Goal: Task Accomplishment & Management: Use online tool/utility

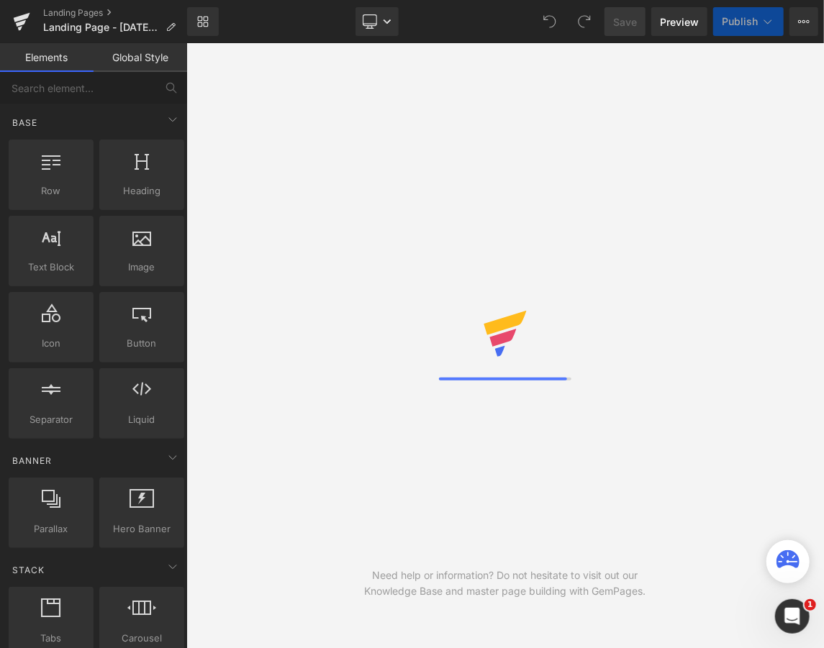
click at [119, 57] on link "Global Style" at bounding box center [141, 57] width 94 height 29
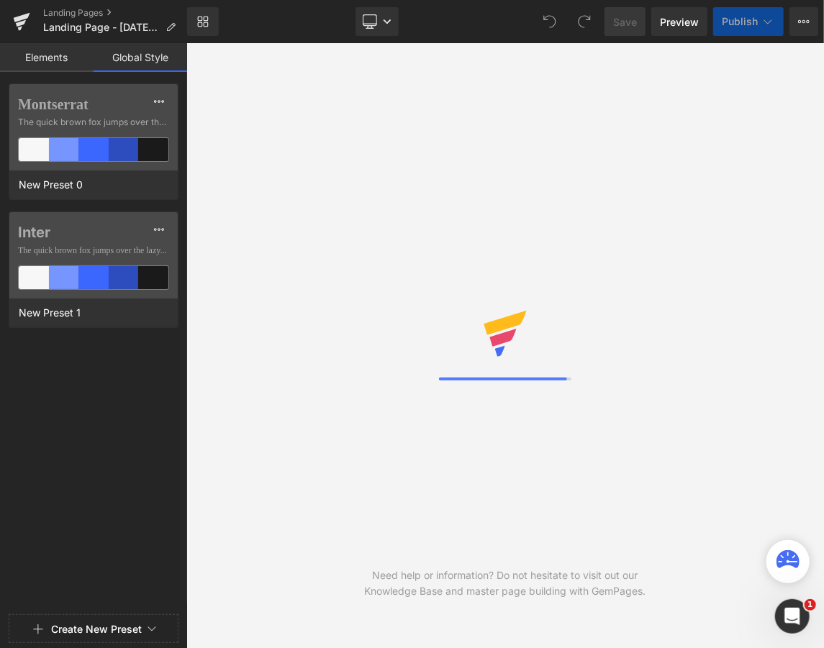
click at [44, 59] on link "Elements" at bounding box center [47, 57] width 94 height 29
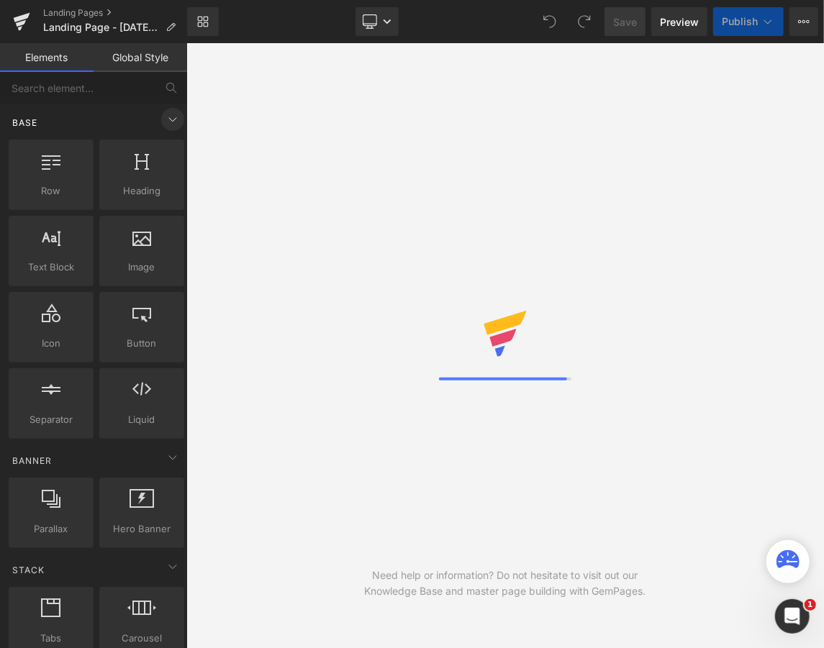
click at [169, 121] on icon at bounding box center [172, 120] width 7 height 4
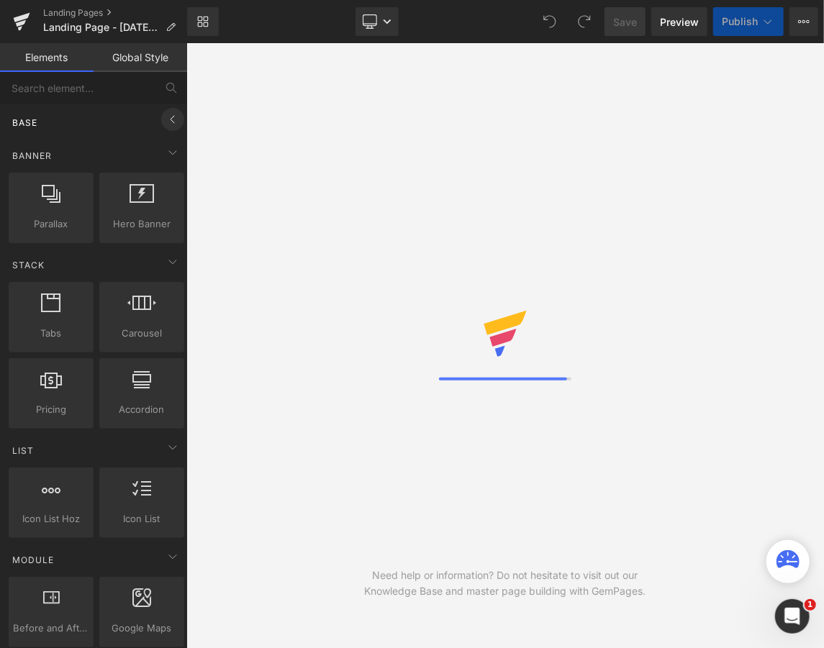
click at [170, 121] on icon at bounding box center [172, 119] width 4 height 7
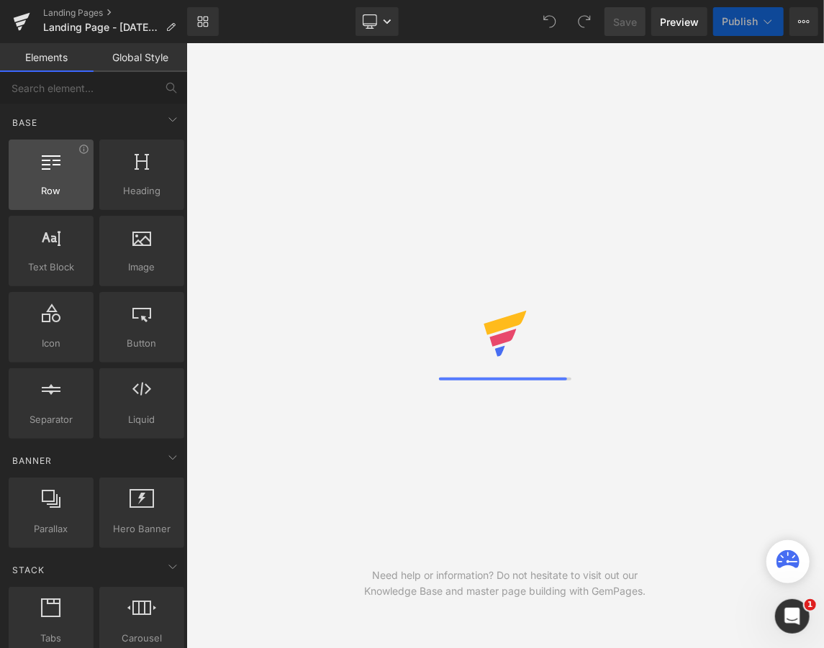
click at [76, 178] on div at bounding box center [51, 167] width 76 height 32
click at [45, 173] on div at bounding box center [51, 167] width 76 height 32
click at [79, 147] on icon at bounding box center [83, 149] width 9 height 9
click at [55, 188] on span "Row" at bounding box center [51, 190] width 76 height 15
click at [59, 180] on div at bounding box center [51, 167] width 76 height 32
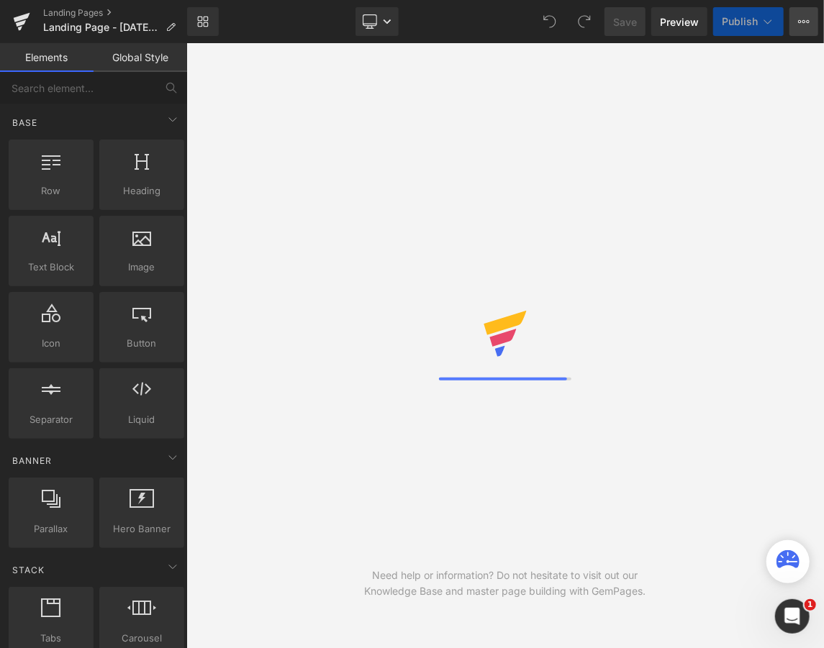
click at [799, 24] on icon at bounding box center [804, 22] width 12 height 12
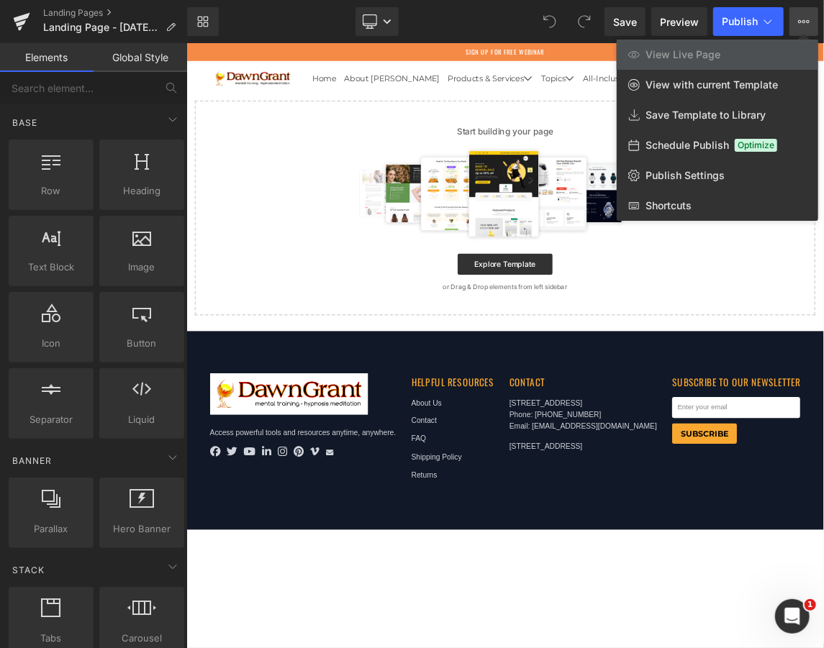
click at [238, 19] on div "Library Desktop Desktop Laptop Tablet Mobile Save Preview Publish Scheduled Vie…" at bounding box center [505, 21] width 637 height 29
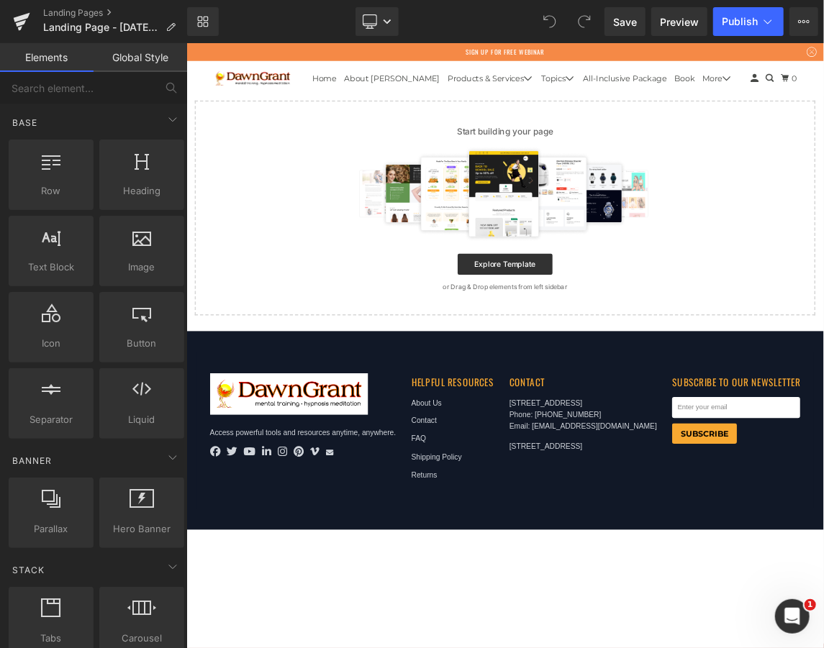
click at [488, 191] on img at bounding box center [620, 247] width 419 height 129
click at [823, 190] on div at bounding box center [620, 247] width 801 height 129
click at [823, 137] on div "Start building your page Explore Template or Drag & Drop elements from left sid…" at bounding box center [621, 267] width 845 height 291
click at [823, 188] on div at bounding box center [620, 247] width 801 height 129
click at [823, 203] on div at bounding box center [620, 247] width 801 height 129
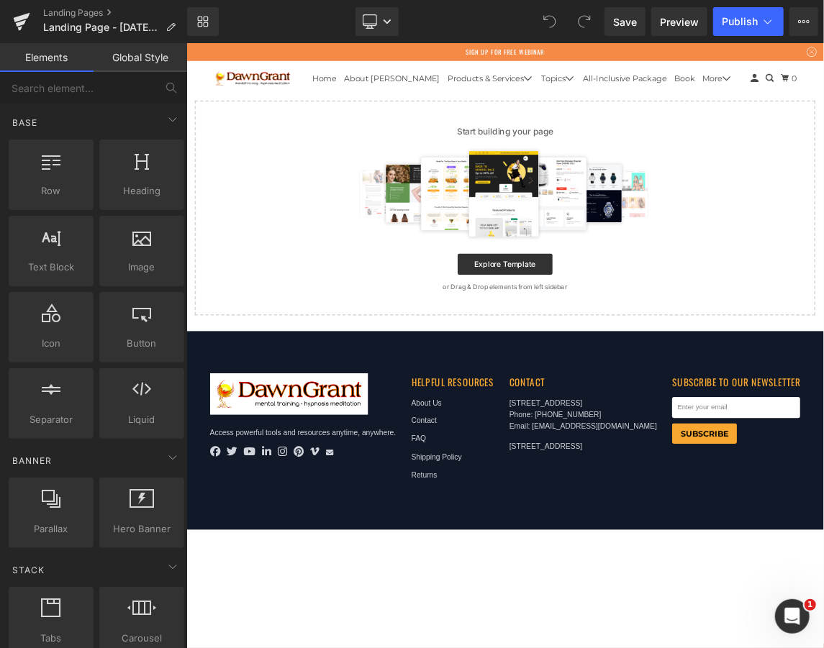
click at [644, 377] on p "or Drag & Drop elements from left sidebar" at bounding box center [620, 375] width 801 height 10
click at [712, 420] on div "Select your layout" at bounding box center [621, 378] width 870 height 658
click at [726, 644] on div "Contact [STREET_ADDRESS] Phone: [PHONE_NUMBER] Email: [EMAIL_ADDRESS][DOMAIN_NA…" at bounding box center [727, 571] width 201 height 156
click at [42, 182] on div at bounding box center [51, 167] width 76 height 32
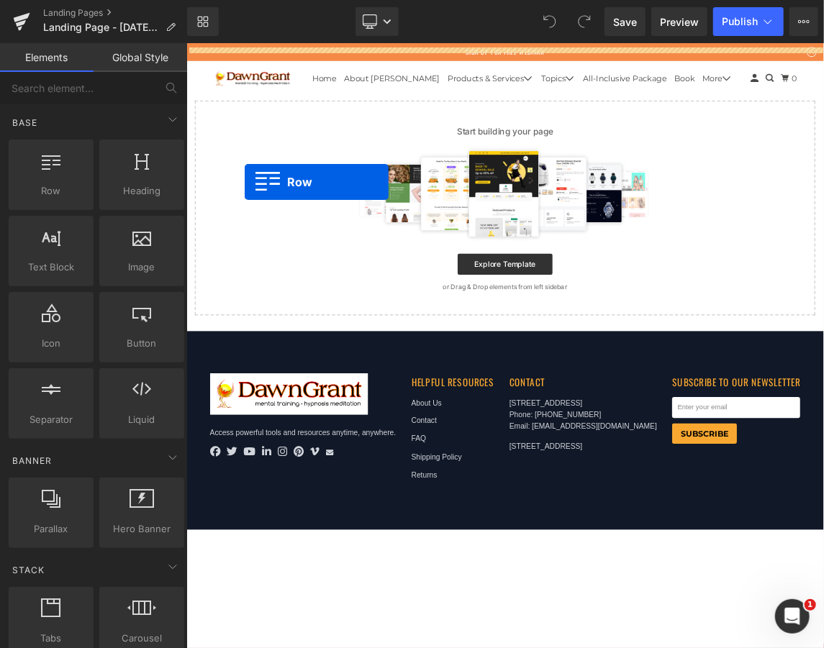
drag, startPoint x: 227, startPoint y: 224, endPoint x: 265, endPoint y: 232, distance: 38.1
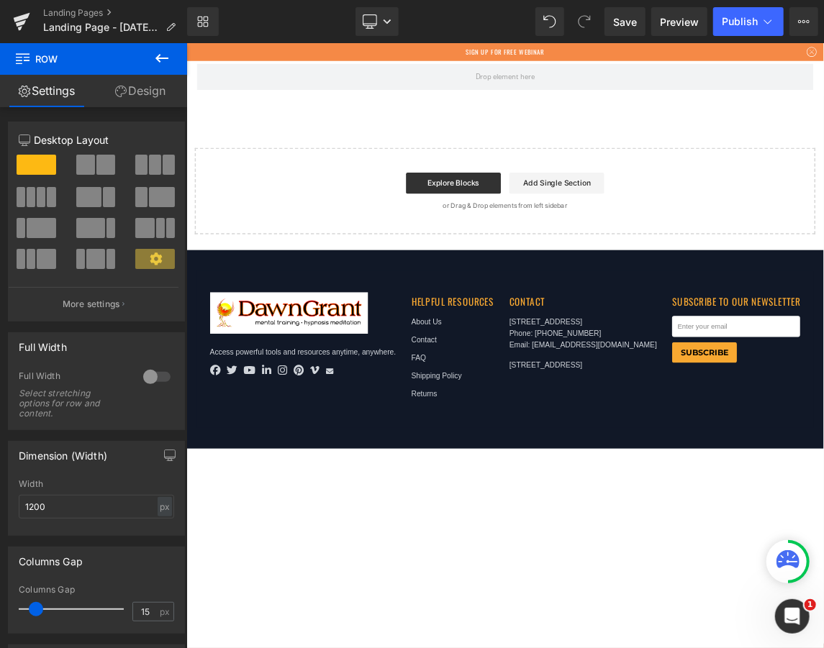
click at [295, 235] on div "Explore Blocks Add Single Section" at bounding box center [620, 233] width 801 height 29
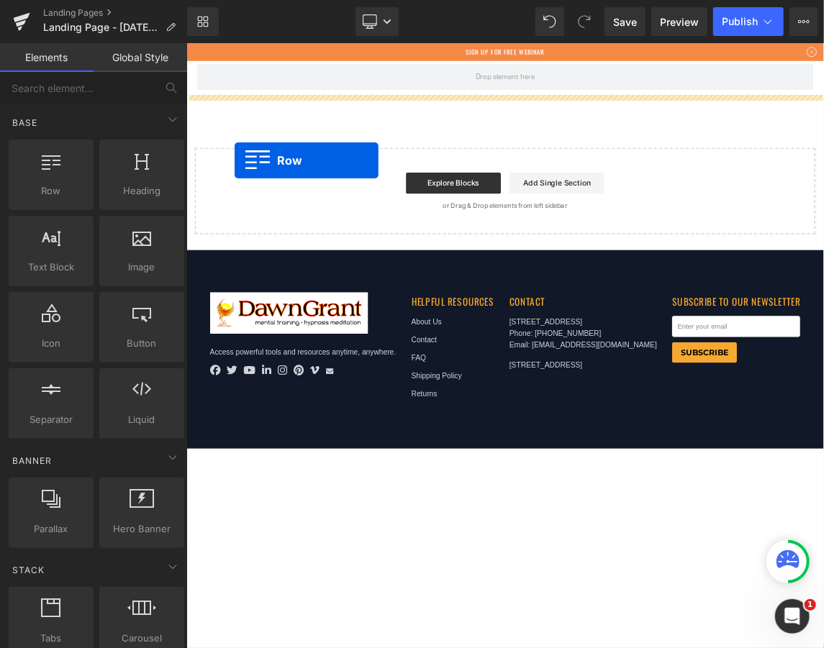
drag, startPoint x: 225, startPoint y: 219, endPoint x: 251, endPoint y: 203, distance: 30.7
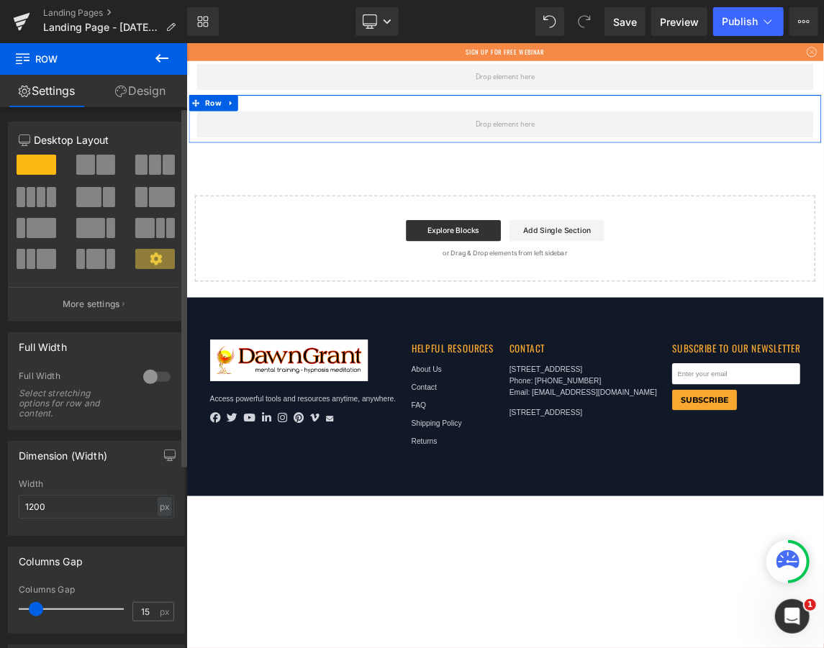
click at [37, 161] on span at bounding box center [37, 165] width 40 height 20
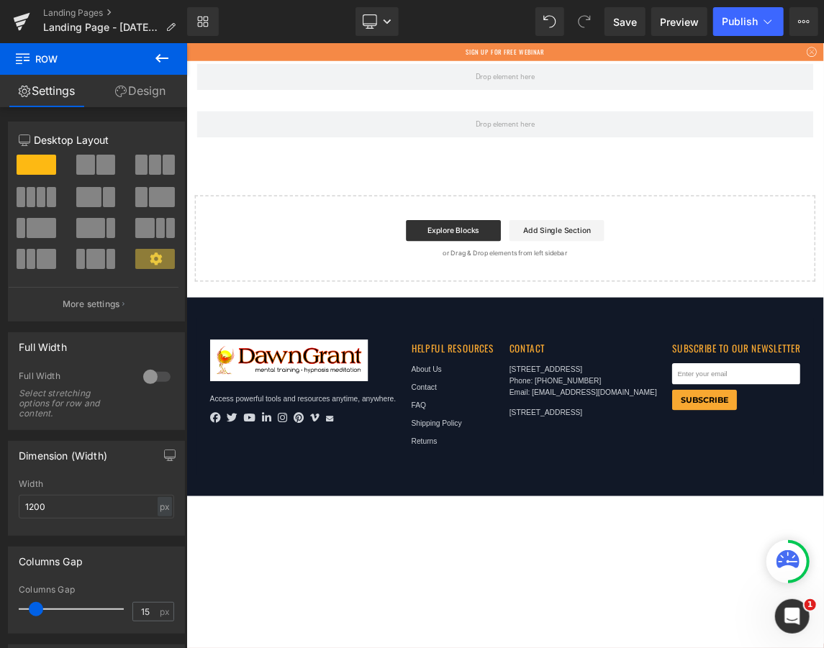
drag, startPoint x: 214, startPoint y: 205, endPoint x: 233, endPoint y: 194, distance: 21.6
click at [160, 60] on icon at bounding box center [161, 58] width 17 height 17
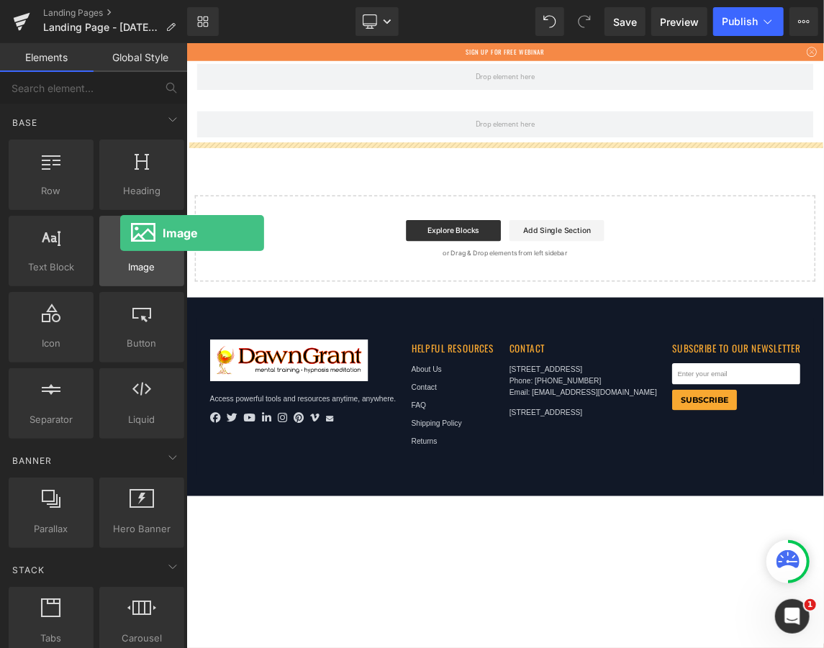
drag, startPoint x: 132, startPoint y: 251, endPoint x: 119, endPoint y: 244, distance: 14.8
click at [119, 244] on div at bounding box center [142, 243] width 76 height 32
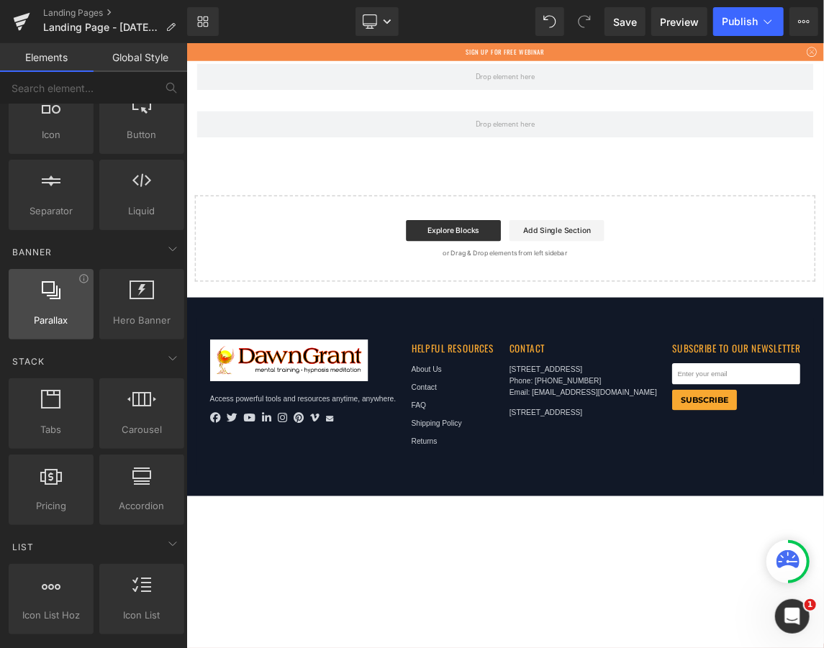
scroll to position [128, 0]
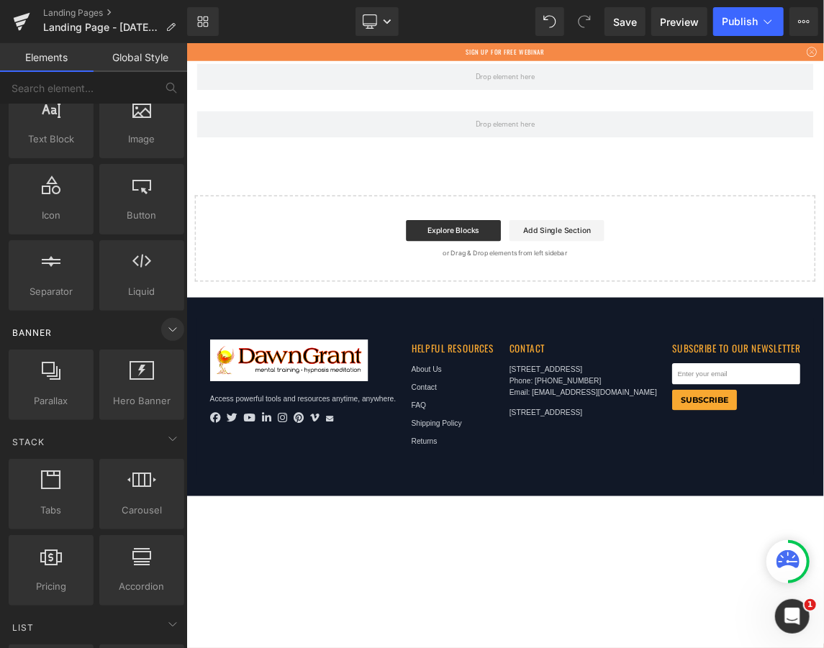
click at [164, 331] on icon at bounding box center [172, 329] width 17 height 17
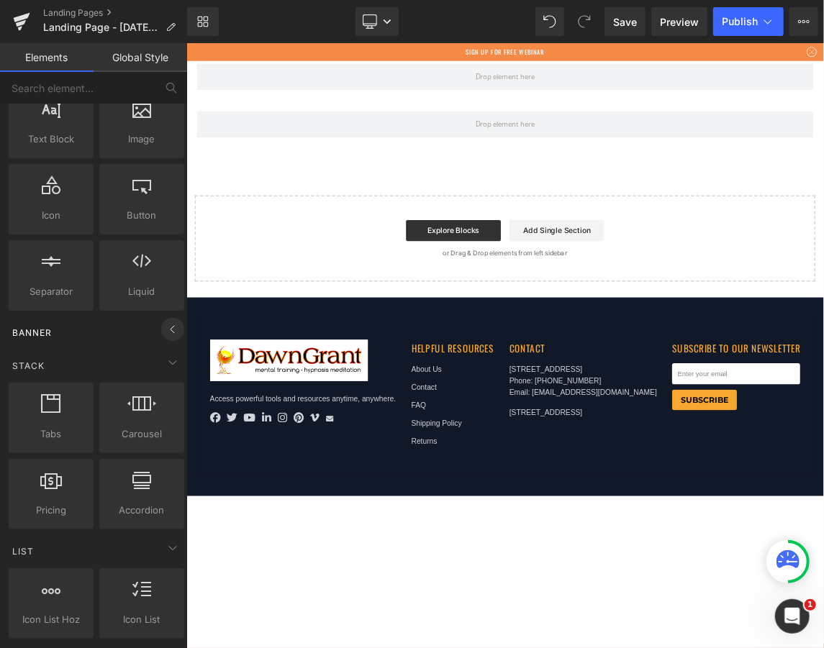
click at [164, 331] on icon at bounding box center [172, 329] width 17 height 17
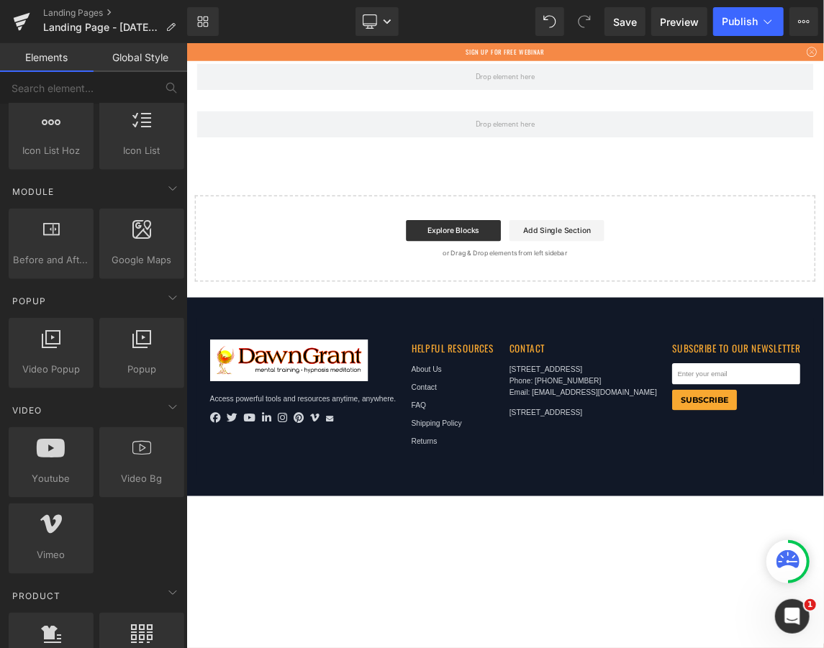
scroll to position [704, 0]
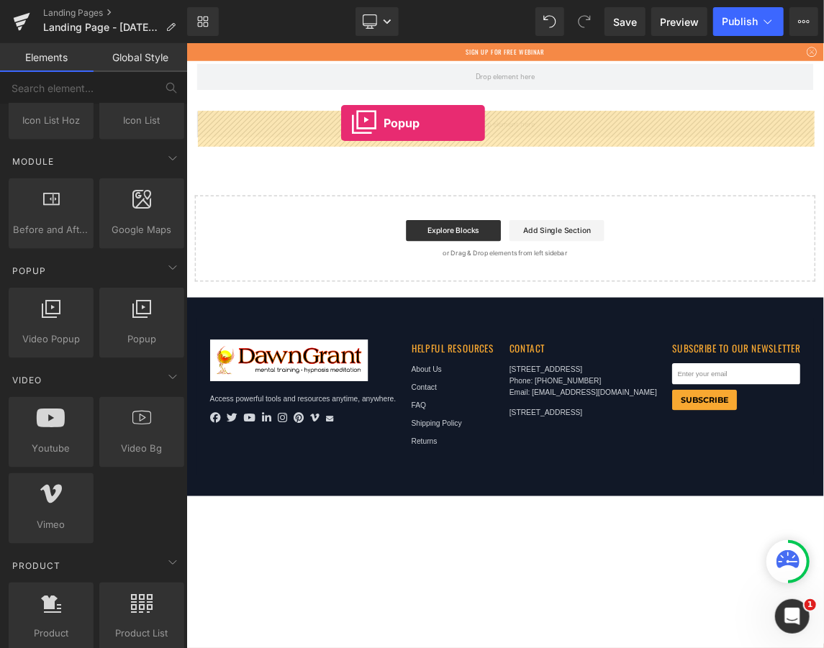
drag, startPoint x: 301, startPoint y: 365, endPoint x: 396, endPoint y: 152, distance: 233.8
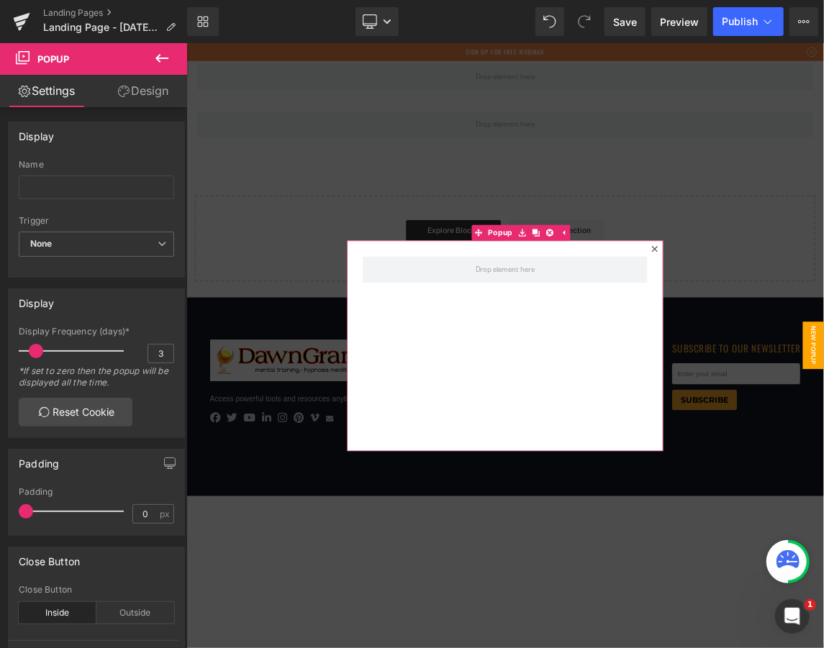
click at [822, 324] on icon at bounding box center [825, 323] width 9 height 9
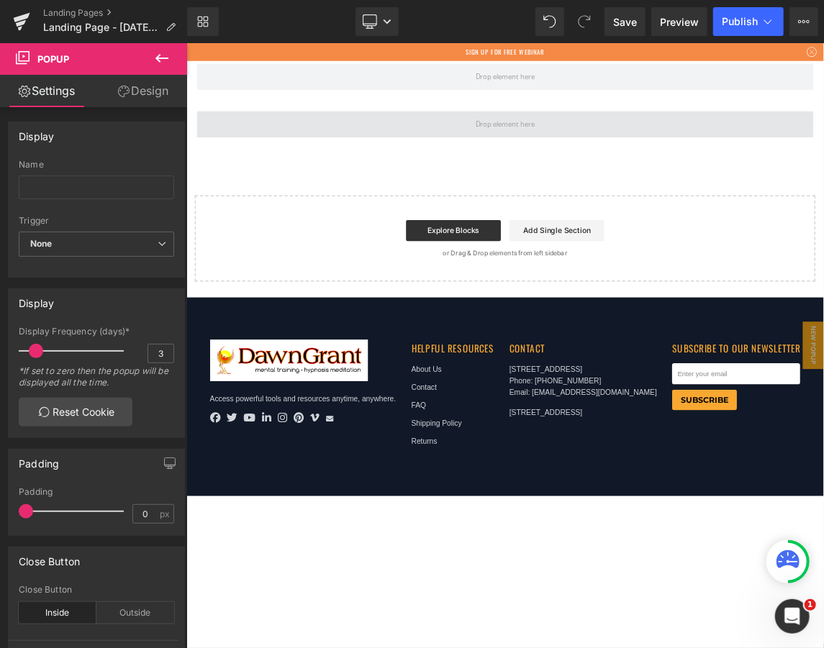
click at [627, 152] on span at bounding box center [620, 153] width 91 height 27
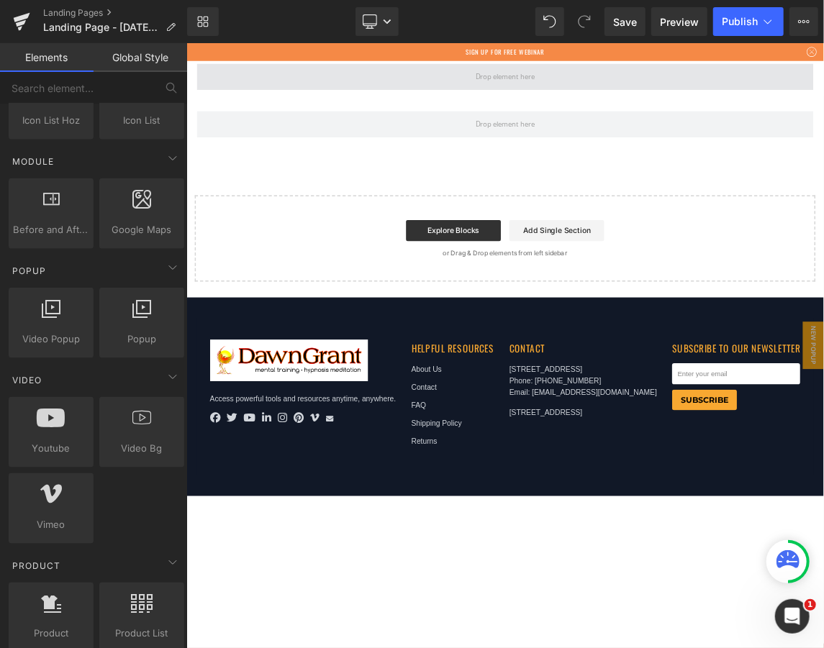
click at [315, 98] on span at bounding box center [621, 88] width 842 height 36
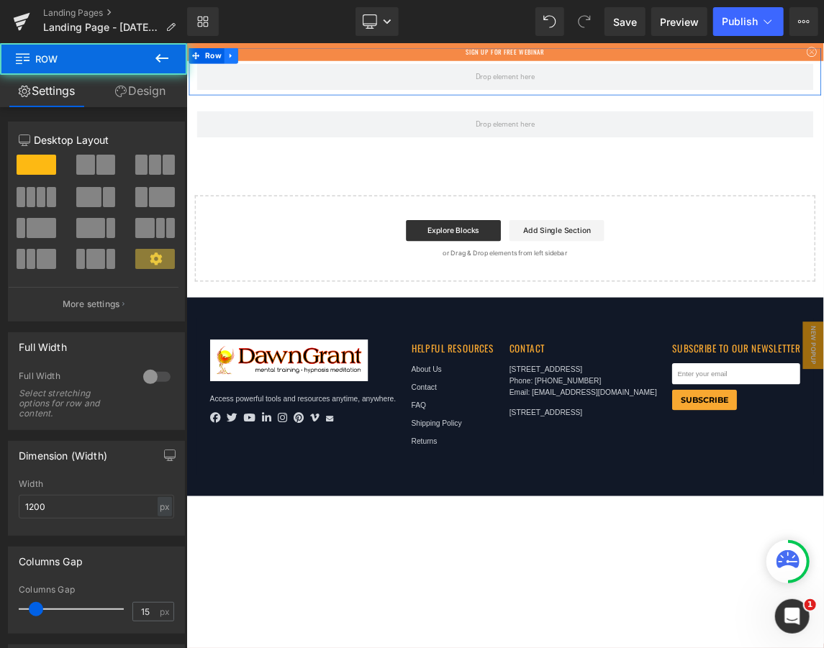
click at [240, 57] on link at bounding box center [246, 60] width 19 height 22
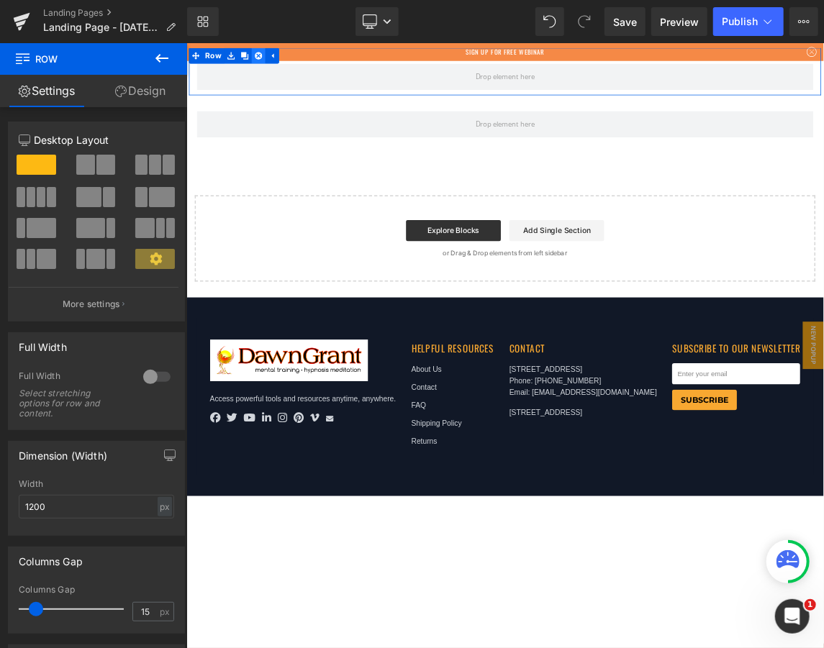
click at [279, 61] on icon at bounding box center [284, 60] width 10 height 10
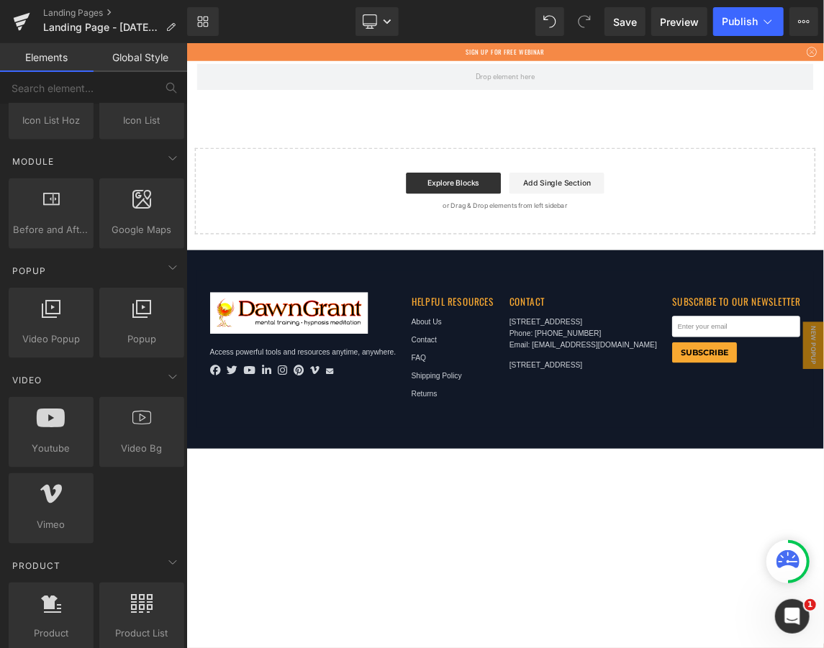
click at [348, 122] on div "Row Select your layout" at bounding box center [621, 176] width 870 height 255
click at [186, 42] on div at bounding box center [186, 42] width 0 height 0
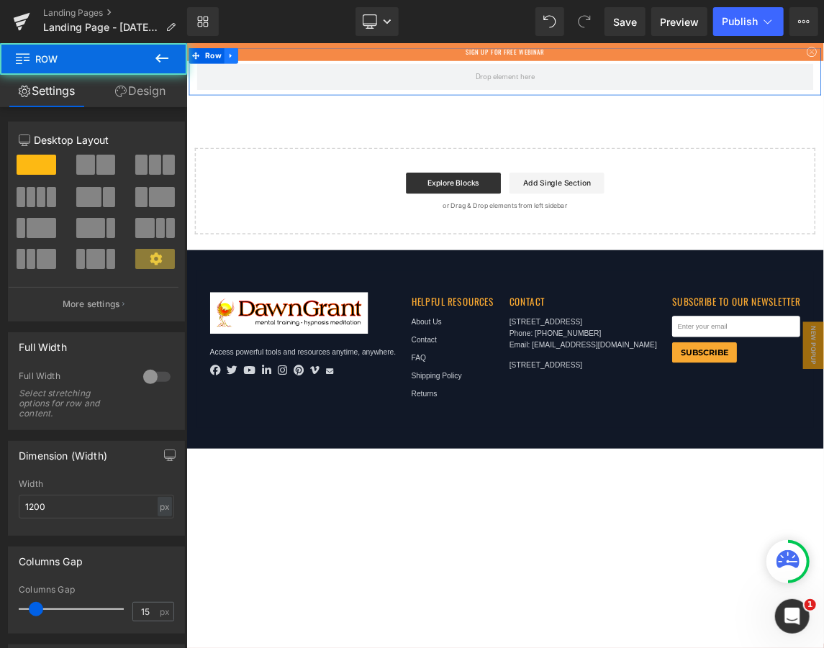
click at [243, 64] on icon at bounding box center [247, 59] width 10 height 11
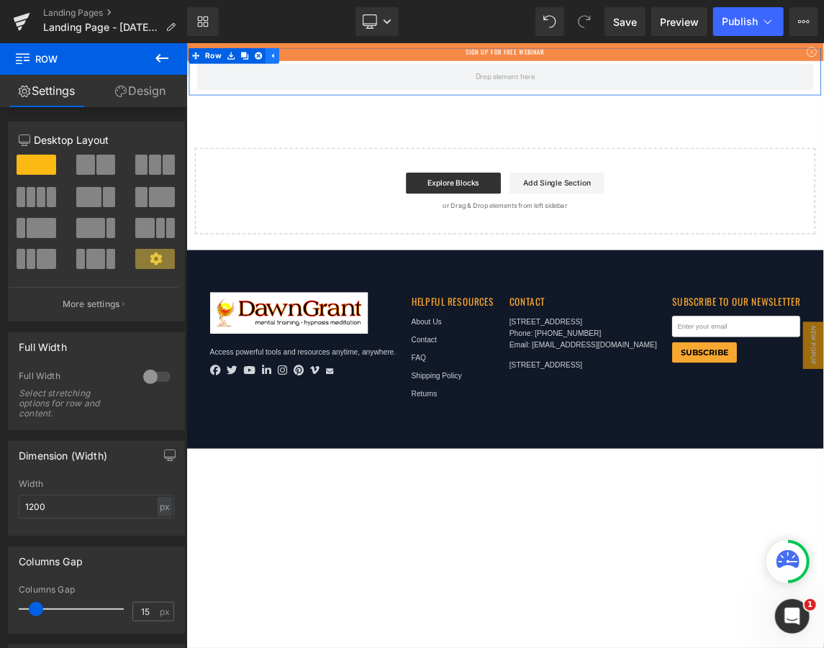
click at [303, 59] on icon at bounding box center [303, 59] width 3 height 6
click at [252, 63] on link at bounding box center [246, 60] width 19 height 22
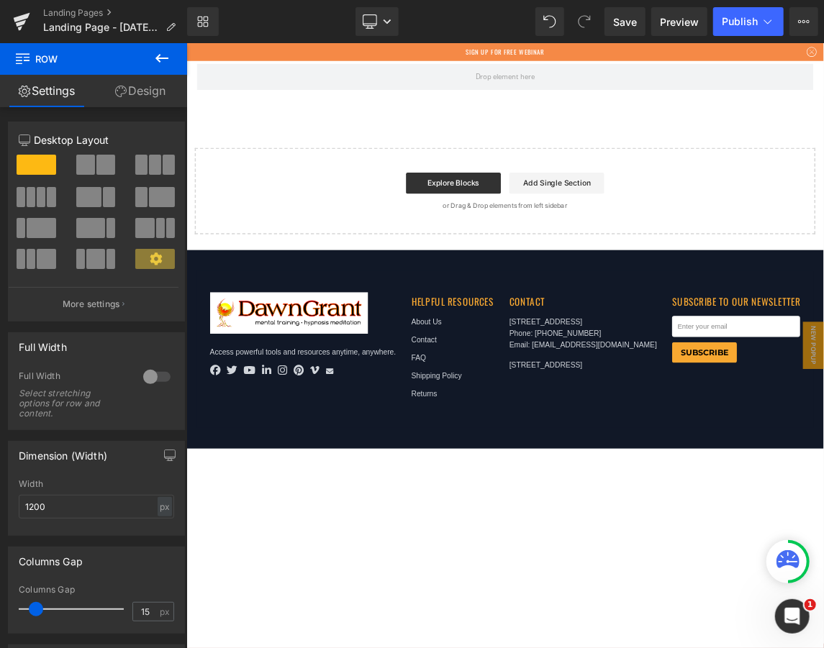
click at [160, 58] on icon at bounding box center [161, 58] width 13 height 9
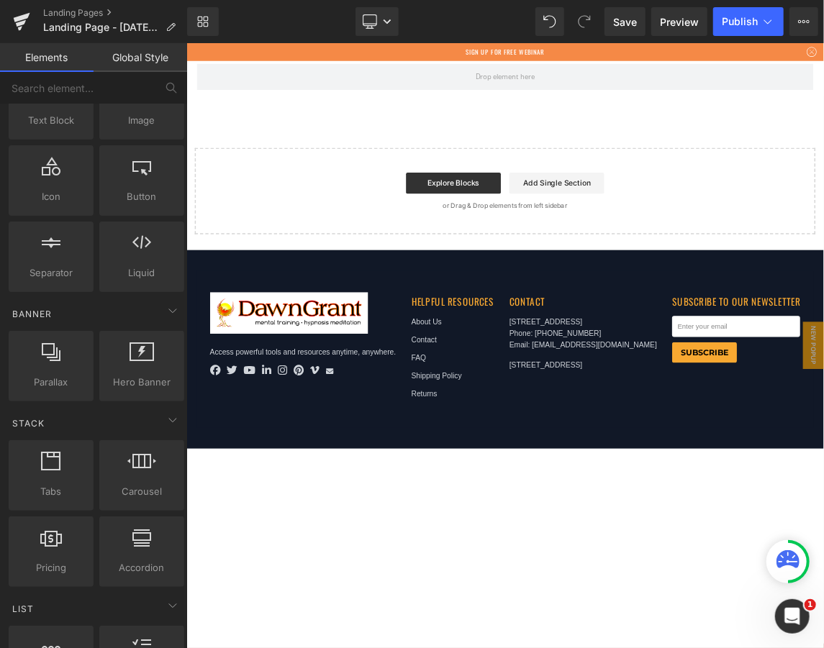
scroll to position [191, 0]
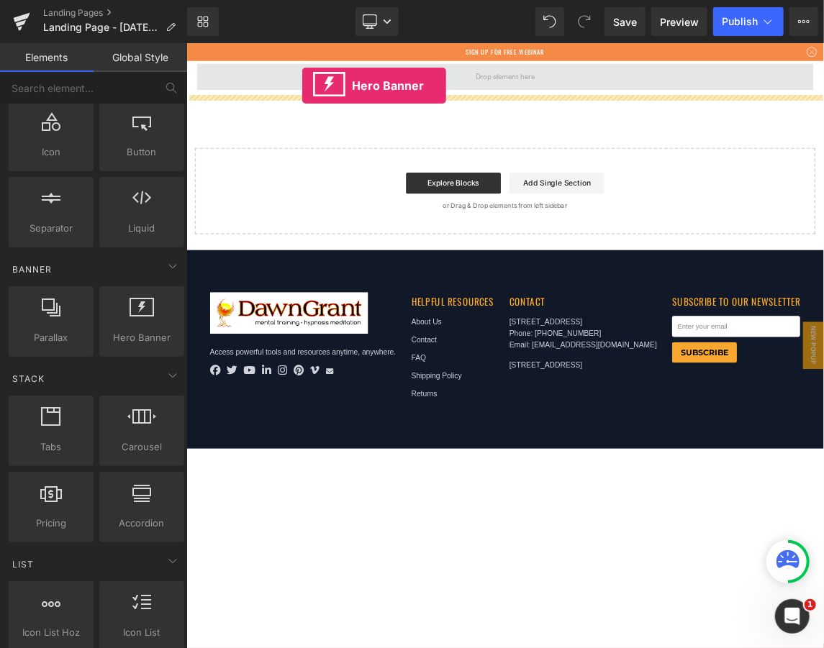
drag, startPoint x: 321, startPoint y: 365, endPoint x: 344, endPoint y: 101, distance: 265.7
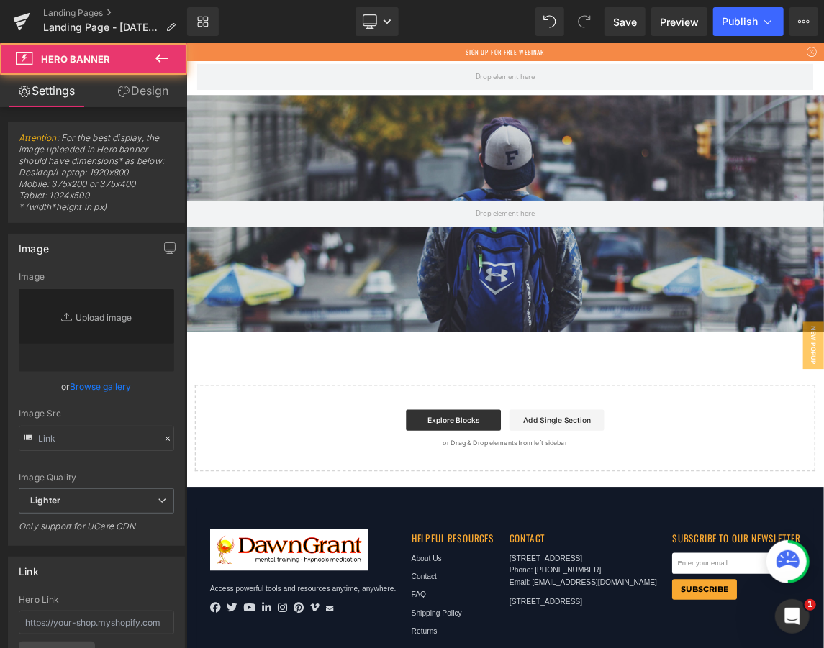
type input "[URL][DOMAIN_NAME]"
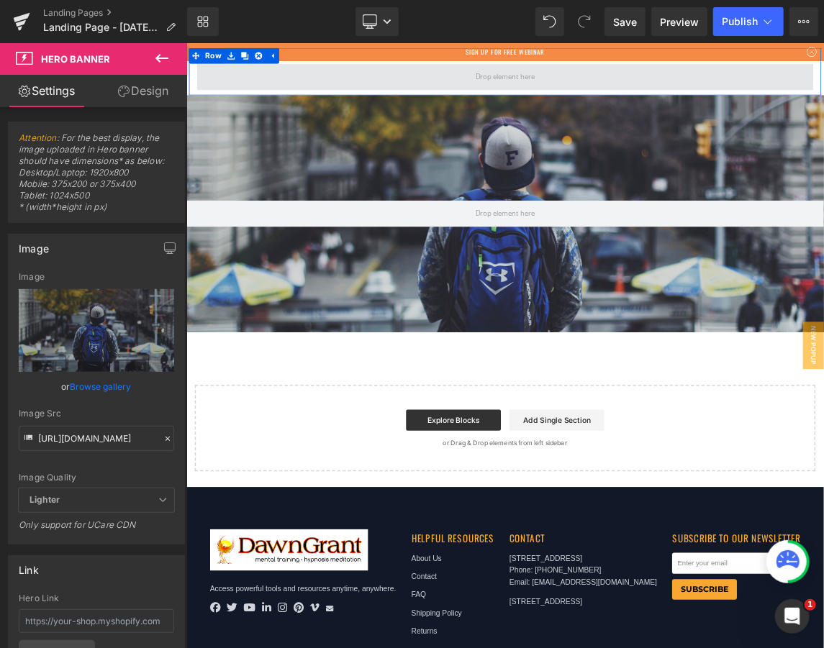
click at [586, 88] on span at bounding box center [620, 88] width 91 height 27
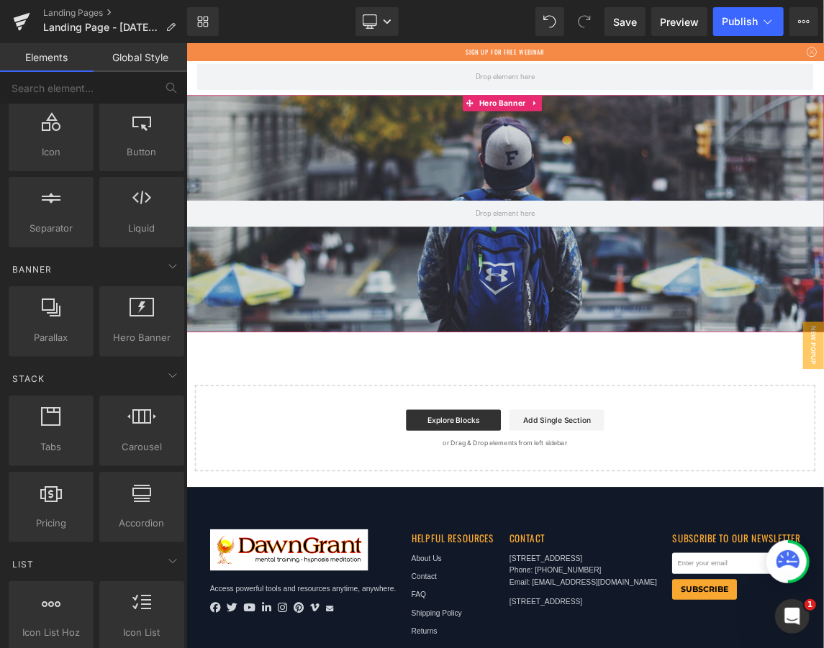
drag, startPoint x: 581, startPoint y: 81, endPoint x: 565, endPoint y: 168, distance: 88.6
click at [565, 168] on div "Row Hero Banner Select your layout" at bounding box center [621, 338] width 870 height 578
click at [503, 213] on div at bounding box center [621, 276] width 870 height 324
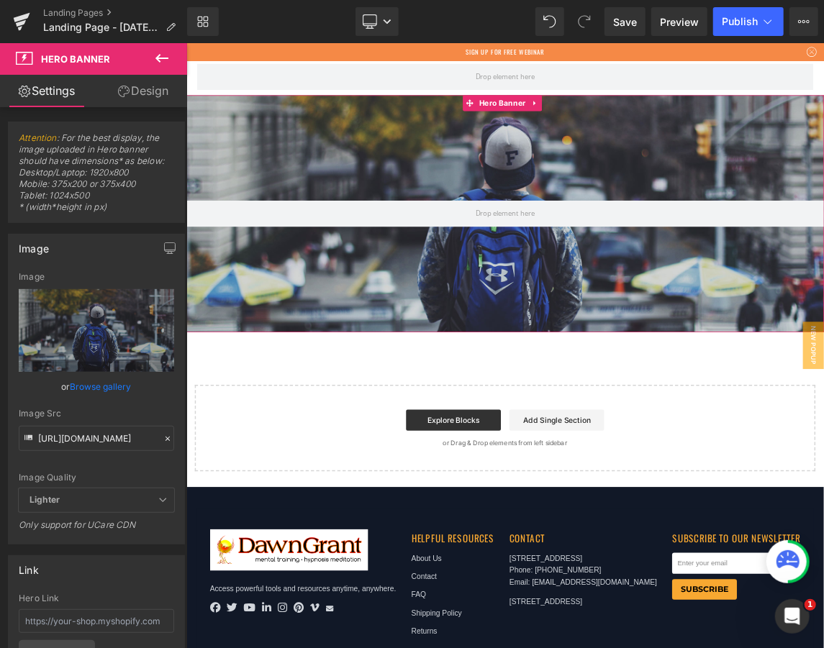
click at [651, 122] on span "Hero Banner" at bounding box center [617, 125] width 70 height 22
click at [653, 124] on link at bounding box center [661, 125] width 19 height 22
click at [663, 121] on link at bounding box center [671, 125] width 19 height 22
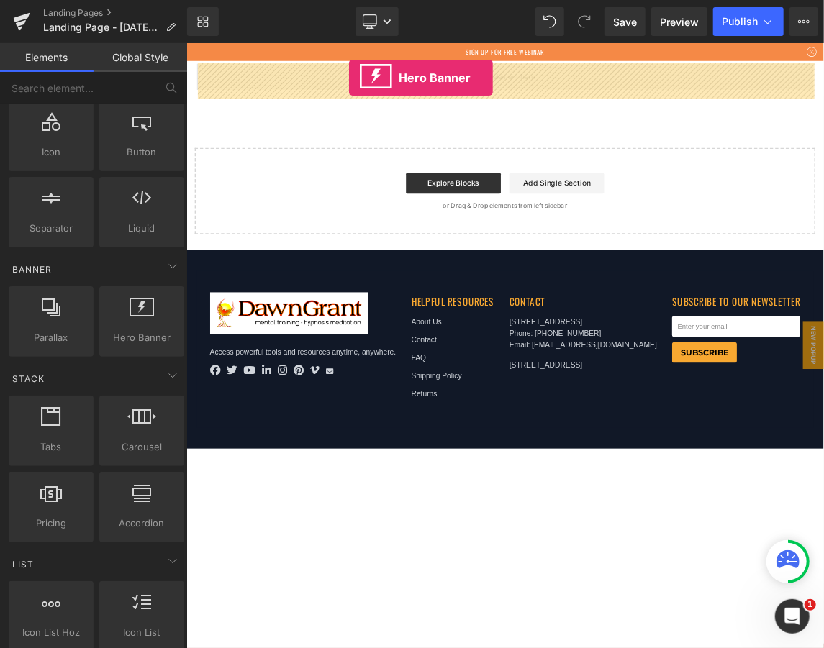
drag, startPoint x: 332, startPoint y: 368, endPoint x: 407, endPoint y: 89, distance: 289.1
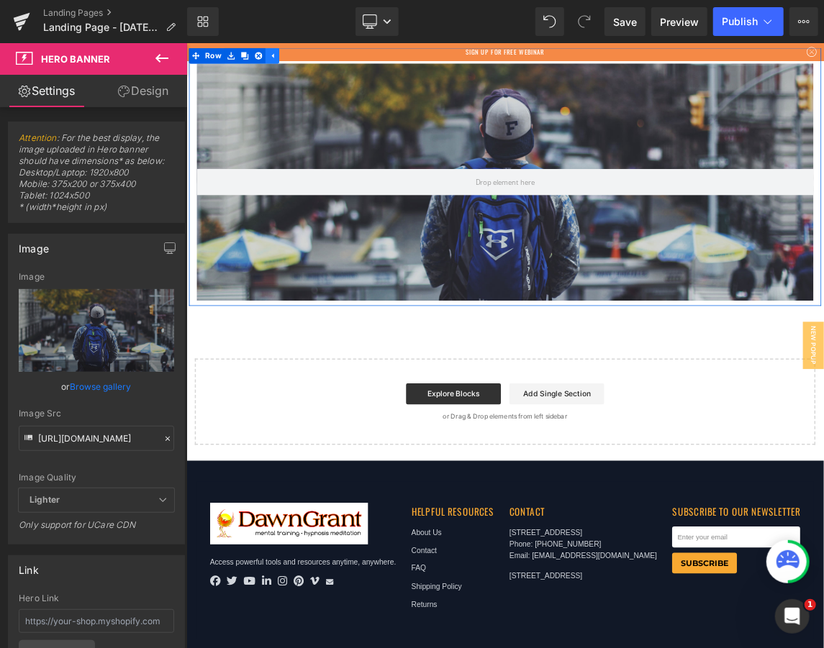
click at [301, 54] on icon at bounding box center [303, 59] width 10 height 11
click at [245, 60] on icon at bounding box center [247, 59] width 10 height 11
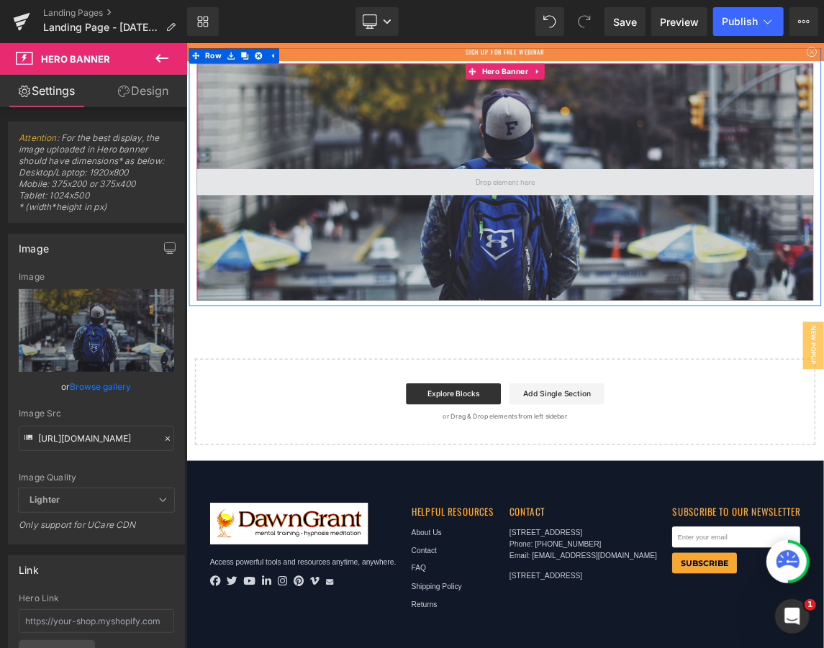
click at [665, 222] on span at bounding box center [621, 232] width 842 height 36
click at [629, 242] on span at bounding box center [620, 232] width 91 height 27
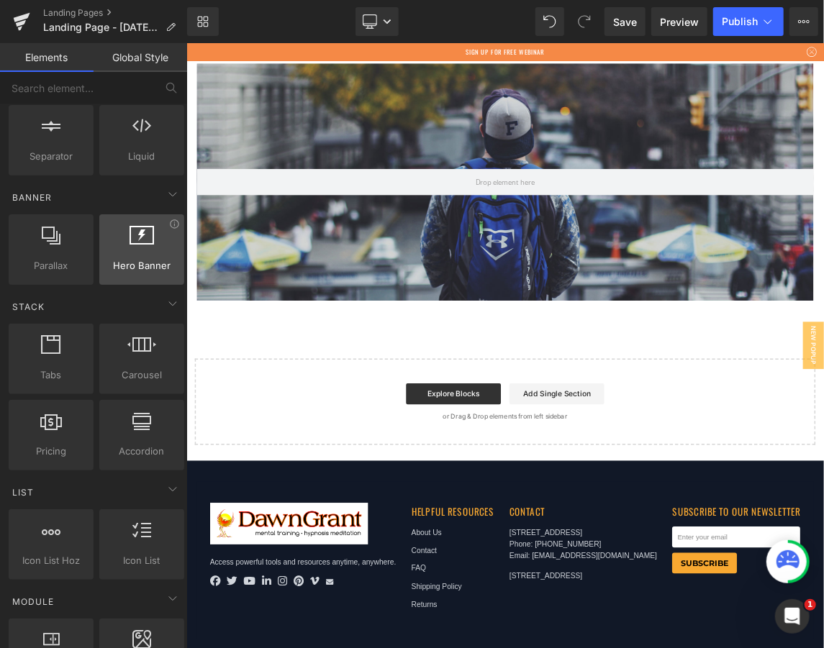
scroll to position [319, 0]
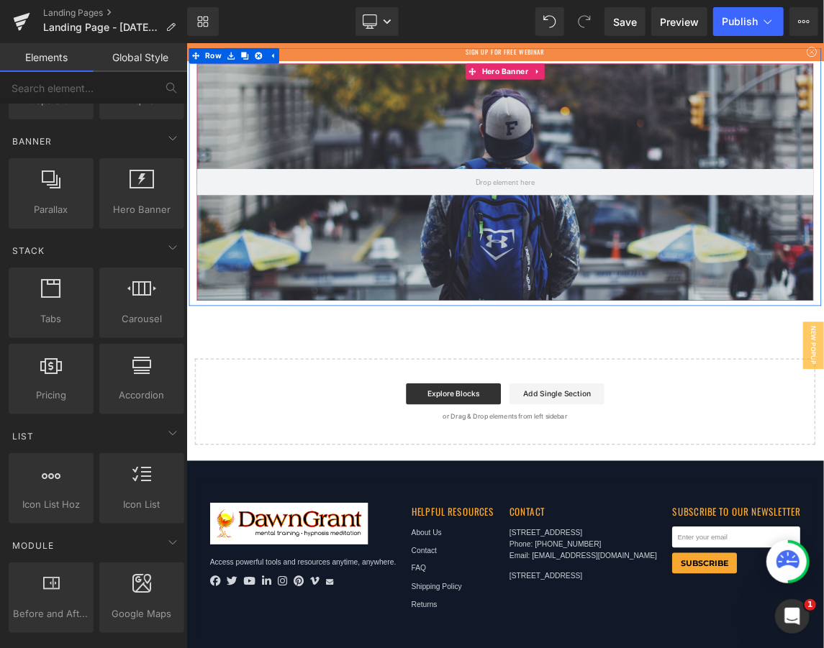
click at [368, 145] on div at bounding box center [621, 232] width 842 height 324
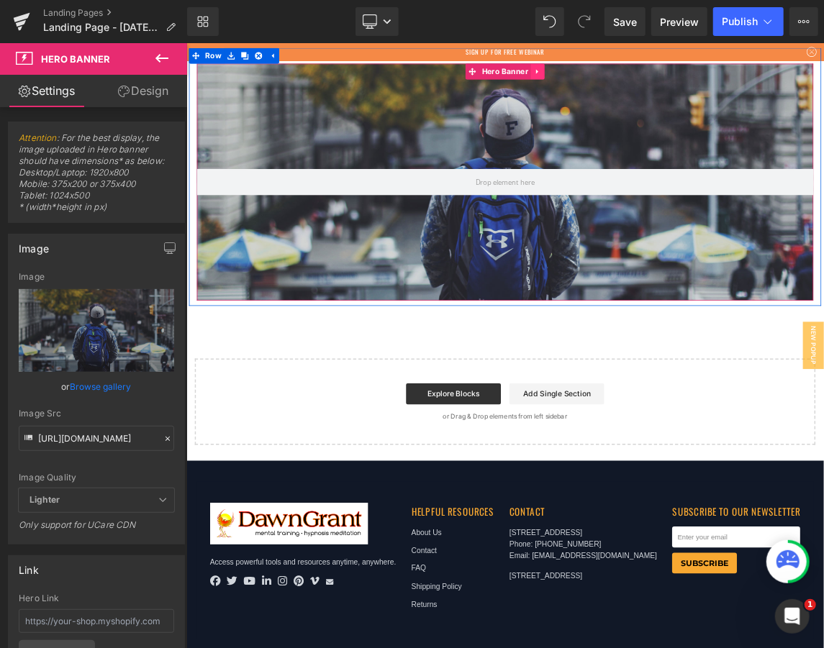
click at [663, 80] on icon at bounding box center [664, 81] width 3 height 6
click at [665, 86] on link at bounding box center [674, 81] width 19 height 22
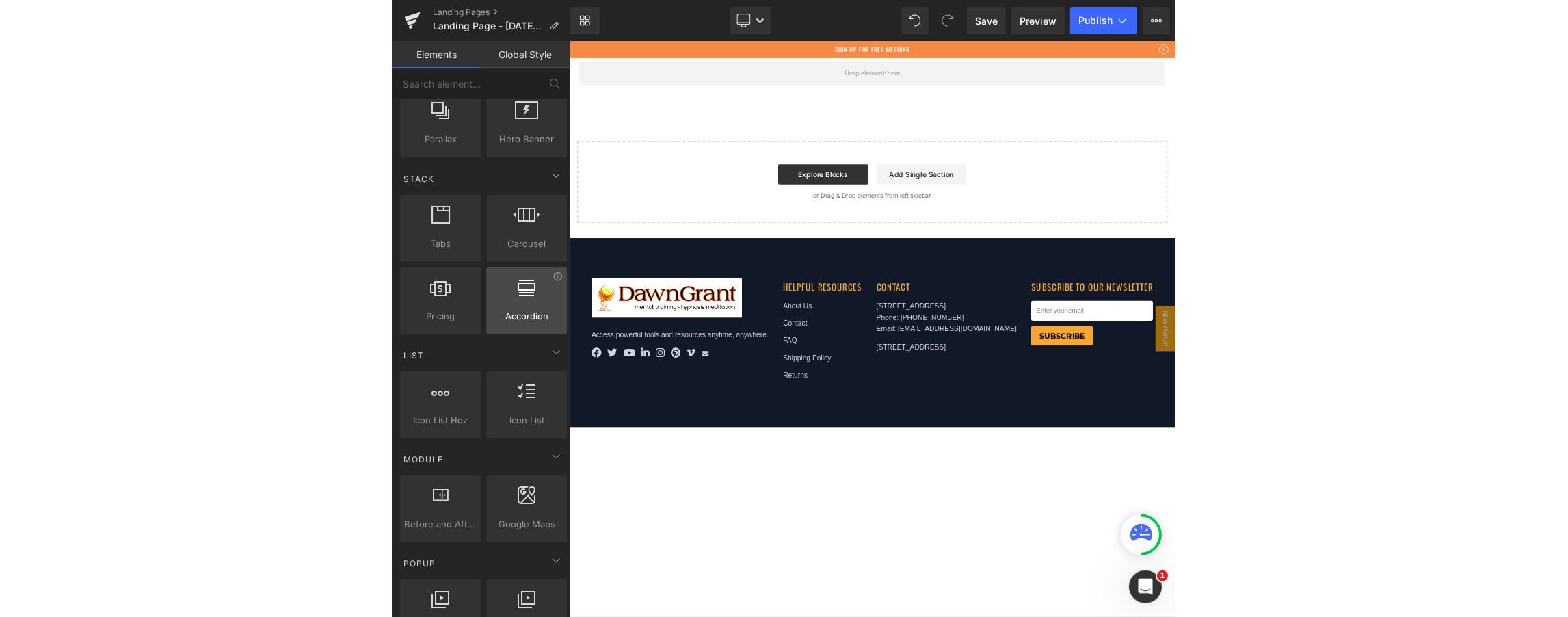
scroll to position [364, 0]
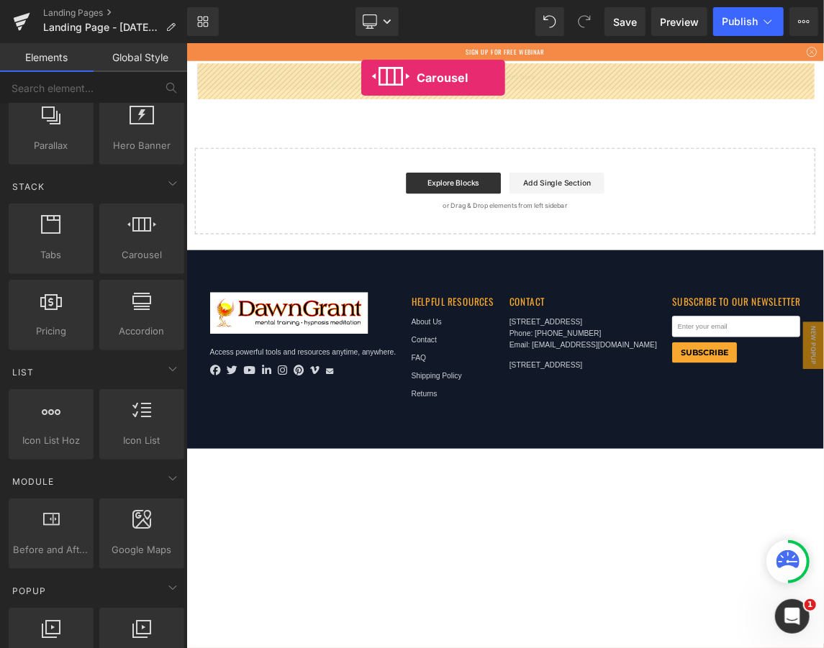
drag, startPoint x: 322, startPoint y: 274, endPoint x: 424, endPoint y: 89, distance: 211.6
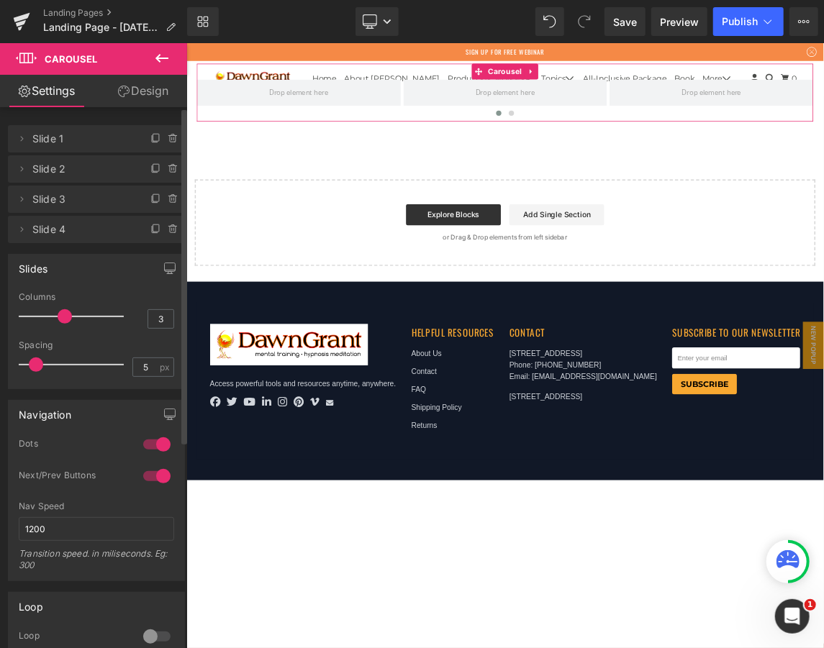
click at [78, 140] on span "Slide 1" at bounding box center [81, 138] width 99 height 27
click at [24, 140] on icon at bounding box center [22, 139] width 12 height 12
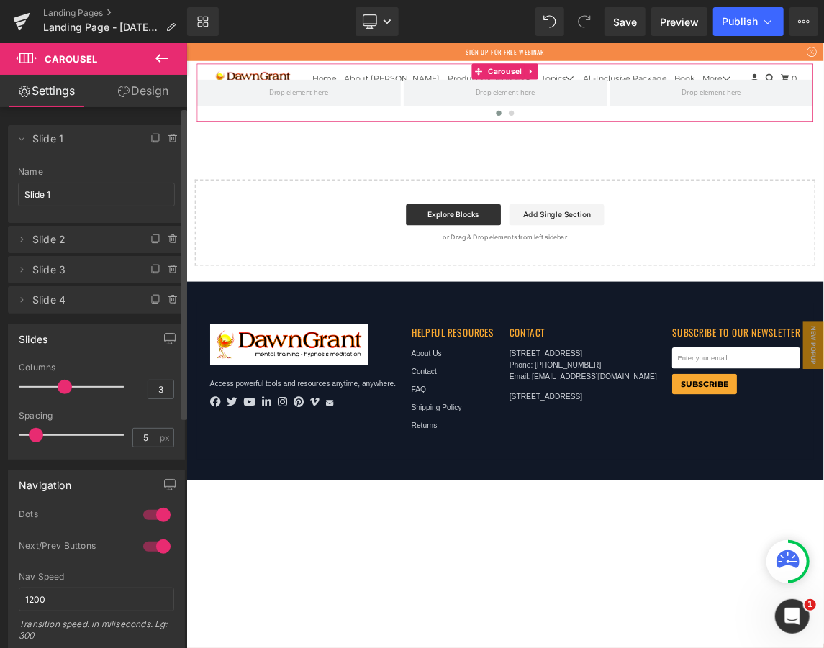
click at [116, 140] on span "Slide 1" at bounding box center [81, 138] width 99 height 27
click at [77, 142] on span "Slide 1" at bounding box center [81, 138] width 99 height 27
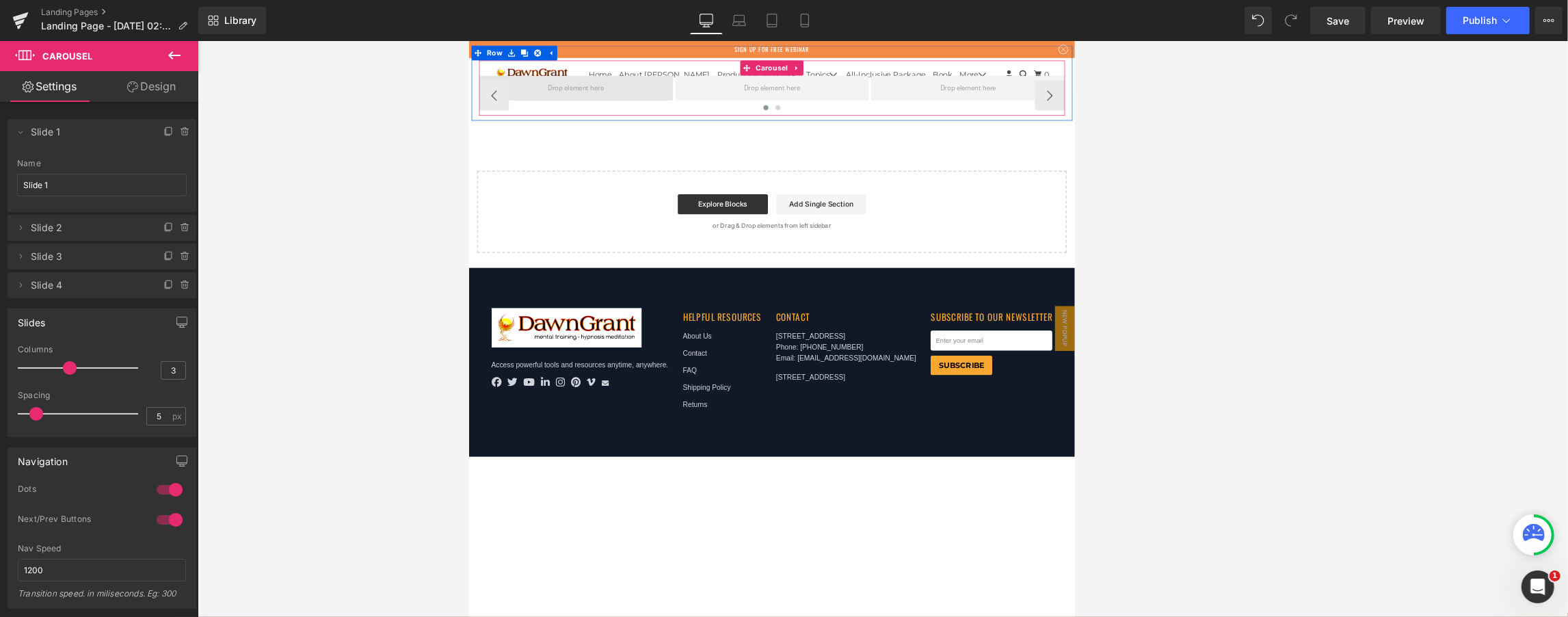
click at [623, 104] on span at bounding box center [614, 104] width 87 height 26
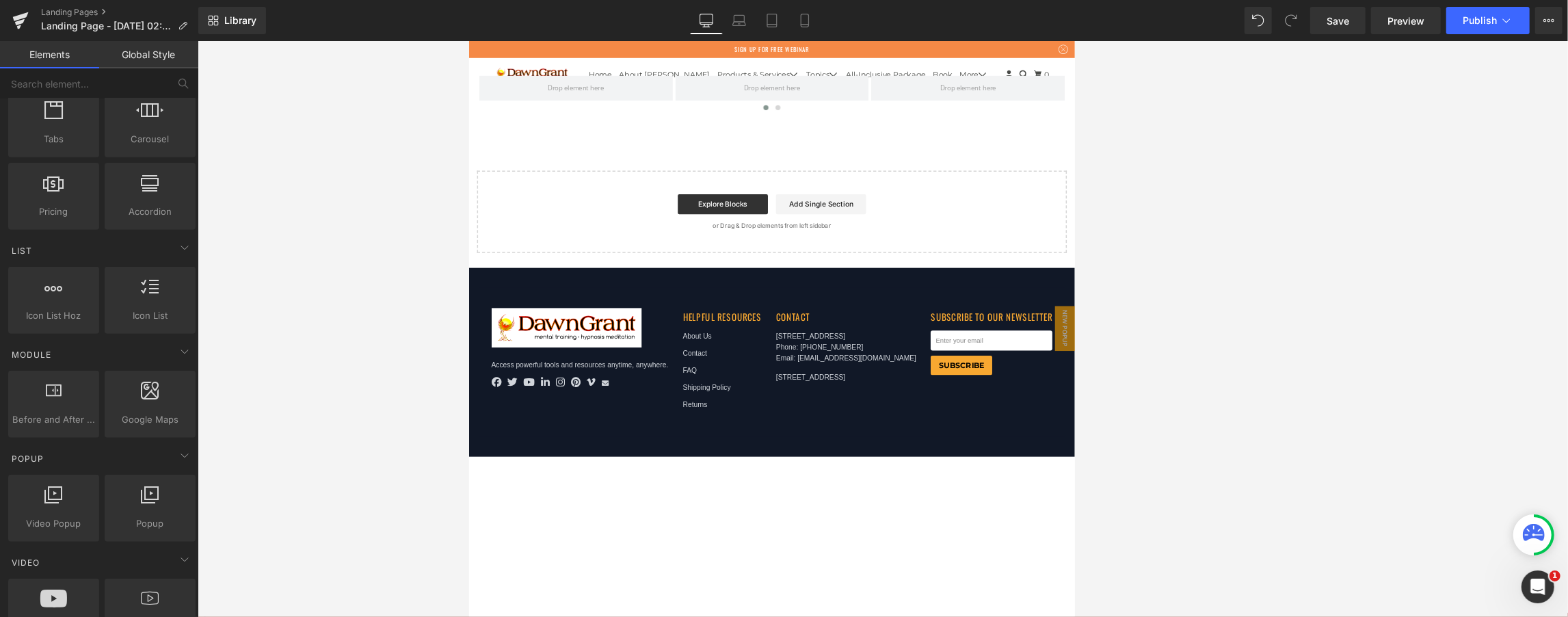
scroll to position [547, 0]
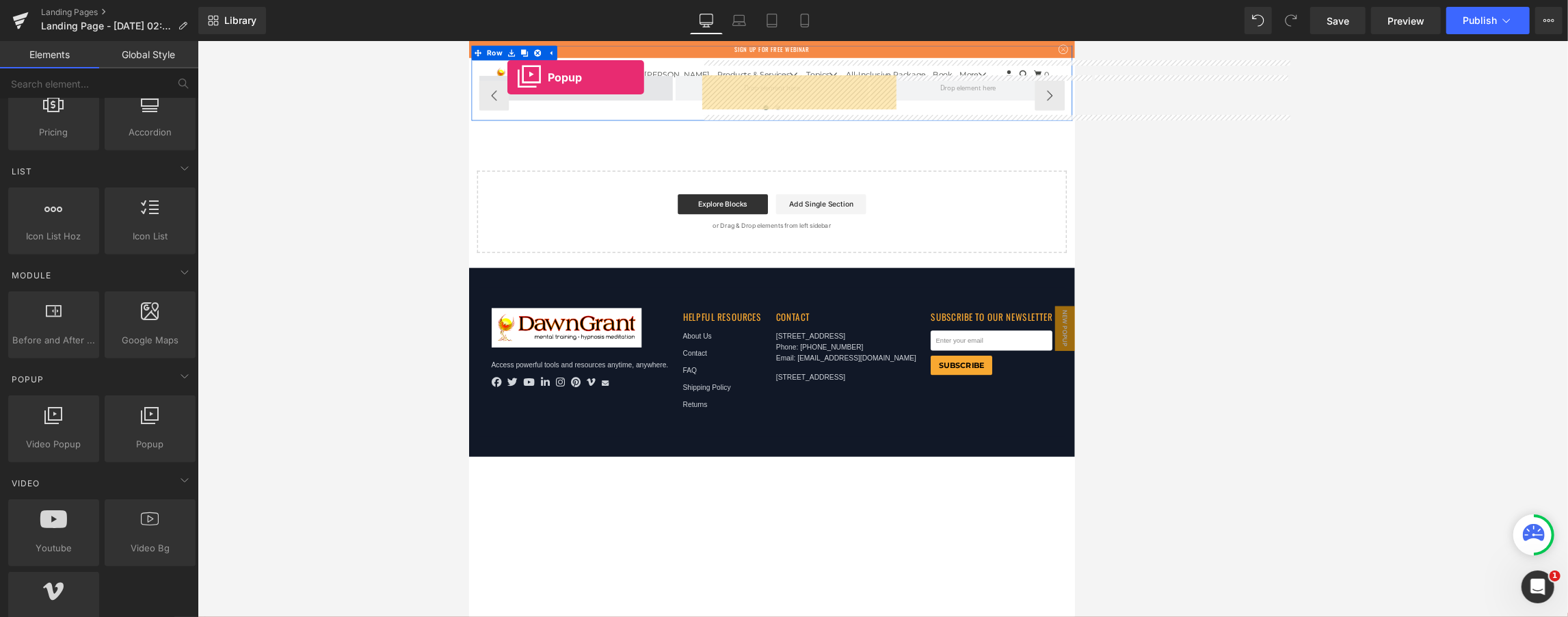
drag, startPoint x: 616, startPoint y: 469, endPoint x: 520, endPoint y: 90, distance: 391.0
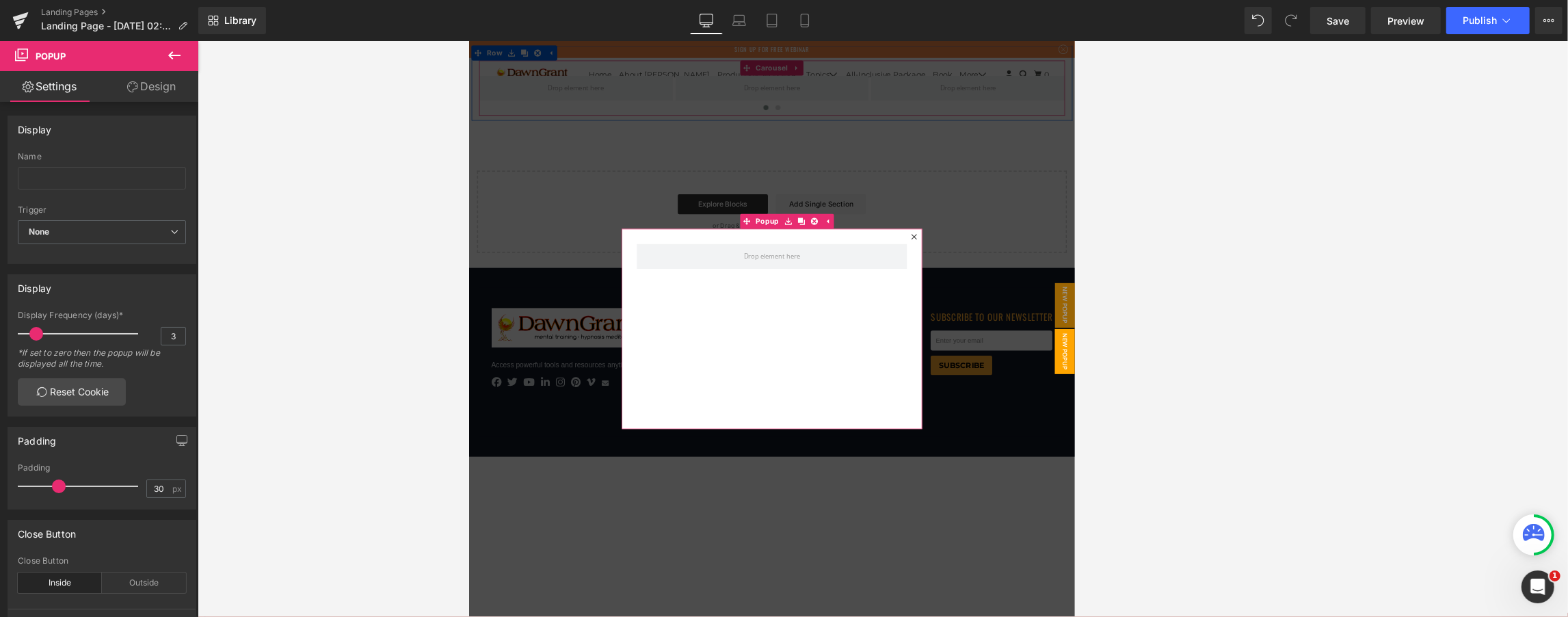
click at [783, 306] on icon at bounding box center [1076, 307] width 9 height 9
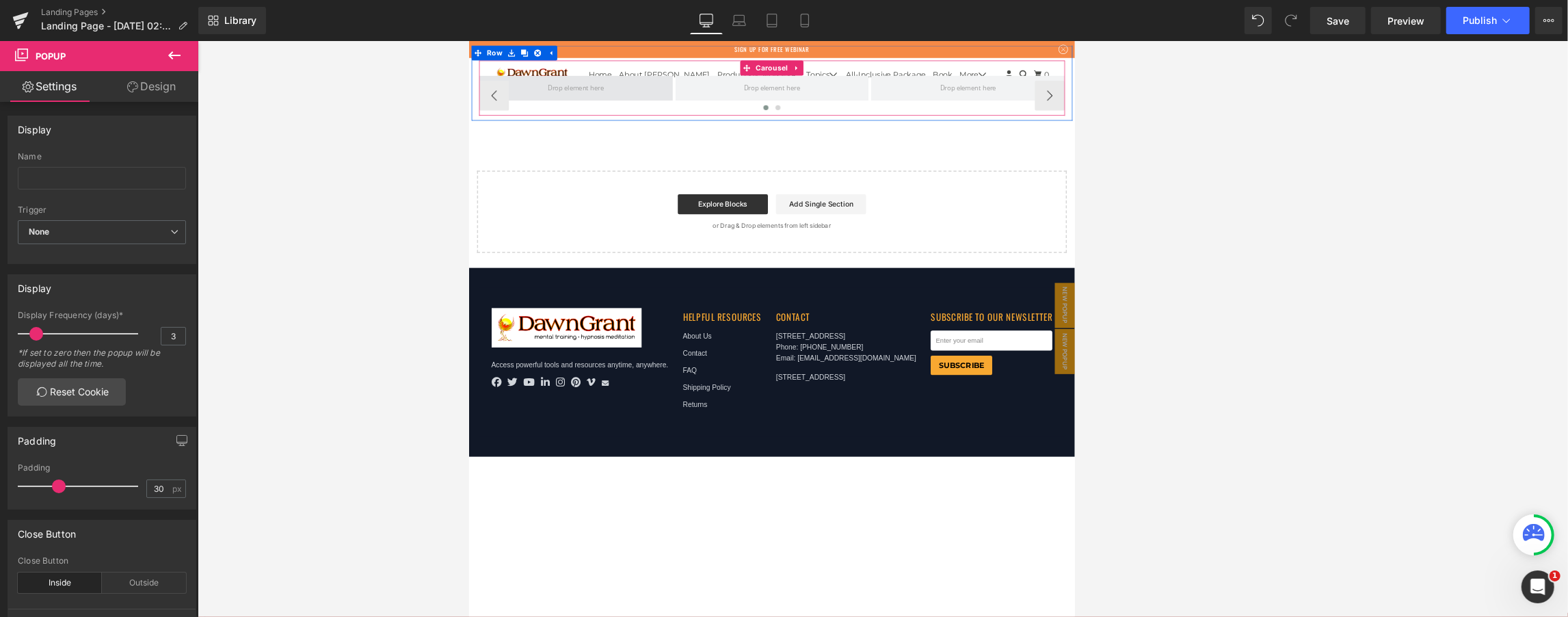
click at [548, 100] on span at bounding box center [614, 105] width 264 height 34
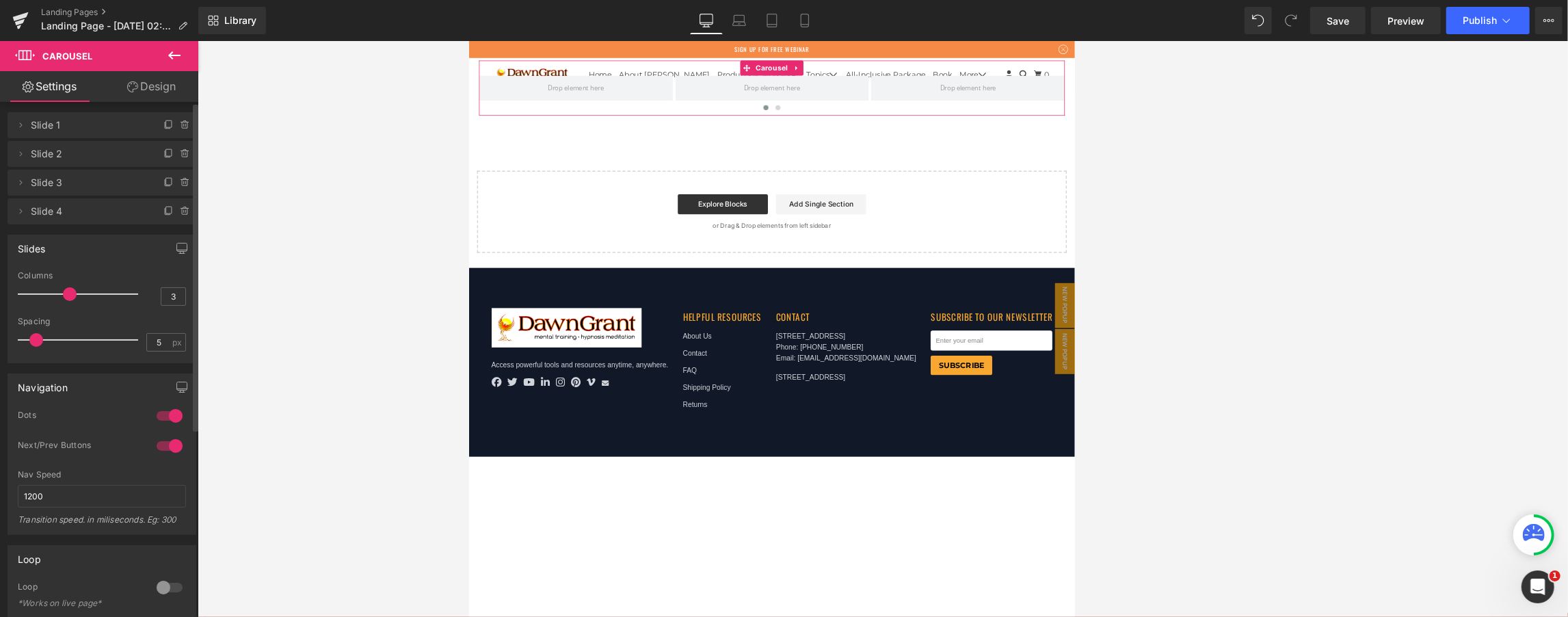
scroll to position [0, 0]
click at [160, 82] on link "Design" at bounding box center [151, 87] width 99 height 30
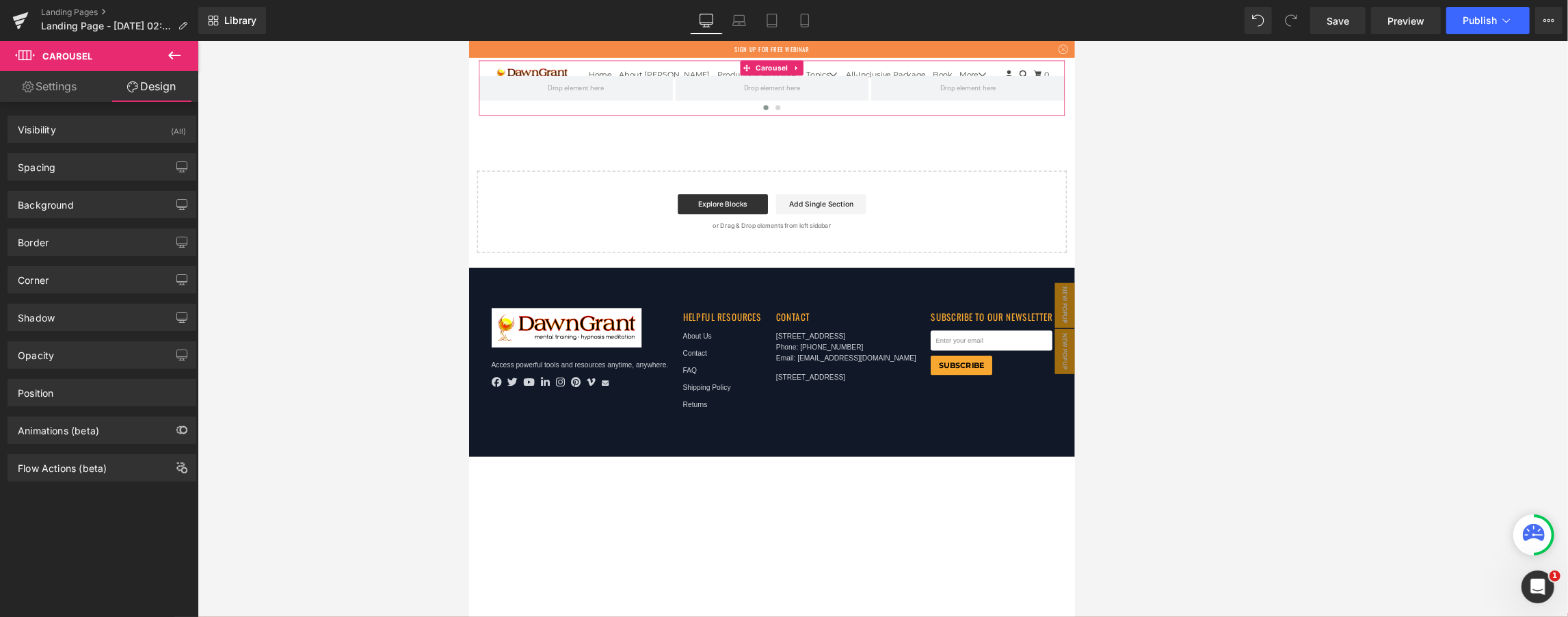
click at [65, 81] on link "Settings" at bounding box center [49, 87] width 99 height 30
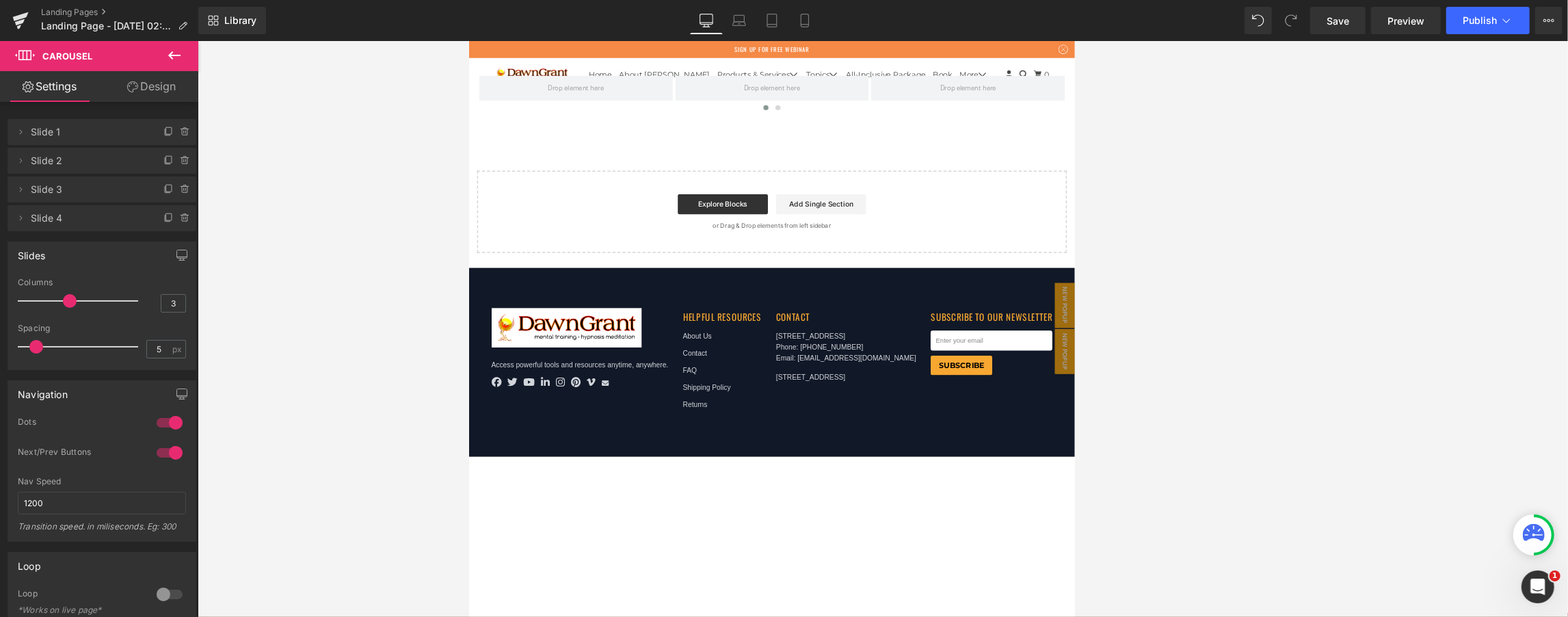
click at [177, 59] on icon at bounding box center [174, 55] width 16 height 16
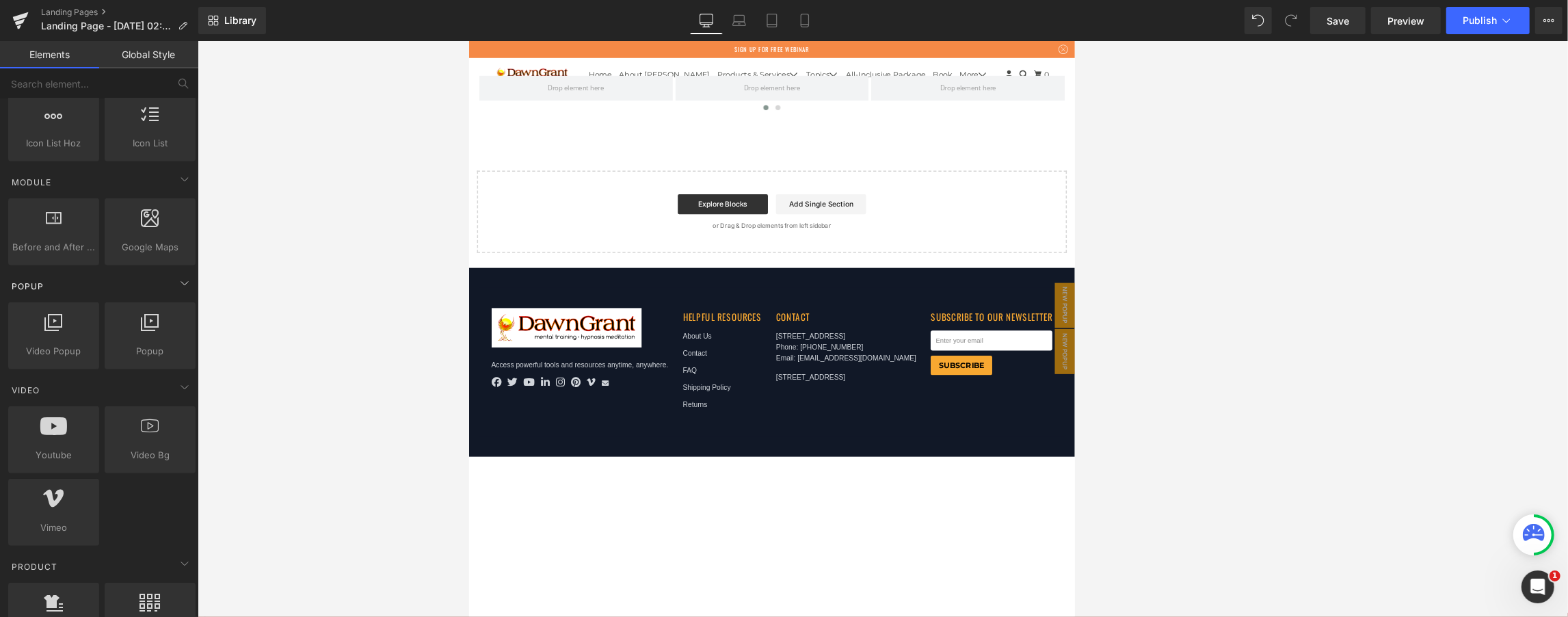
scroll to position [669, 0]
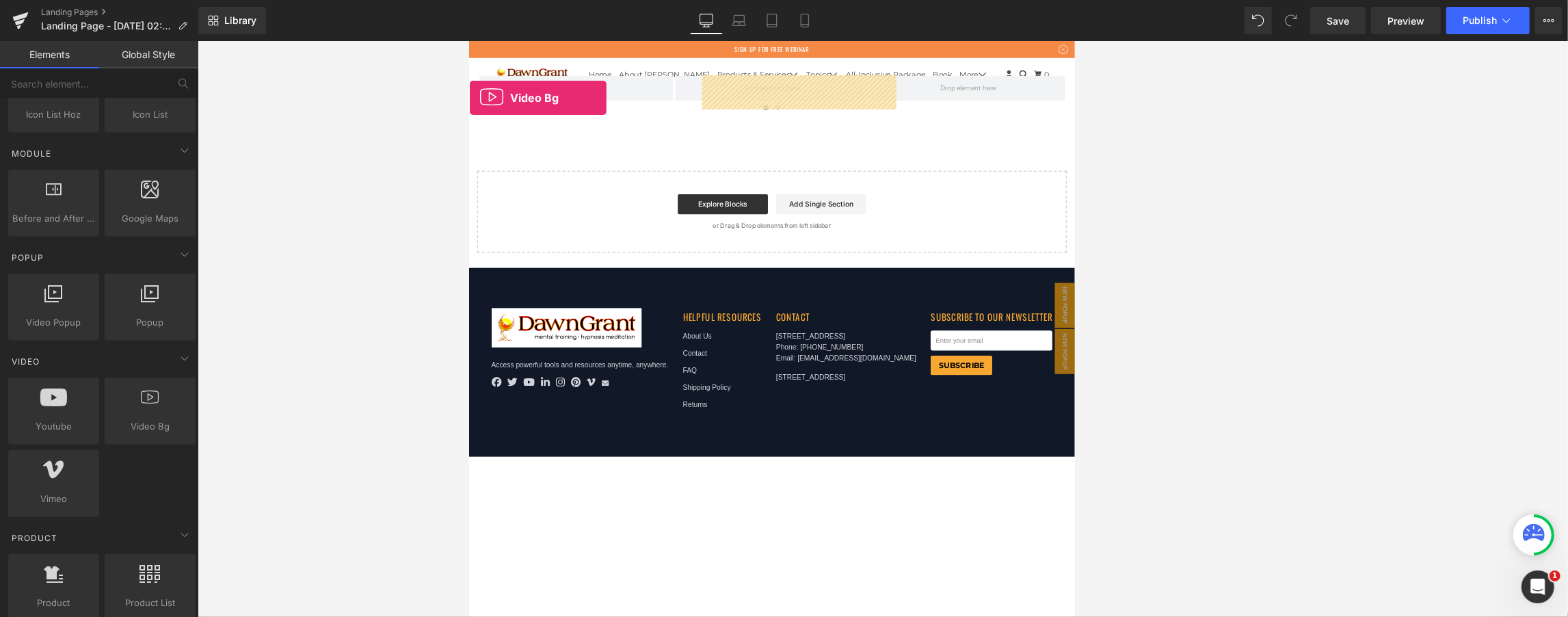
drag, startPoint x: 142, startPoint y: 408, endPoint x: 216, endPoint y: 381, distance: 78.8
click at [216, 381] on div "Video Bg You are previewing how the will restyle your page. You can not edit El…" at bounding box center [784, 319] width 1568 height 640
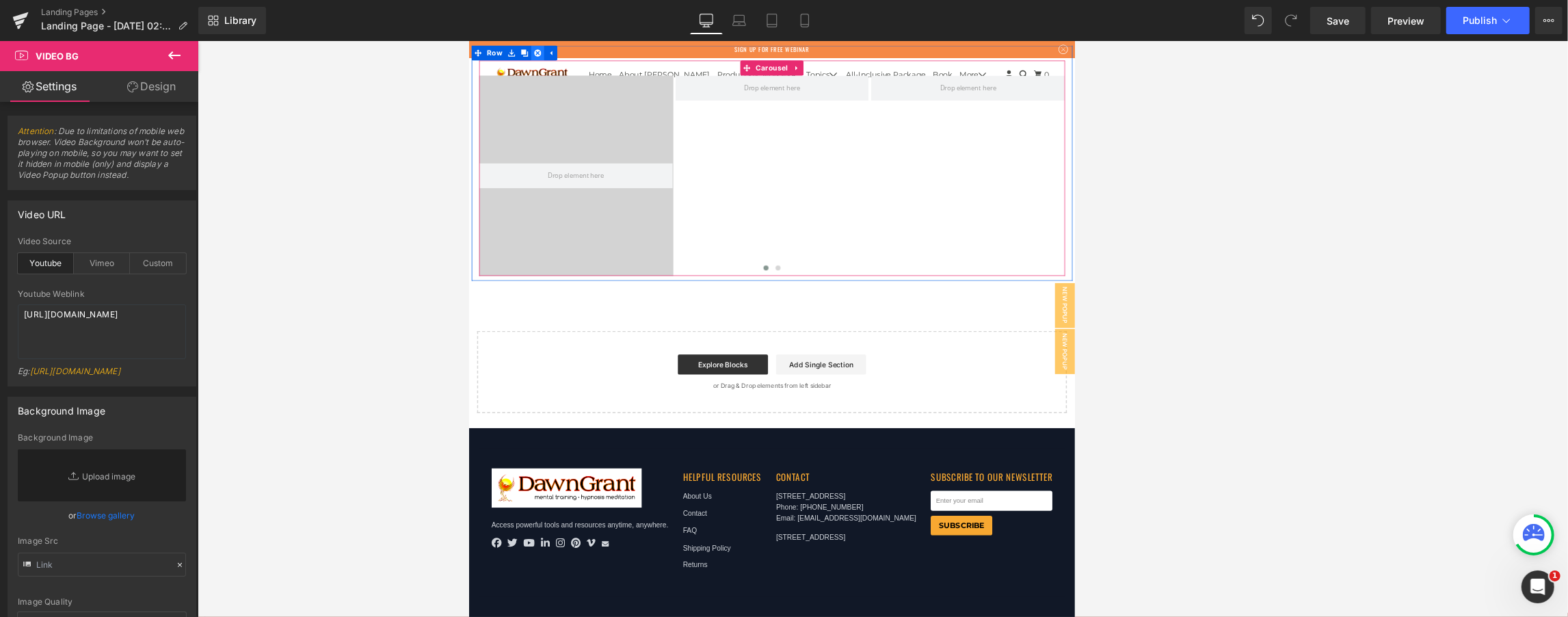
click at [557, 54] on icon at bounding box center [562, 57] width 10 height 10
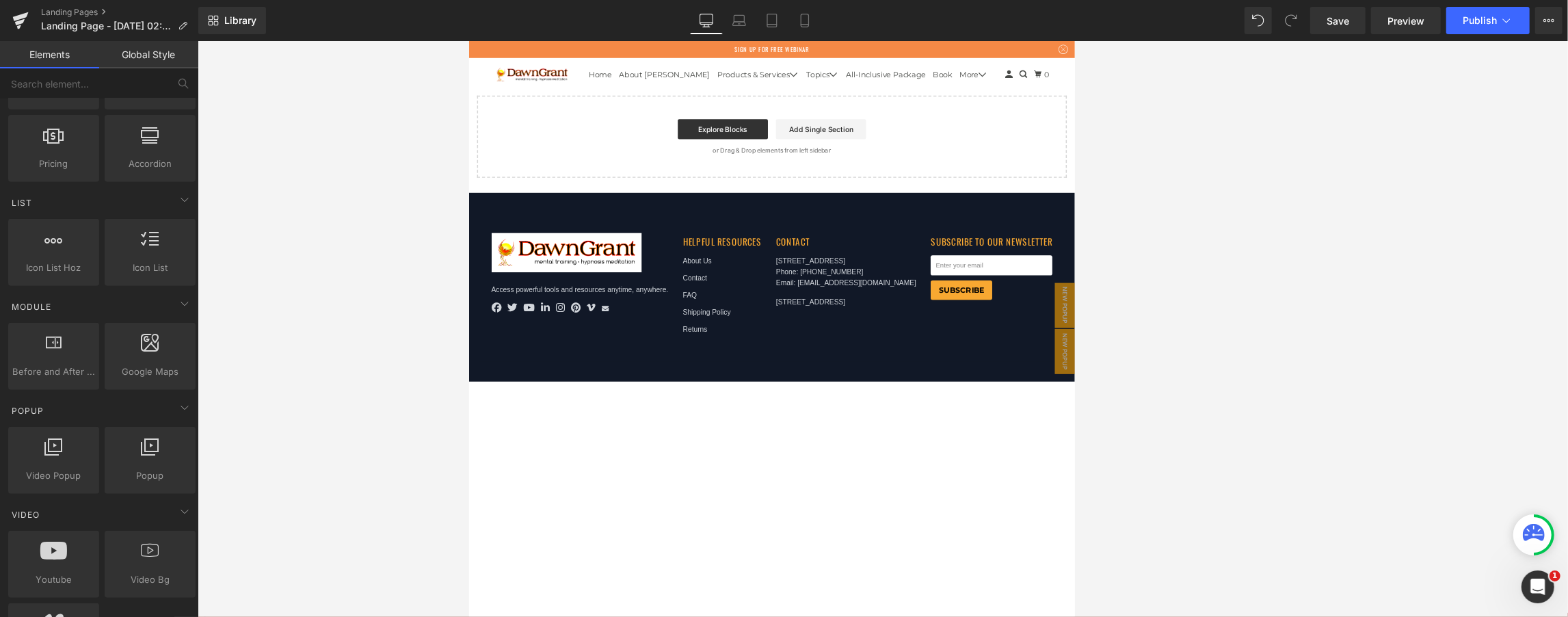
scroll to position [425, 0]
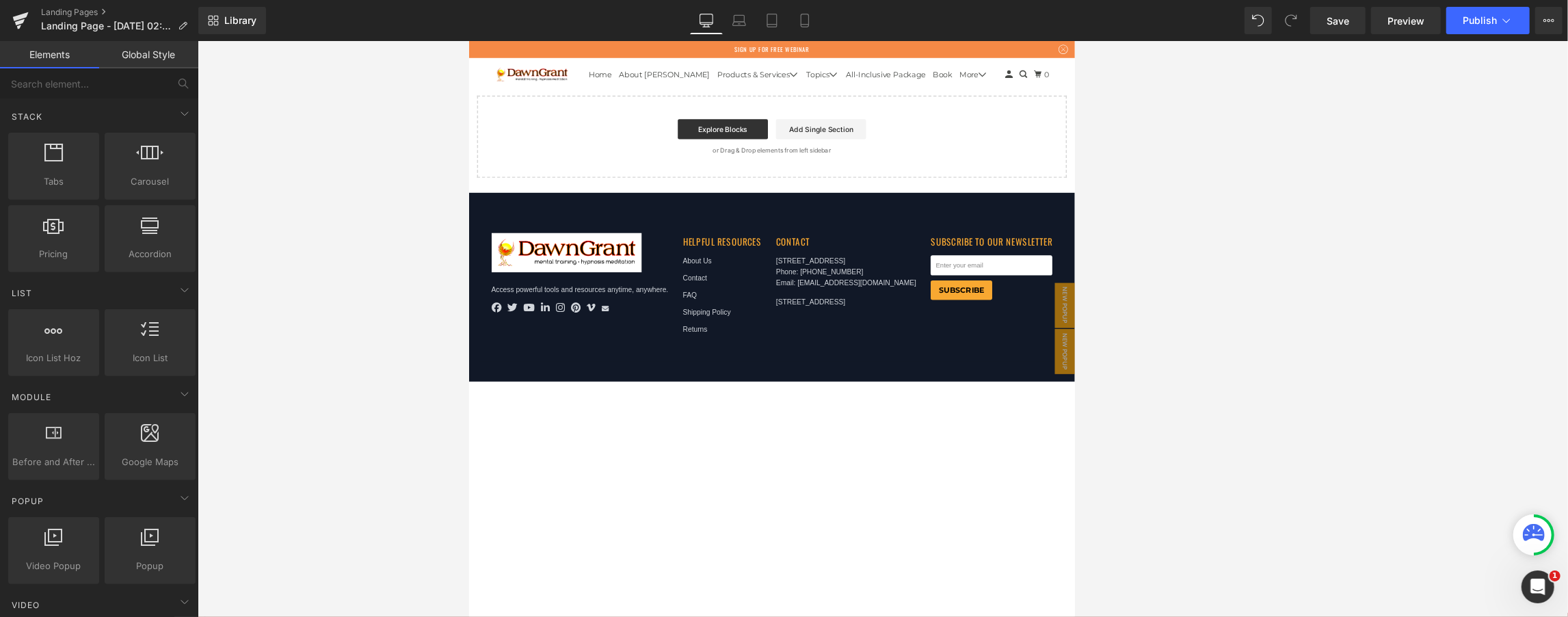
click at [629, 189] on p "or Drag & Drop elements from left sidebar" at bounding box center [881, 190] width 762 height 10
click at [783, 155] on link "Add Single Section" at bounding box center [949, 161] width 123 height 28
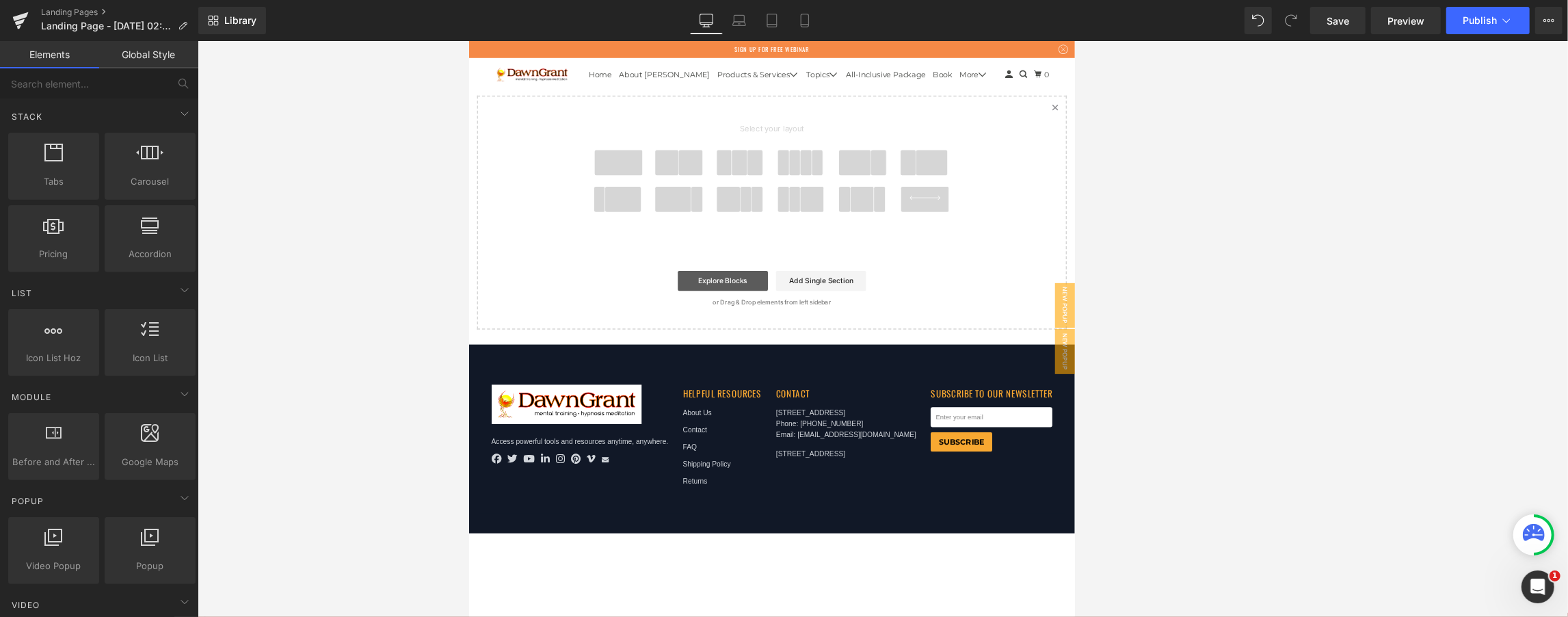
click at [783, 369] on link "Explore Blocks" at bounding box center [815, 368] width 123 height 28
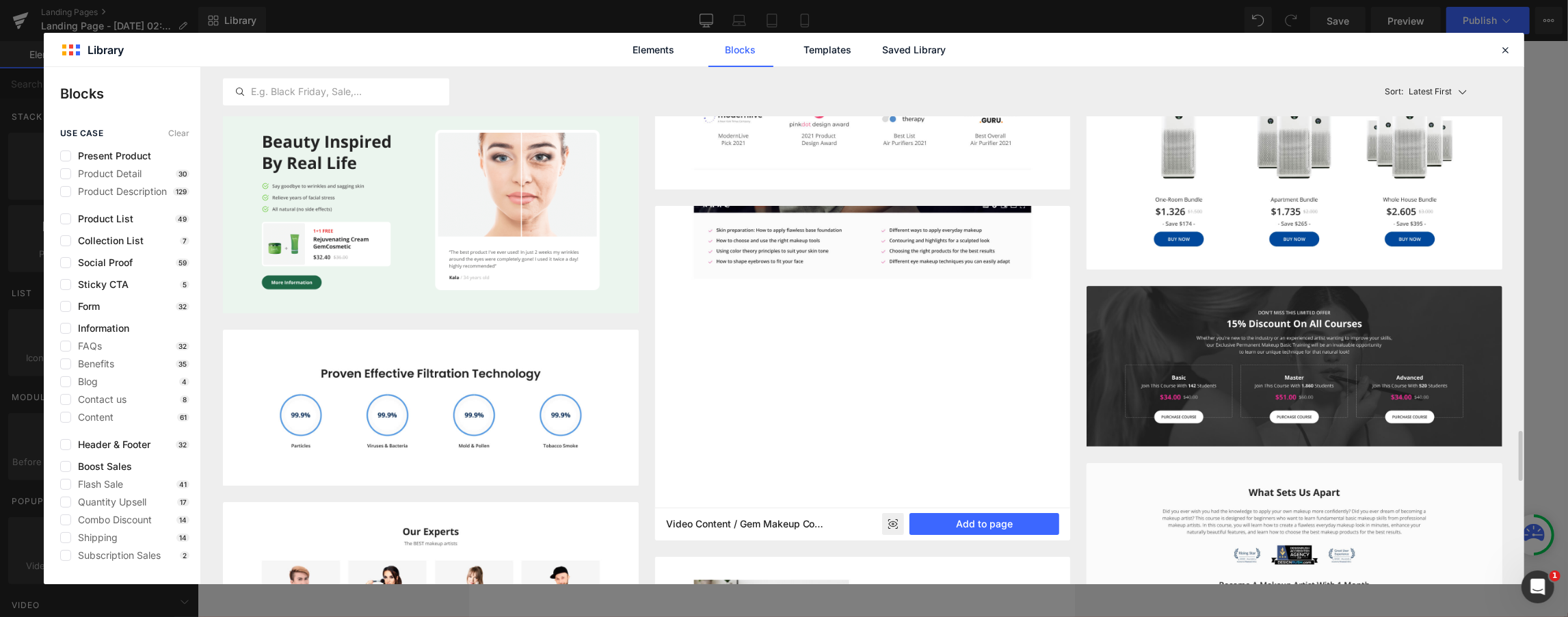
scroll to position [3201, 0]
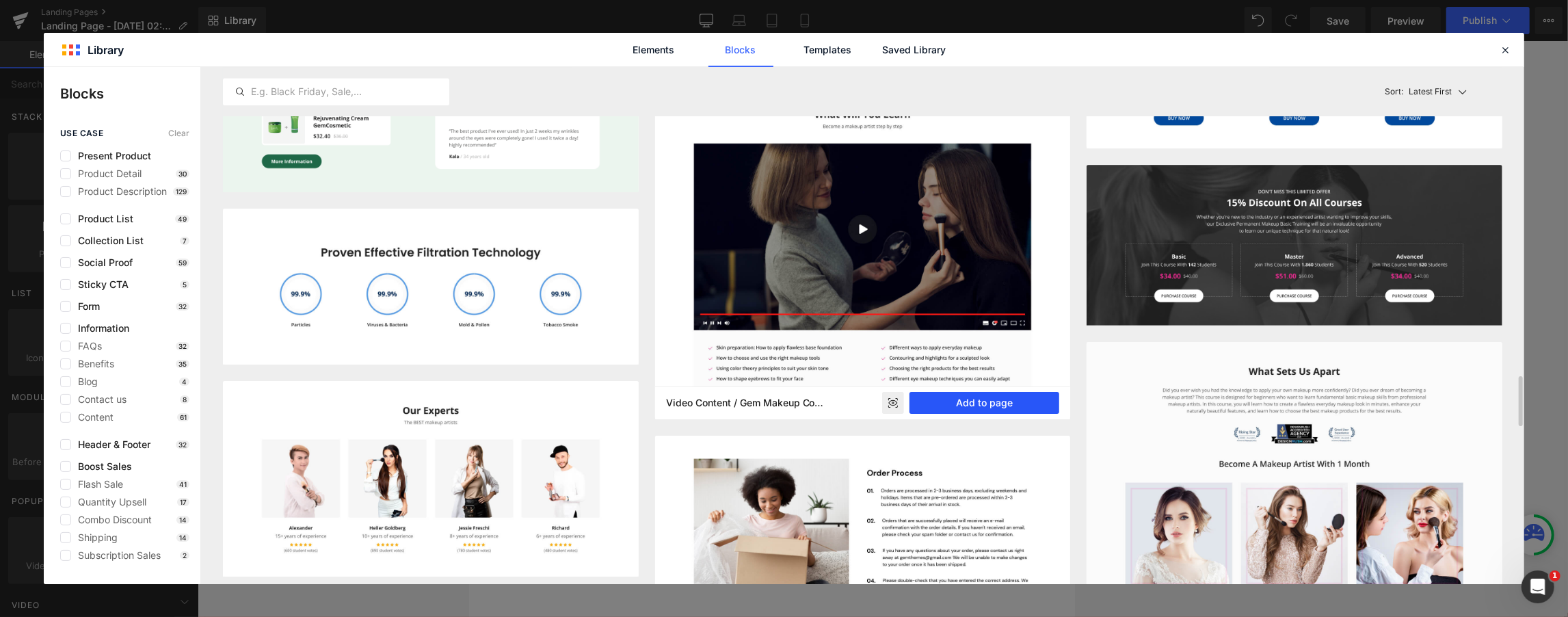
click at [783, 403] on button "Add to page" at bounding box center [985, 402] width 150 height 22
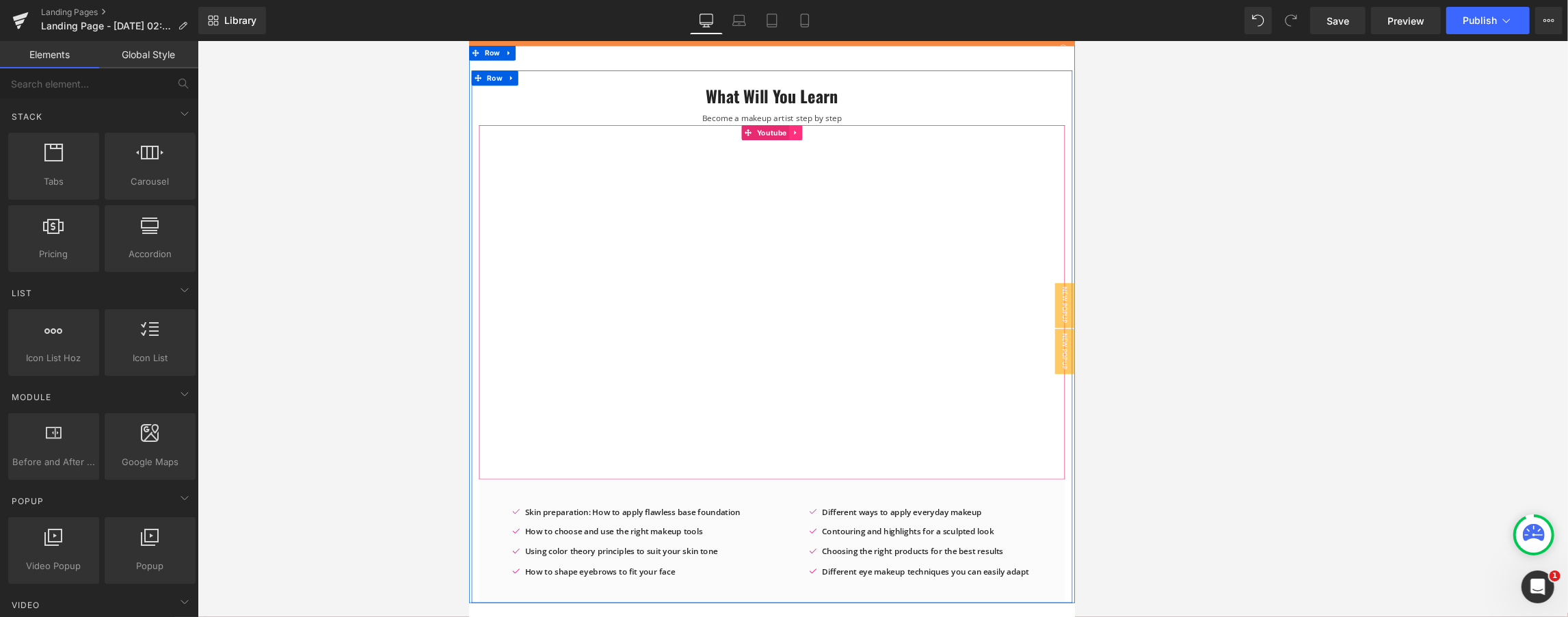
click at [783, 168] on link at bounding box center [915, 165] width 18 height 21
click at [783, 172] on div "Youtube" at bounding box center [882, 396] width 801 height 483
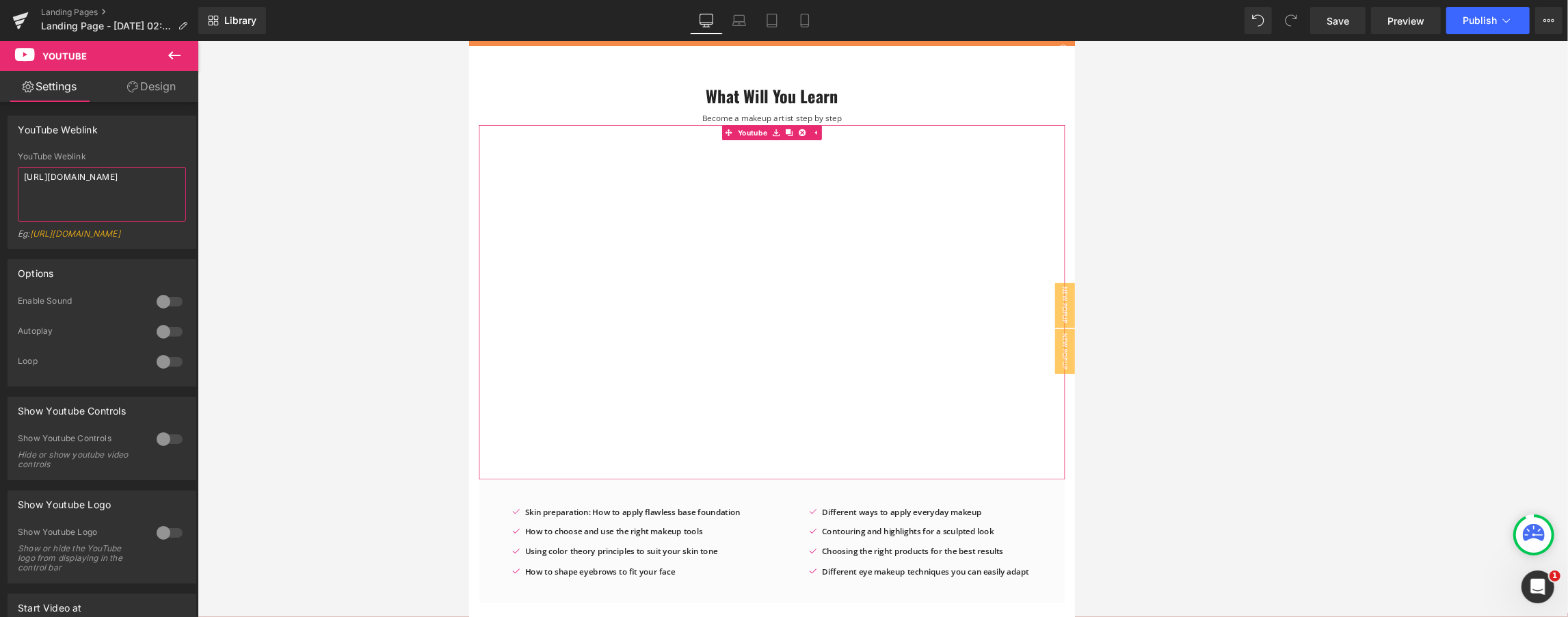
click at [130, 189] on textarea "[URL][DOMAIN_NAME]" at bounding box center [102, 195] width 168 height 55
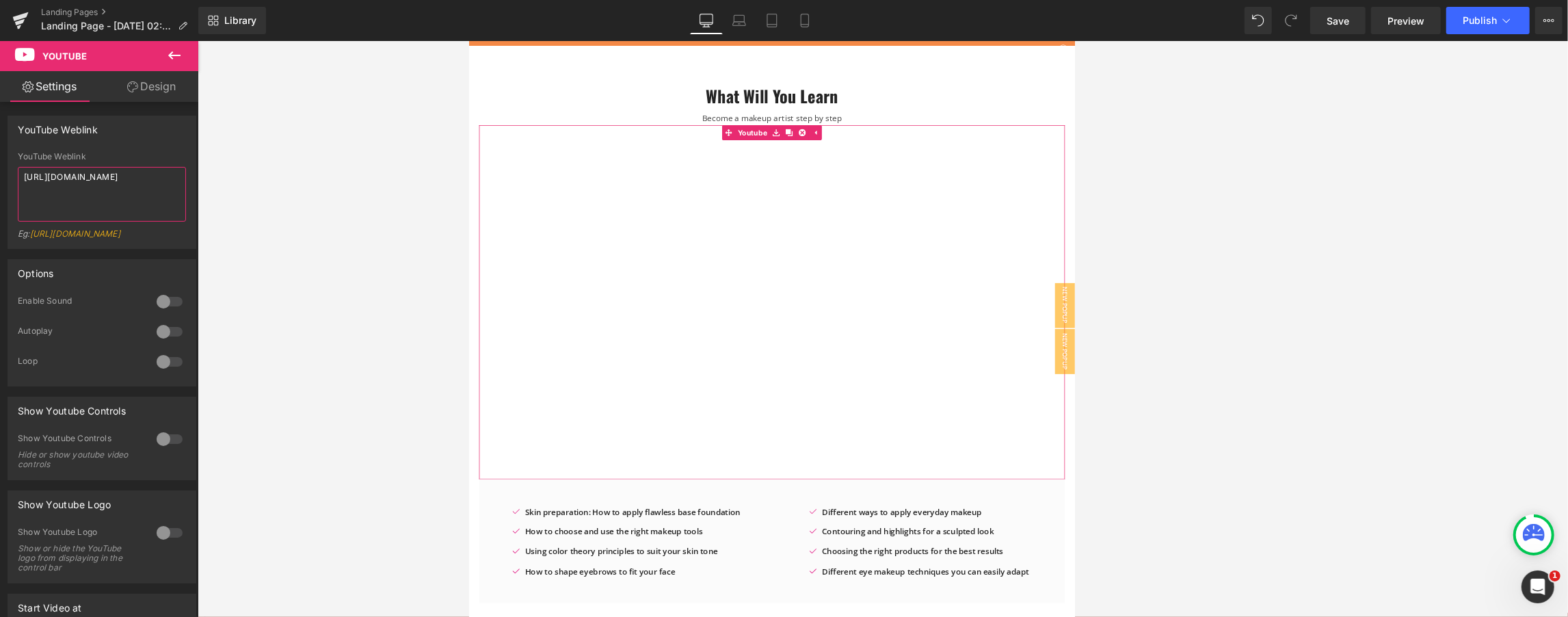
click at [93, 192] on textarea "[URL][DOMAIN_NAME]" at bounding box center [102, 195] width 168 height 55
paste textarea "[DOMAIN_NAME][URL]"
type textarea "[URL][DOMAIN_NAME]"
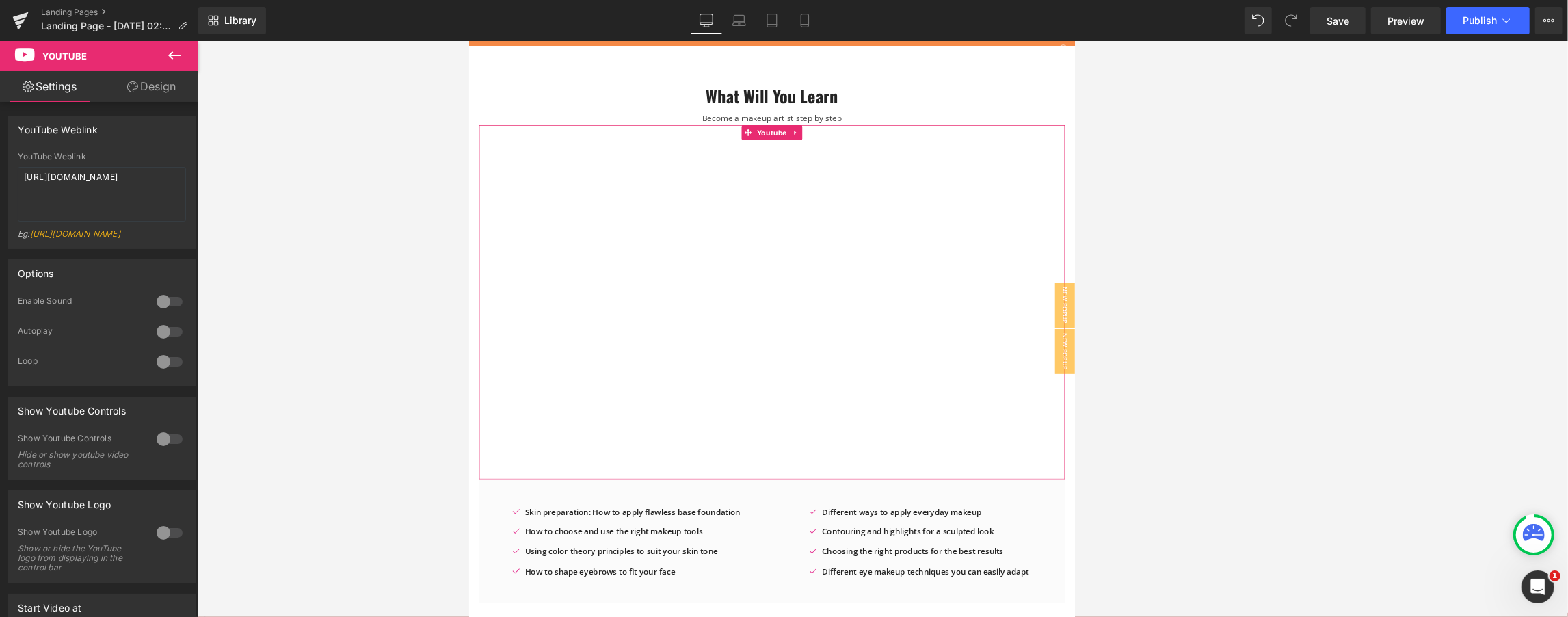
click at [161, 341] on div at bounding box center [169, 331] width 33 height 22
click at [160, 308] on div at bounding box center [169, 301] width 33 height 22
click at [153, 311] on div at bounding box center [169, 301] width 33 height 22
click at [168, 448] on div at bounding box center [169, 438] width 33 height 22
click at [166, 449] on div at bounding box center [169, 438] width 33 height 22
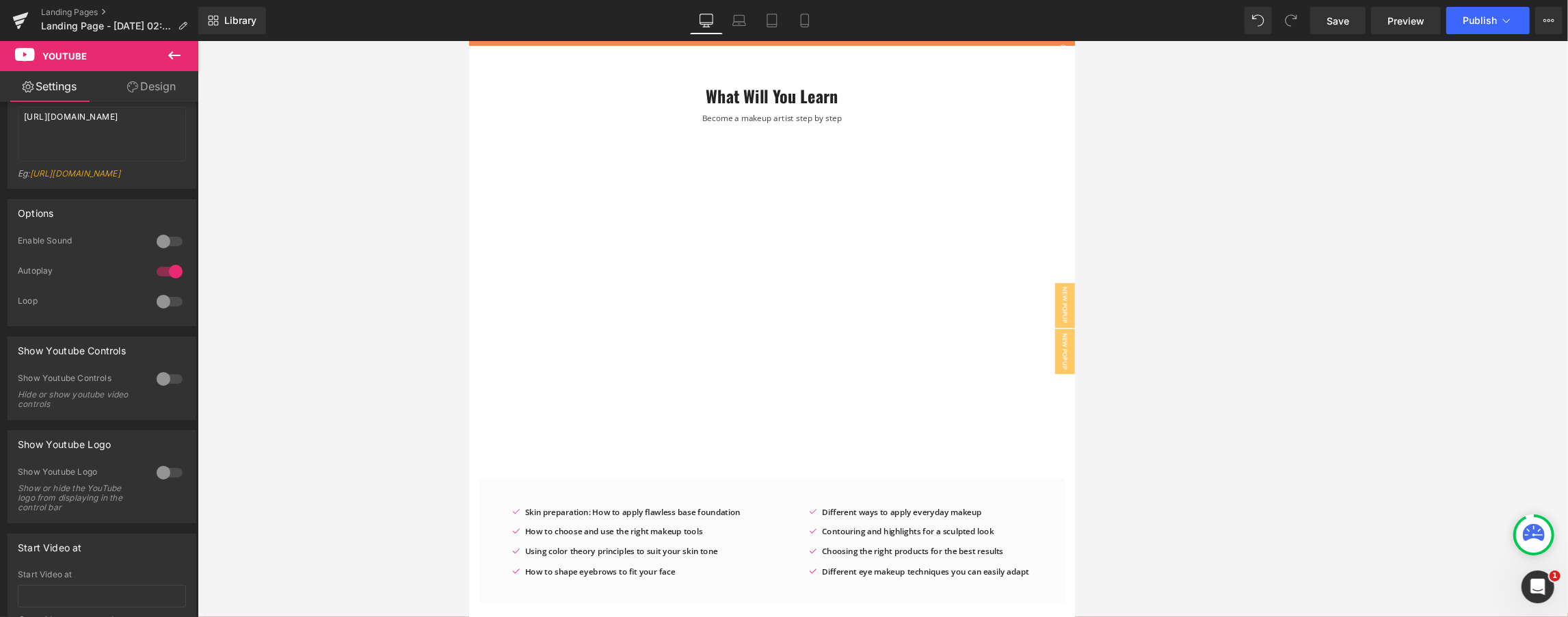
scroll to position [122, 0]
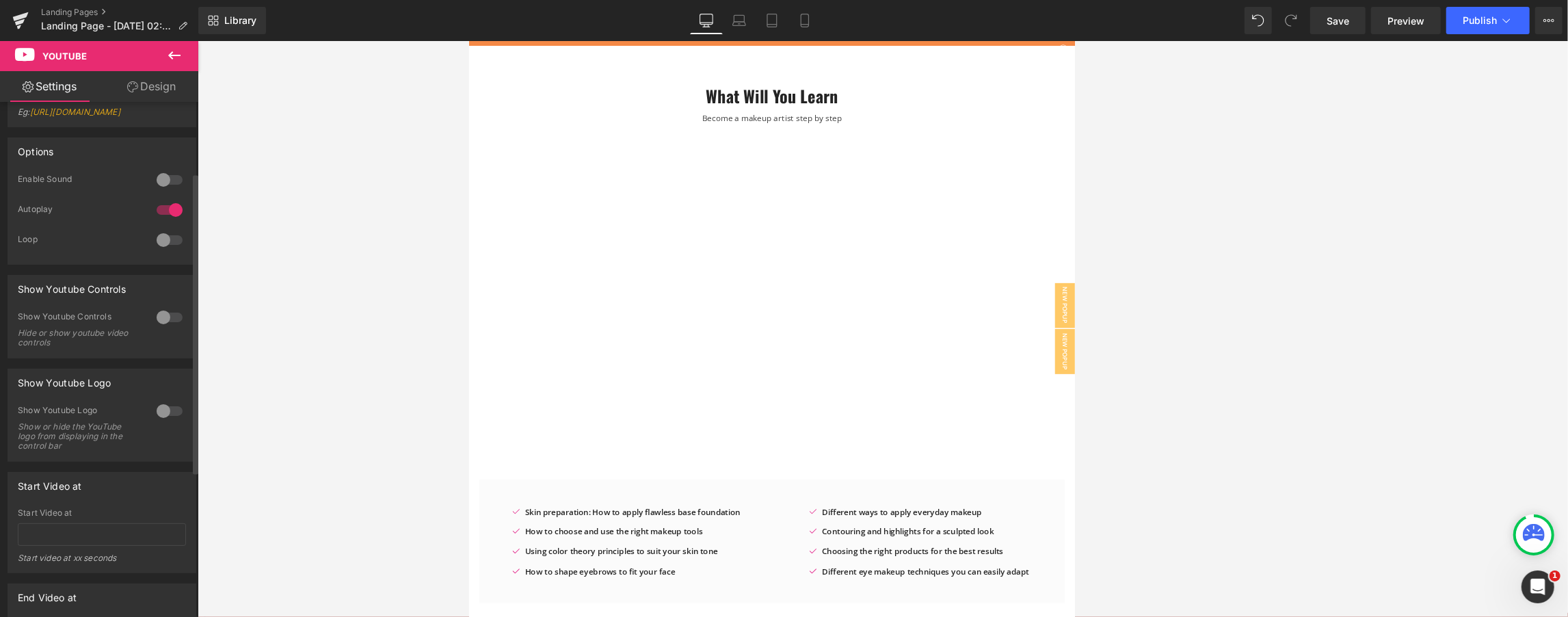
click at [169, 421] on div at bounding box center [169, 411] width 33 height 22
click at [161, 421] on div at bounding box center [169, 411] width 33 height 22
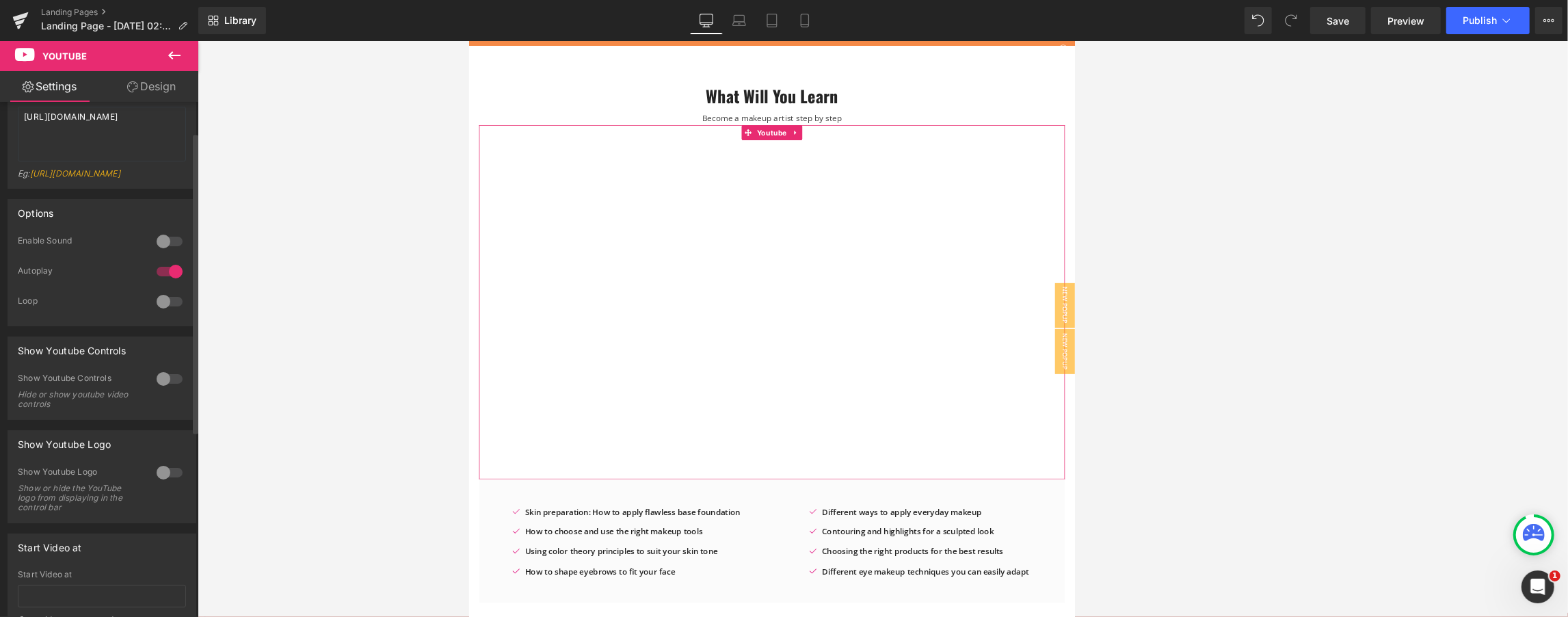
scroll to position [0, 0]
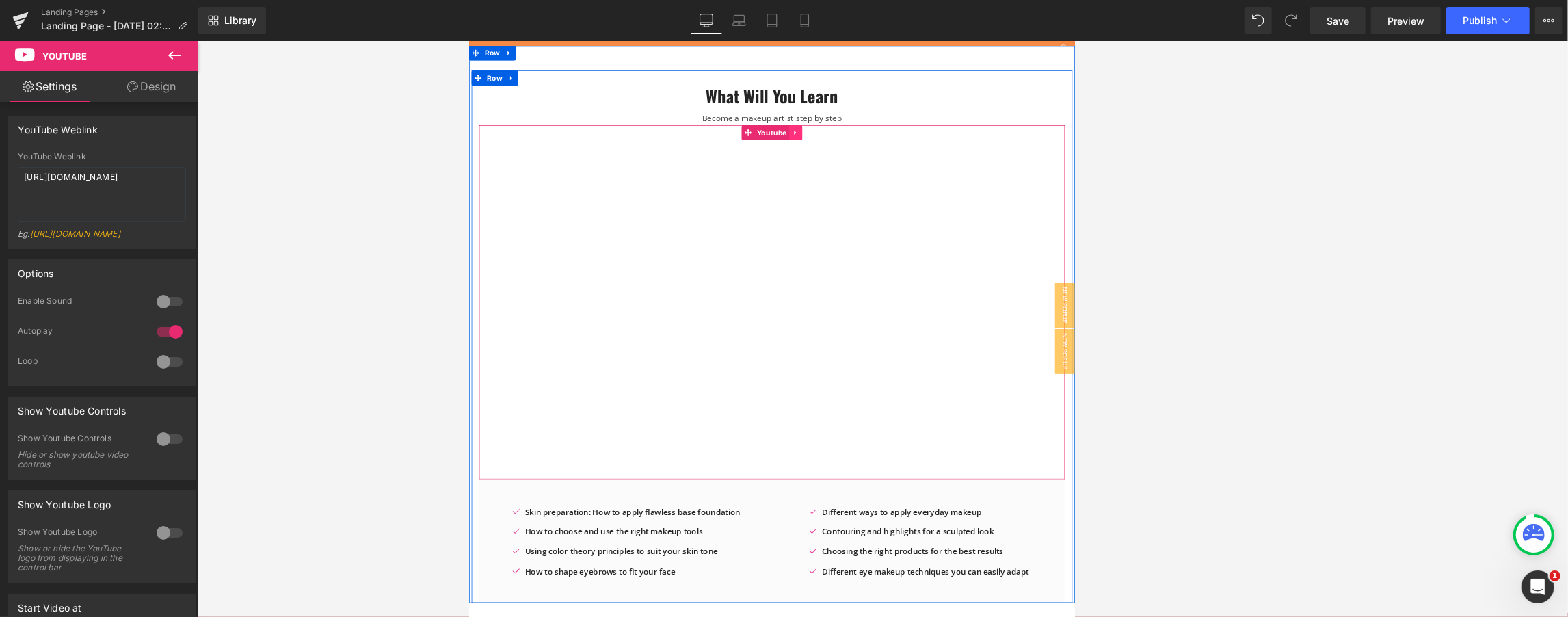
click at [783, 164] on icon at bounding box center [915, 165] width 10 height 10
click at [783, 165] on icon at bounding box center [924, 165] width 10 height 10
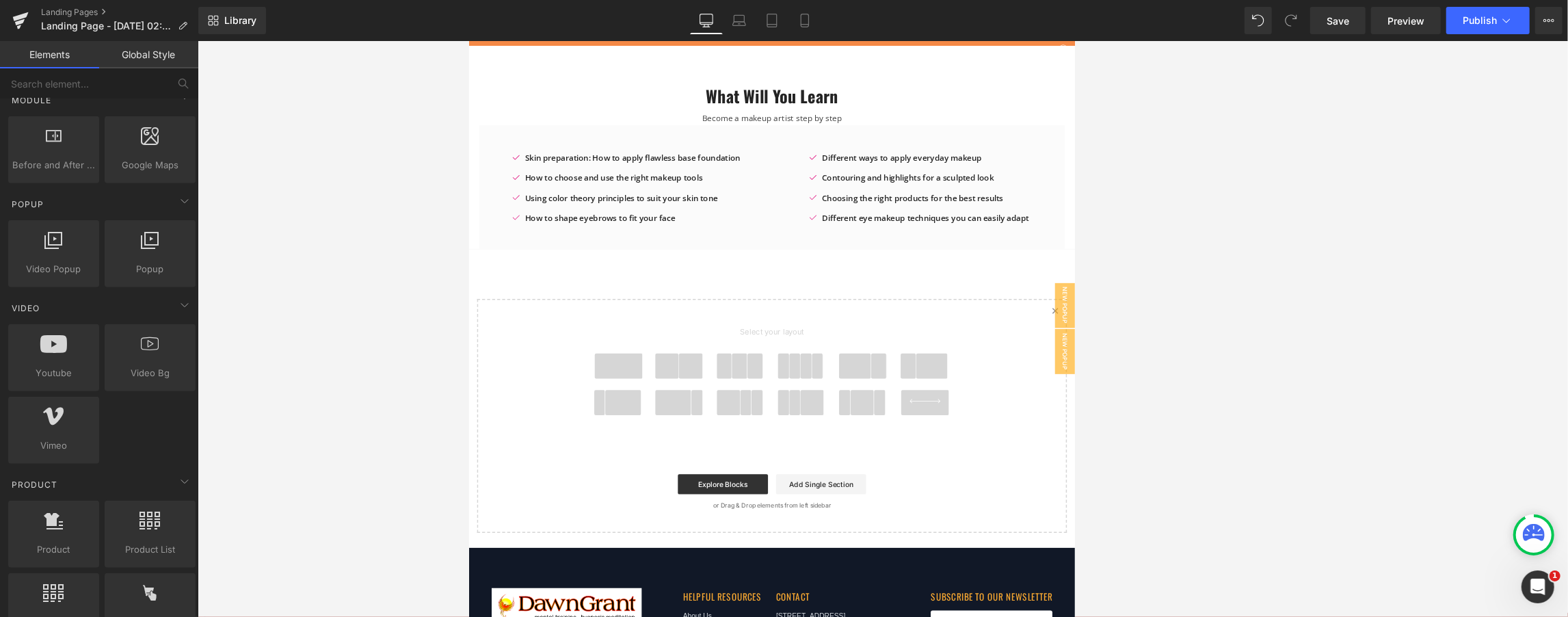
scroll to position [730, 0]
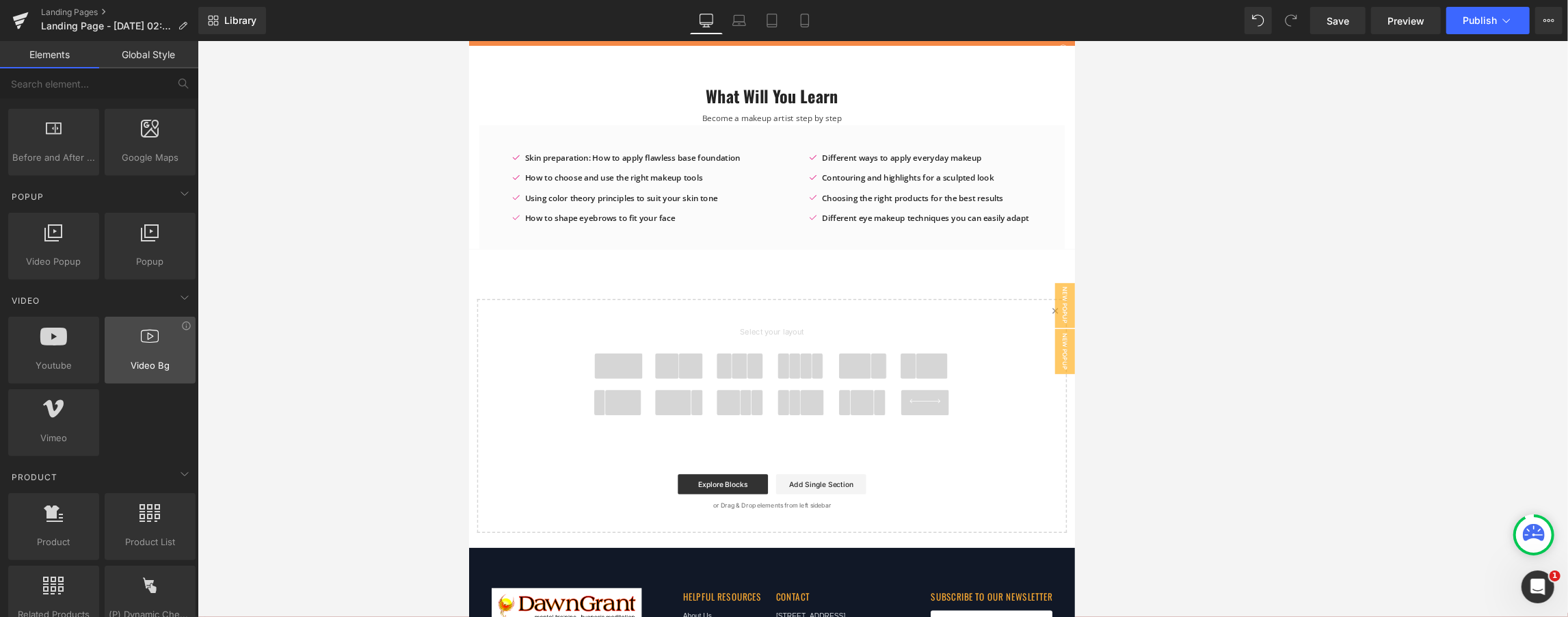
click at [125, 339] on div at bounding box center [149, 343] width 83 height 30
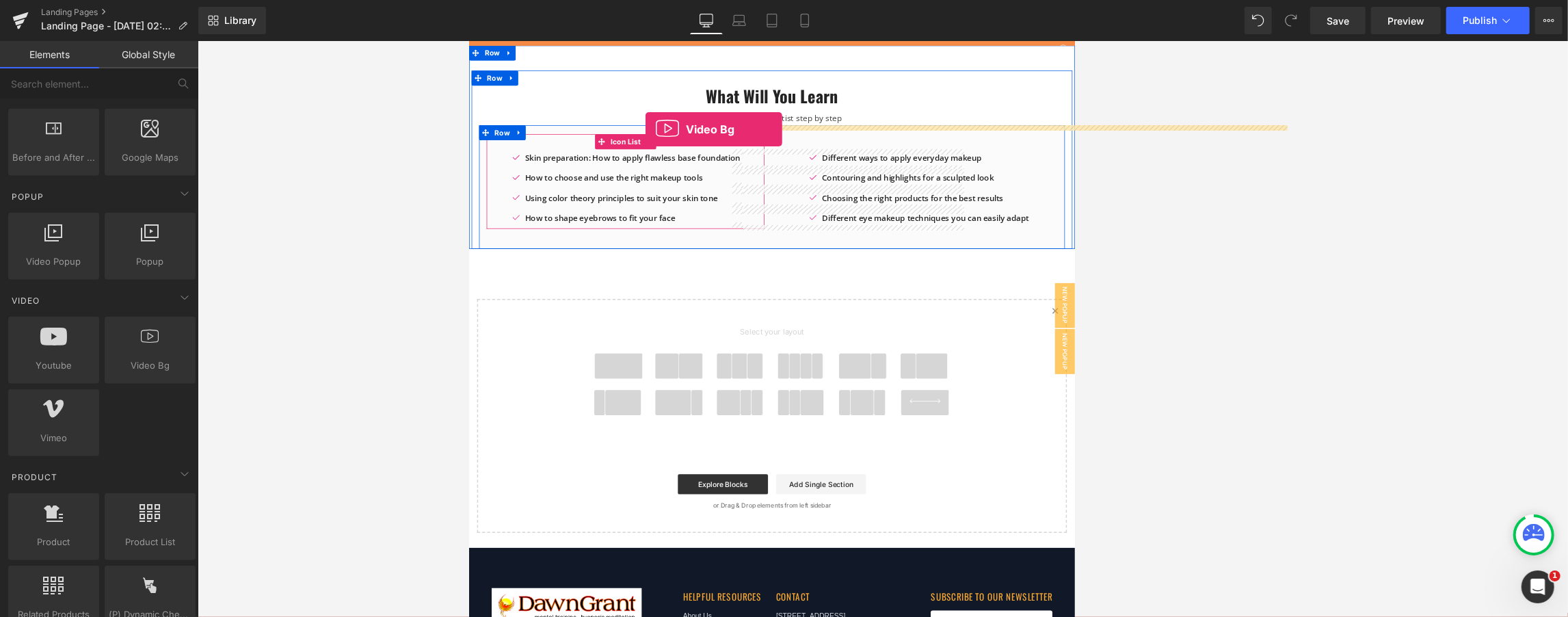
drag, startPoint x: 594, startPoint y: 389, endPoint x: 709, endPoint y: 161, distance: 255.4
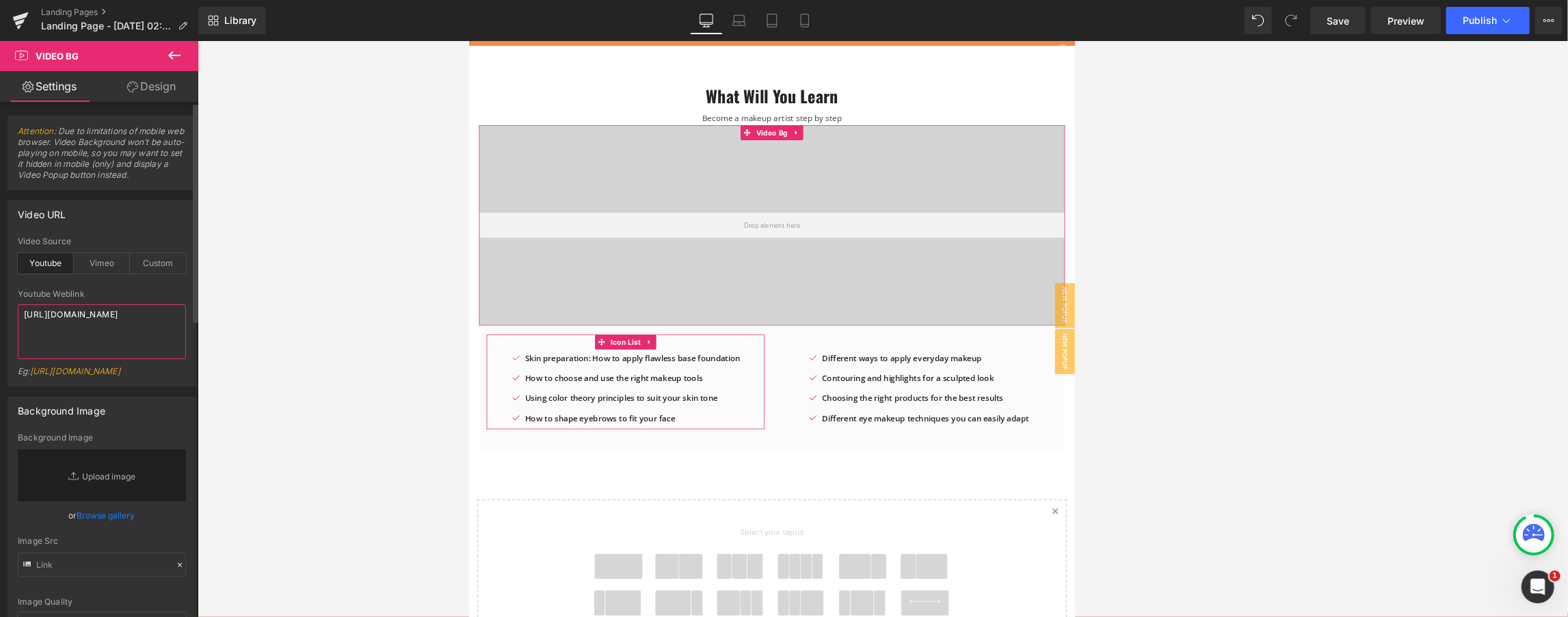
click at [90, 312] on textarea "[URL][DOMAIN_NAME]" at bounding box center [102, 332] width 168 height 55
paste textarea "dyIBaRDimAg"
type textarea "[URL][DOMAIN_NAME]"
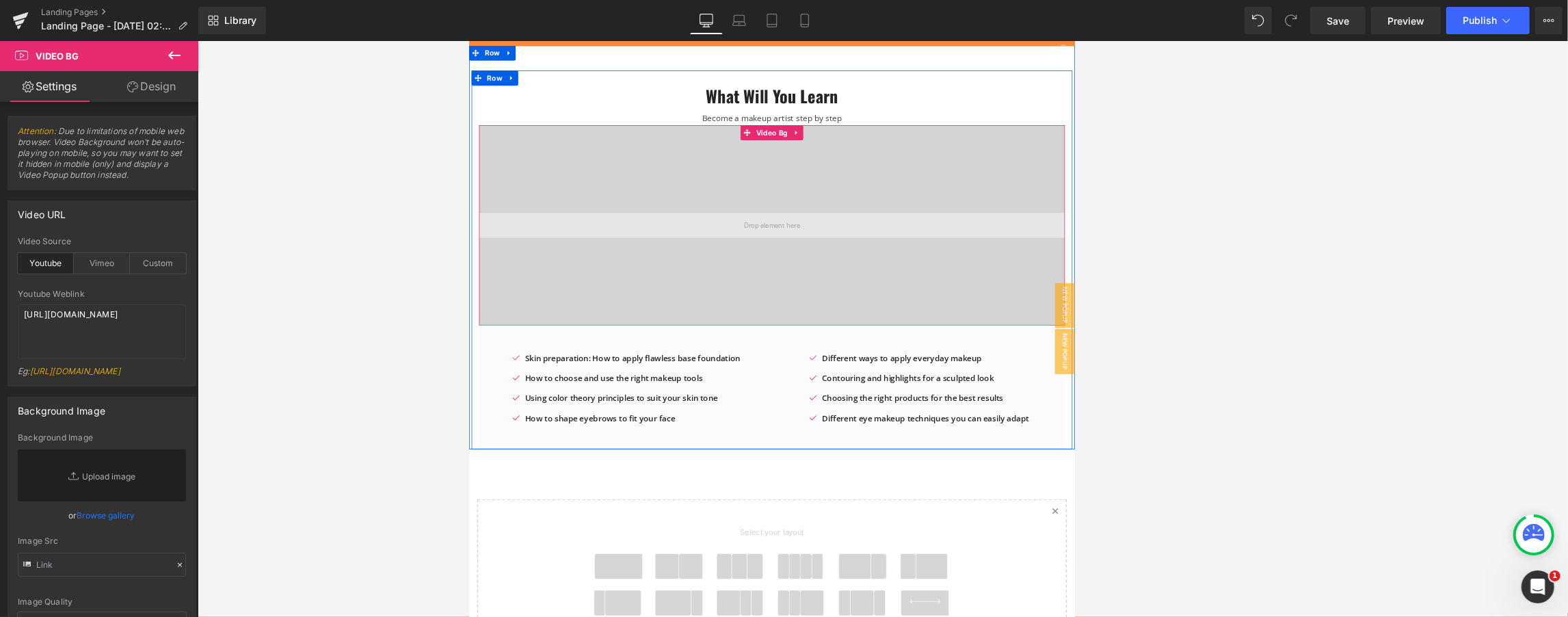
click at [783, 291] on span at bounding box center [882, 292] width 87 height 26
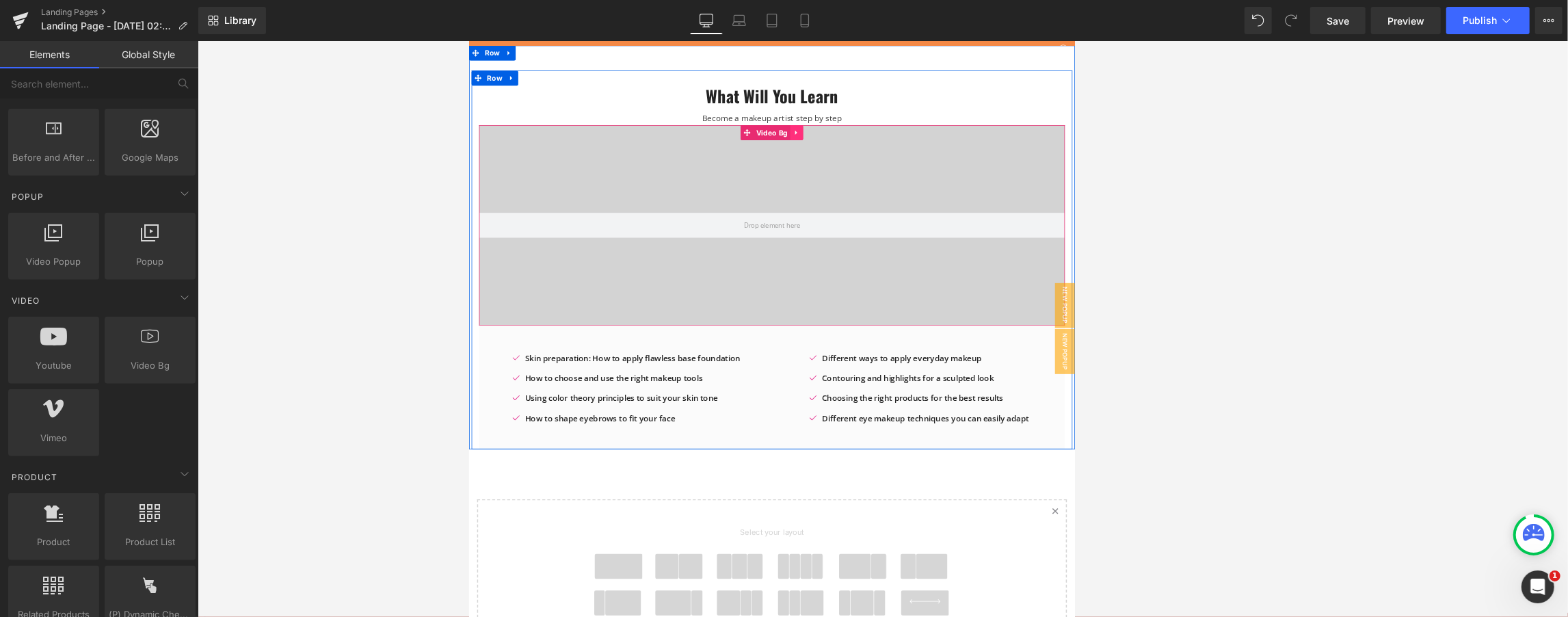
click at [783, 168] on icon at bounding box center [917, 165] width 10 height 10
click at [783, 169] on icon at bounding box center [943, 165] width 10 height 10
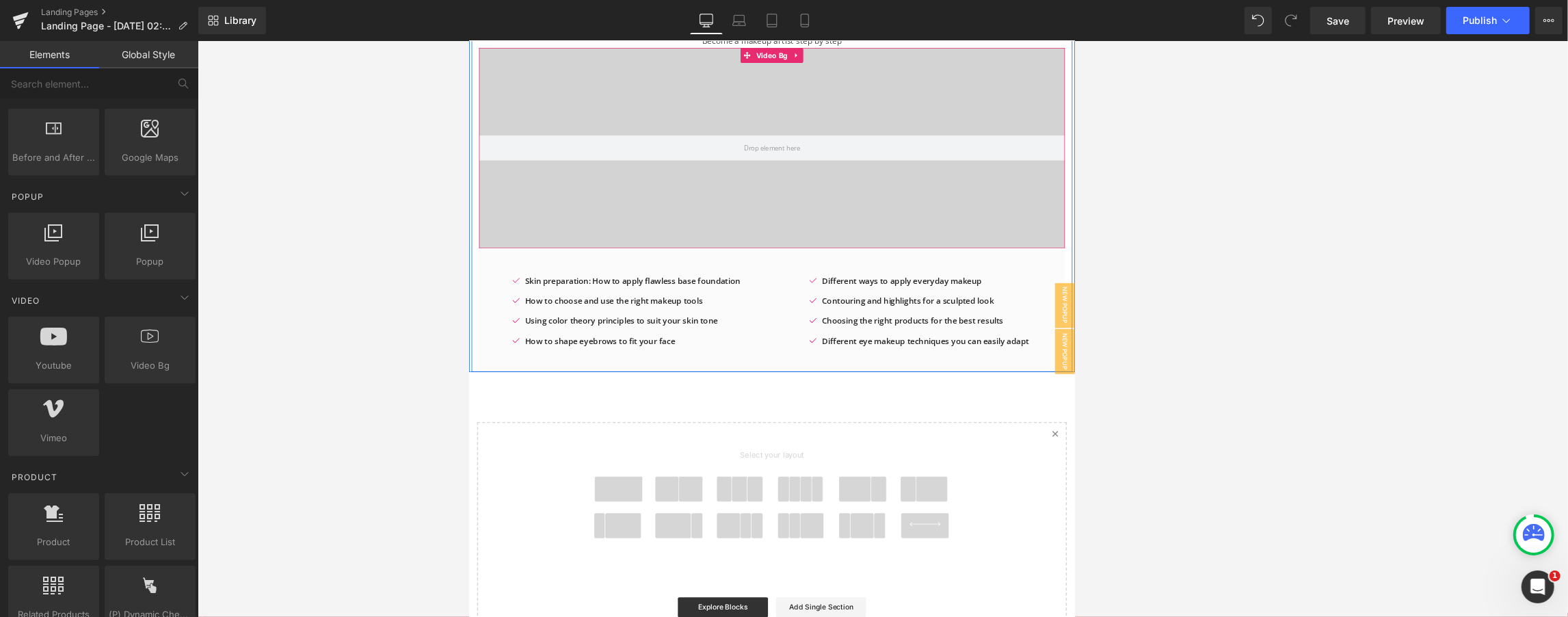
scroll to position [60, 0]
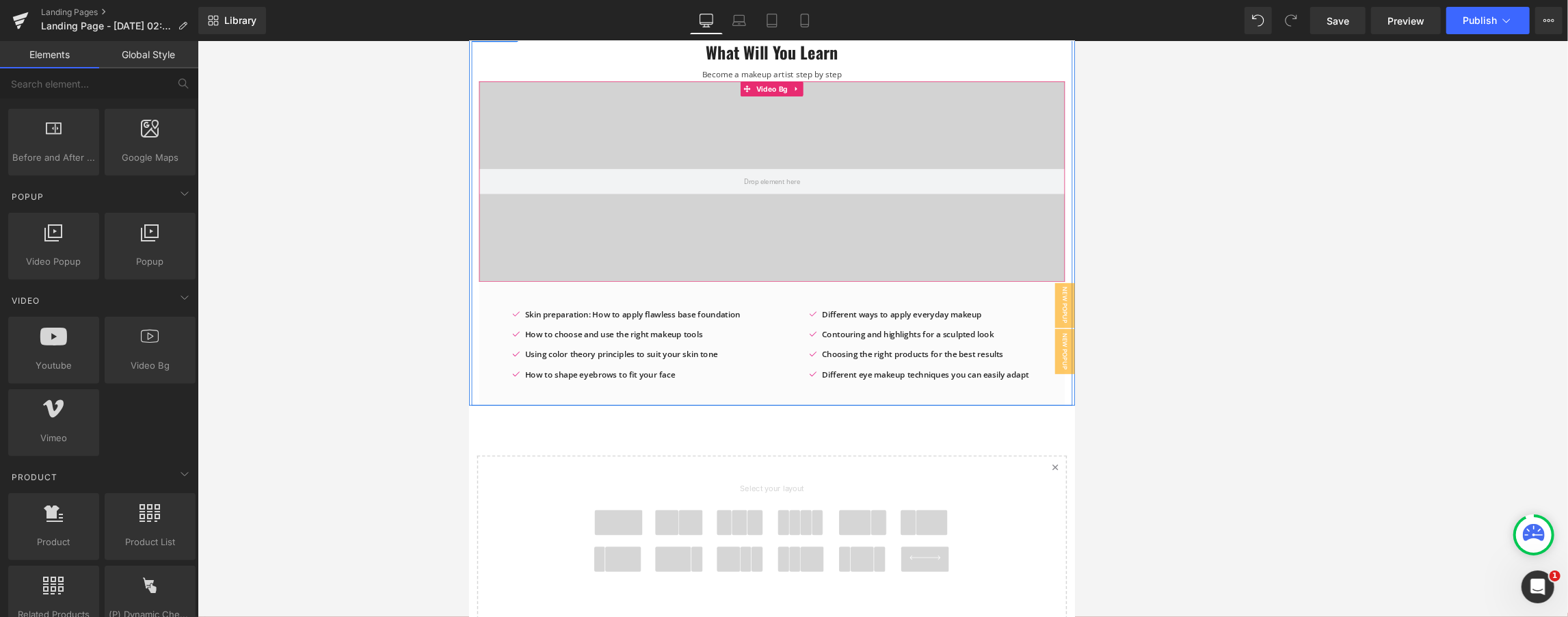
click at [783, 171] on div at bounding box center [882, 232] width 801 height 274
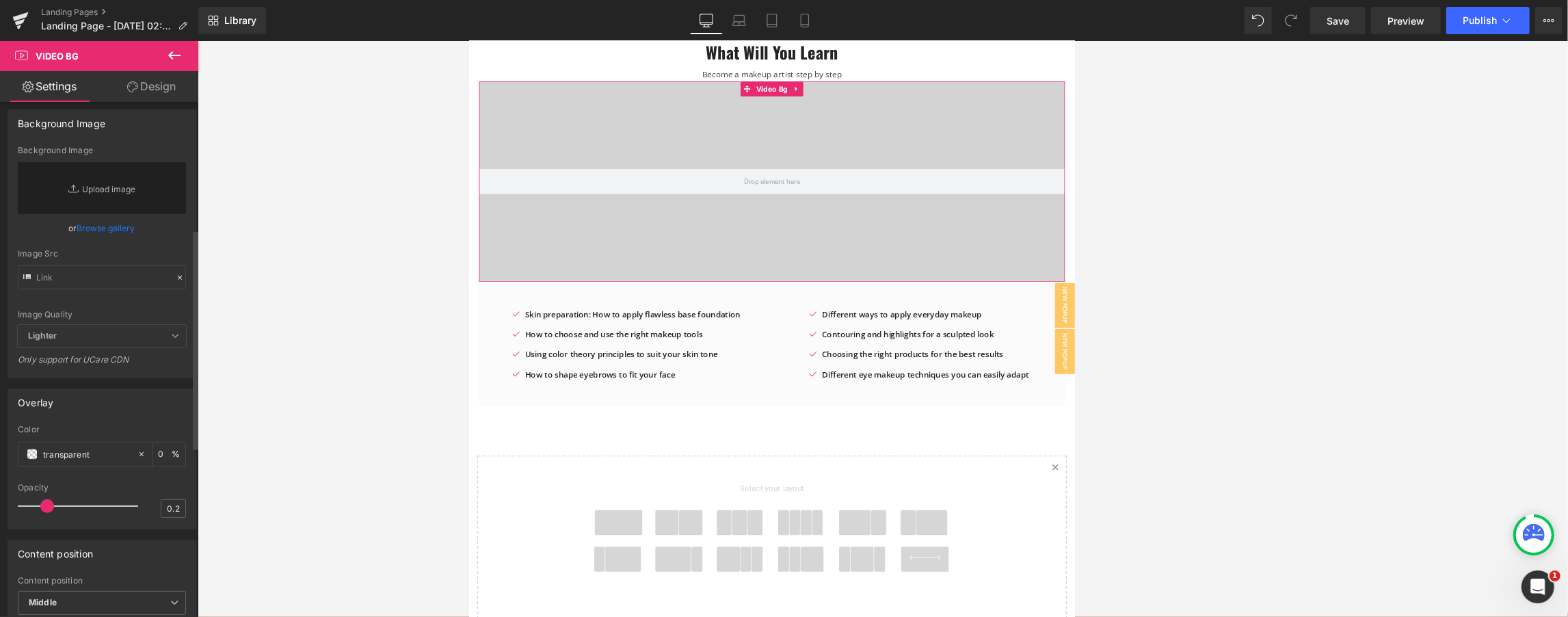
scroll to position [303, 0]
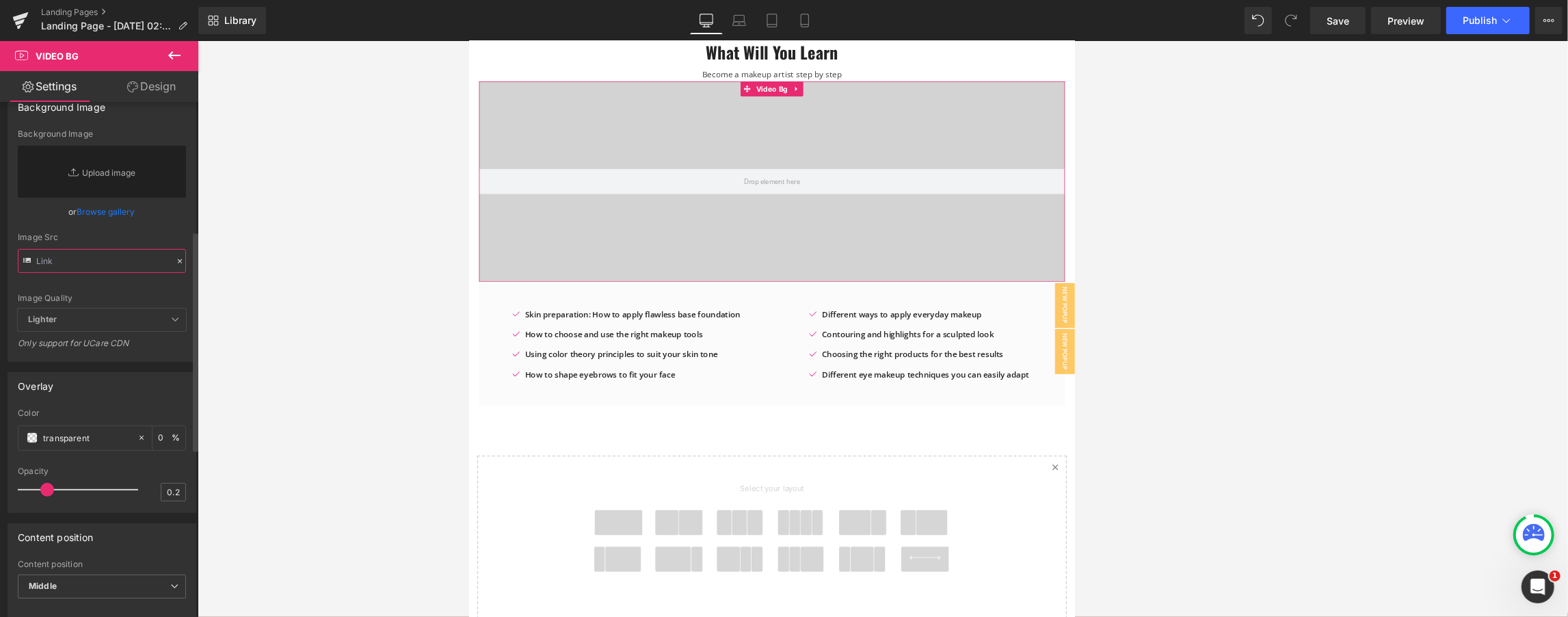
click at [113, 273] on input "text" at bounding box center [102, 260] width 168 height 24
click at [135, 325] on span "Lighter" at bounding box center [102, 319] width 168 height 23
click at [165, 327] on span "Lighter" at bounding box center [102, 319] width 168 height 23
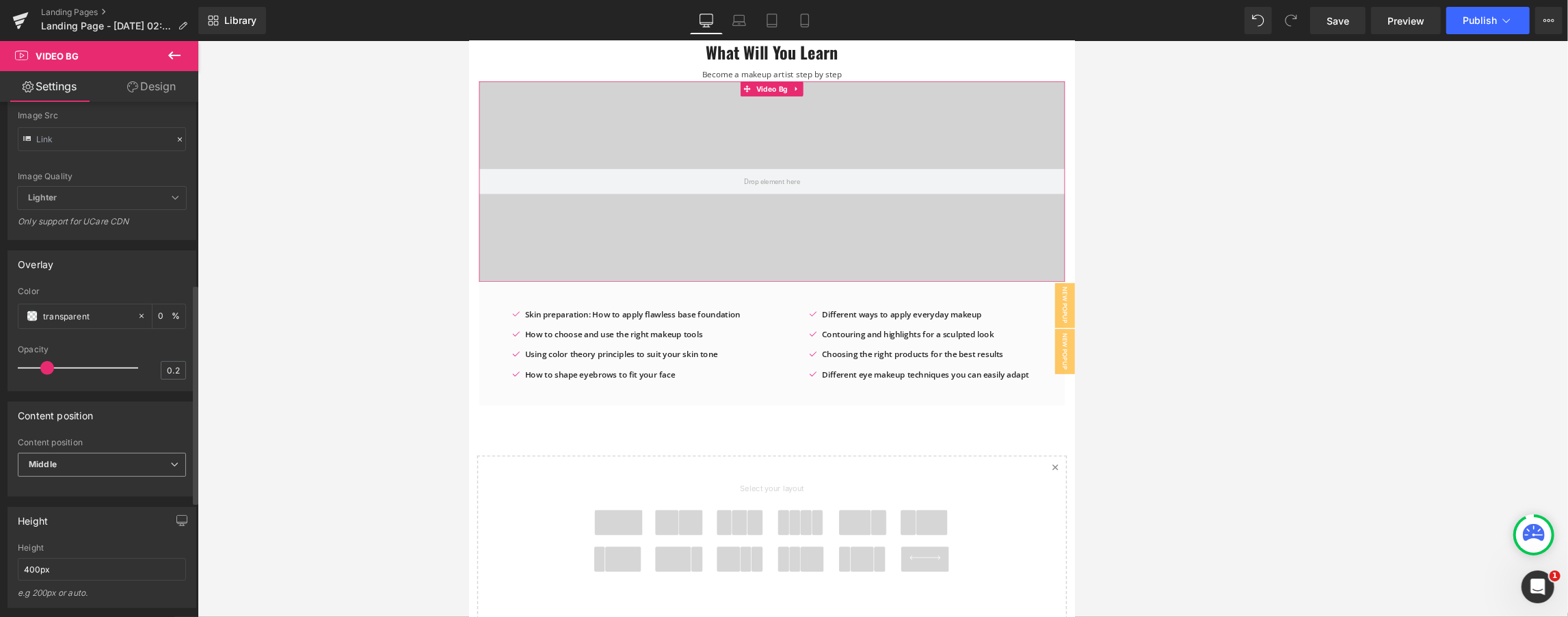
scroll to position [486, 0]
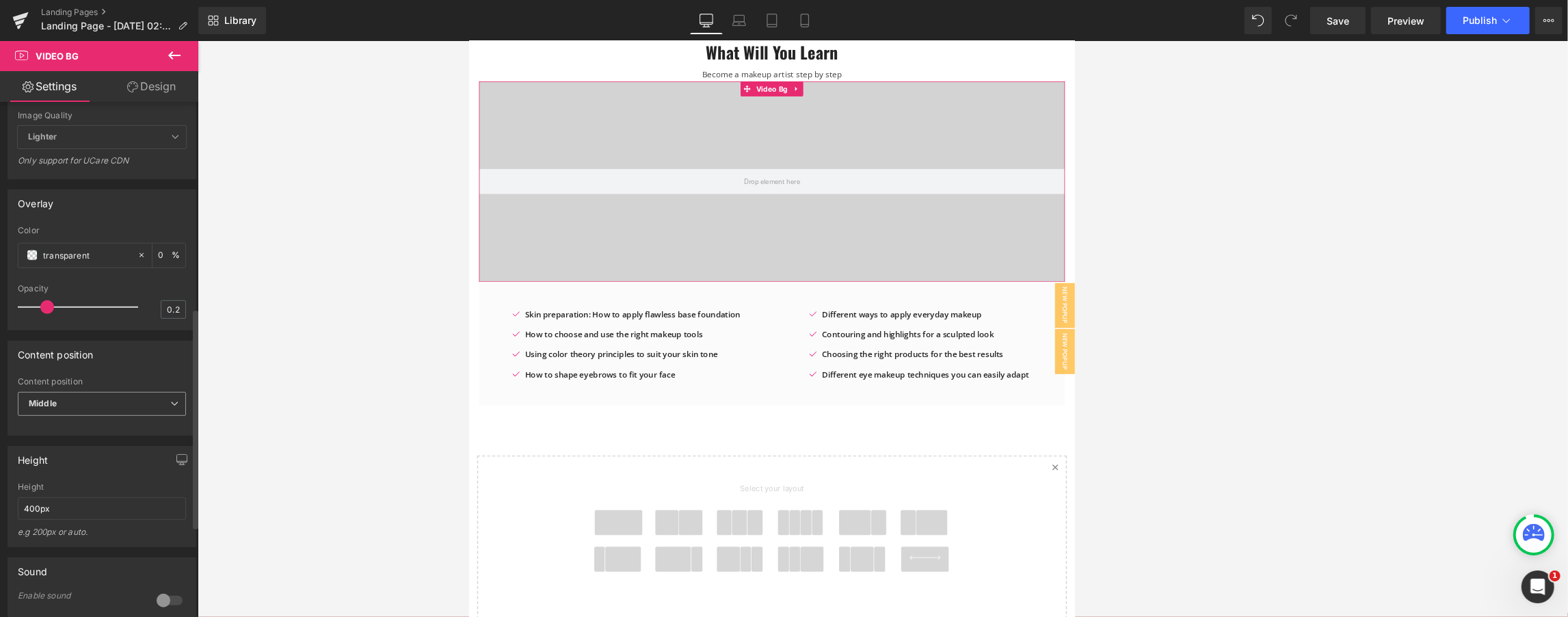
click at [56, 408] on b "Middle" at bounding box center [42, 403] width 28 height 10
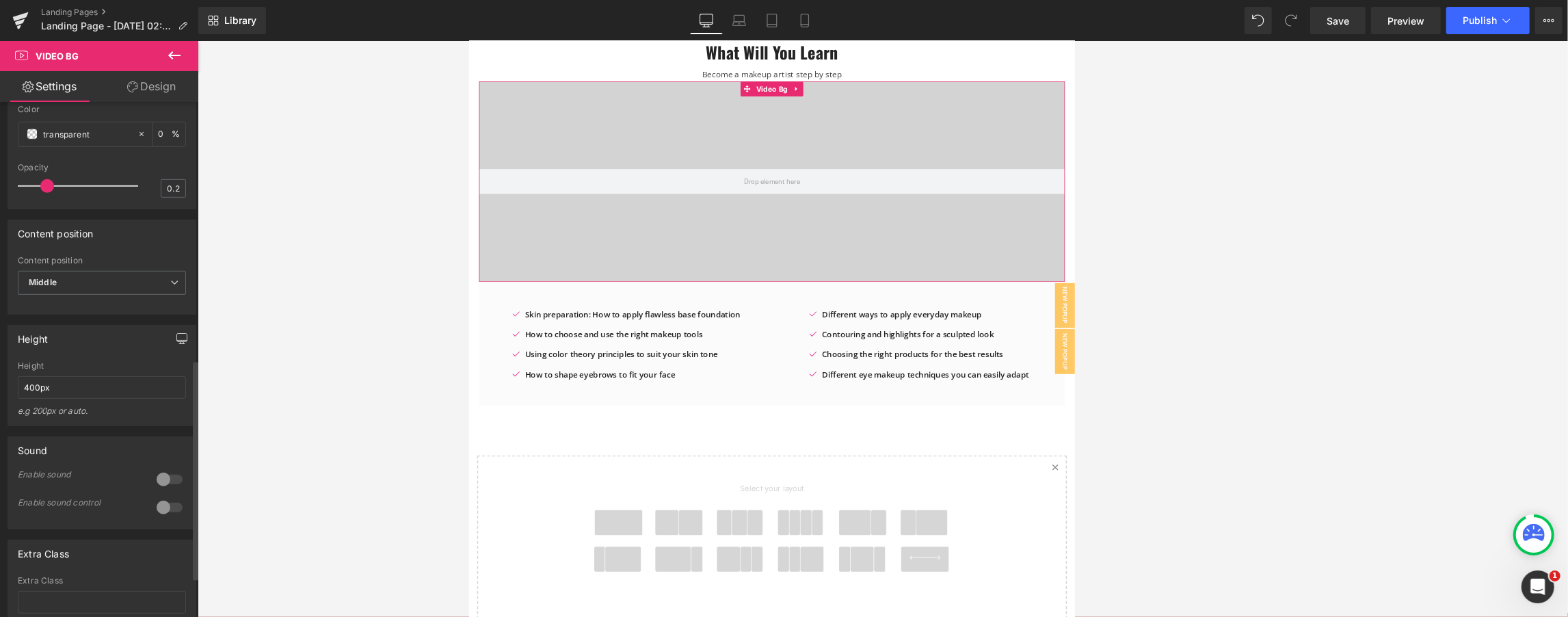
click at [177, 344] on icon "button" at bounding box center [183, 338] width 11 height 11
click at [733, 18] on icon at bounding box center [739, 20] width 13 height 13
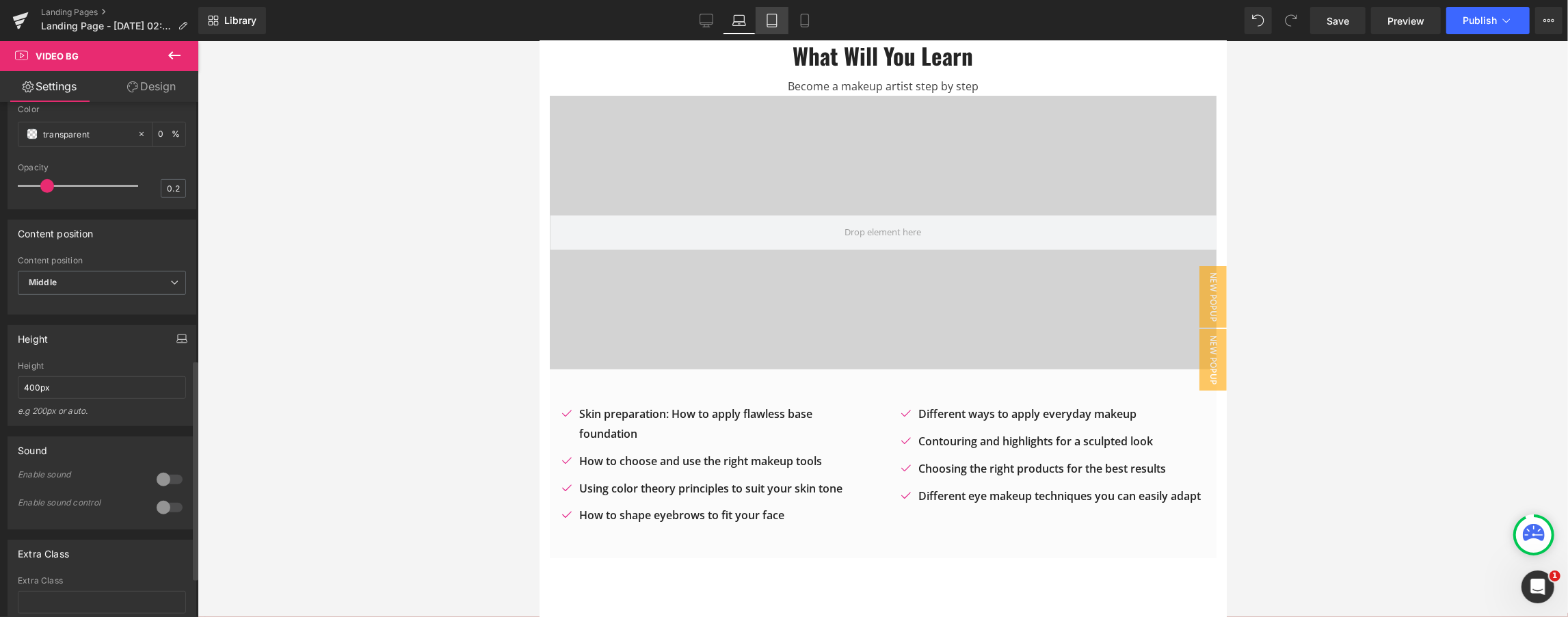
click at [763, 21] on link "Tablet" at bounding box center [772, 20] width 33 height 28
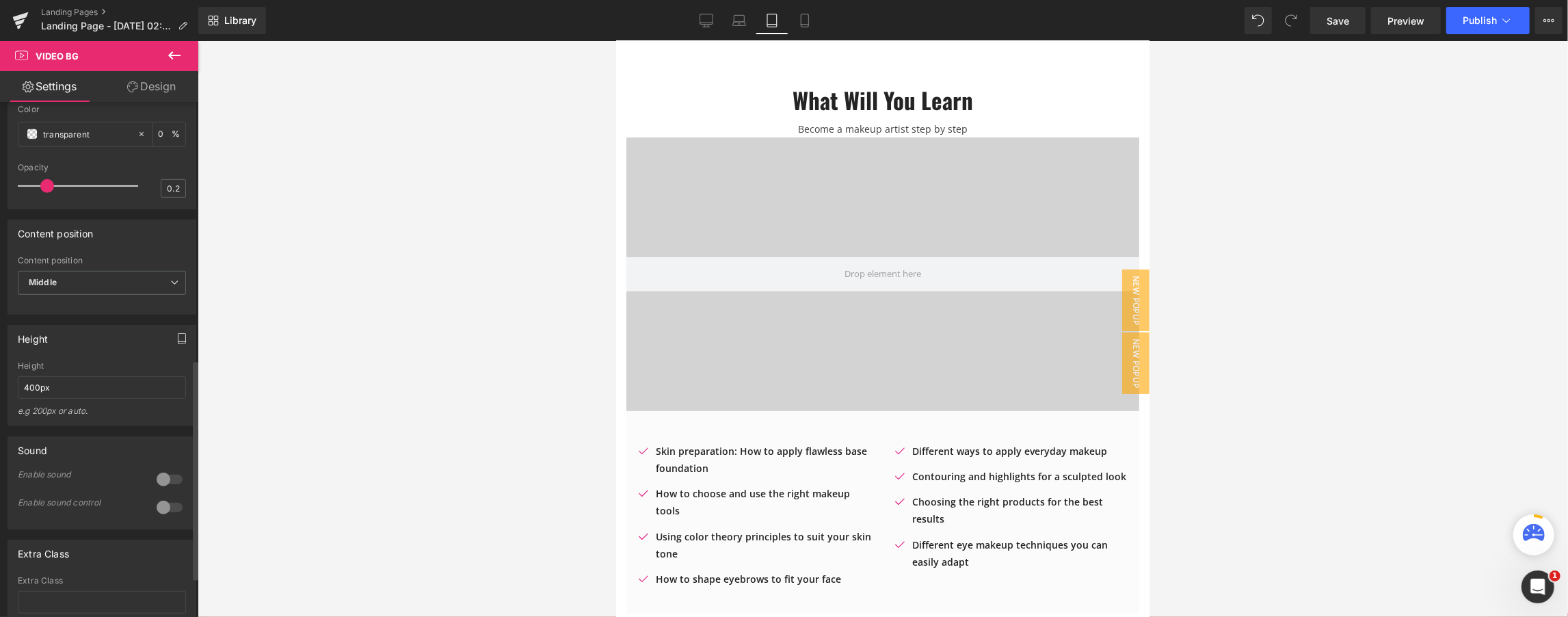
scroll to position [102, 0]
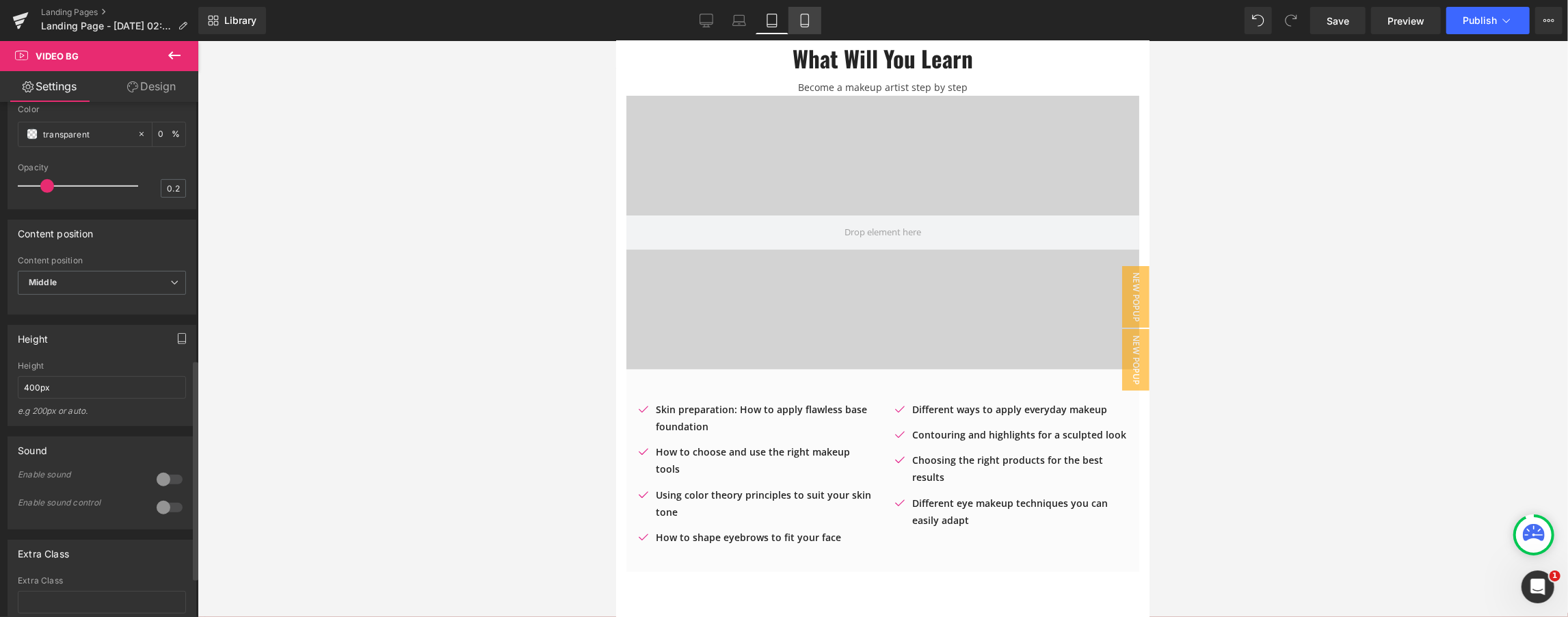
click at [783, 18] on icon at bounding box center [804, 20] width 13 height 13
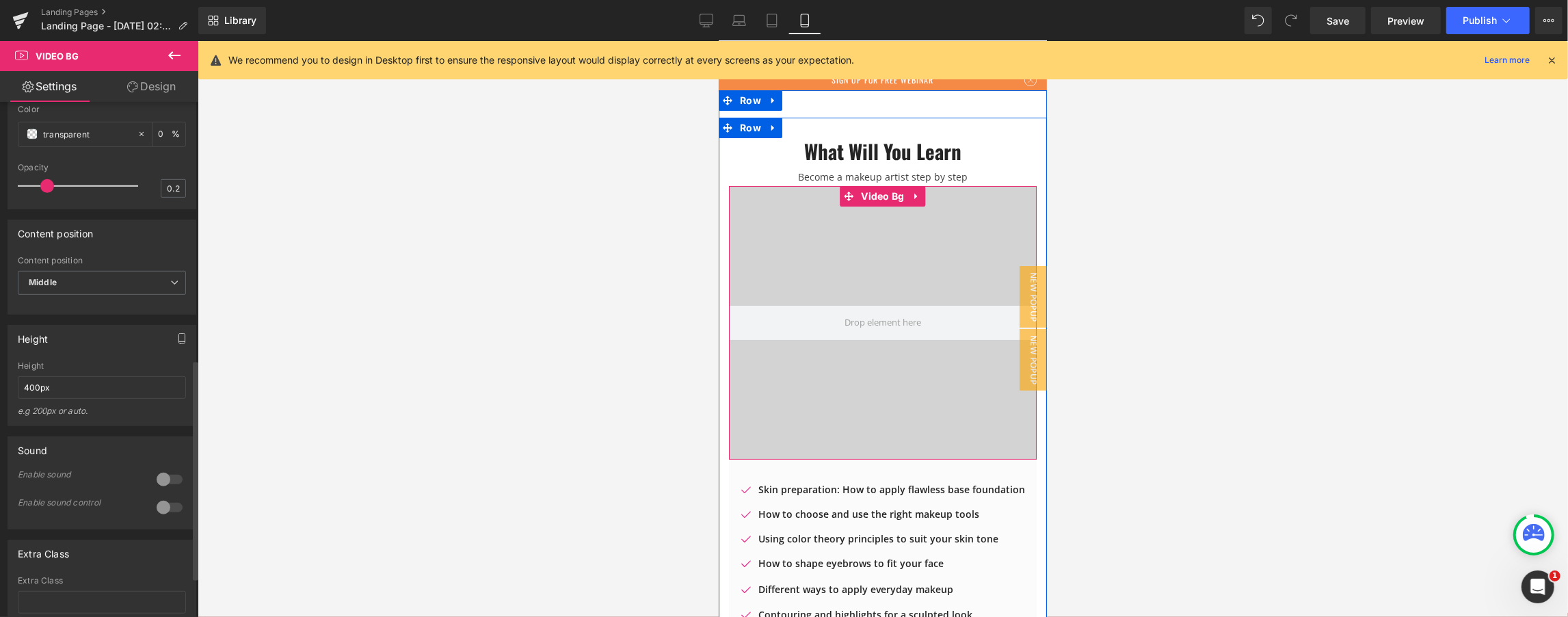
scroll to position [0, 0]
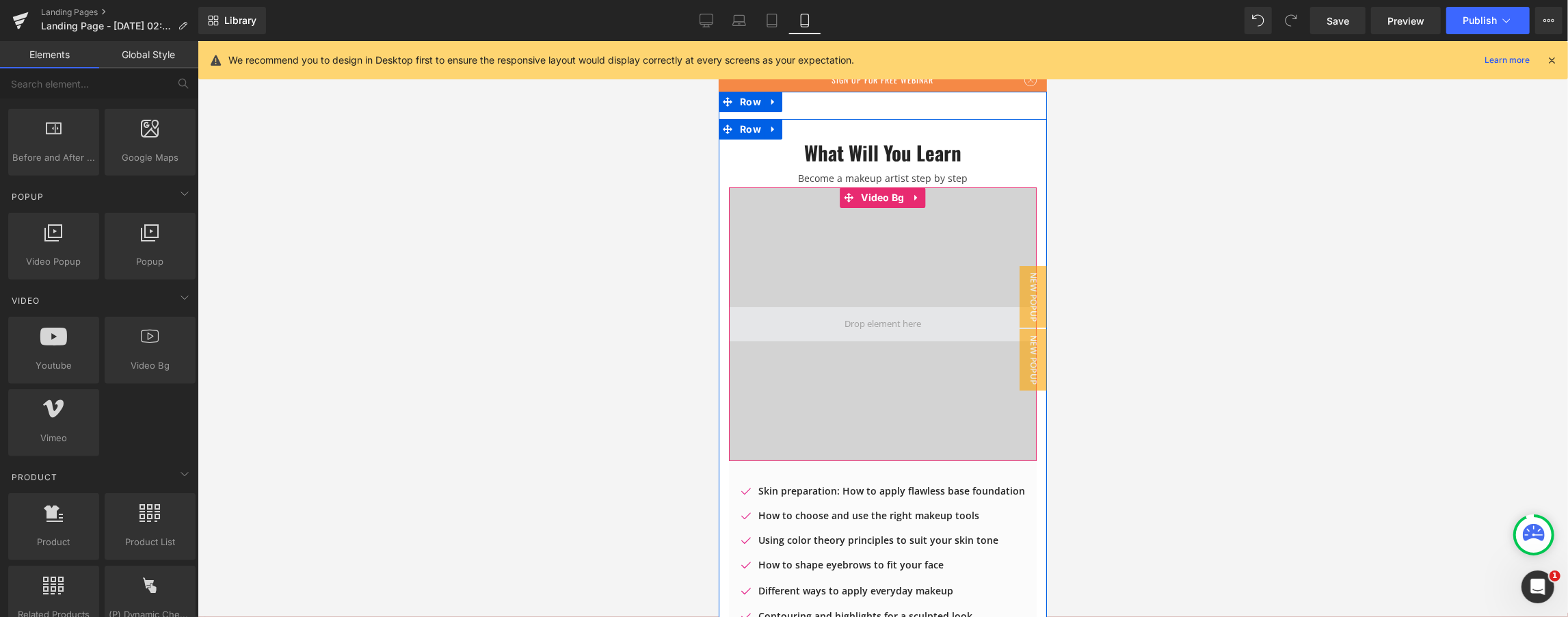
drag, startPoint x: 842, startPoint y: 319, endPoint x: 896, endPoint y: 322, distance: 54.1
click at [783, 322] on span at bounding box center [882, 323] width 87 height 26
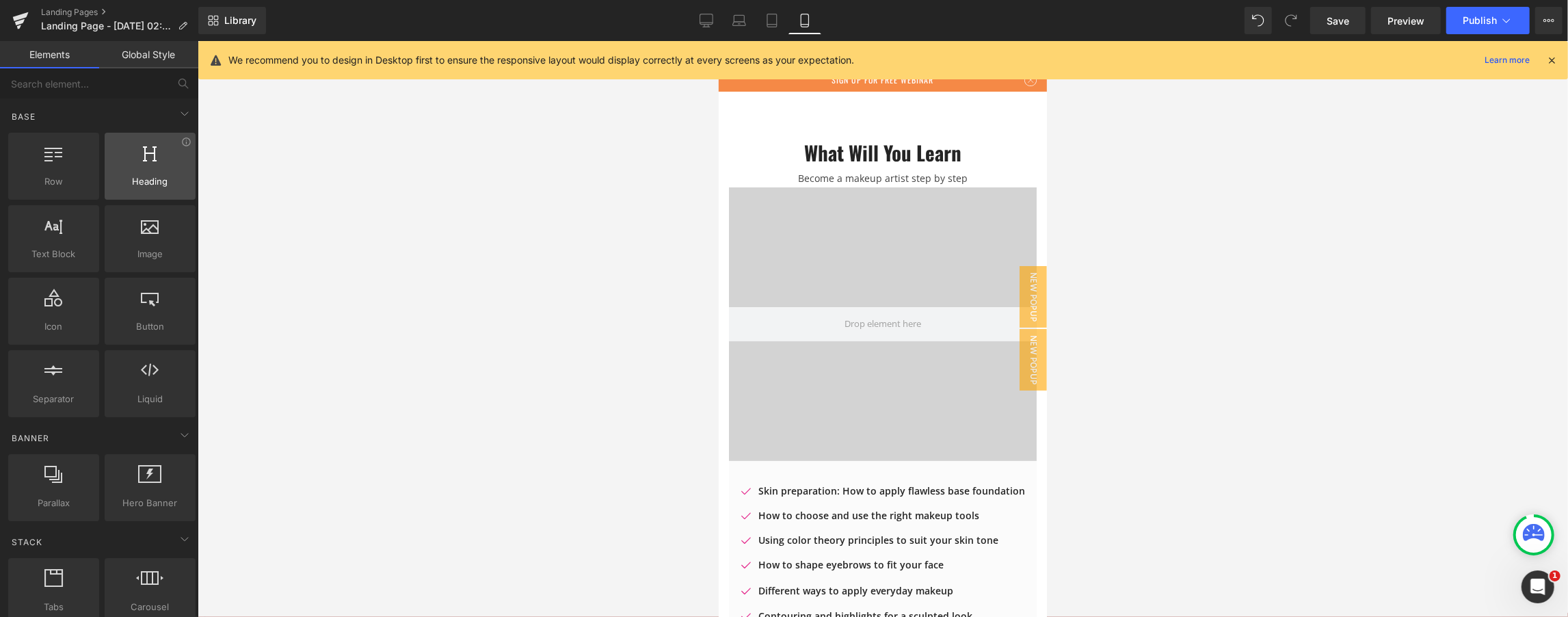
click at [174, 160] on div at bounding box center [149, 159] width 83 height 30
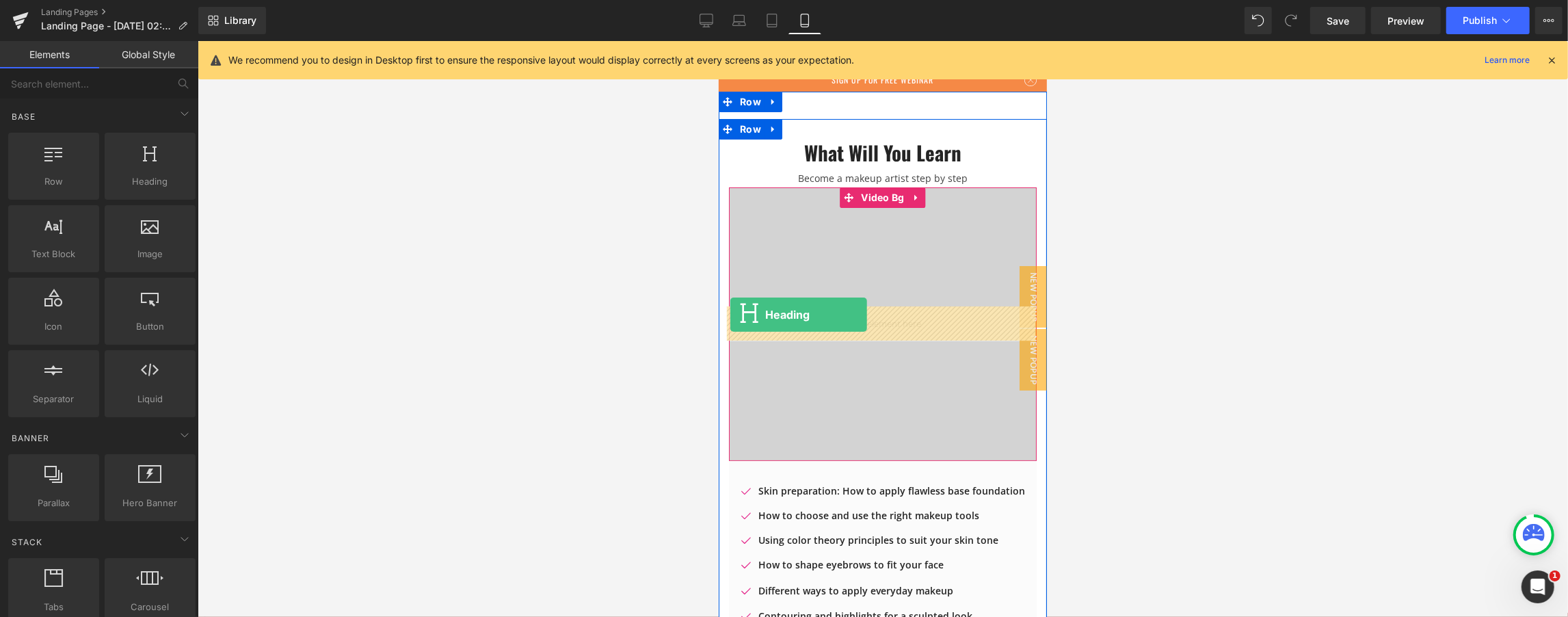
drag, startPoint x: 854, startPoint y: 206, endPoint x: 730, endPoint y: 314, distance: 164.4
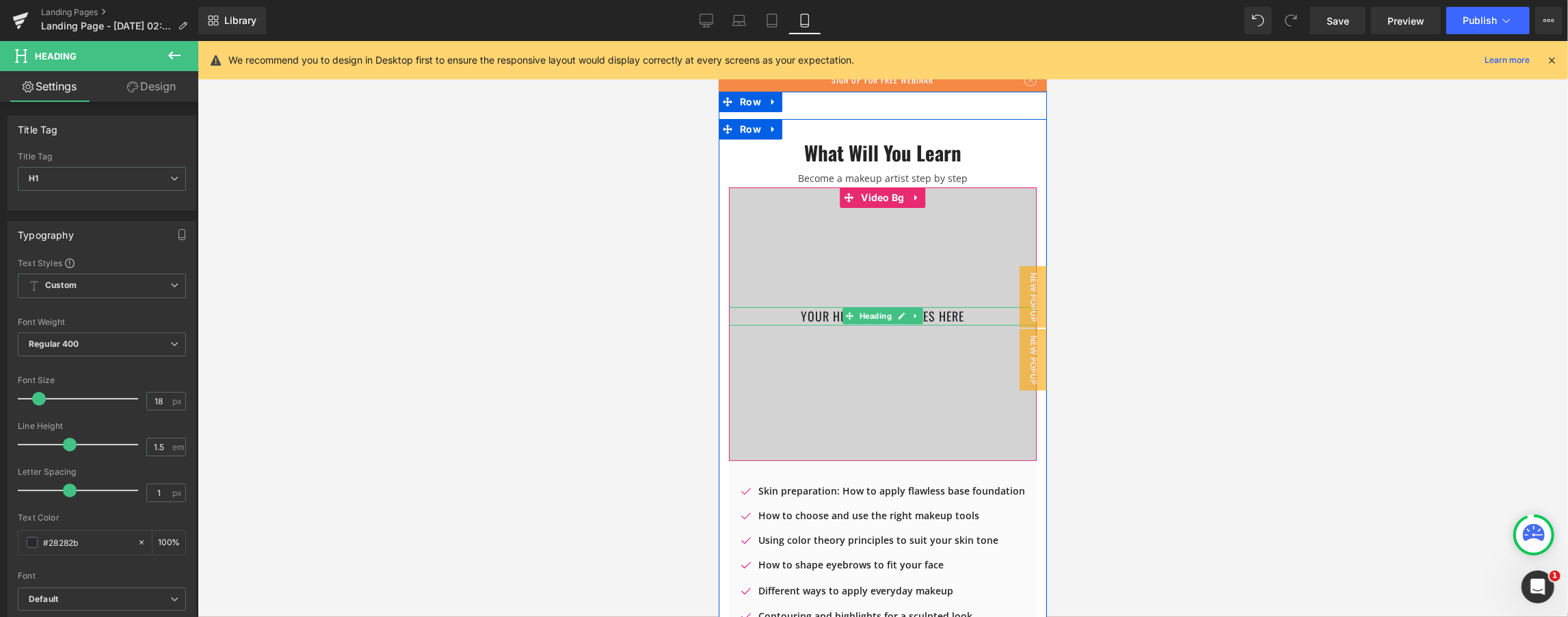
click at [783, 318] on span "Heading" at bounding box center [876, 315] width 38 height 16
click at [783, 316] on h1 "Your heading text goes here" at bounding box center [882, 315] width 308 height 18
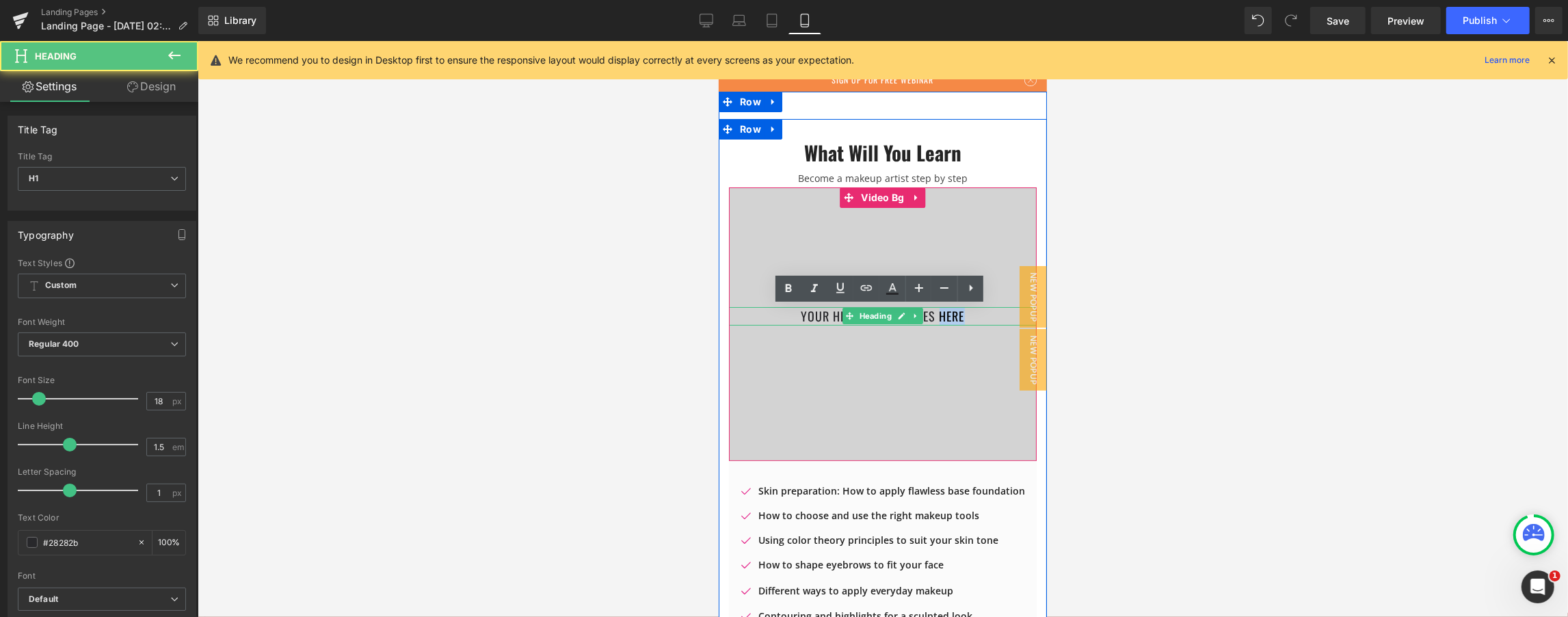
click at [783, 316] on h1 "Your heading text goes here" at bounding box center [882, 315] width 308 height 18
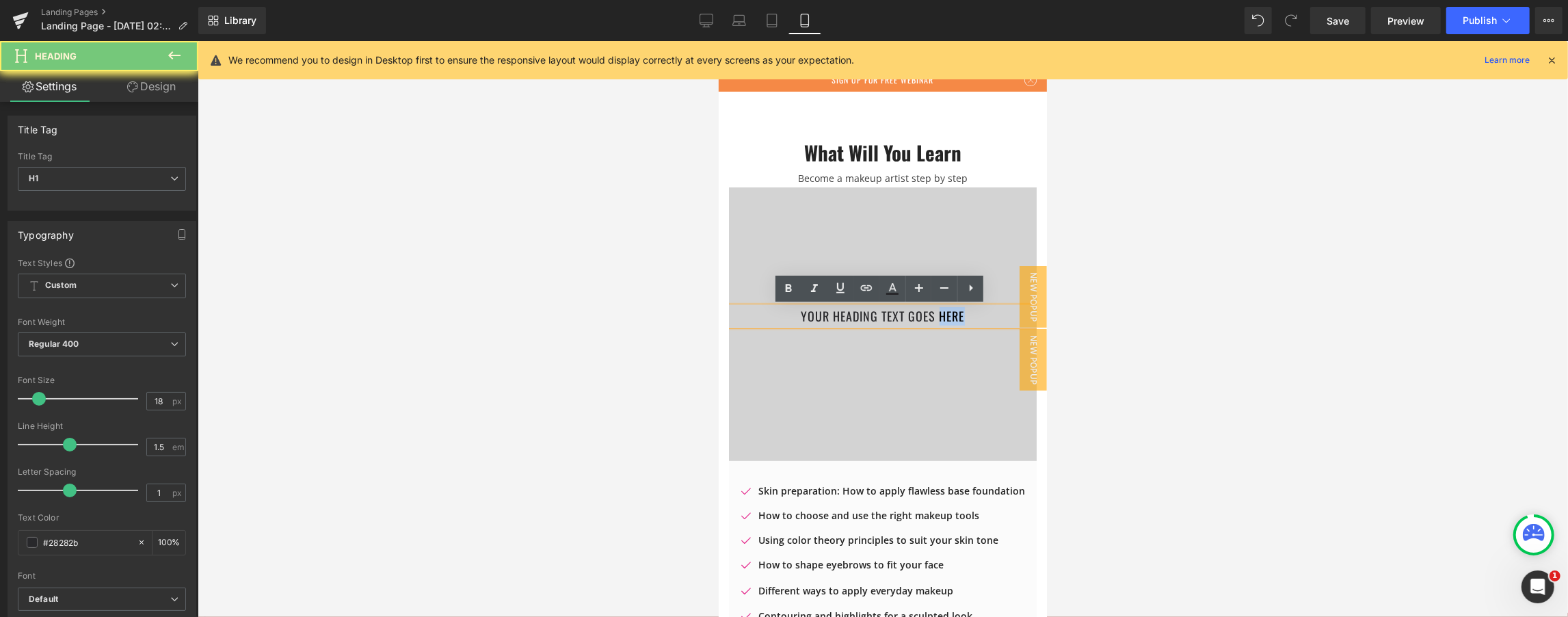
click at [783, 316] on h1 "Your heading text goes here" at bounding box center [882, 315] width 308 height 18
paste div
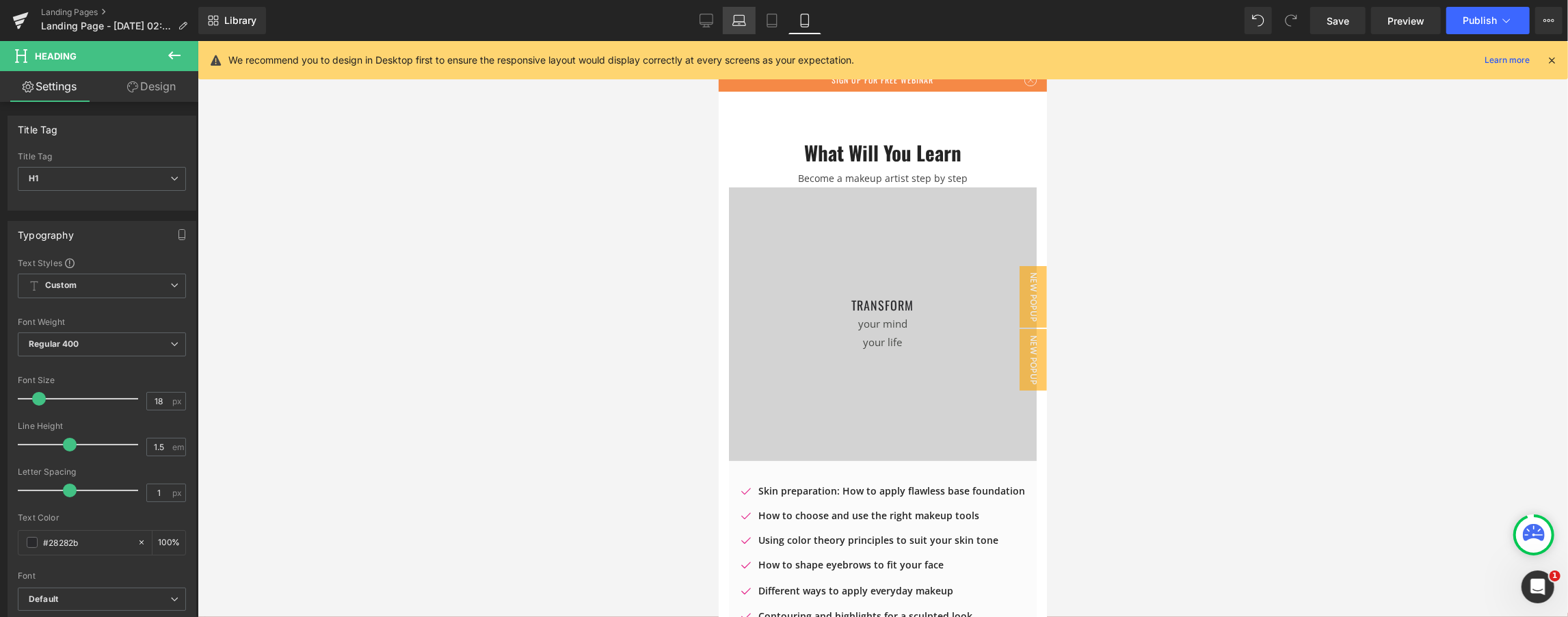
click at [738, 16] on icon at bounding box center [739, 20] width 13 height 13
type input "26"
type input "1.8"
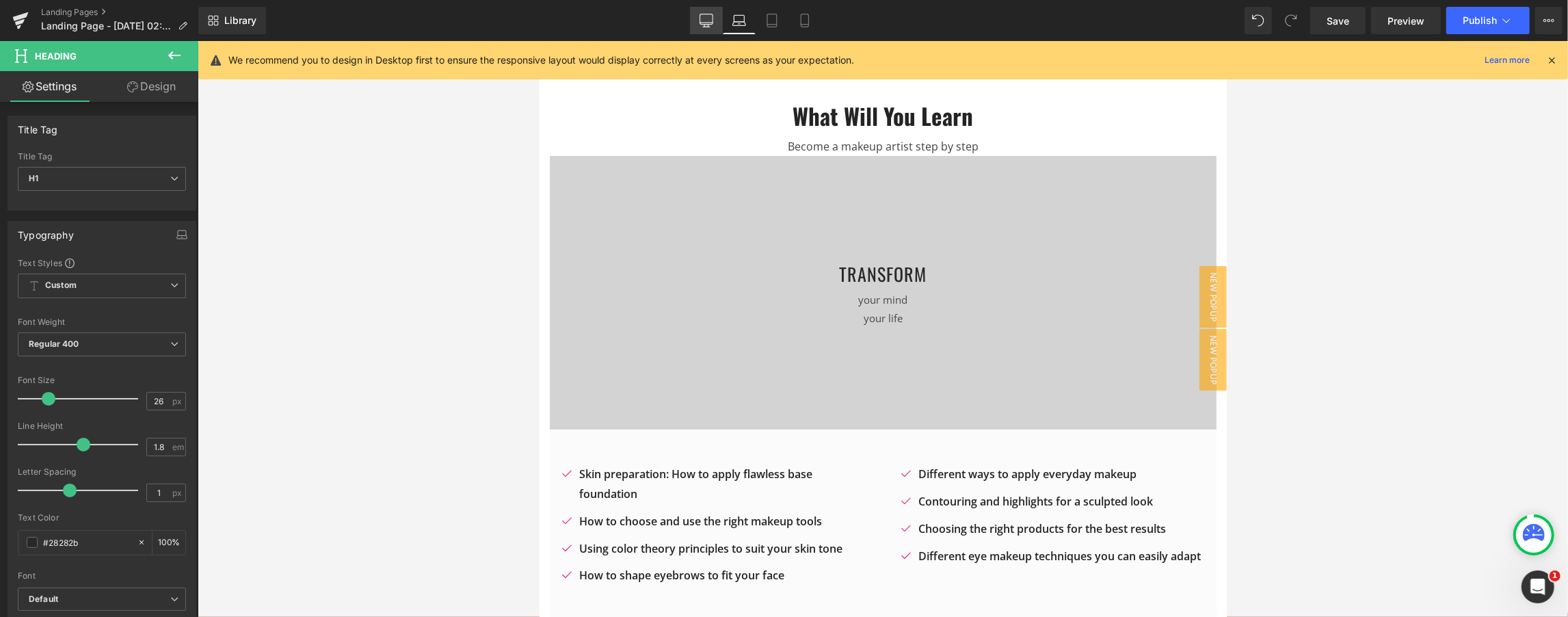
click at [704, 27] on icon at bounding box center [706, 27] width 7 height 0
type input "100"
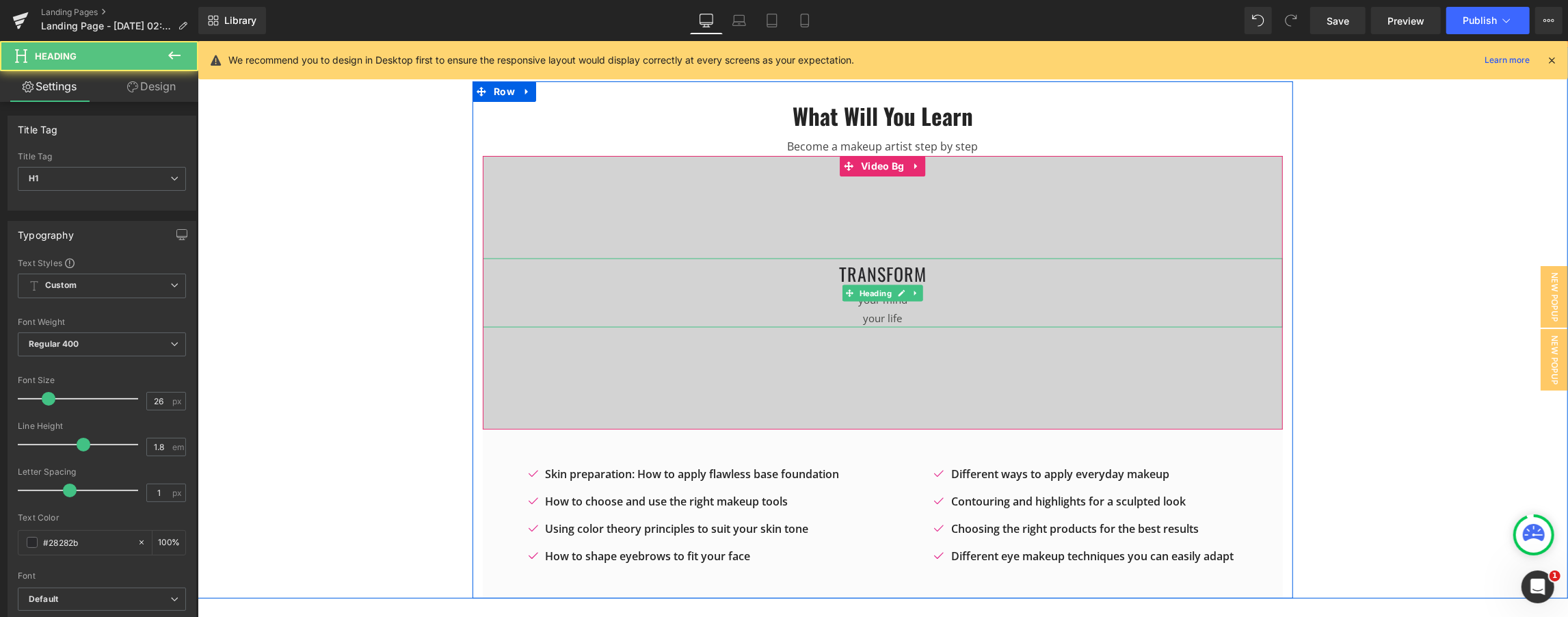
click at [783, 271] on h1 "transform" at bounding box center [882, 274] width 801 height 32
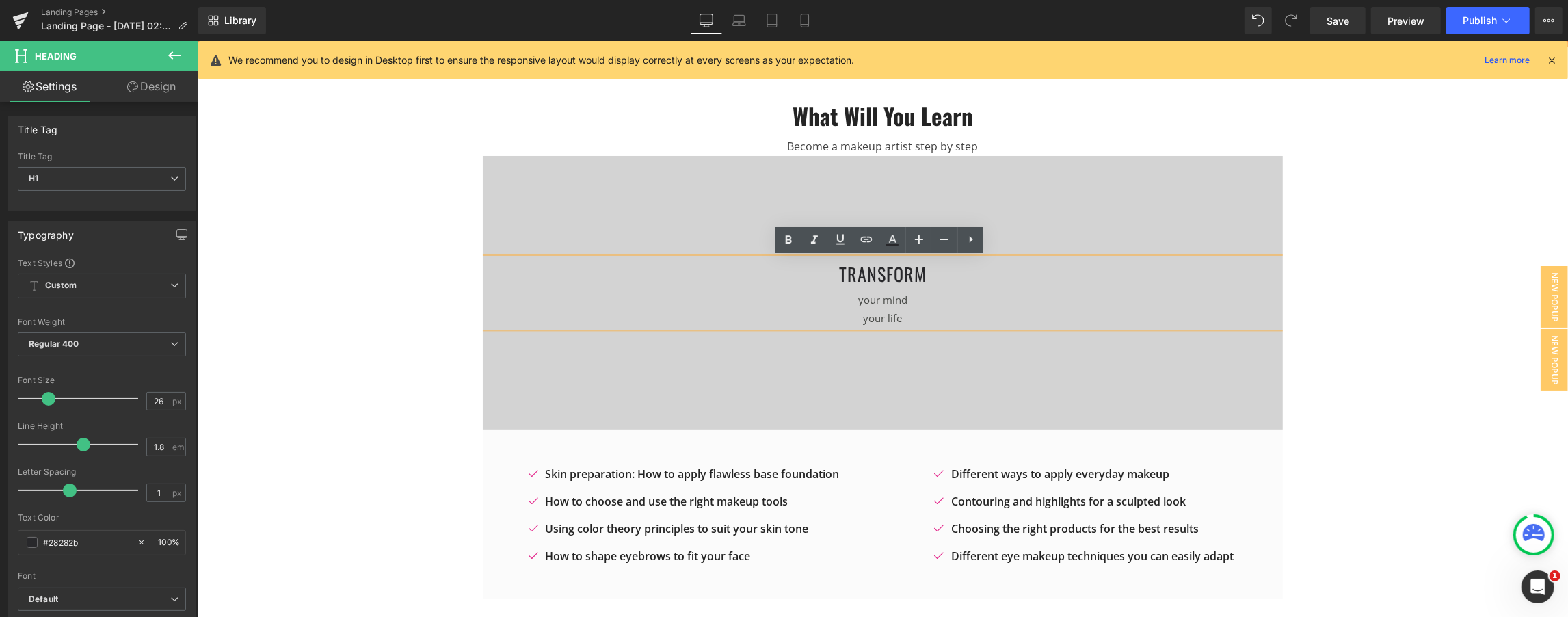
click at [783, 303] on div "your mind" at bounding box center [882, 299] width 801 height 18
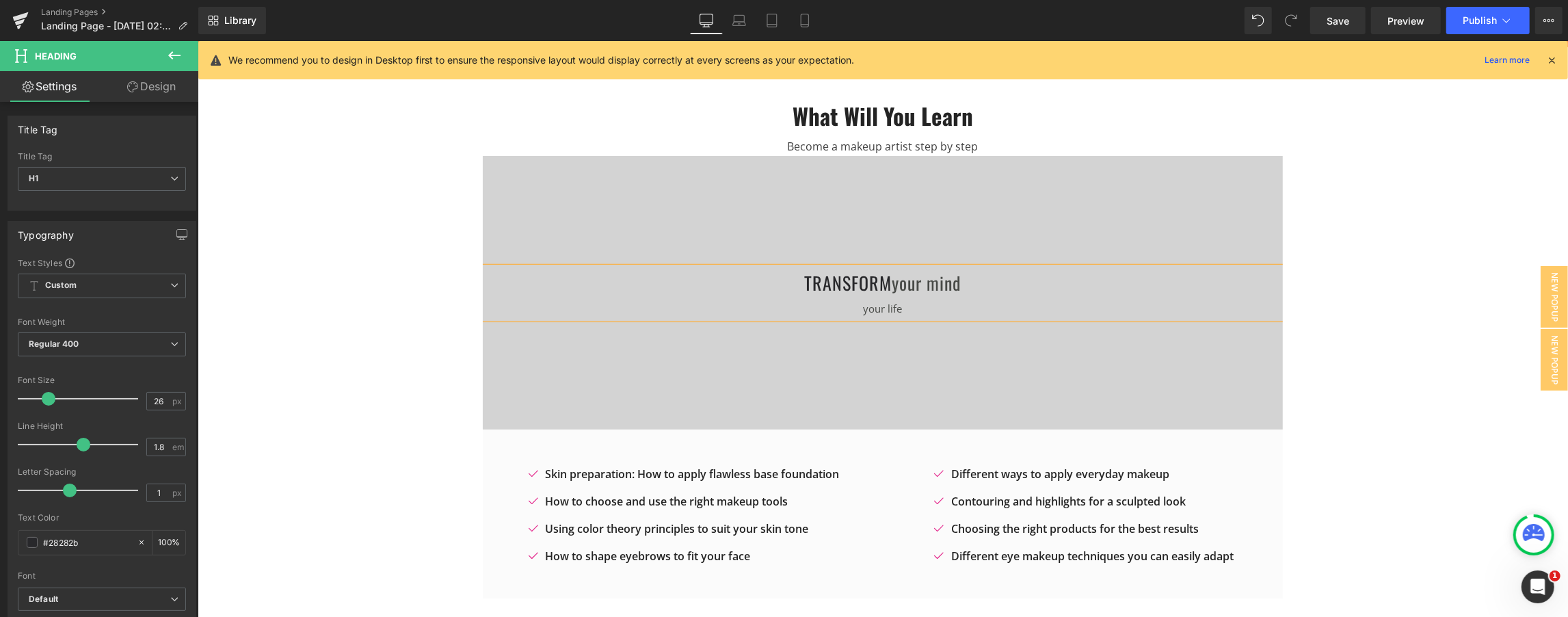
click at [783, 311] on div "your life" at bounding box center [882, 307] width 801 height 18
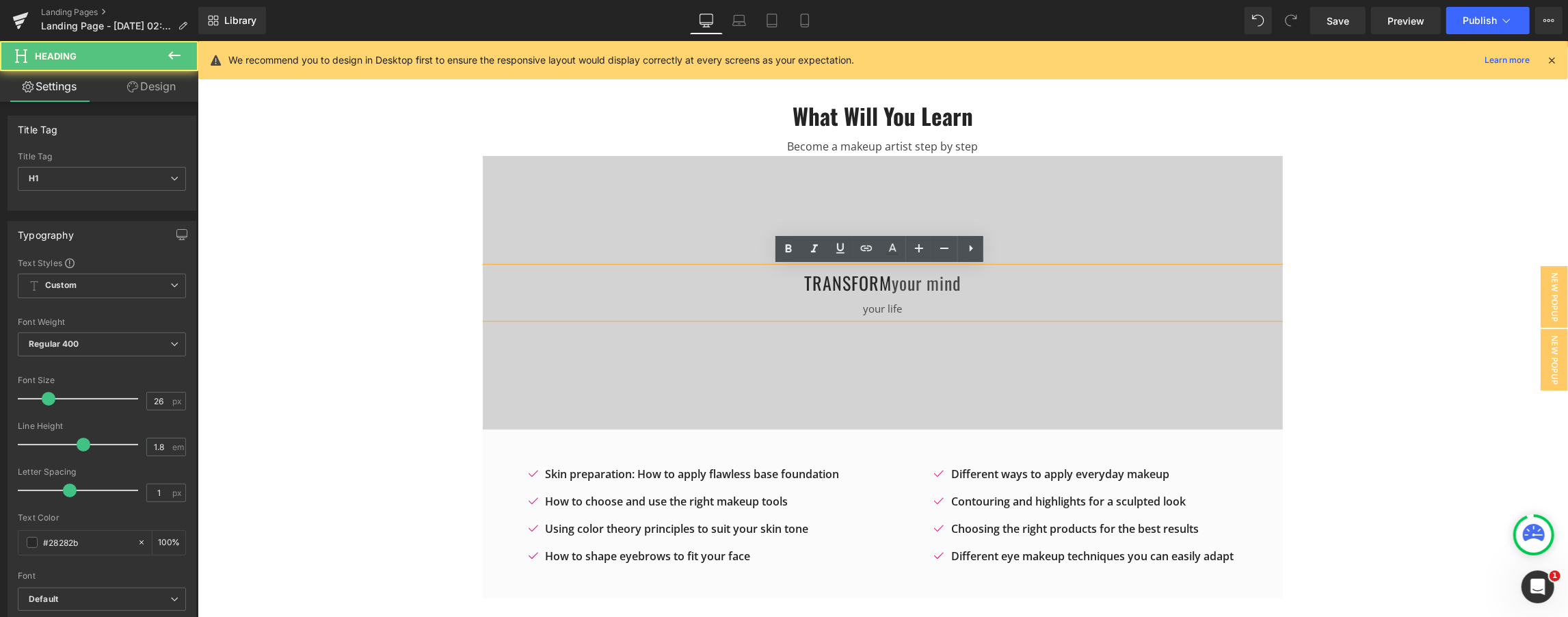
click at [783, 310] on div "your life" at bounding box center [882, 307] width 801 height 18
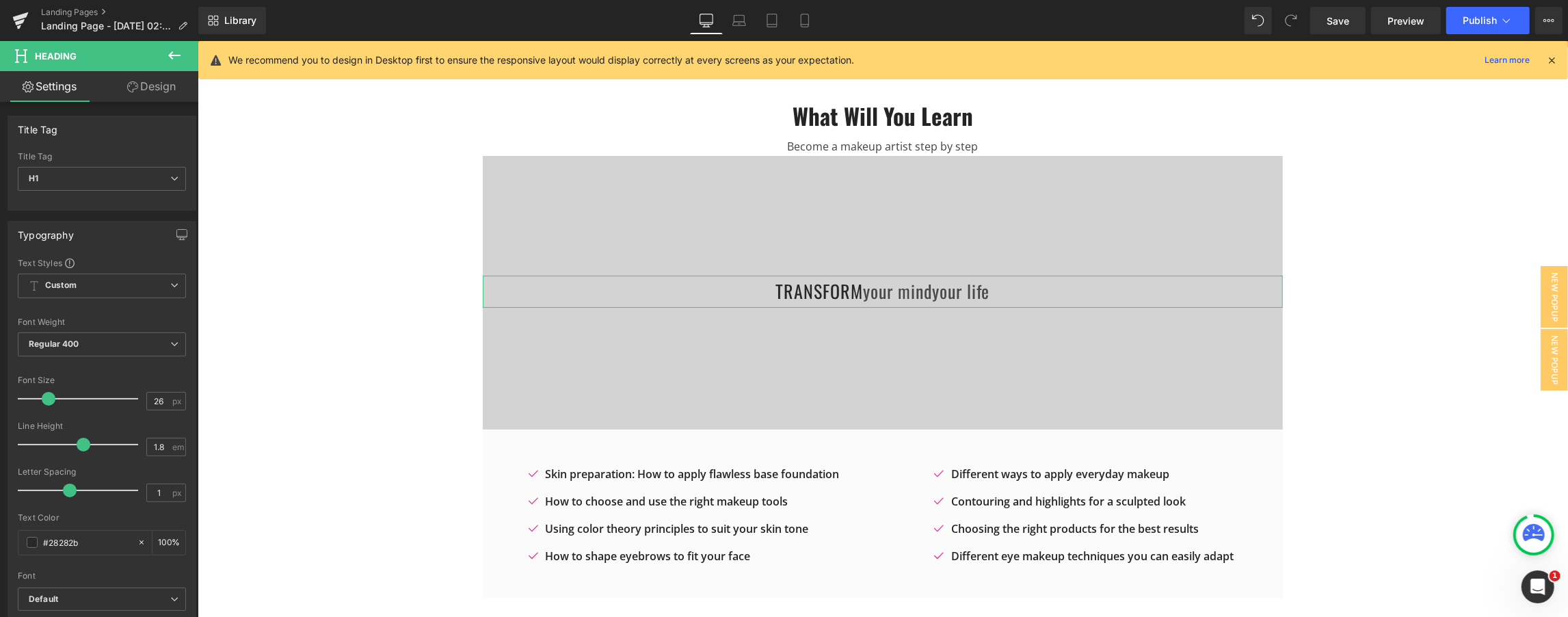
click at [145, 85] on link "Design" at bounding box center [151, 87] width 99 height 30
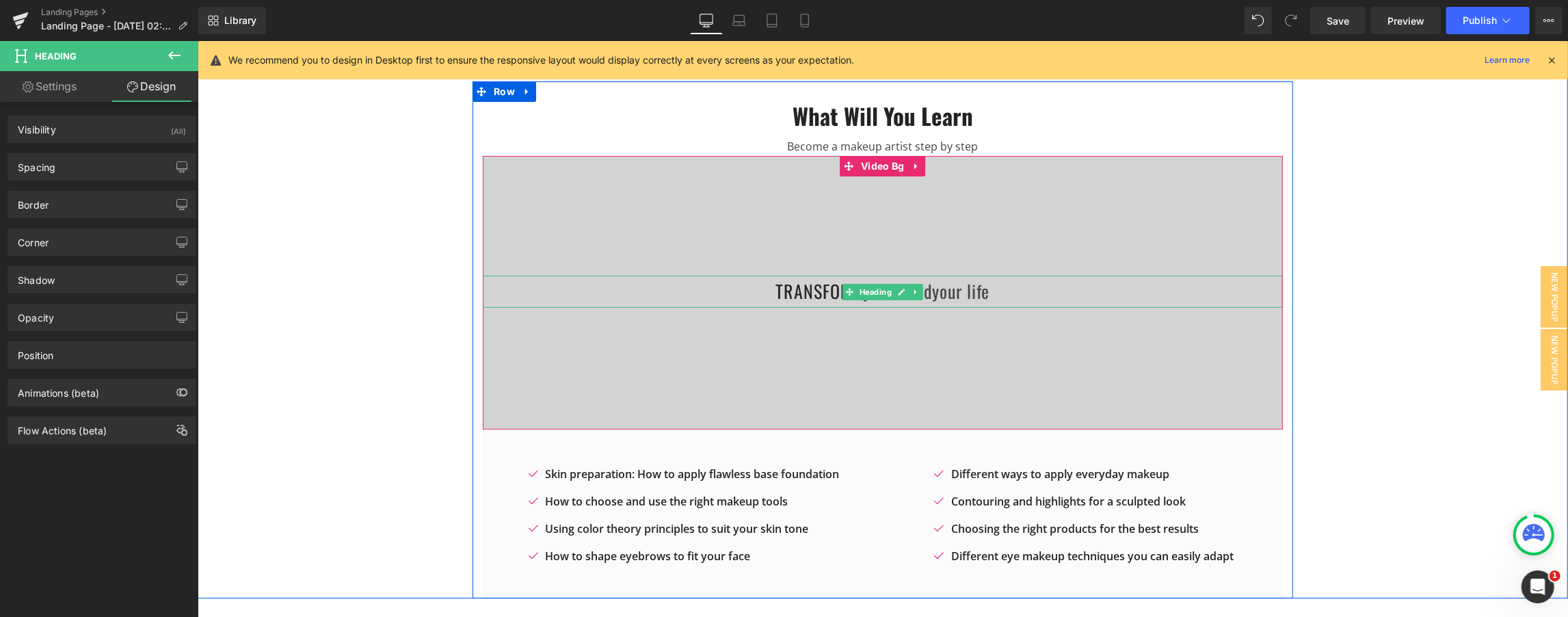
click at [783, 292] on h1 "transform your mind your life" at bounding box center [882, 291] width 801 height 32
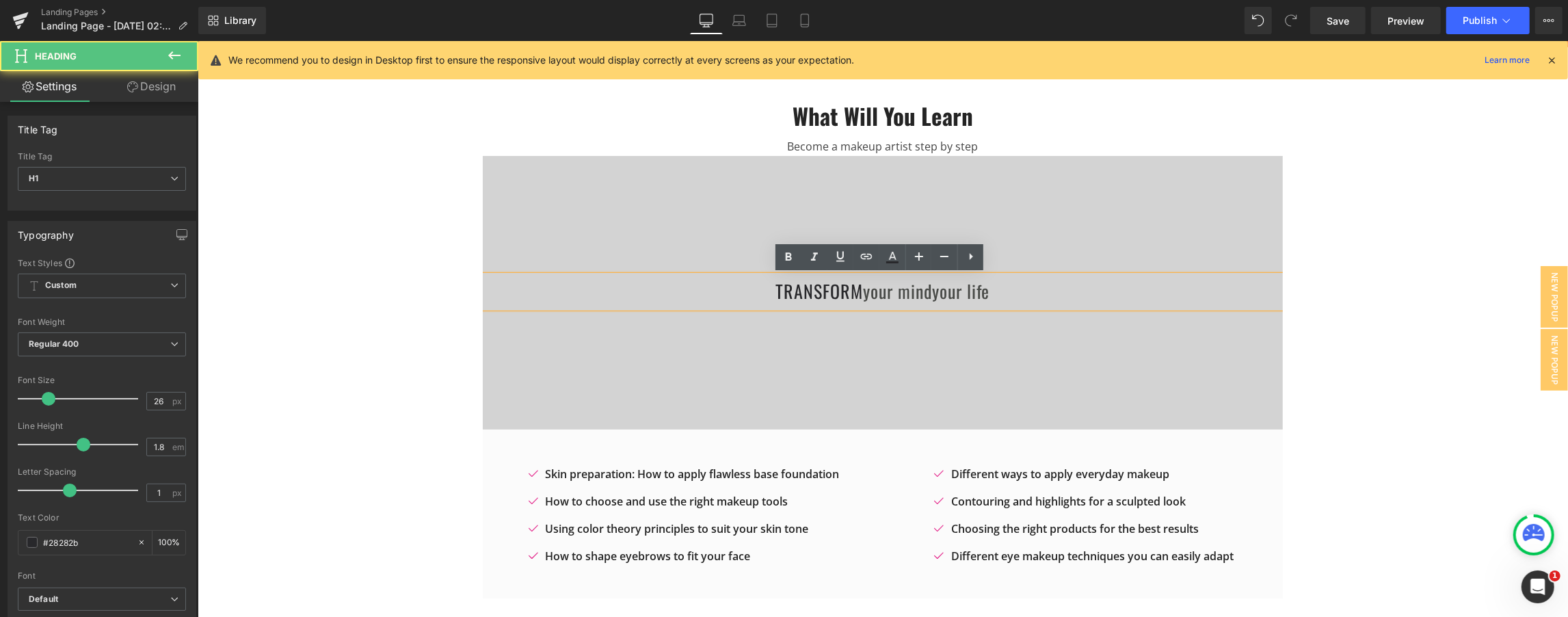
click at [779, 293] on h1 "transform your mind your life" at bounding box center [882, 291] width 801 height 32
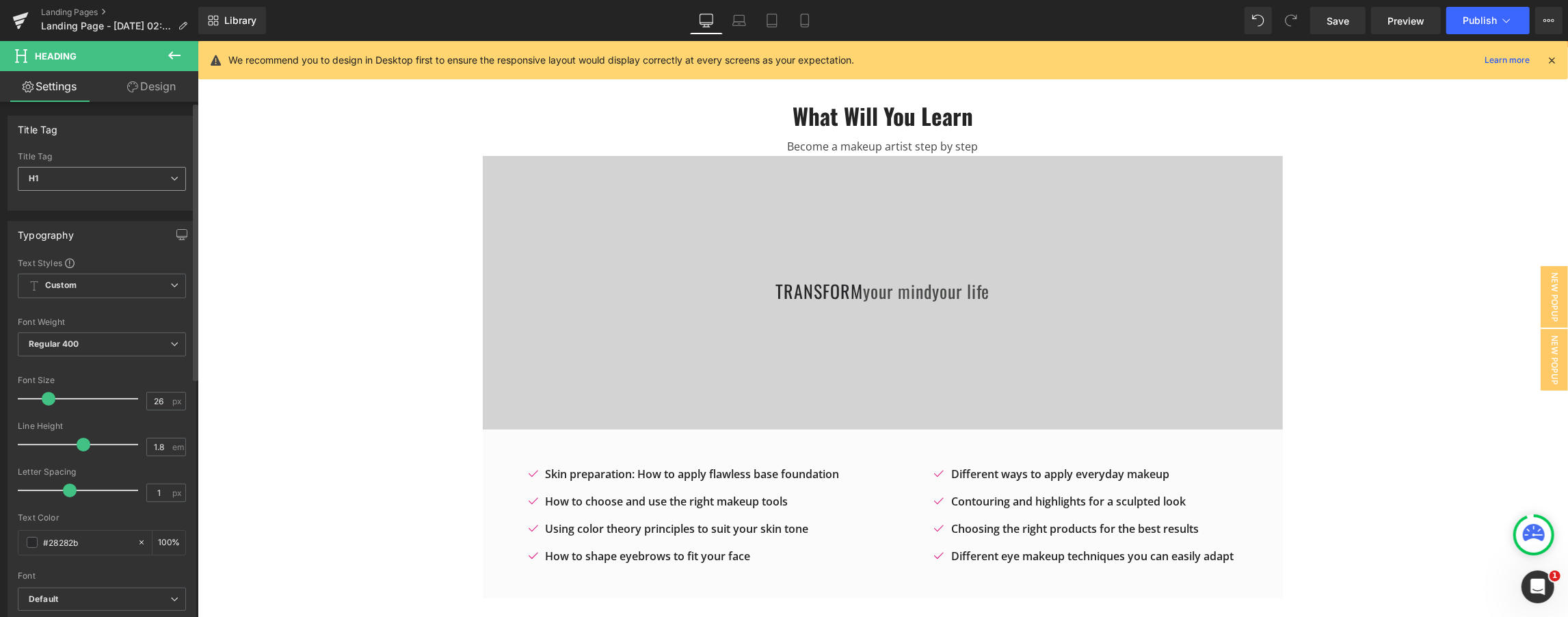
click at [103, 177] on span "H1" at bounding box center [102, 179] width 168 height 24
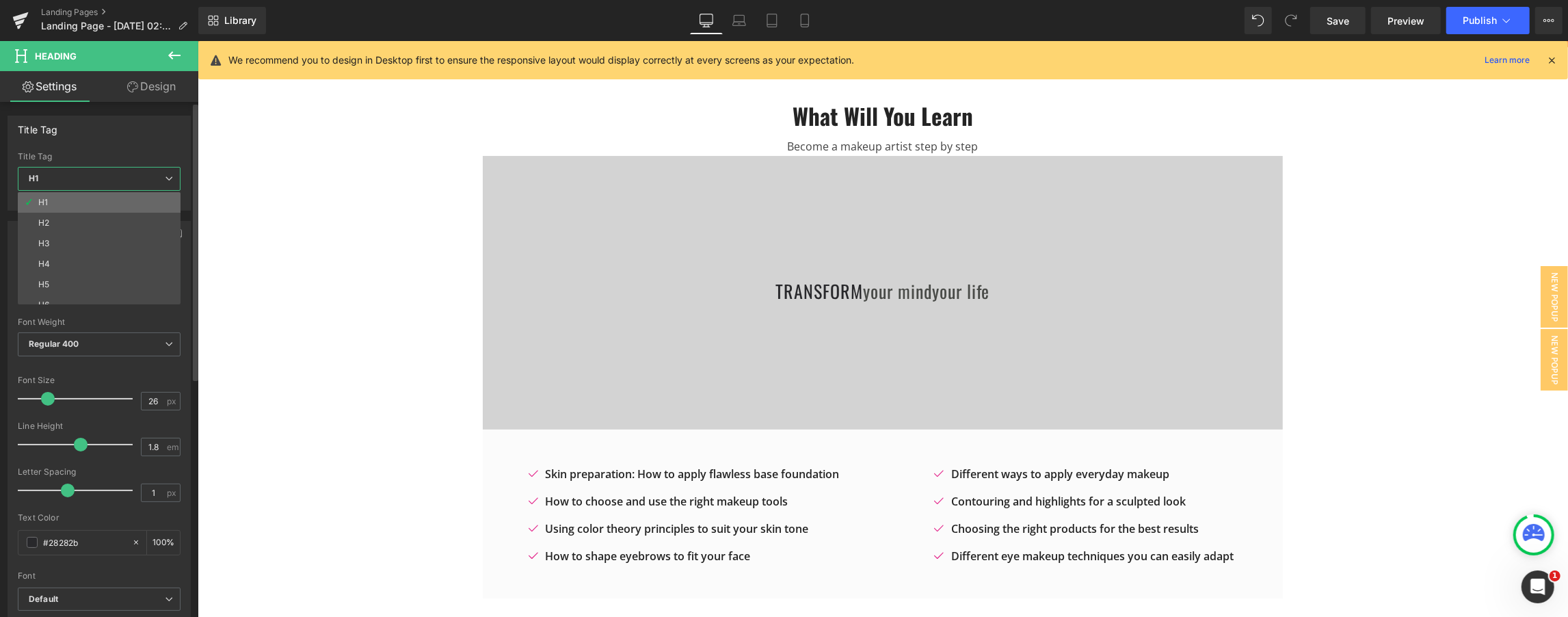
click at [86, 196] on li "H1" at bounding box center [103, 202] width 169 height 21
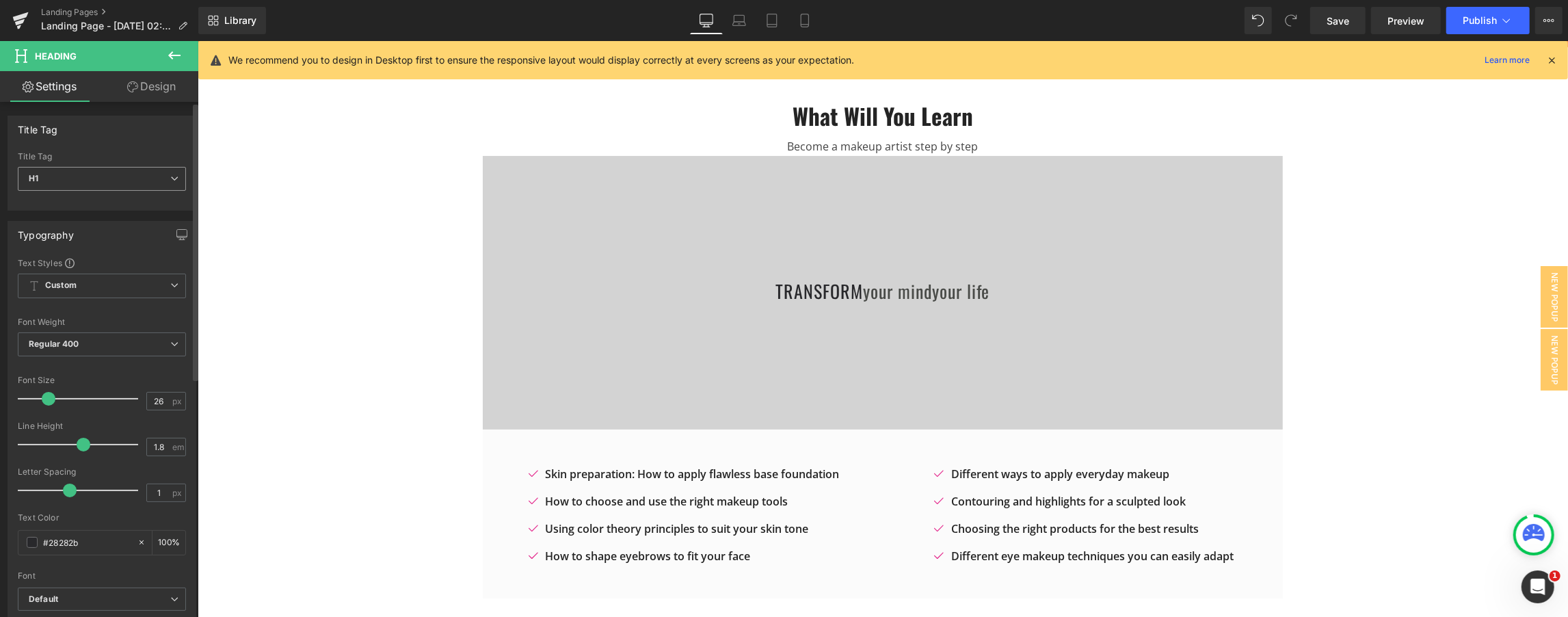
type input "100"
click at [78, 178] on span "H1" at bounding box center [102, 179] width 168 height 24
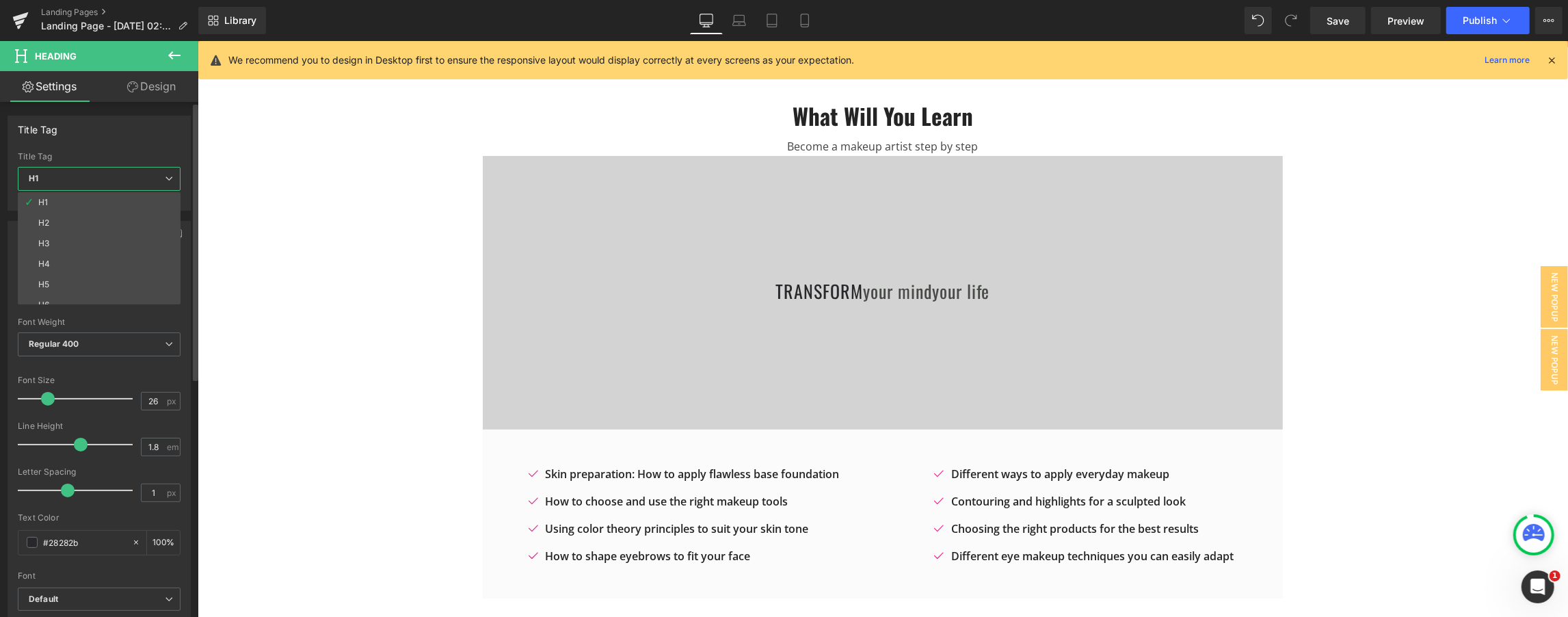
click at [78, 178] on span "H1" at bounding box center [99, 179] width 163 height 24
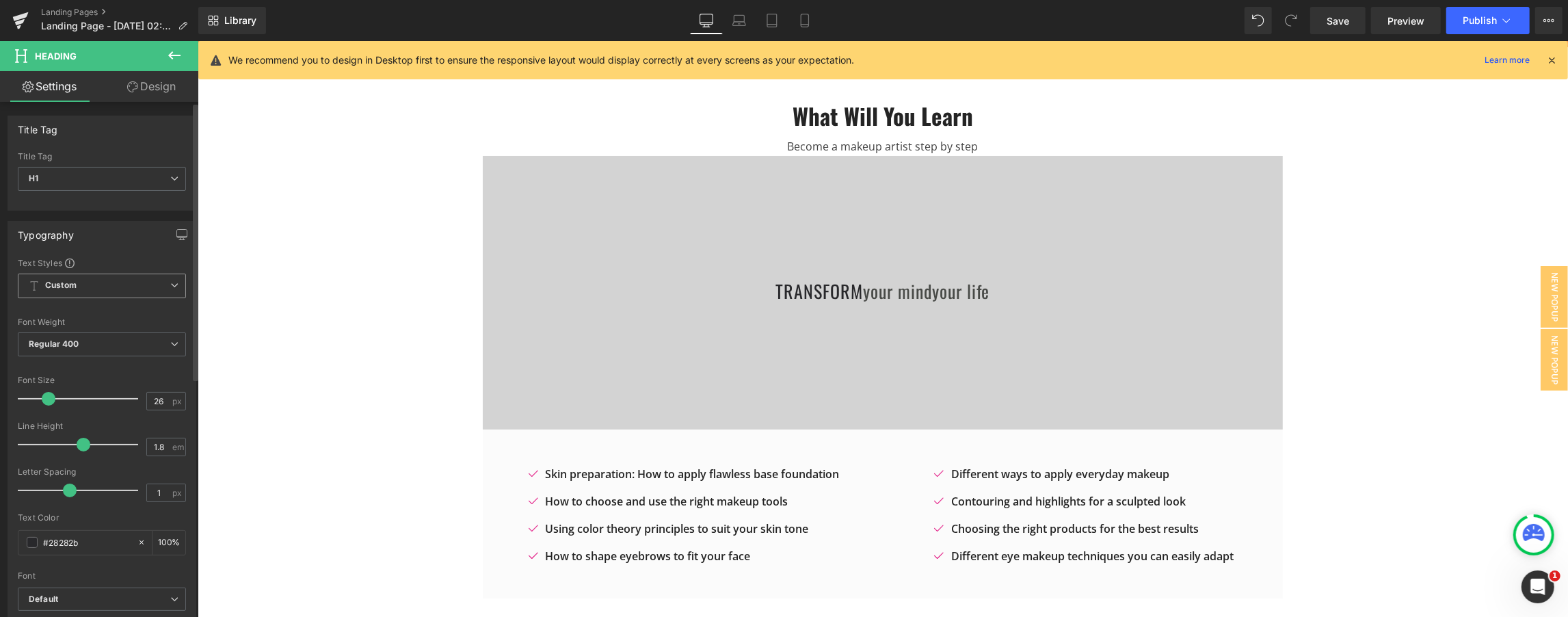
click at [101, 291] on span "Custom Setup Global Style" at bounding box center [102, 286] width 168 height 25
click at [101, 291] on span "Custom Setup Global Style" at bounding box center [99, 286] width 163 height 25
click at [103, 342] on span "Regular 400" at bounding box center [102, 344] width 168 height 24
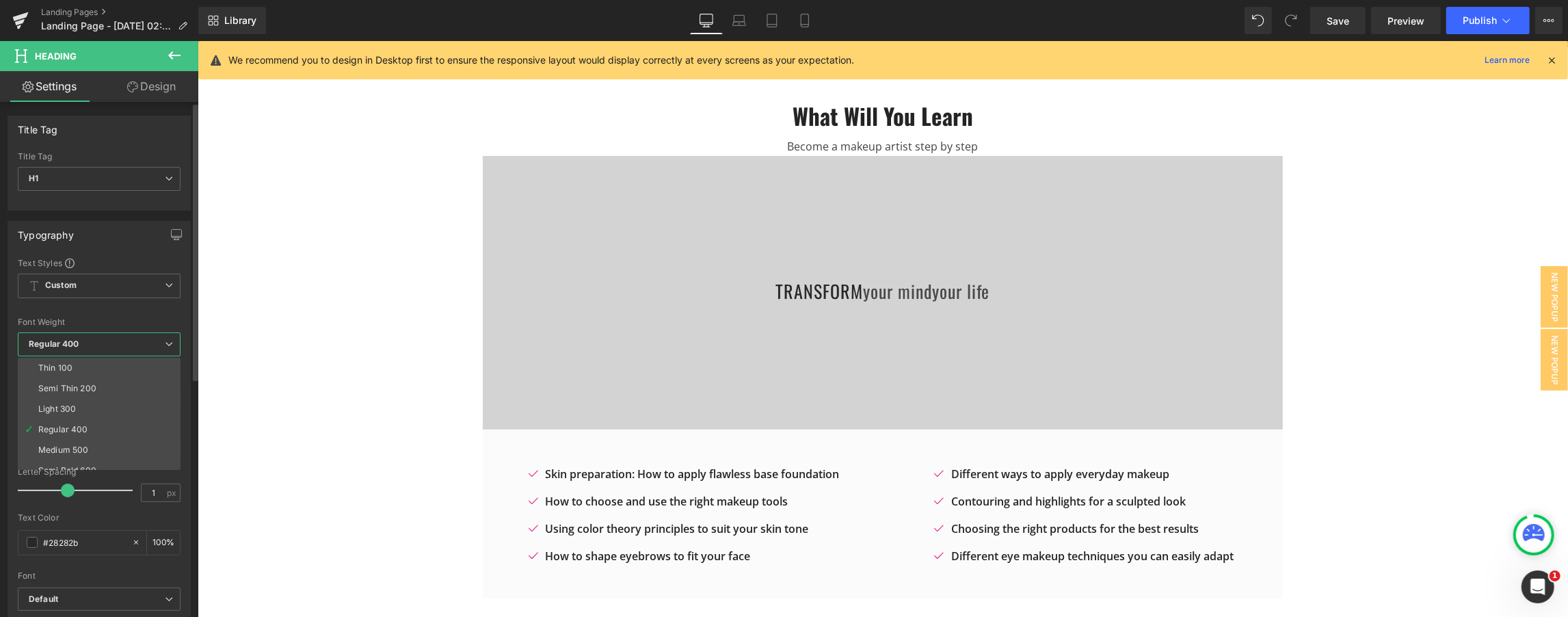
click at [103, 342] on span "Regular 400" at bounding box center [99, 344] width 163 height 24
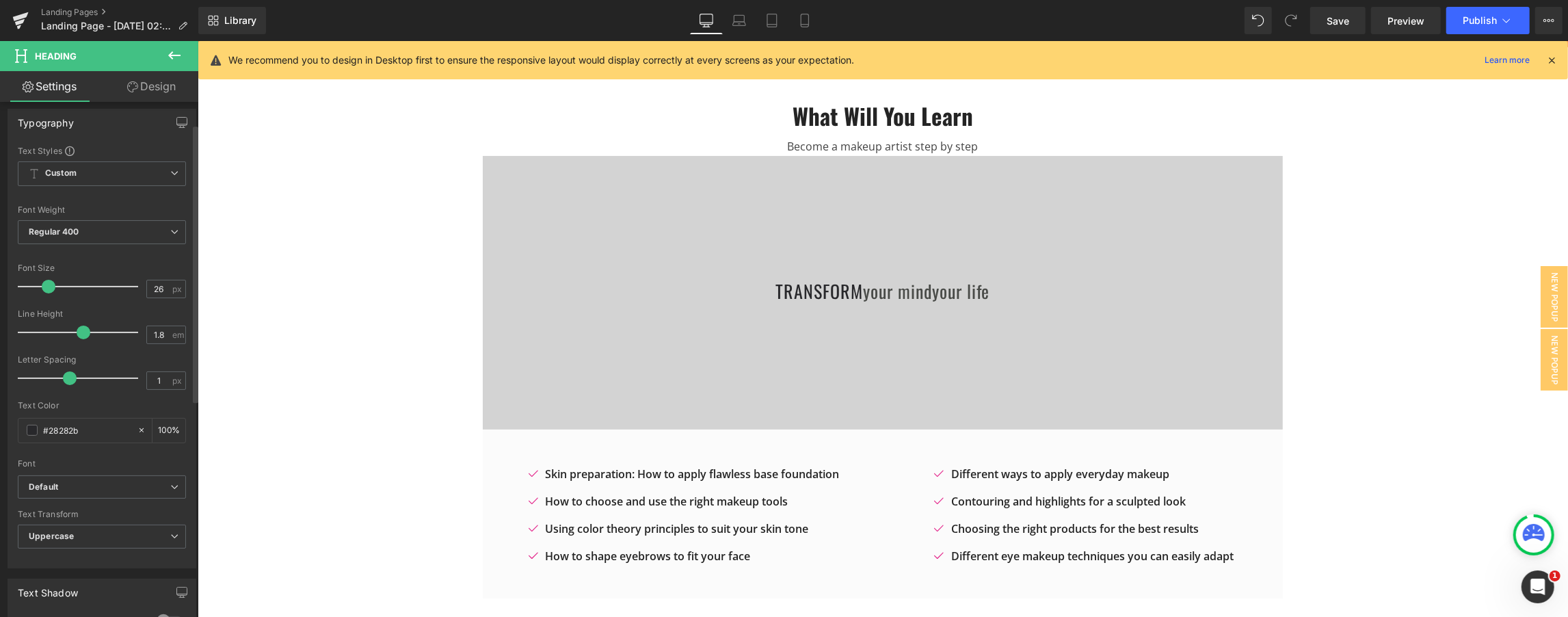
scroll to position [122, 0]
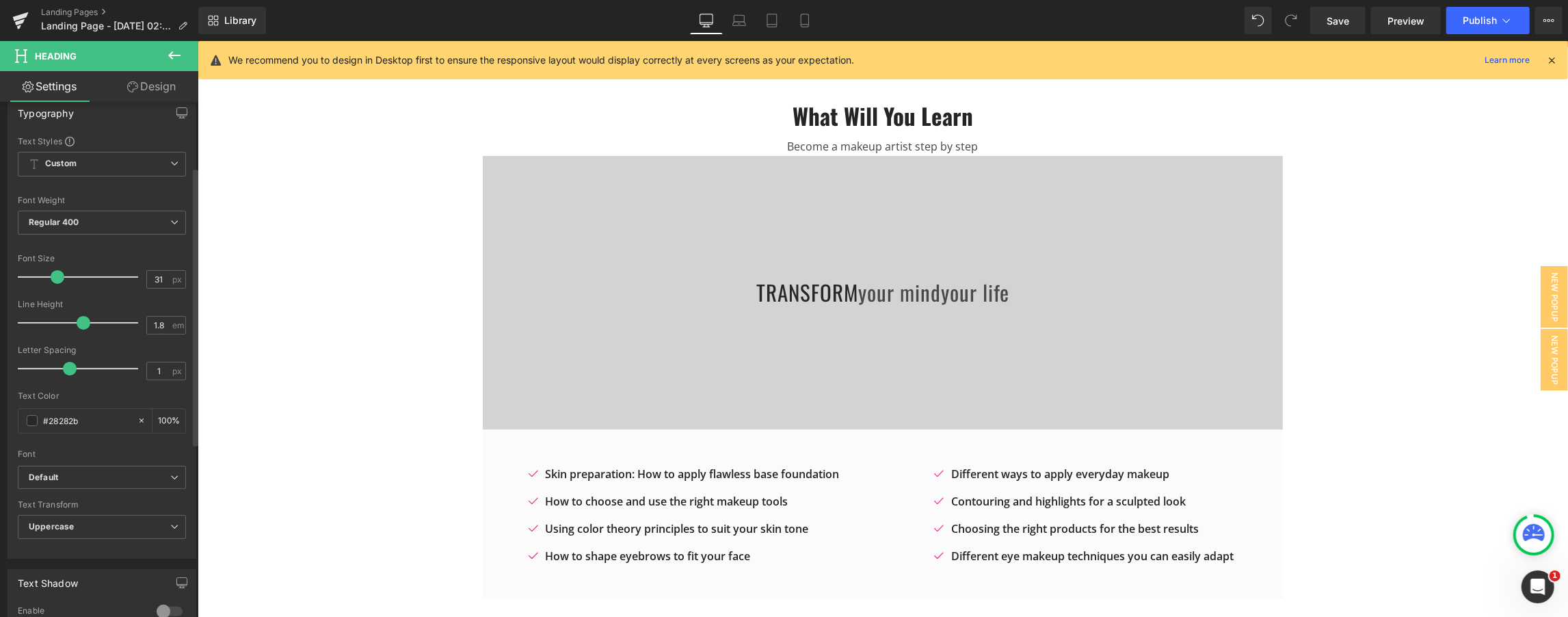
type input "33"
drag, startPoint x: 50, startPoint y: 272, endPoint x: 57, endPoint y: 271, distance: 7.1
click at [57, 271] on span at bounding box center [57, 277] width 13 height 13
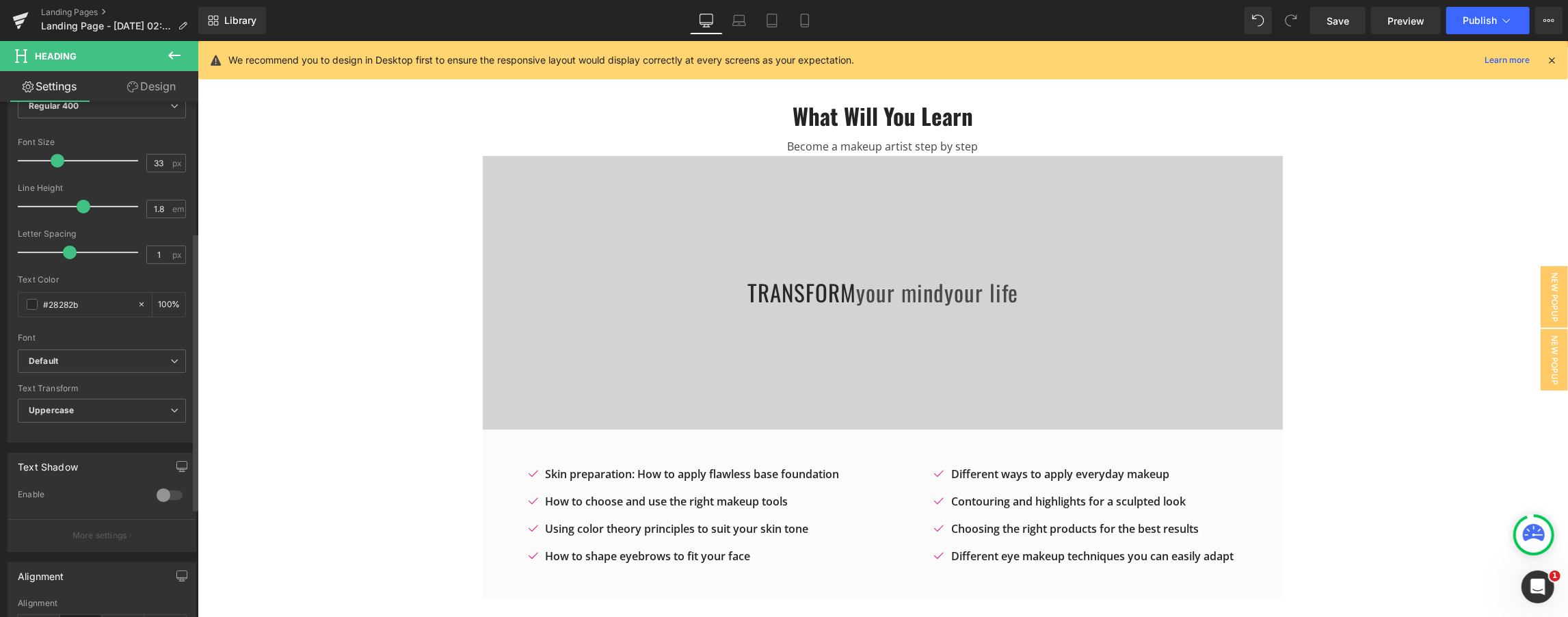
scroll to position [242, 0]
click at [100, 358] on b "Default" at bounding box center [99, 357] width 142 height 11
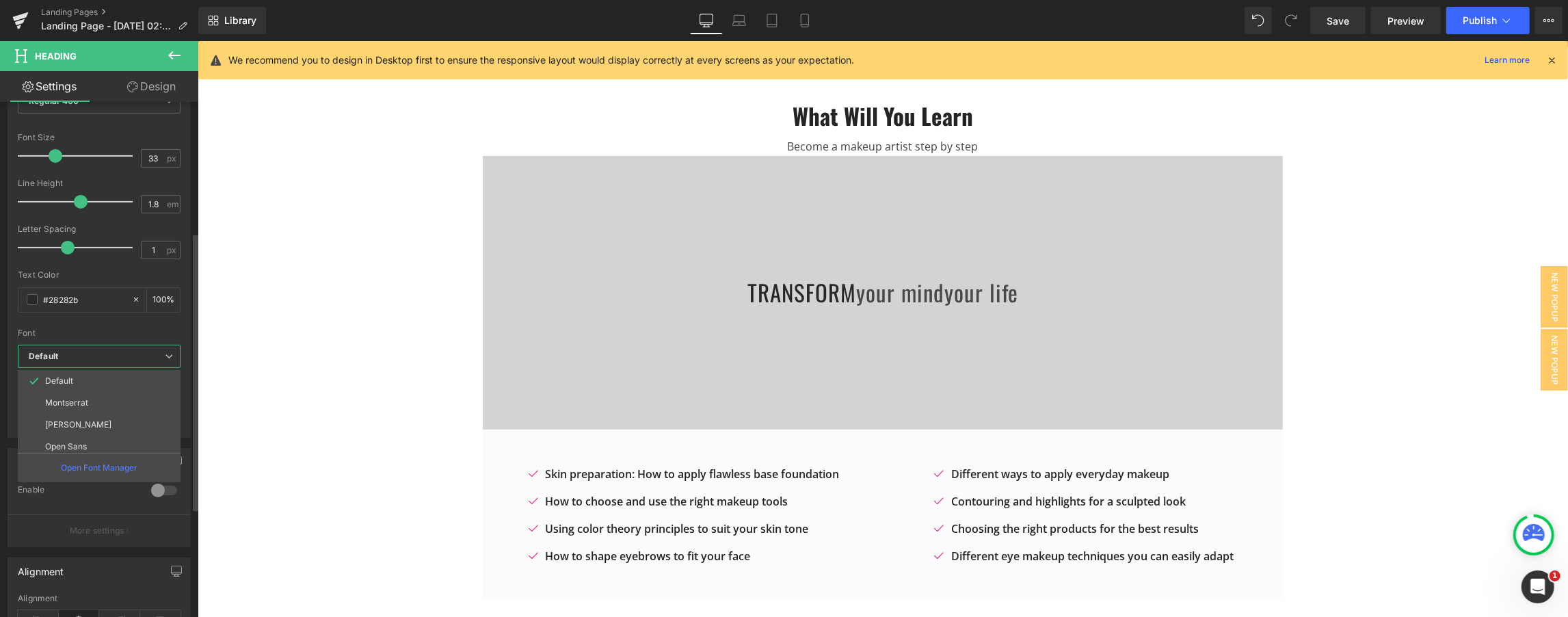
click at [100, 358] on b "Default" at bounding box center [96, 357] width 136 height 11
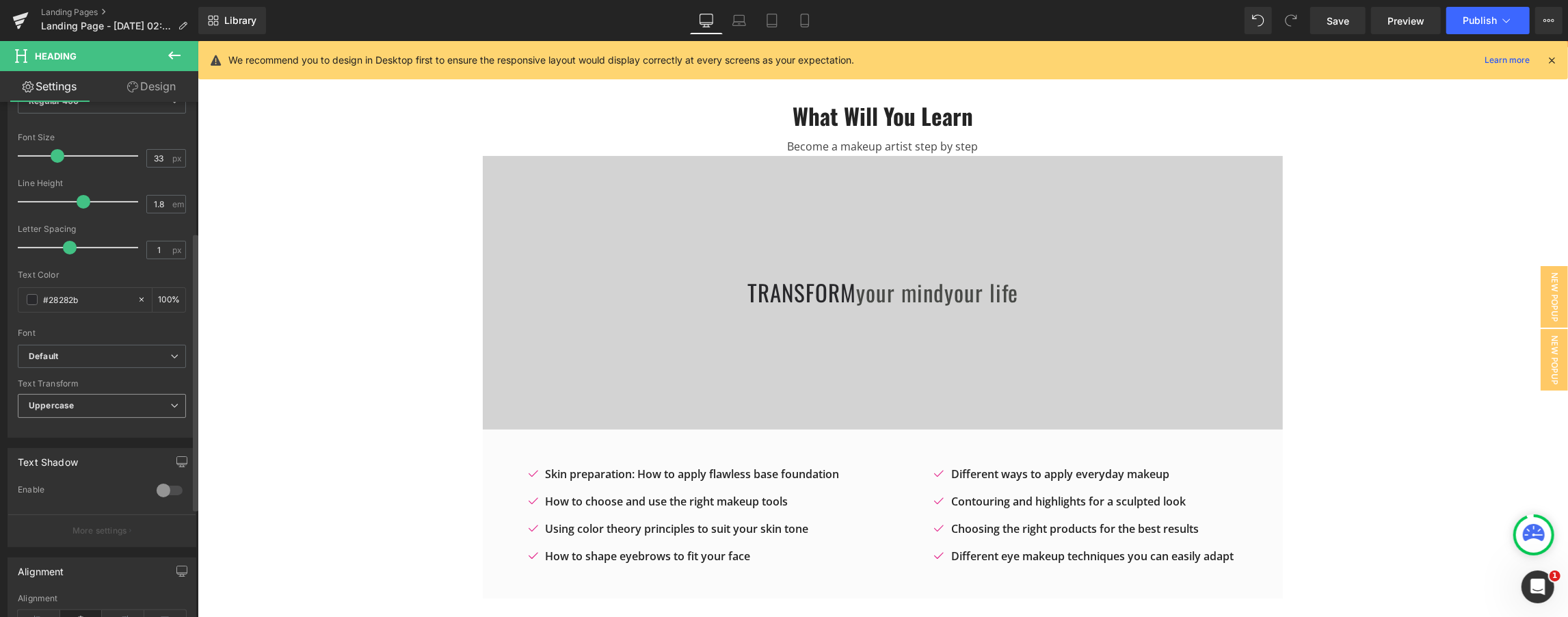
click at [109, 401] on span "Uppercase" at bounding box center [102, 405] width 168 height 24
click at [109, 401] on span "Uppercase" at bounding box center [99, 405] width 163 height 24
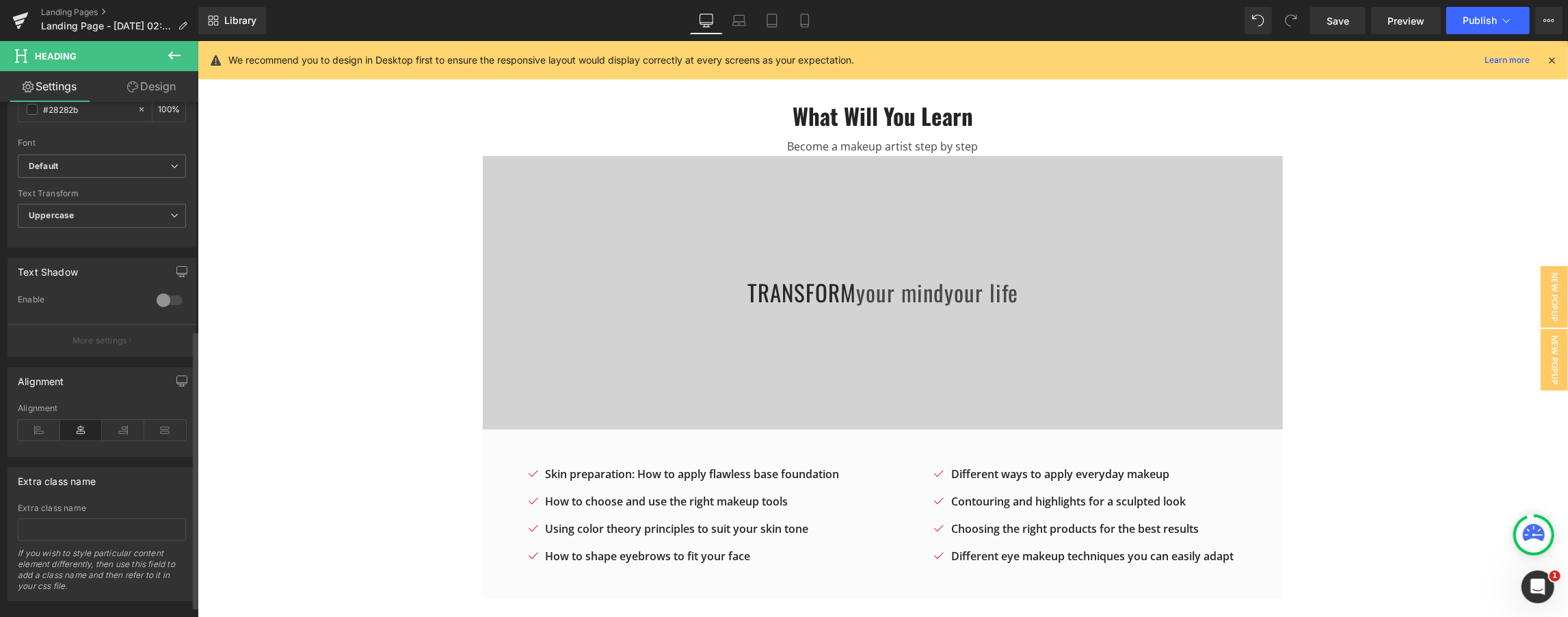
scroll to position [446, 0]
click at [37, 415] on icon at bounding box center [39, 418] width 43 height 21
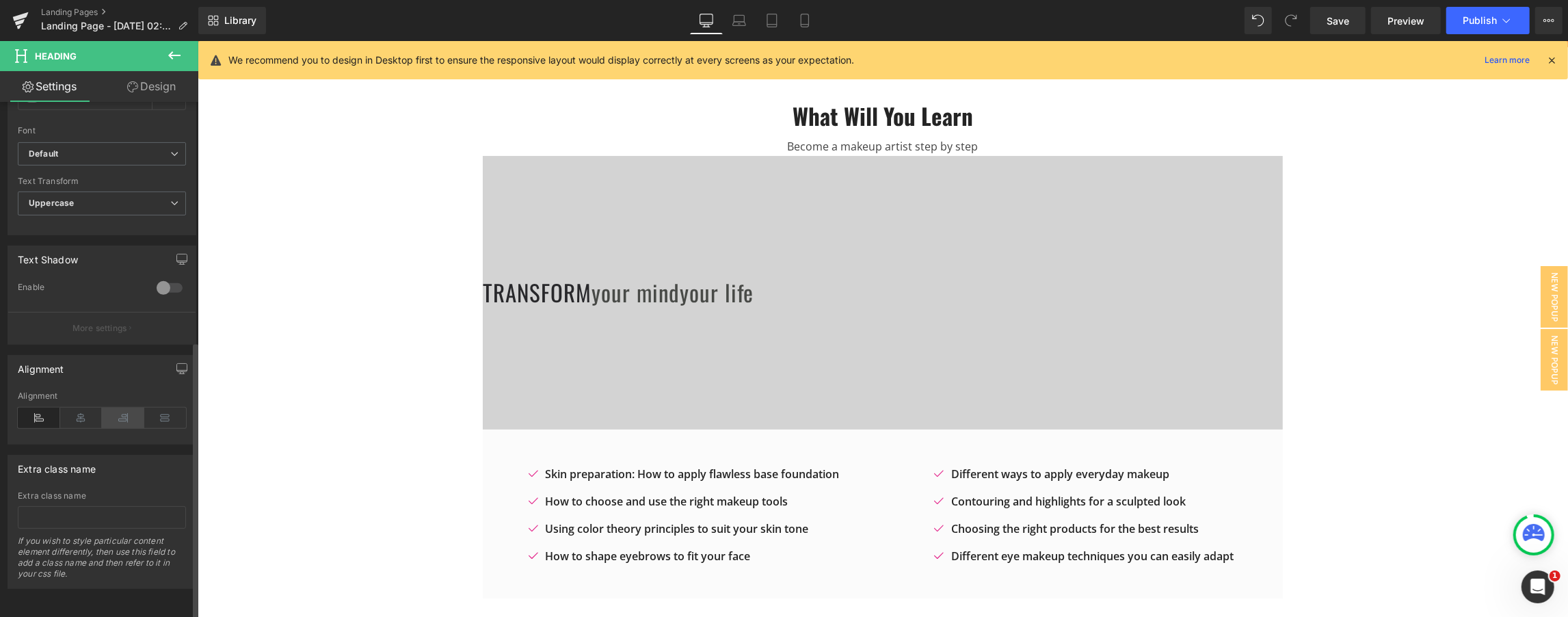
click at [102, 415] on icon at bounding box center [123, 418] width 43 height 21
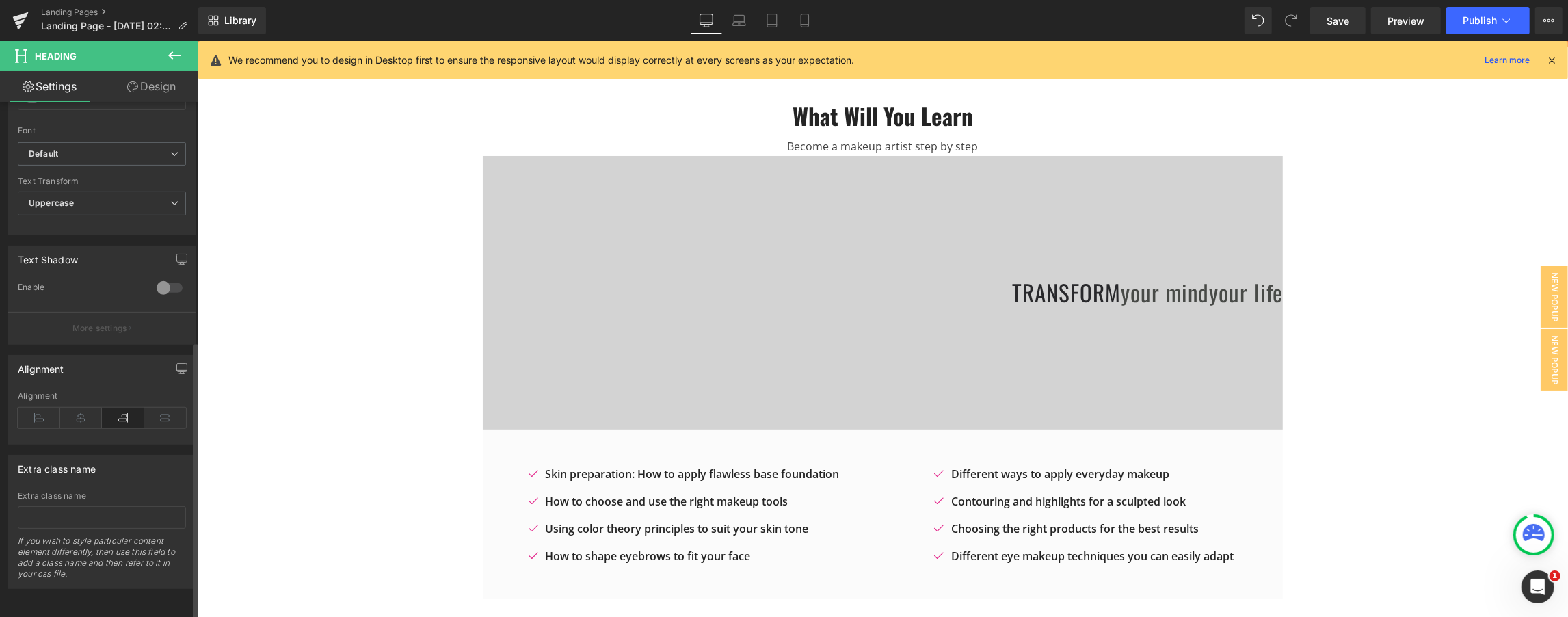
click at [155, 423] on div "Alignment" at bounding box center [102, 416] width 168 height 52
click at [155, 415] on icon at bounding box center [165, 418] width 43 height 21
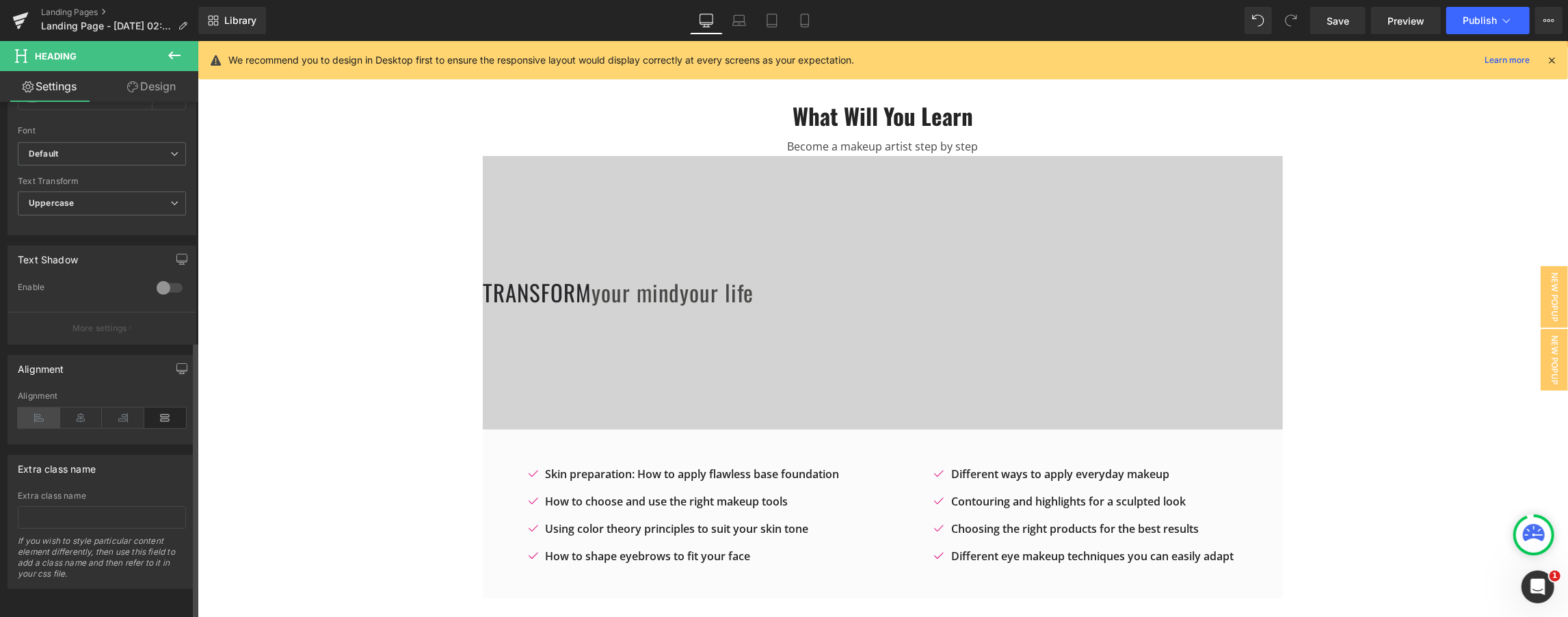
click at [36, 416] on icon at bounding box center [39, 418] width 43 height 21
click at [156, 419] on icon at bounding box center [165, 418] width 43 height 21
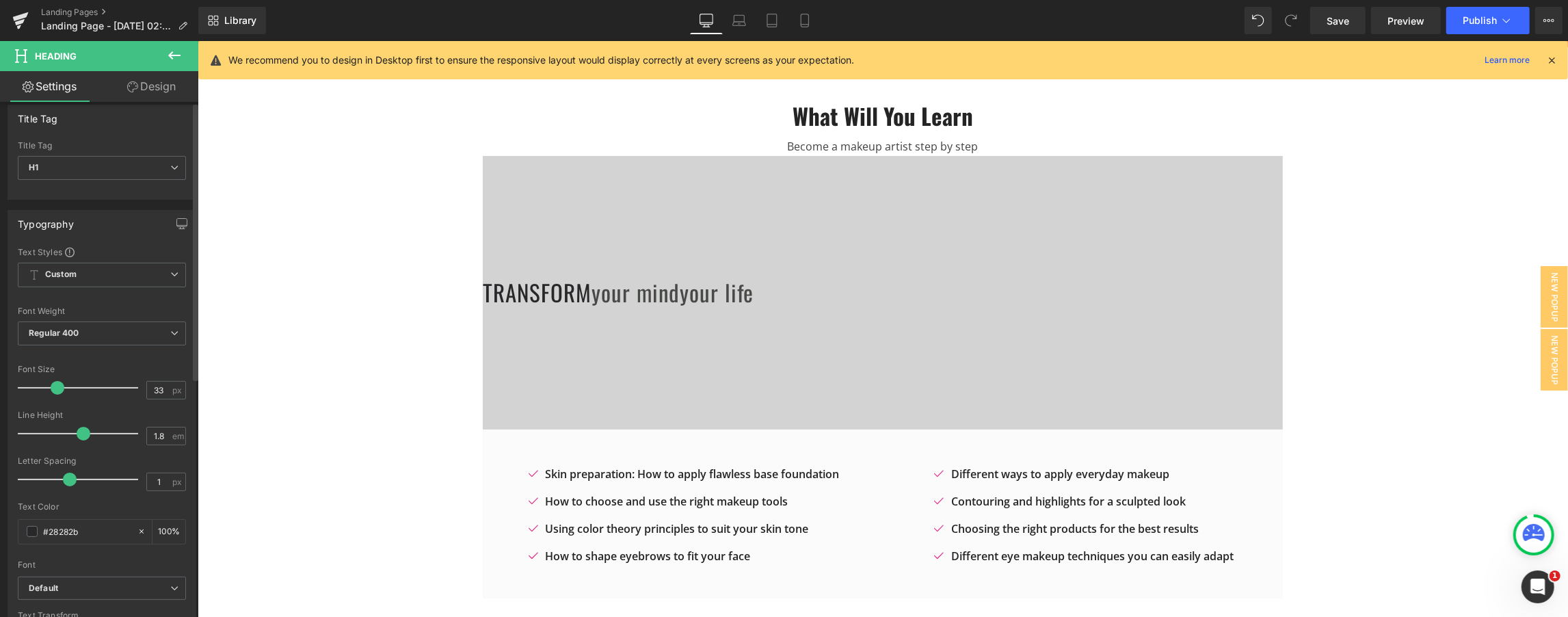
scroll to position [0, 0]
click at [165, 98] on link "Design" at bounding box center [151, 87] width 99 height 30
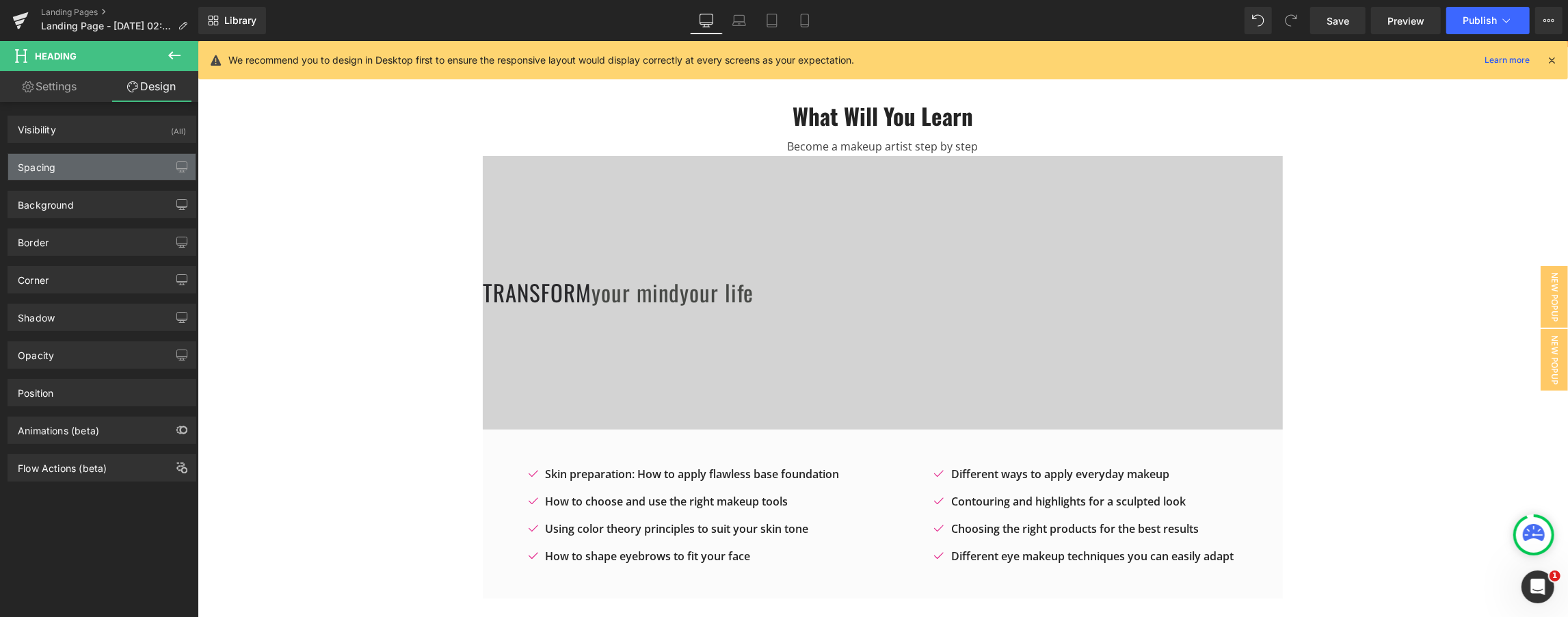
click at [85, 170] on div "Spacing" at bounding box center [102, 166] width 187 height 26
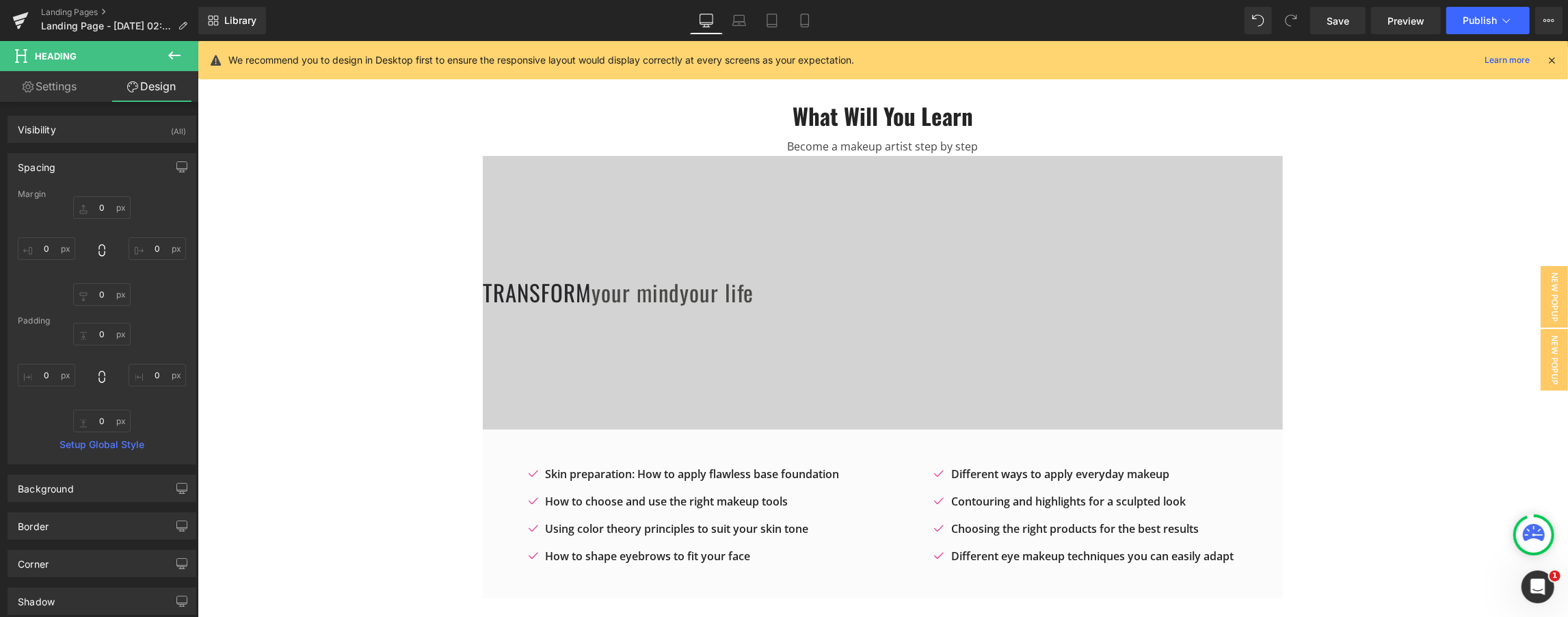
click at [85, 170] on div "Spacing" at bounding box center [102, 166] width 187 height 26
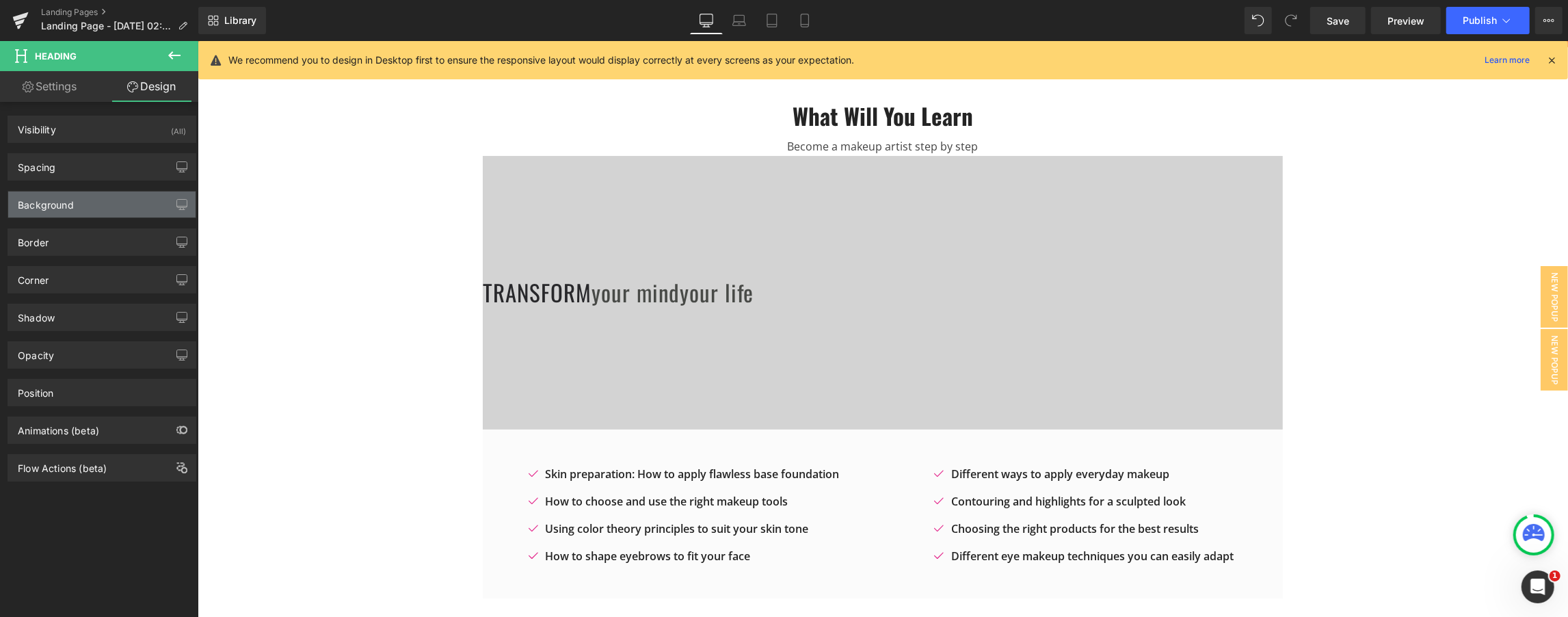
click at [79, 211] on div "Background" at bounding box center [102, 203] width 187 height 26
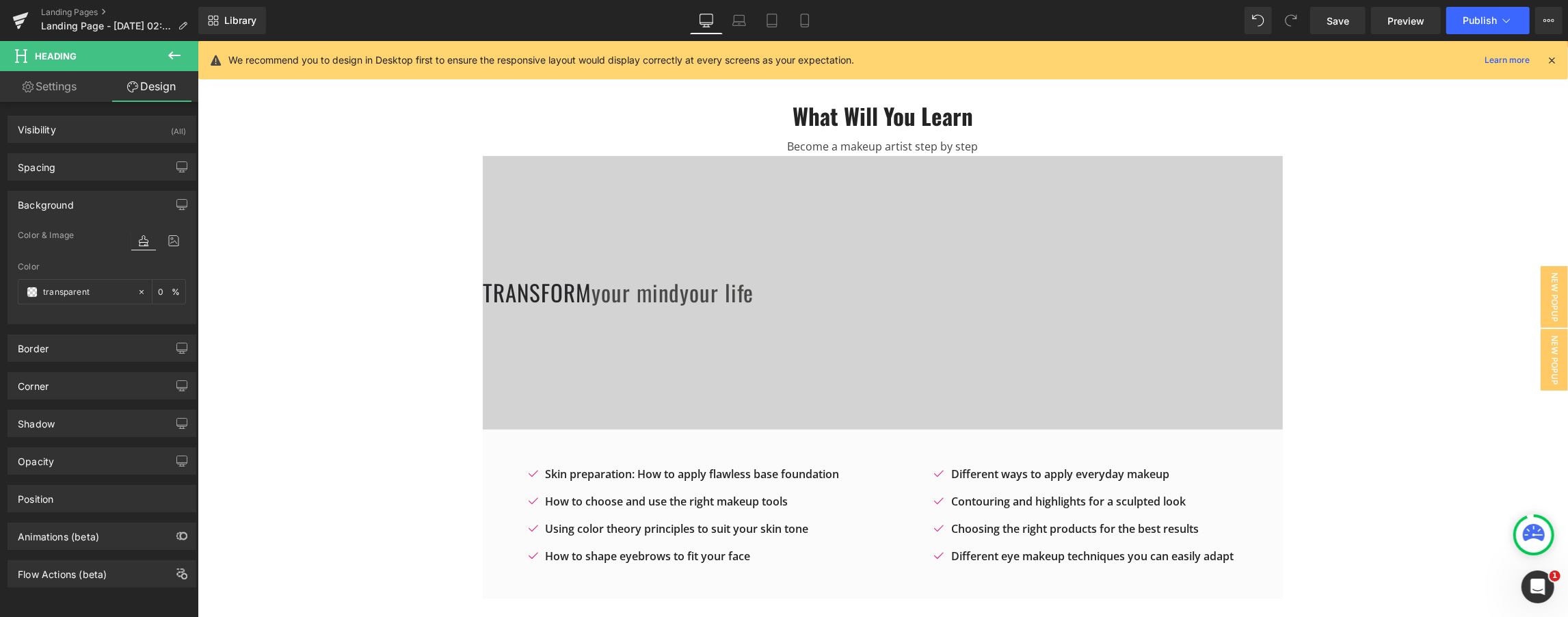
click at [79, 211] on div "Background" at bounding box center [102, 203] width 187 height 26
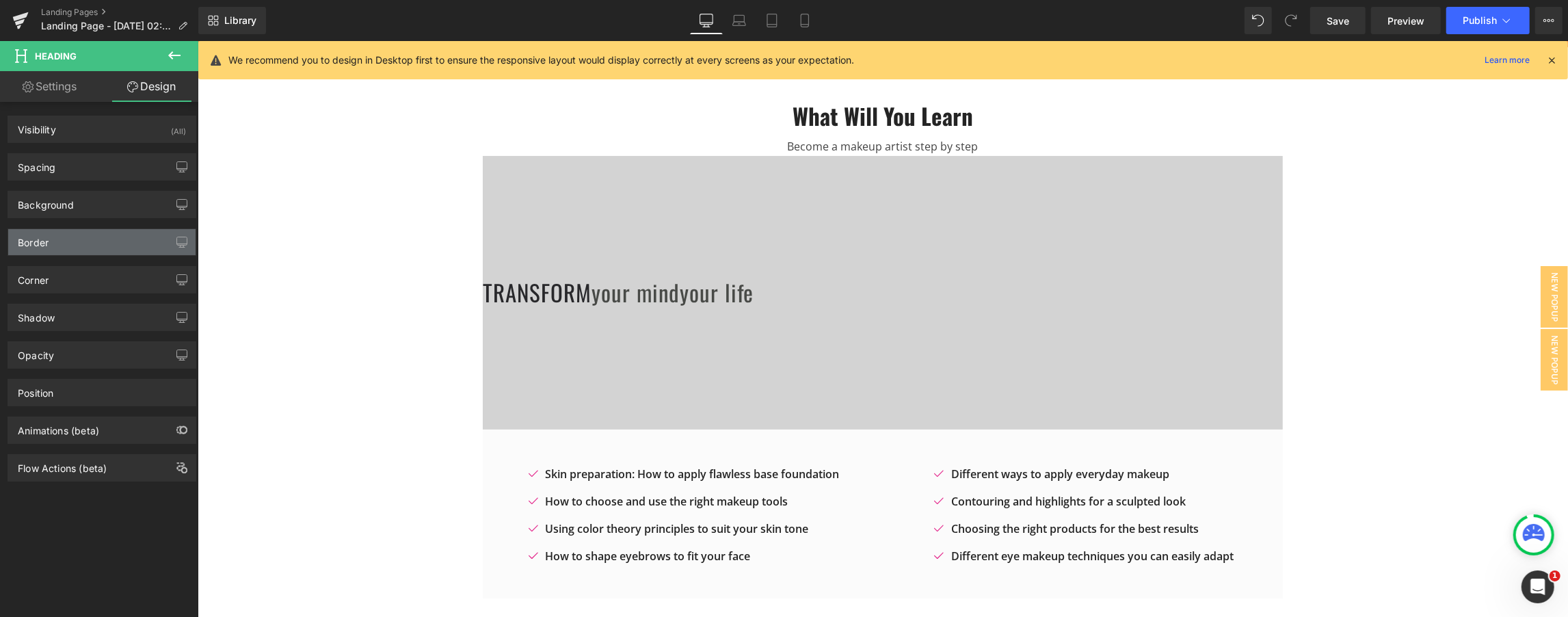
click at [74, 244] on div "Border" at bounding box center [102, 241] width 187 height 26
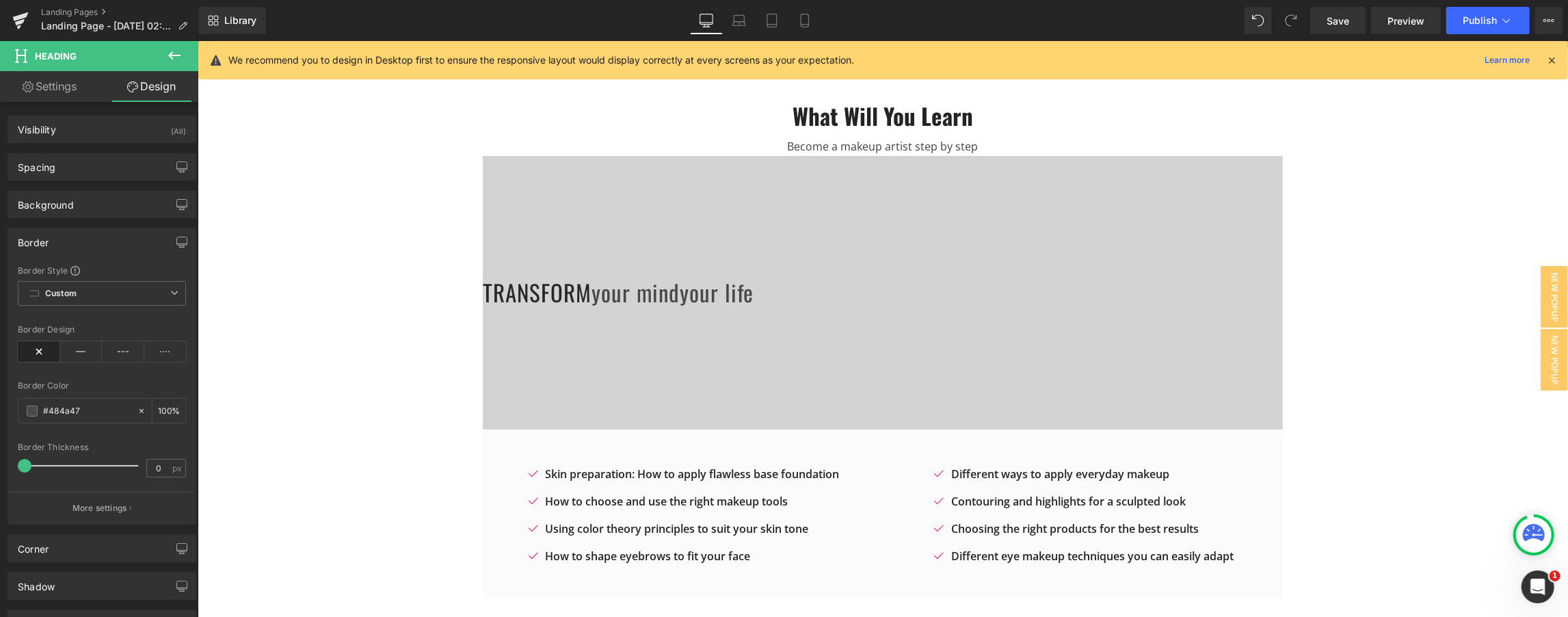
click at [74, 244] on div "Border" at bounding box center [102, 241] width 187 height 26
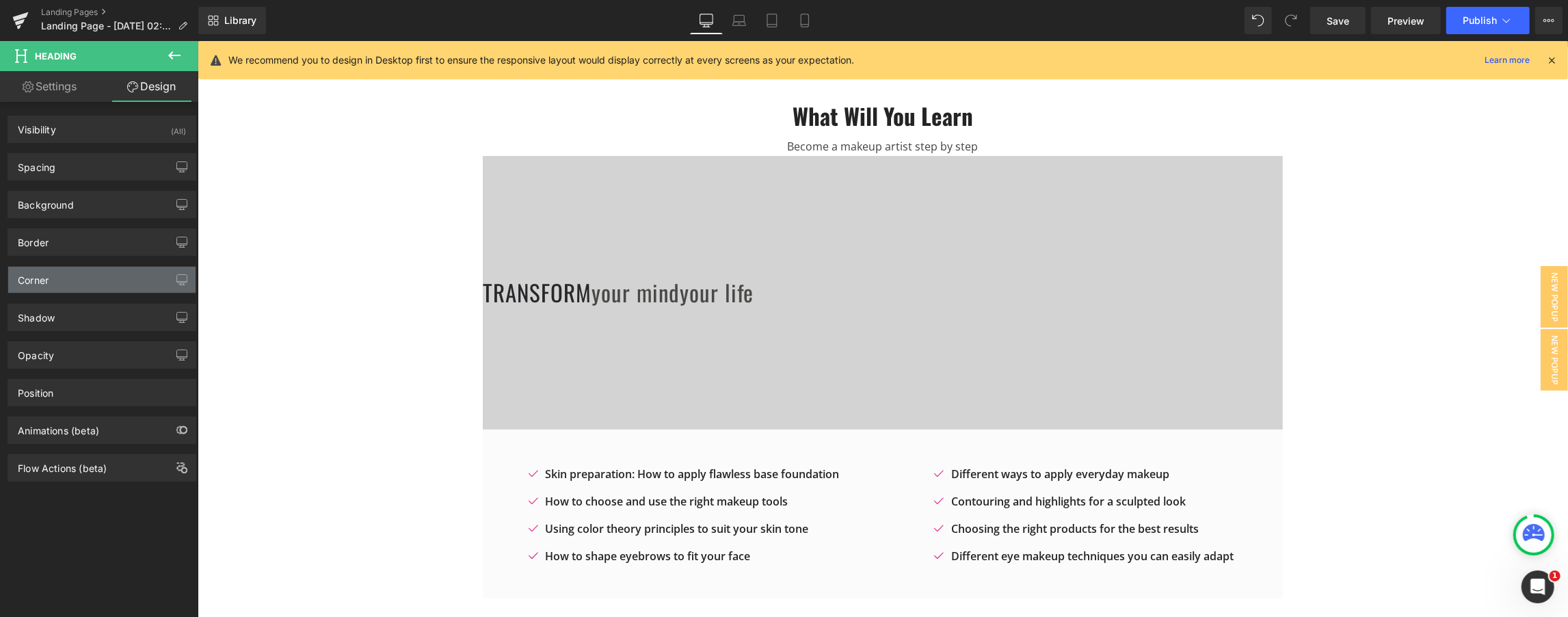
click at [87, 283] on div "Corner" at bounding box center [102, 280] width 187 height 26
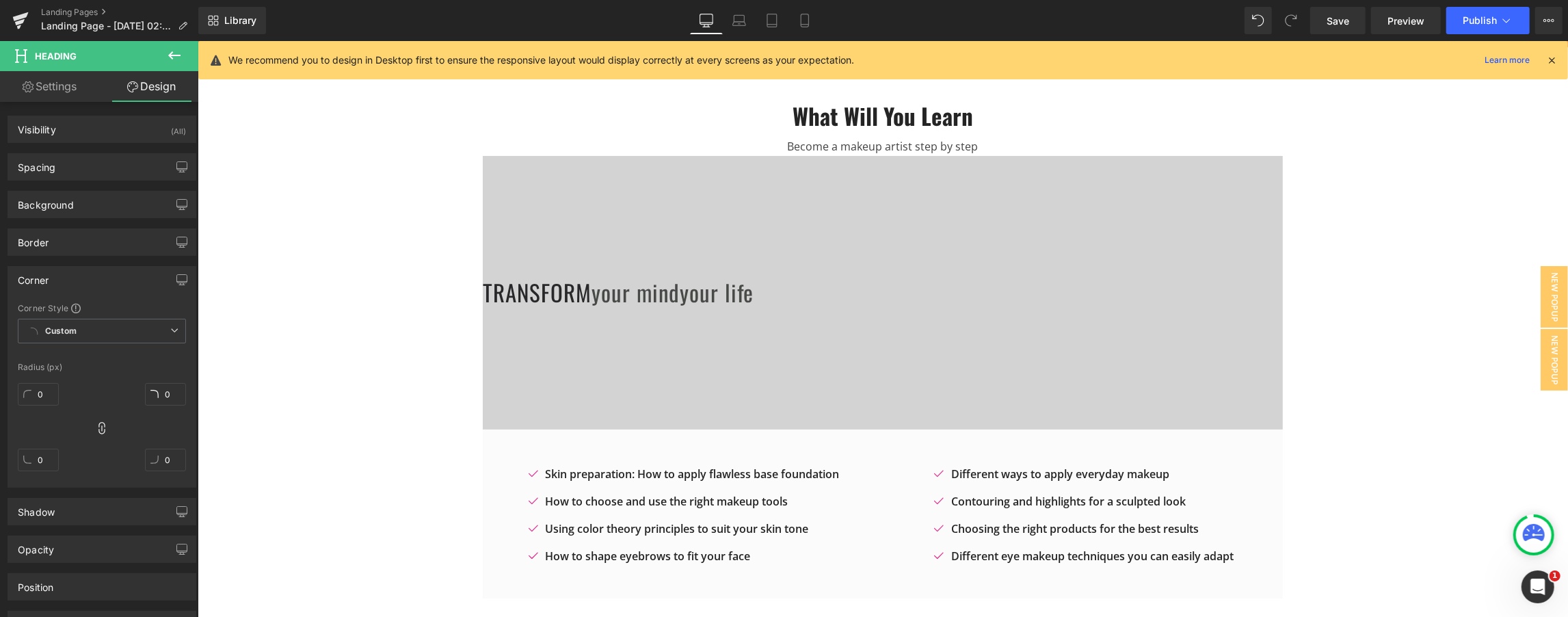
click at [87, 283] on div "Corner" at bounding box center [102, 280] width 187 height 26
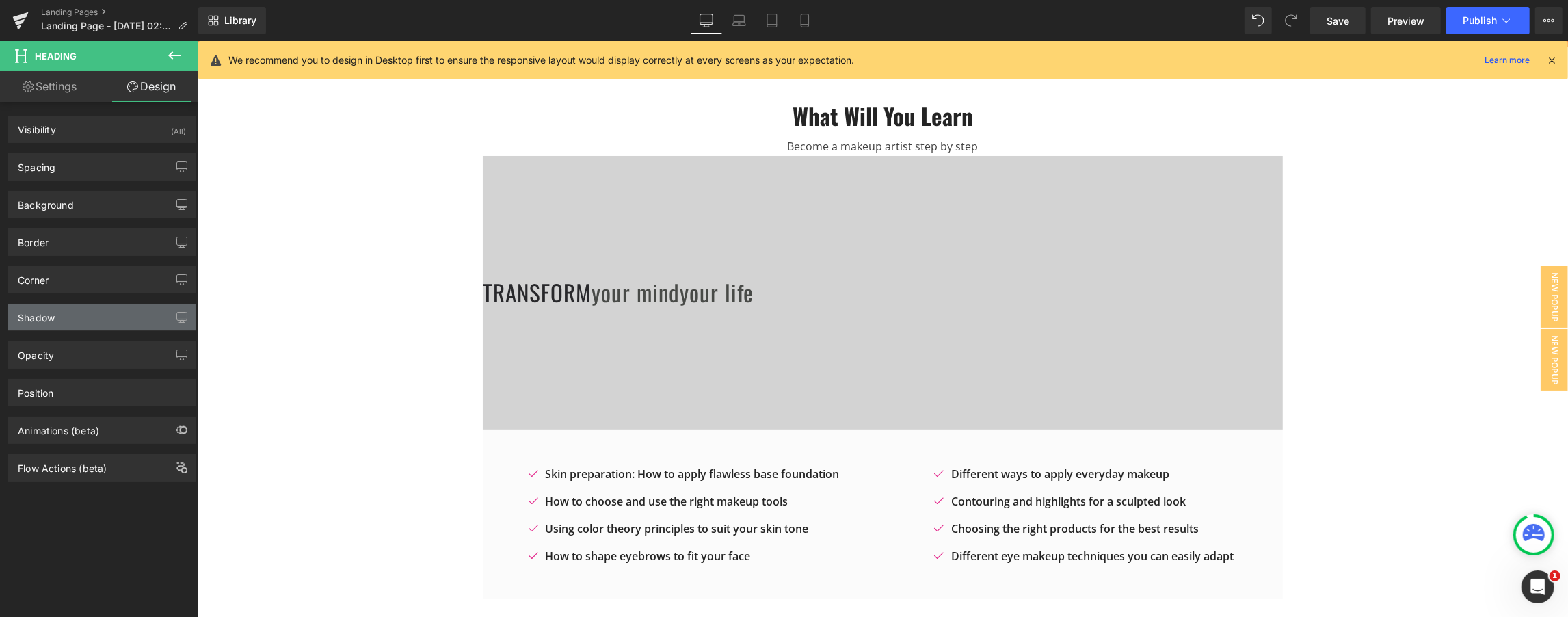
click at [91, 325] on div "Shadow" at bounding box center [102, 317] width 187 height 26
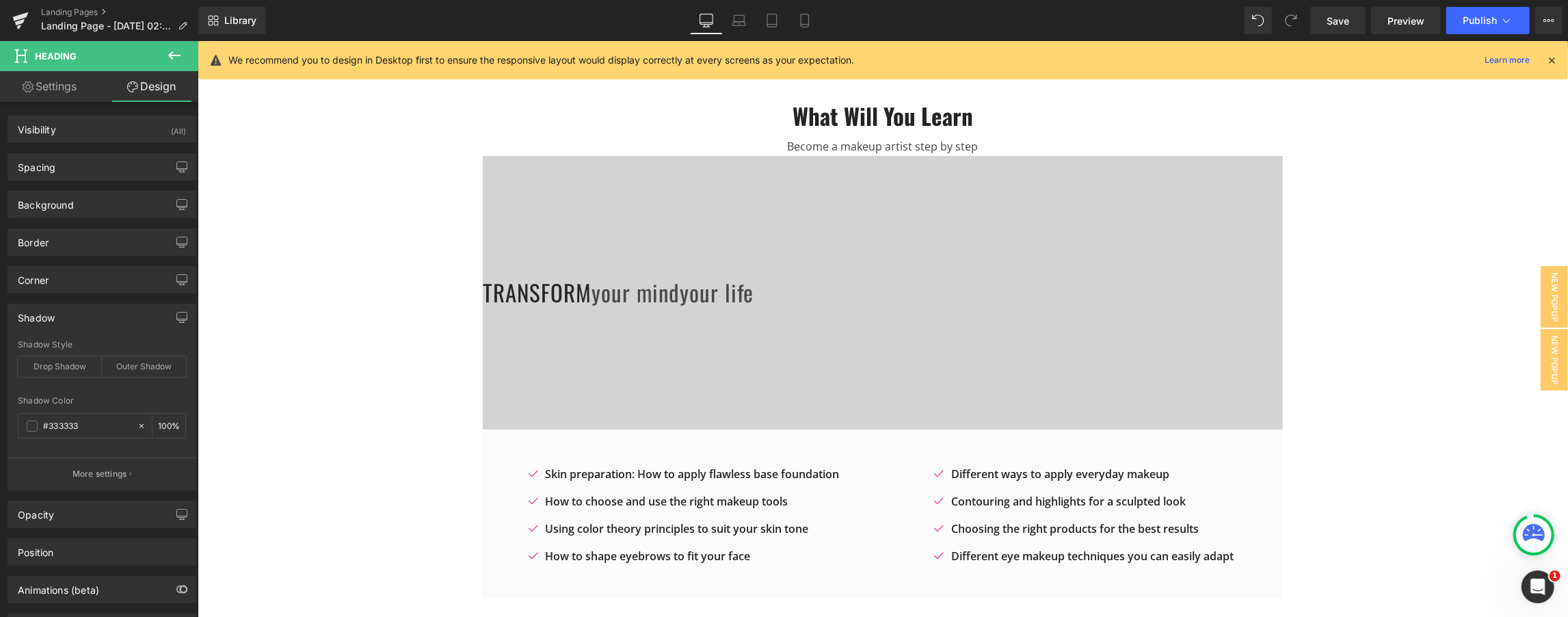
click at [91, 325] on div "Shadow" at bounding box center [102, 317] width 187 height 26
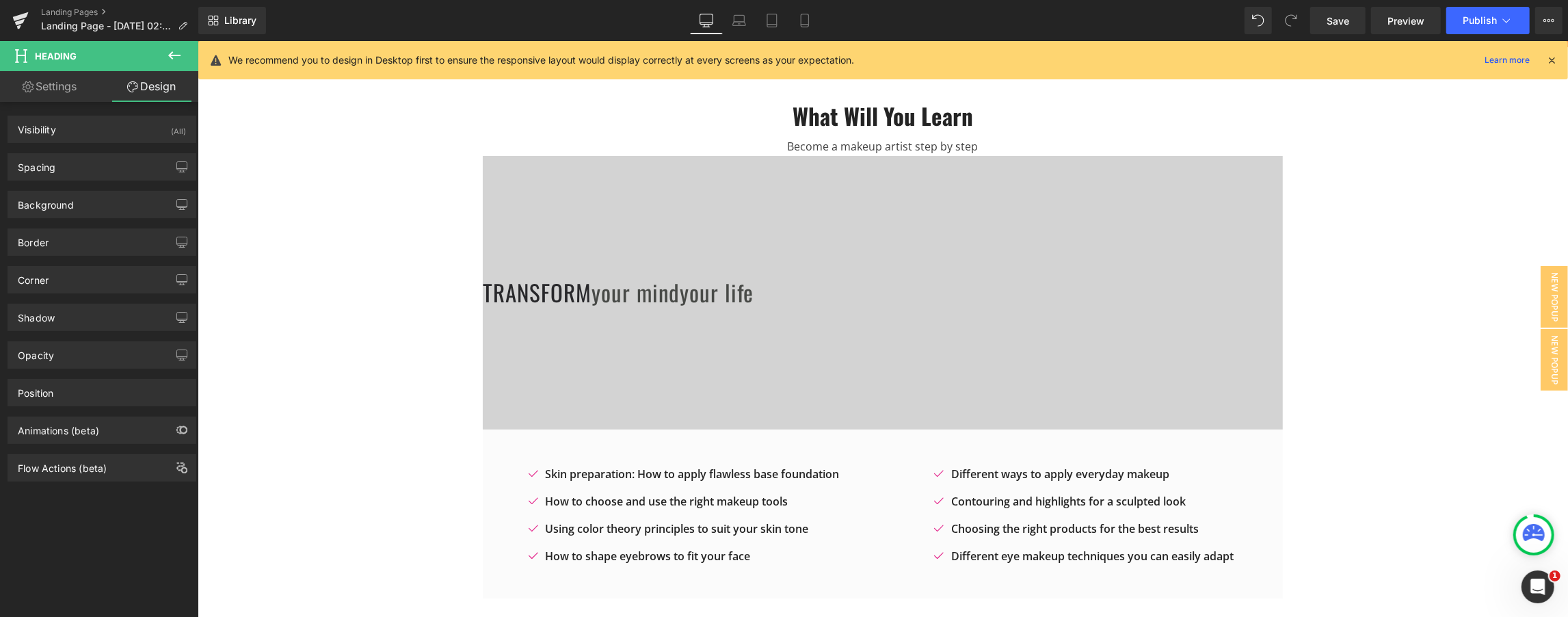
click at [60, 87] on link "Settings" at bounding box center [49, 87] width 99 height 30
type input "100"
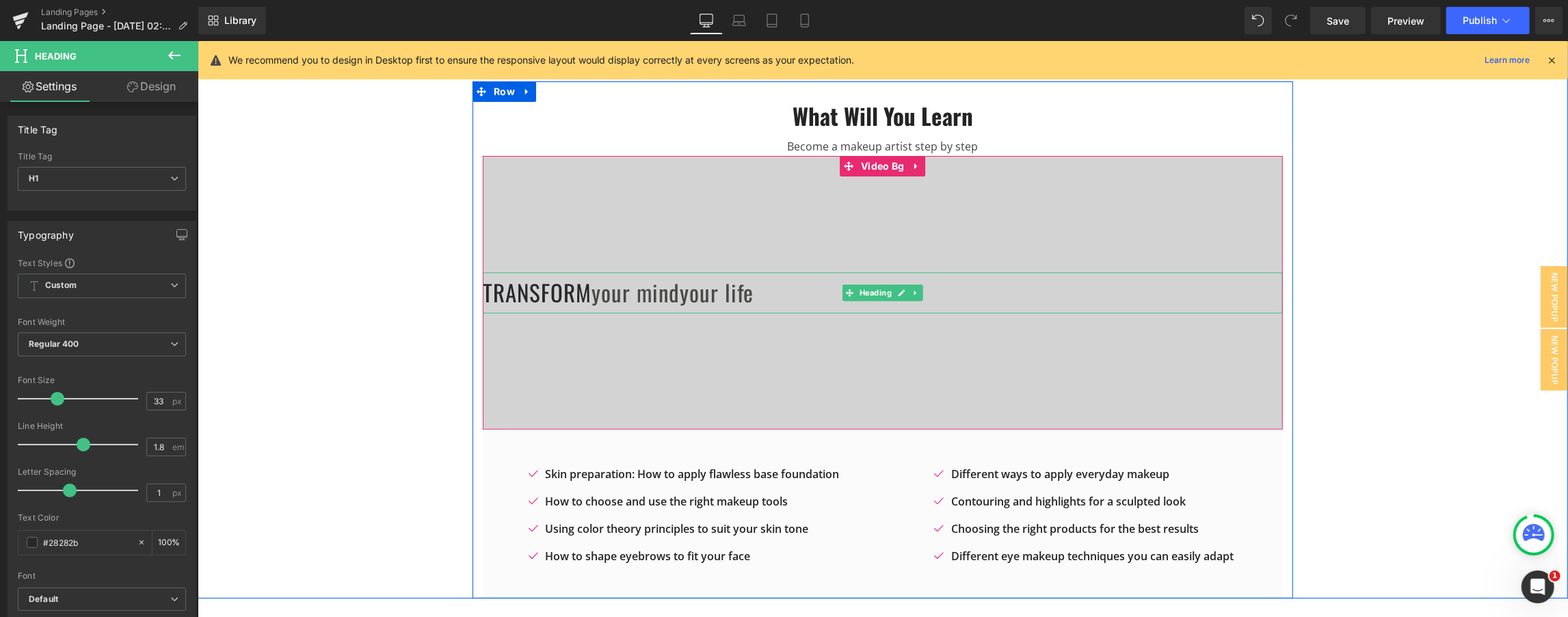
click at [552, 292] on h1 "transform your mind your life" at bounding box center [882, 292] width 801 height 40
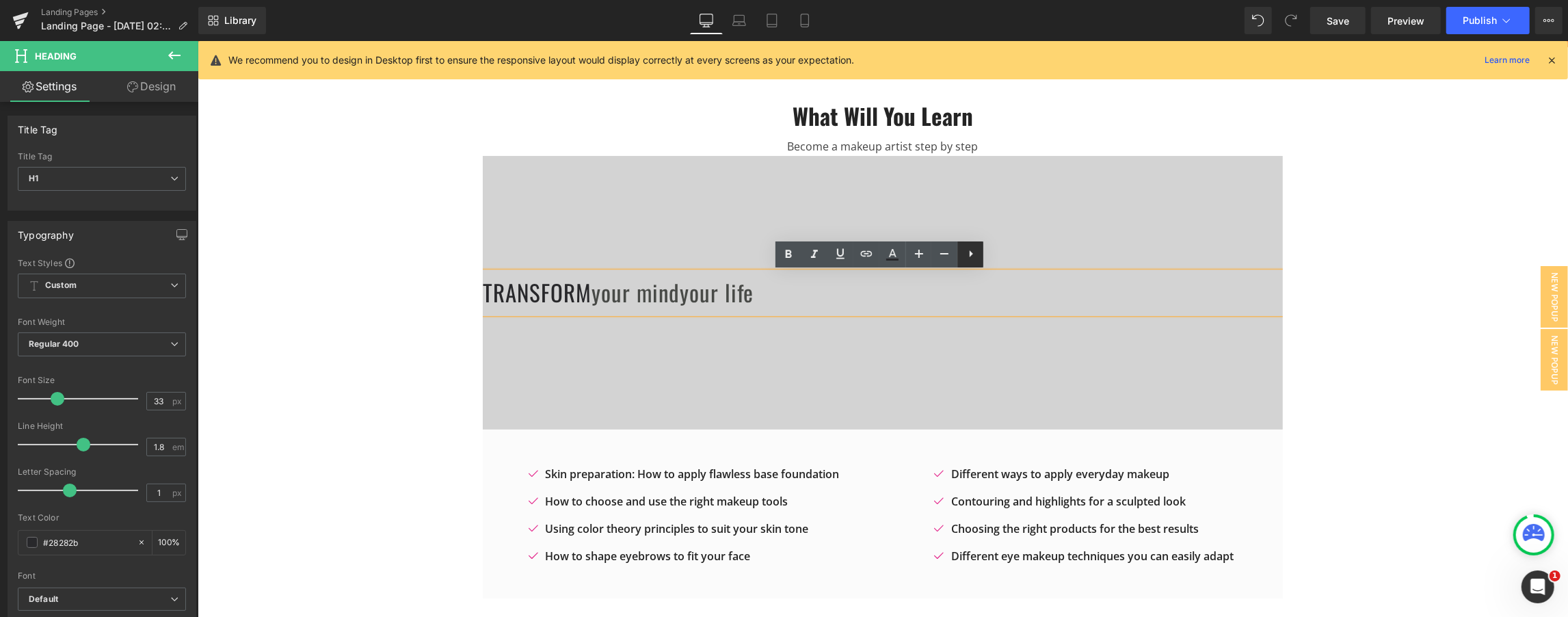
click at [783, 257] on icon at bounding box center [971, 253] width 16 height 16
click at [764, 258] on icon at bounding box center [762, 254] width 16 height 16
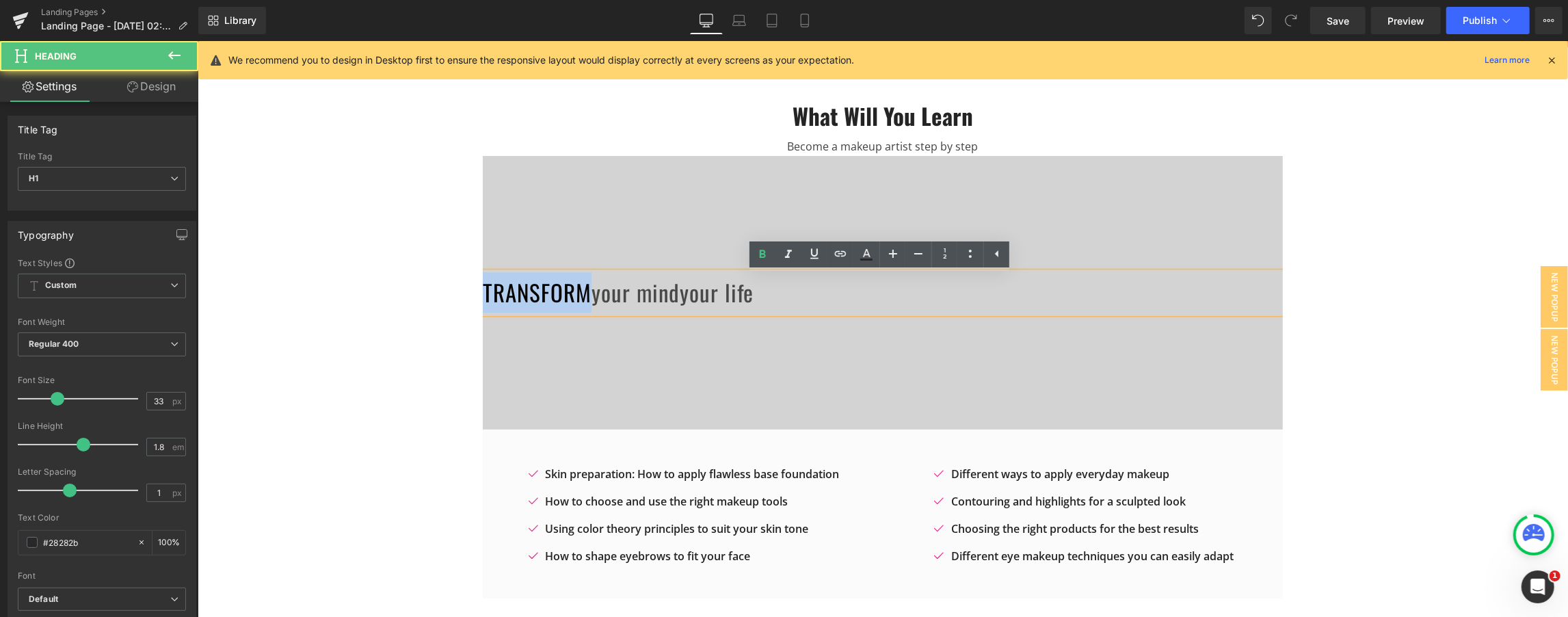
drag, startPoint x: 585, startPoint y: 300, endPoint x: 477, endPoint y: 300, distance: 108.0
click at [477, 300] on div "What Will You Learn Heading Become a makeup artist step by step Text Block tran…" at bounding box center [881, 349] width 821 height 497
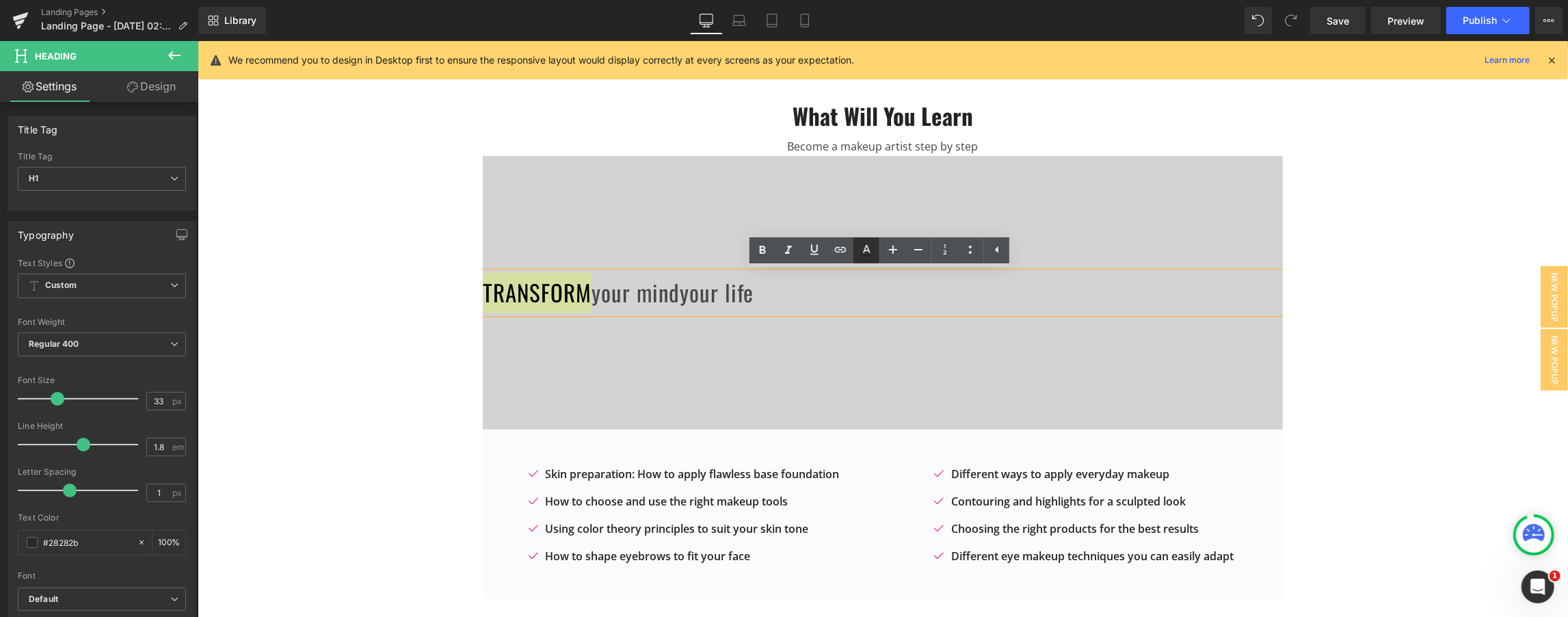
click at [783, 251] on icon at bounding box center [866, 250] width 16 height 16
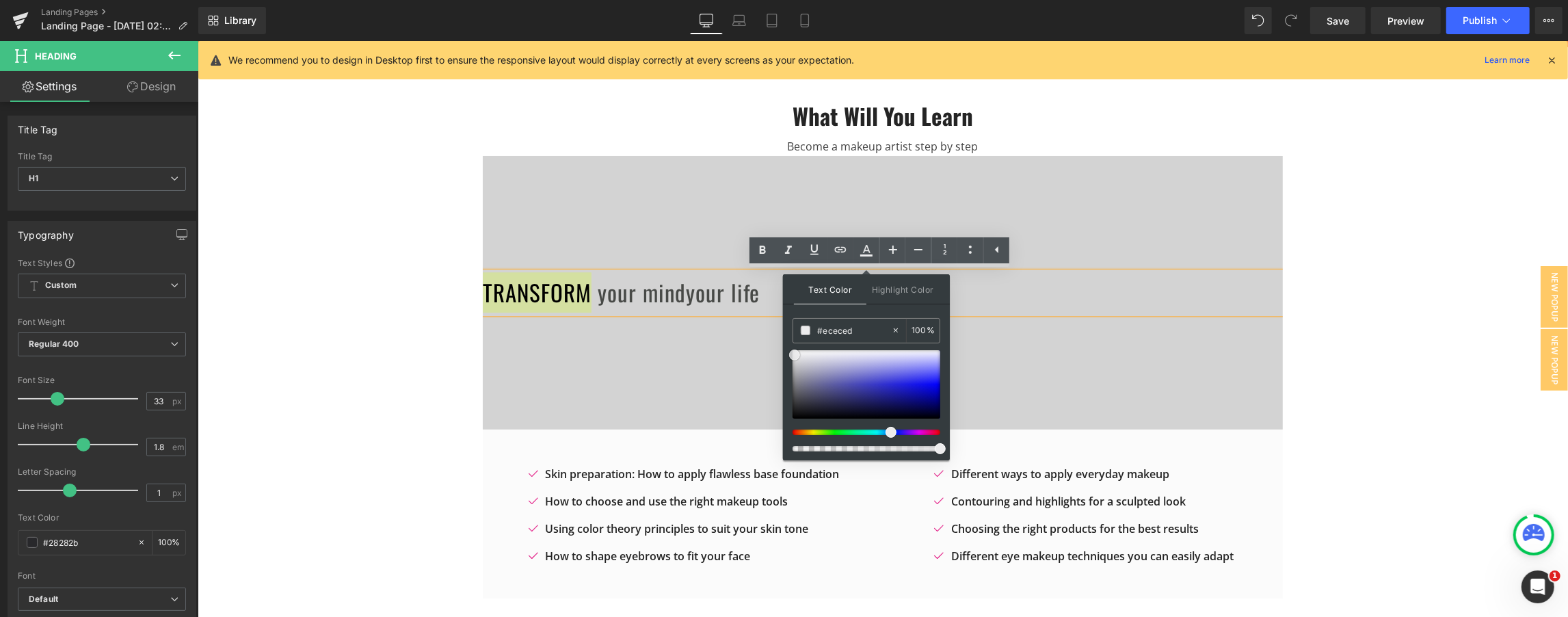
drag, startPoint x: 798, startPoint y: 388, endPoint x: 795, endPoint y: 355, distance: 33.1
click at [783, 355] on div at bounding box center [866, 384] width 147 height 68
click at [783, 221] on div "What Will You Learn Heading Become a makeup artist step by step Text Block tran…" at bounding box center [882, 339] width 1371 height 518
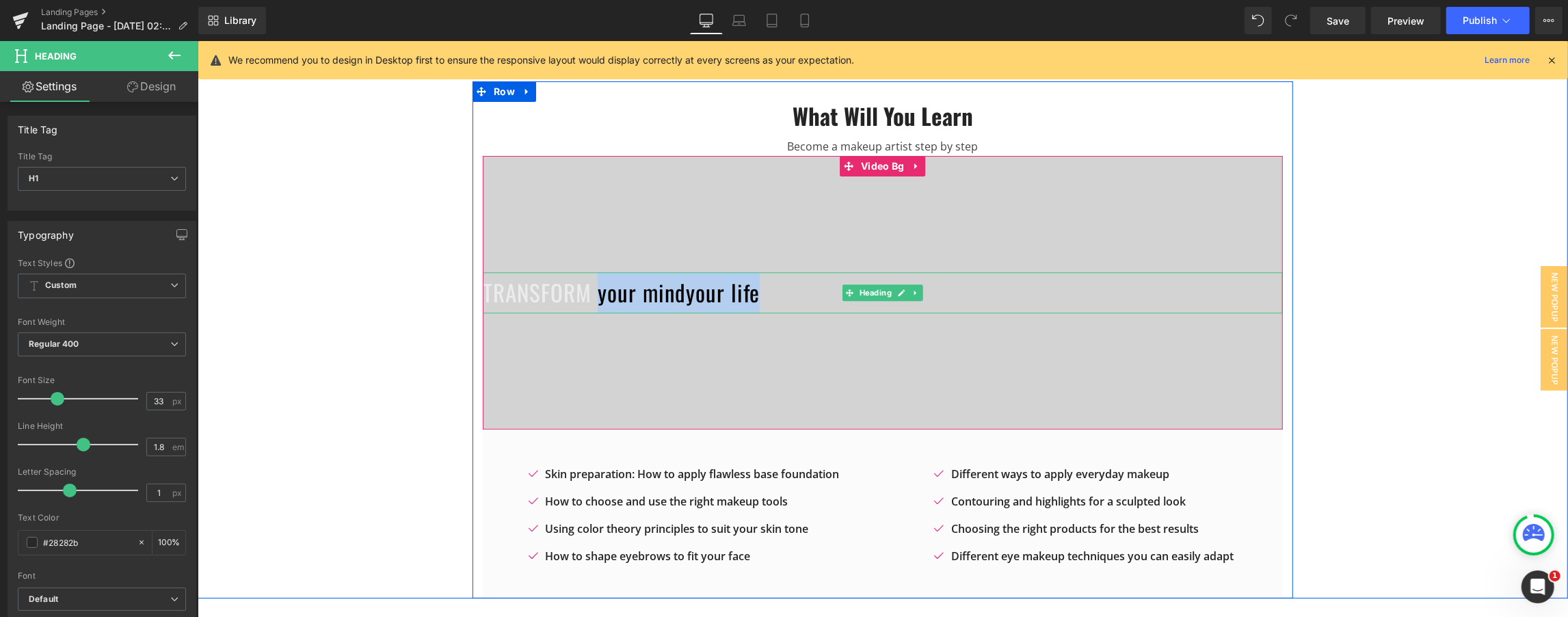
drag, startPoint x: 593, startPoint y: 294, endPoint x: 756, endPoint y: 296, distance: 163.0
click at [756, 296] on h1 "transform your mind your life" at bounding box center [882, 292] width 801 height 40
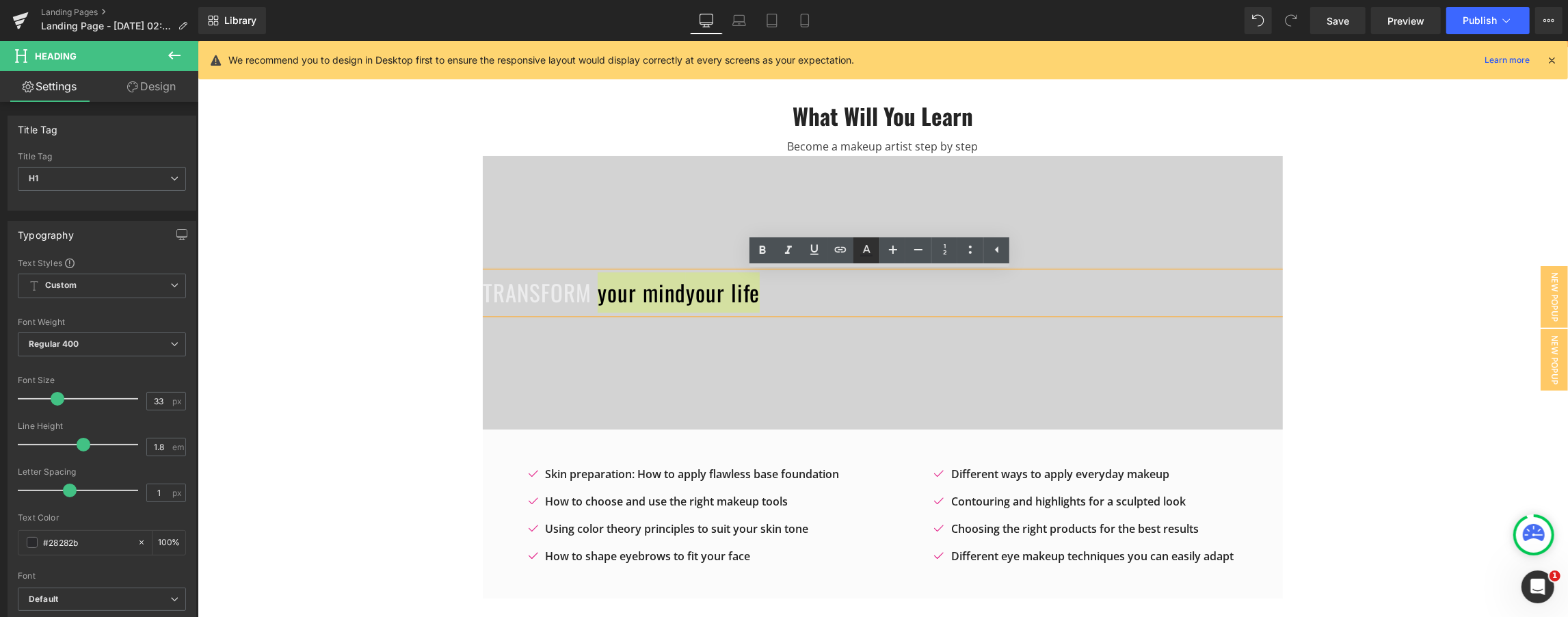
click at [783, 252] on icon at bounding box center [866, 250] width 16 height 16
type input "#28282b"
type input "100"
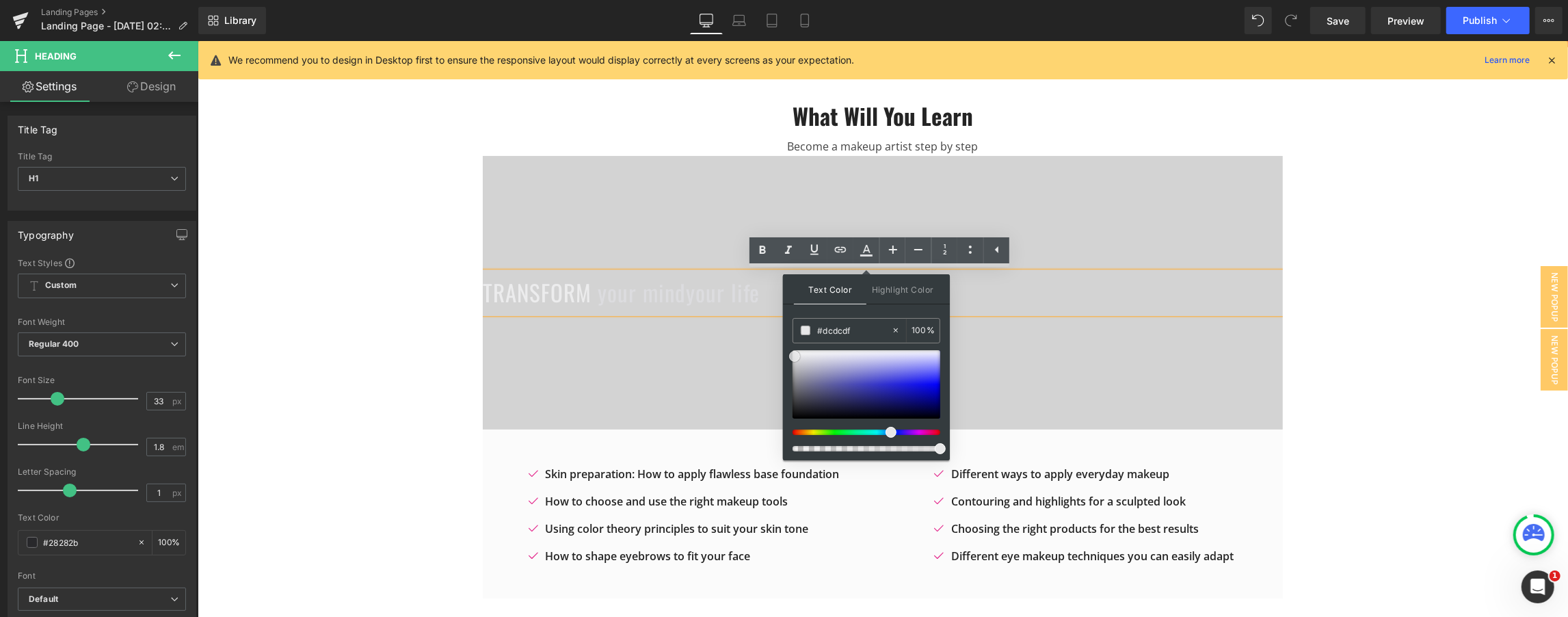
type input "#dcdcde"
click at [783, 354] on div at bounding box center [866, 384] width 147 height 68
click at [783, 207] on div "What Will You Learn Heading Become a makeup artist step by step Text Block tran…" at bounding box center [882, 339] width 1371 height 518
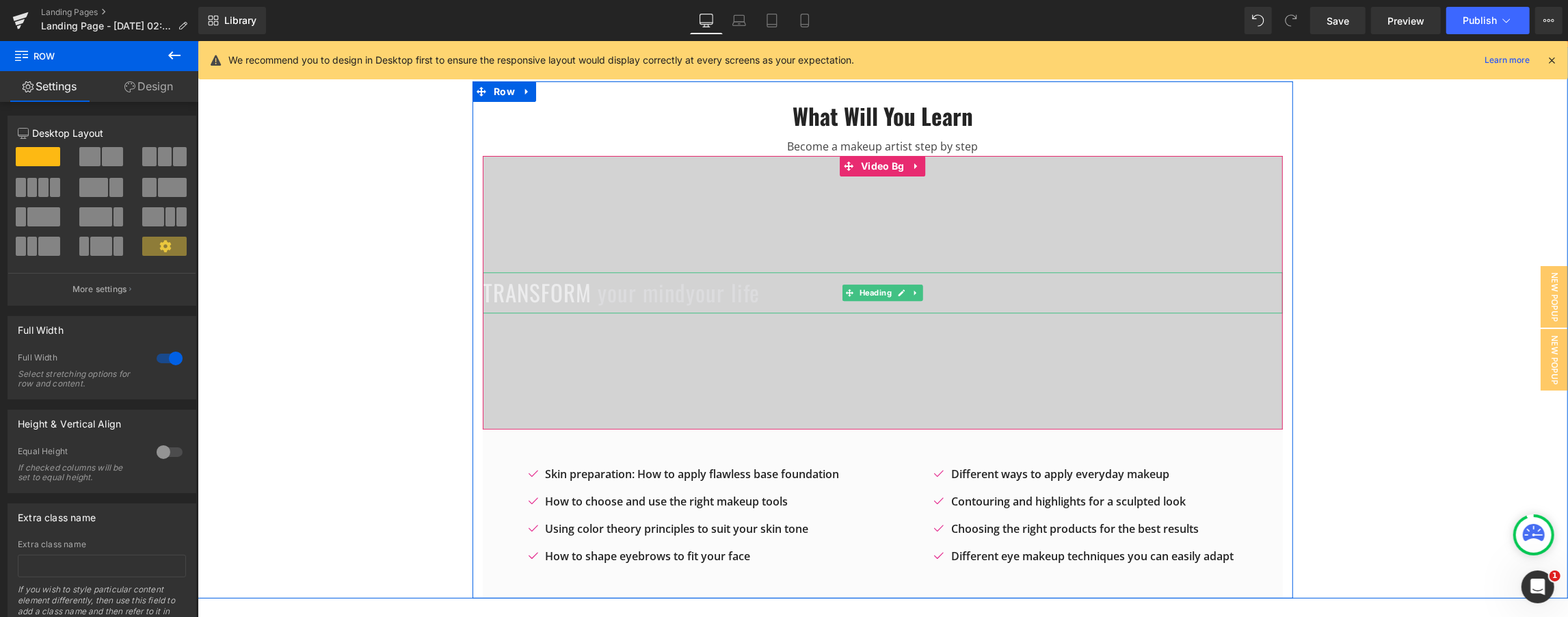
click at [586, 294] on span "transform" at bounding box center [536, 292] width 108 height 33
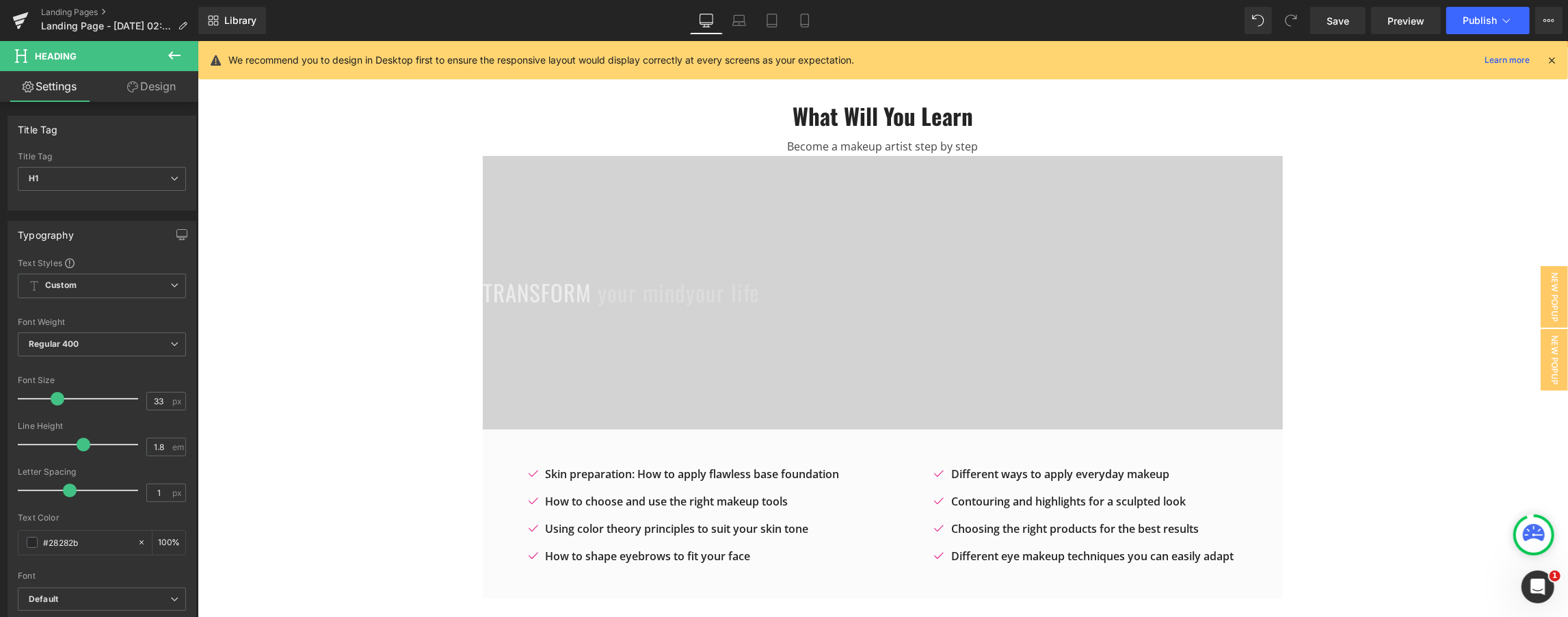
click at [147, 90] on link "Design" at bounding box center [151, 87] width 99 height 30
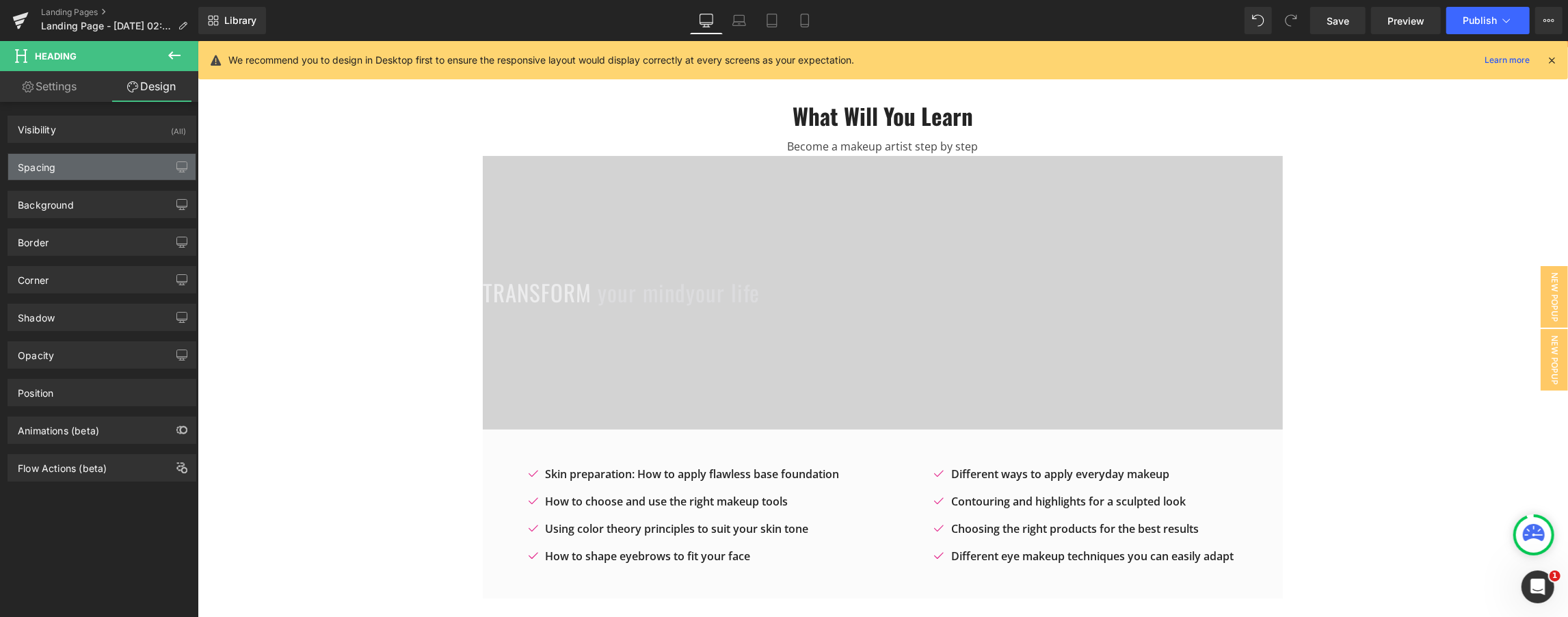
type input "0"
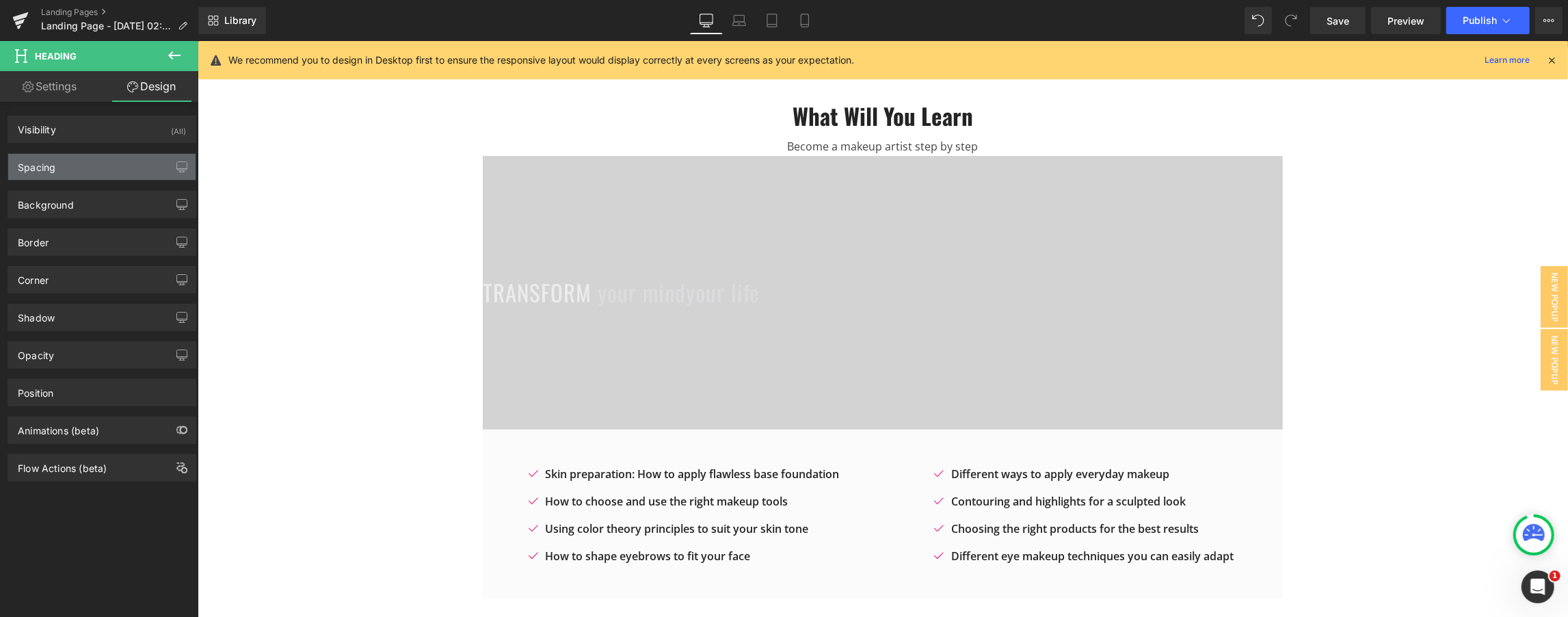
type input "0"
click at [99, 174] on div "Spacing" at bounding box center [102, 166] width 187 height 26
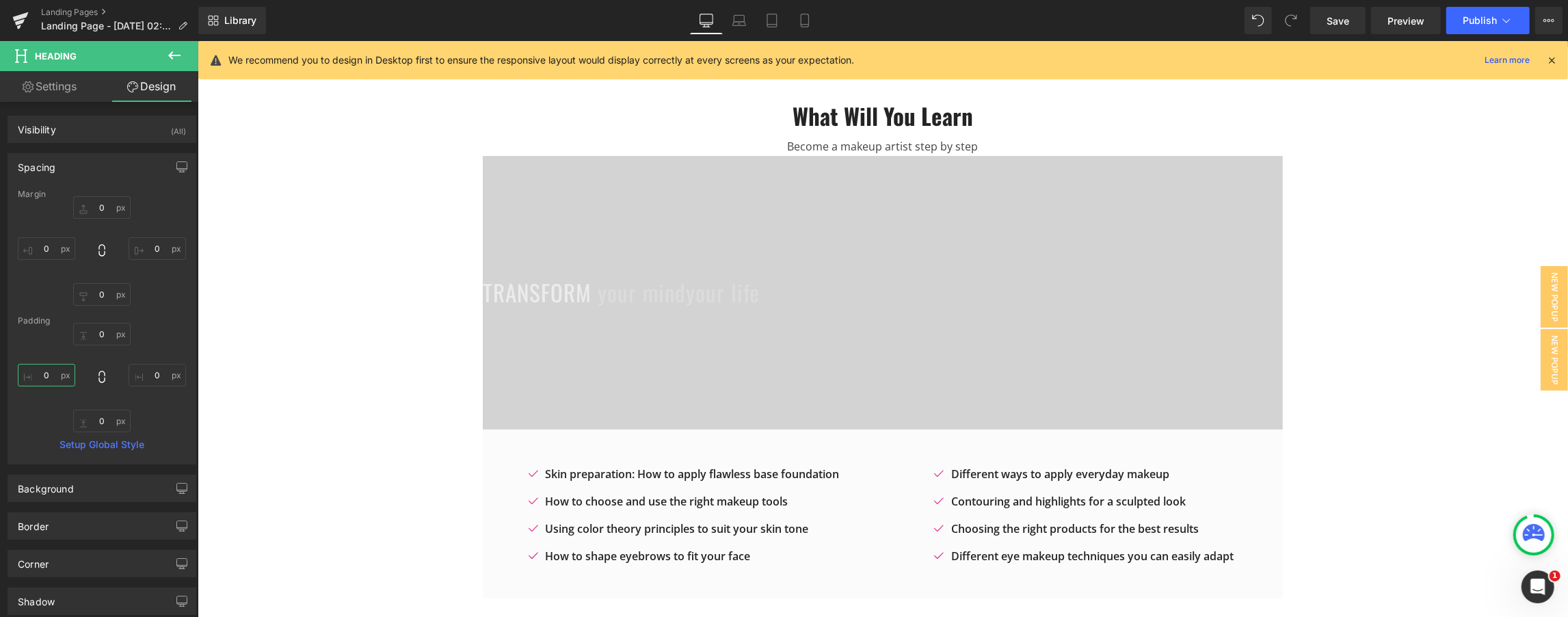
click at [44, 379] on input "0" at bounding box center [47, 376] width 57 height 23
click at [52, 374] on input "0" at bounding box center [47, 376] width 57 height 23
type input "10"
click at [101, 330] on input "0" at bounding box center [102, 335] width 57 height 23
type input "100"
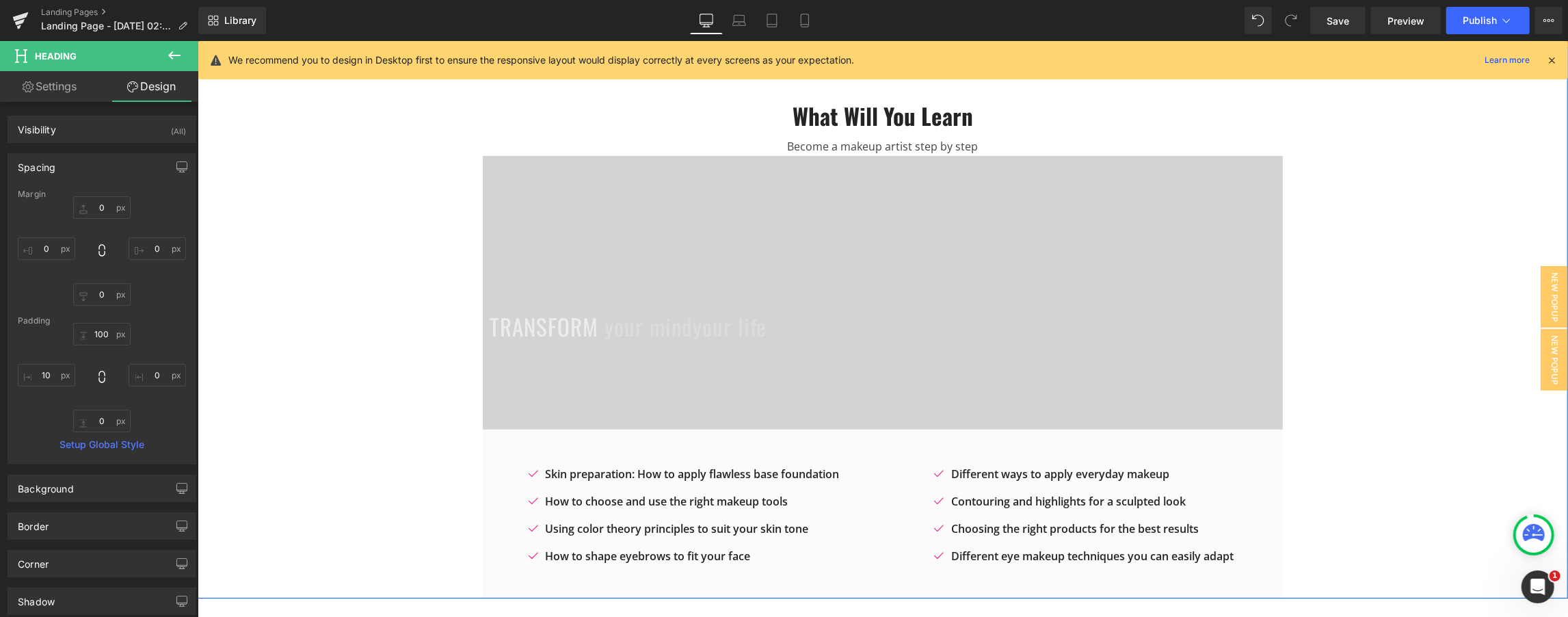
click at [228, 322] on div "What Will You Learn Heading Become a makeup artist step by step Text Block tran…" at bounding box center [882, 339] width 1371 height 518
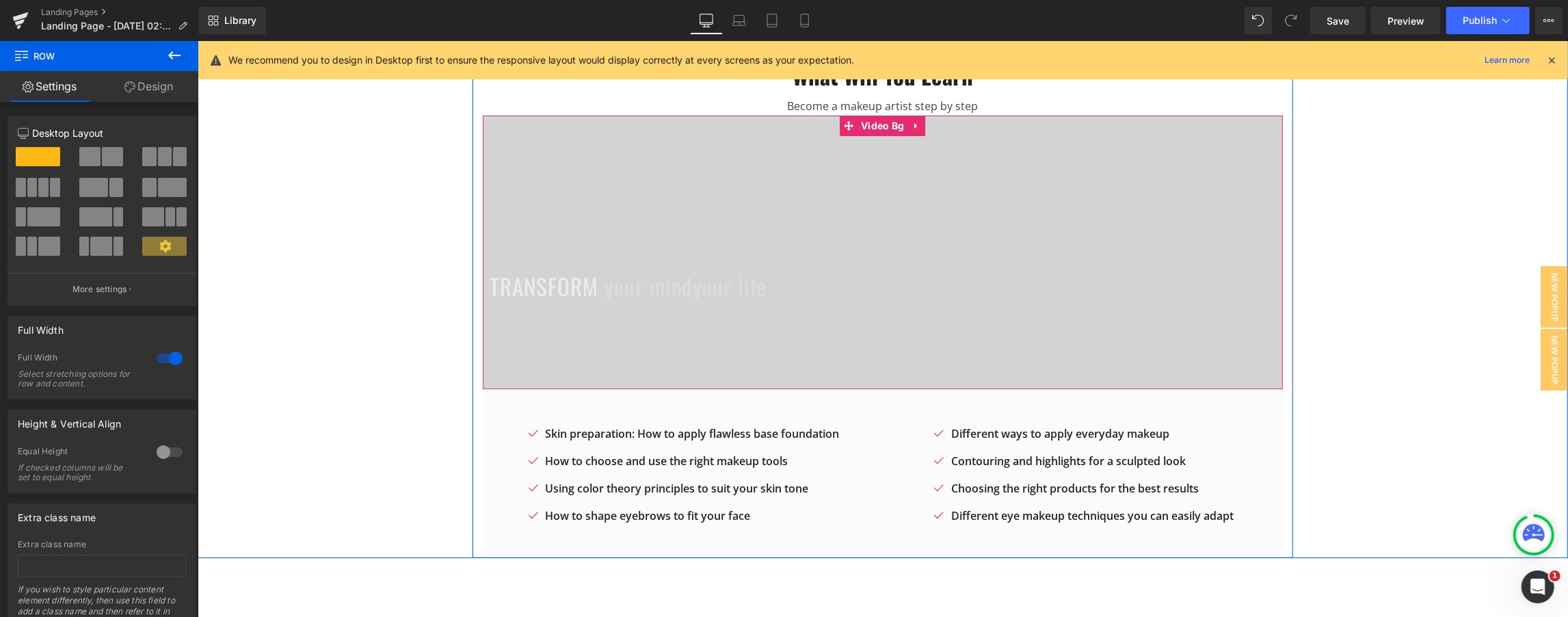
scroll to position [60, 0]
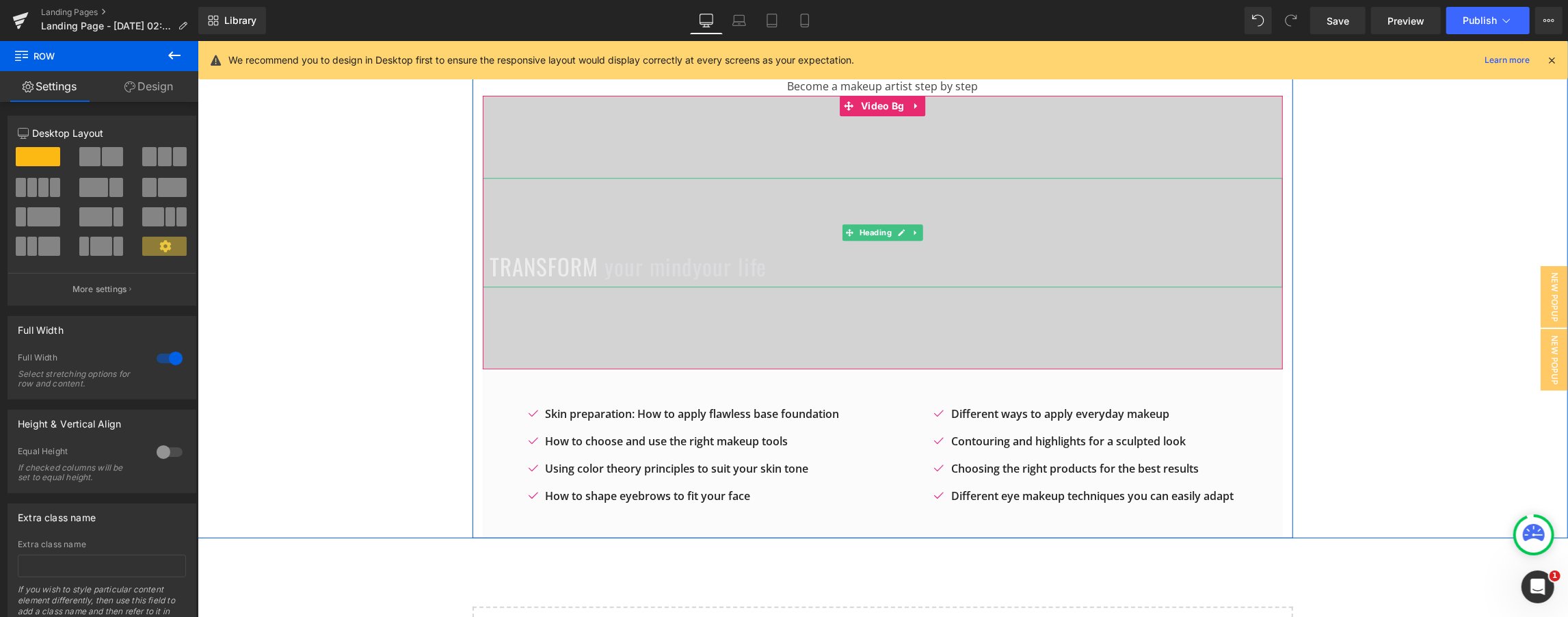
click at [681, 272] on span "your mind" at bounding box center [648, 266] width 88 height 33
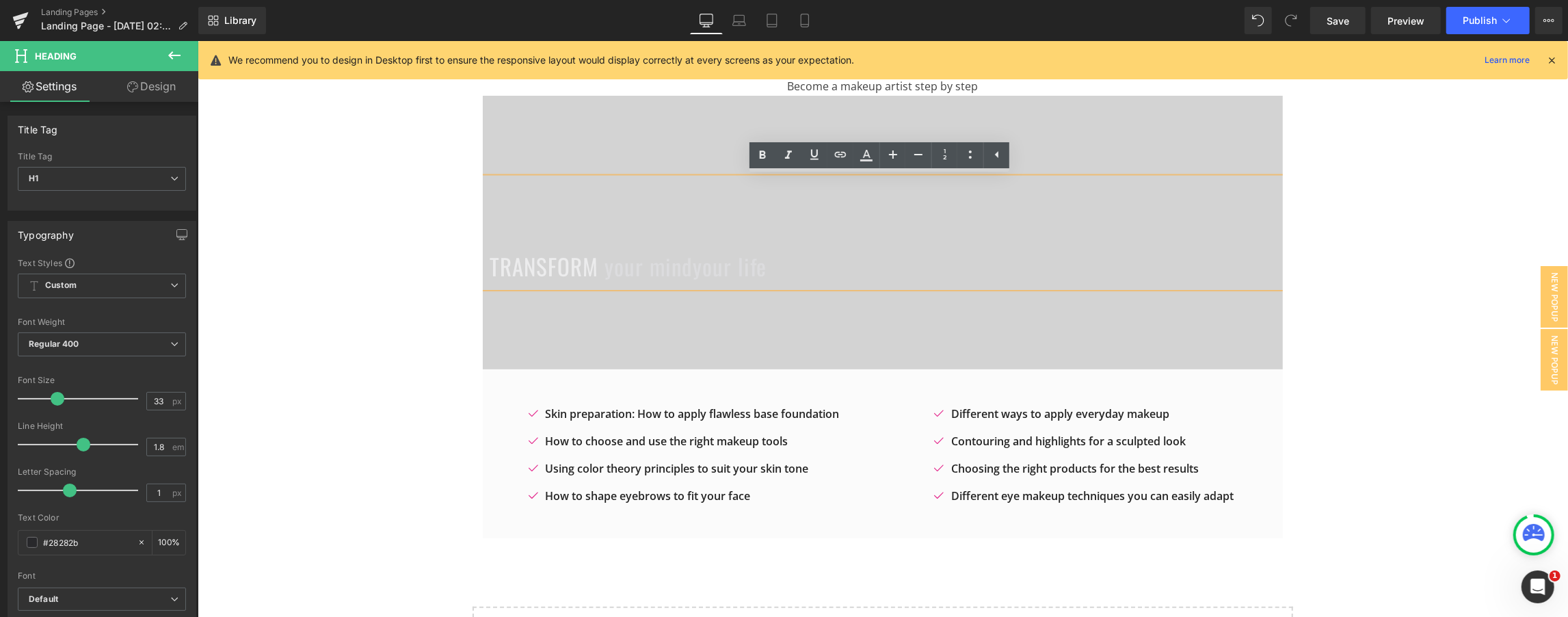
click at [710, 272] on span "your life" at bounding box center [729, 266] width 74 height 33
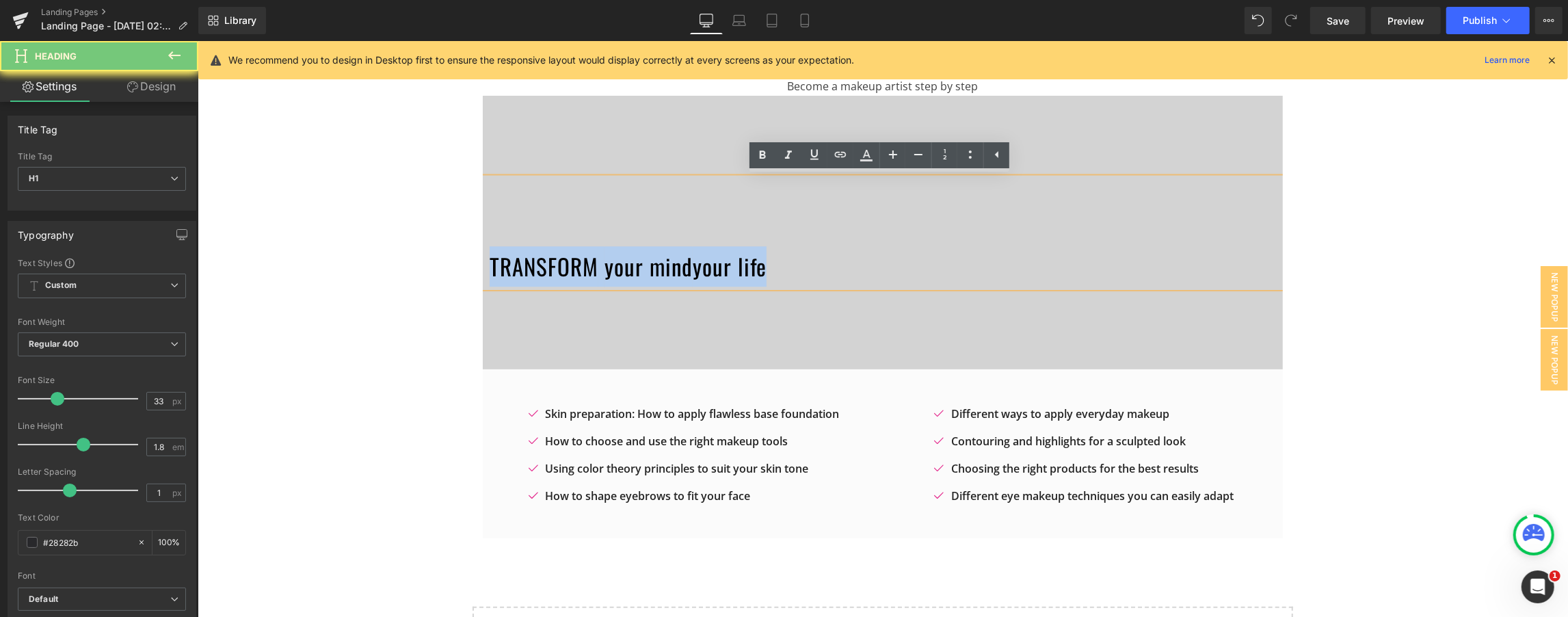
click at [710, 272] on span "your life" at bounding box center [729, 266] width 74 height 33
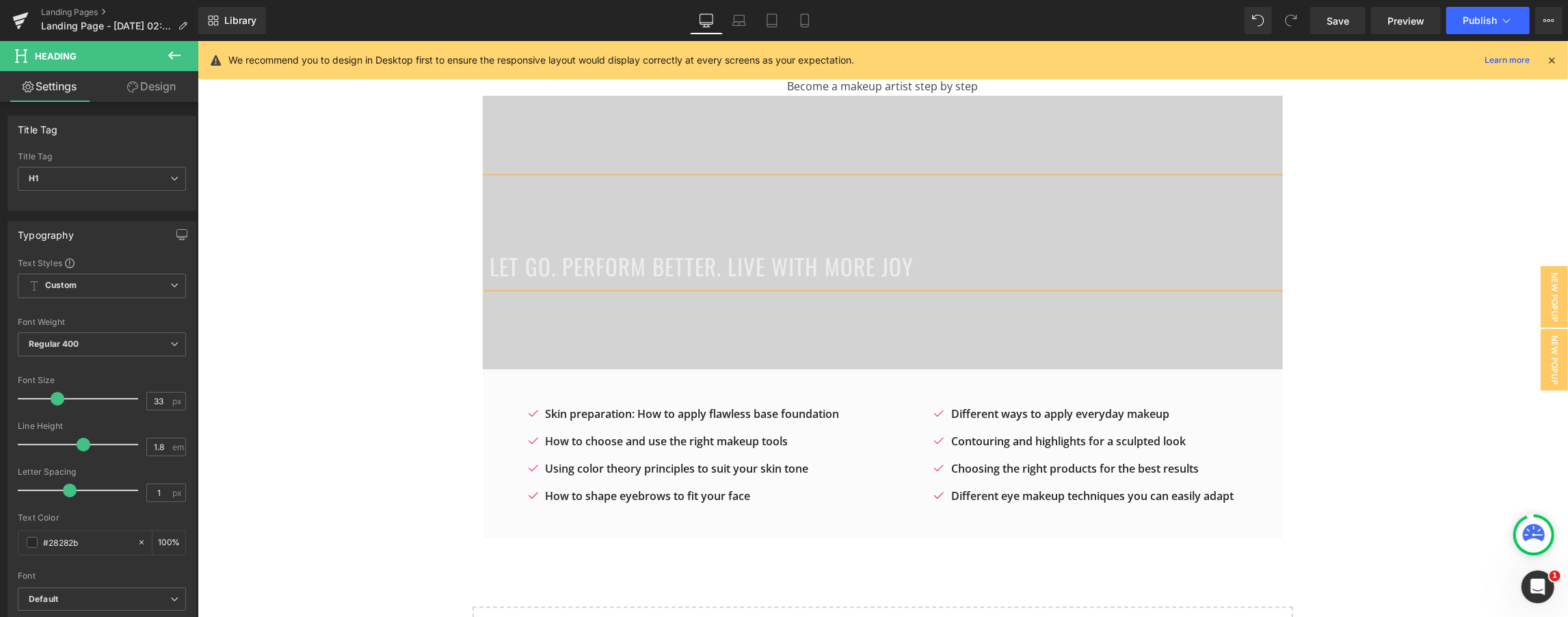
click at [755, 272] on span "Let Go. Perform Better. Live with More Joy" at bounding box center [701, 266] width 424 height 33
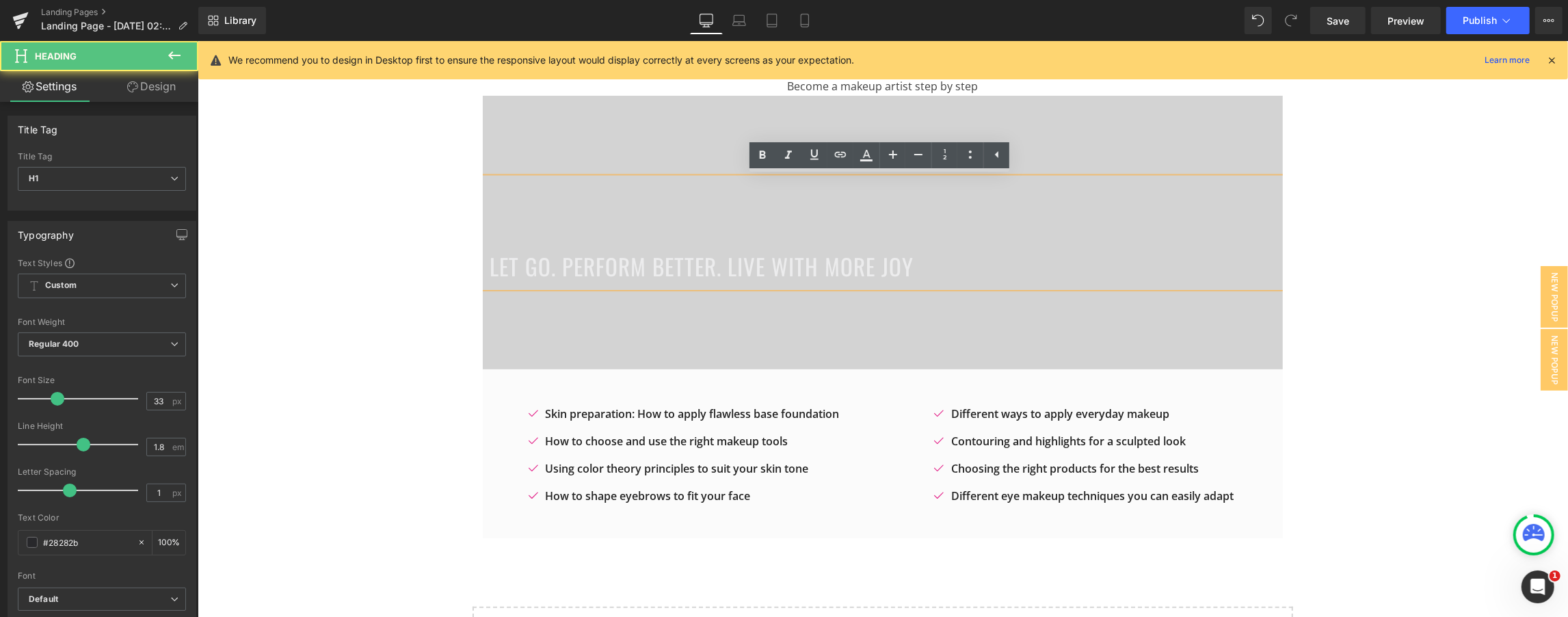
click at [755, 272] on span "Let Go. Perform Better. Live with More Joy" at bounding box center [701, 266] width 424 height 33
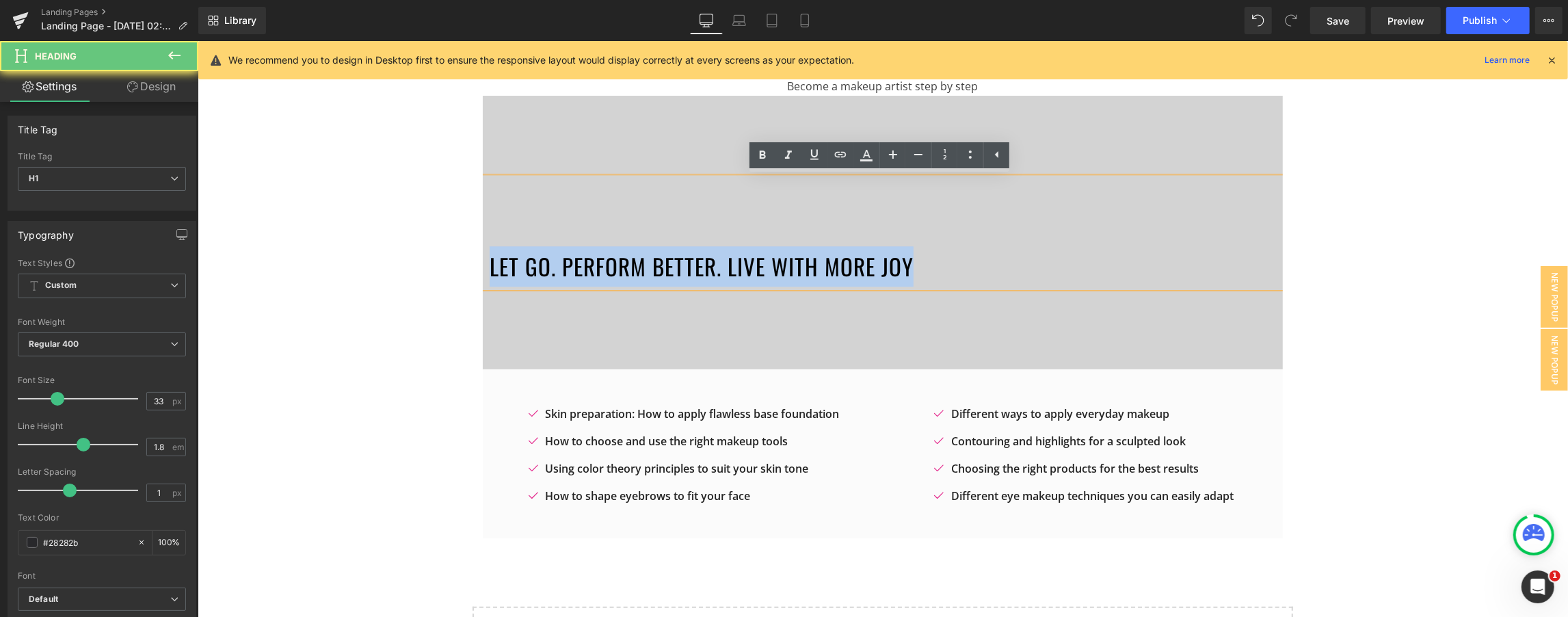
click at [755, 272] on span "Let Go. Perform Better. Live with More Joy" at bounding box center [701, 266] width 424 height 33
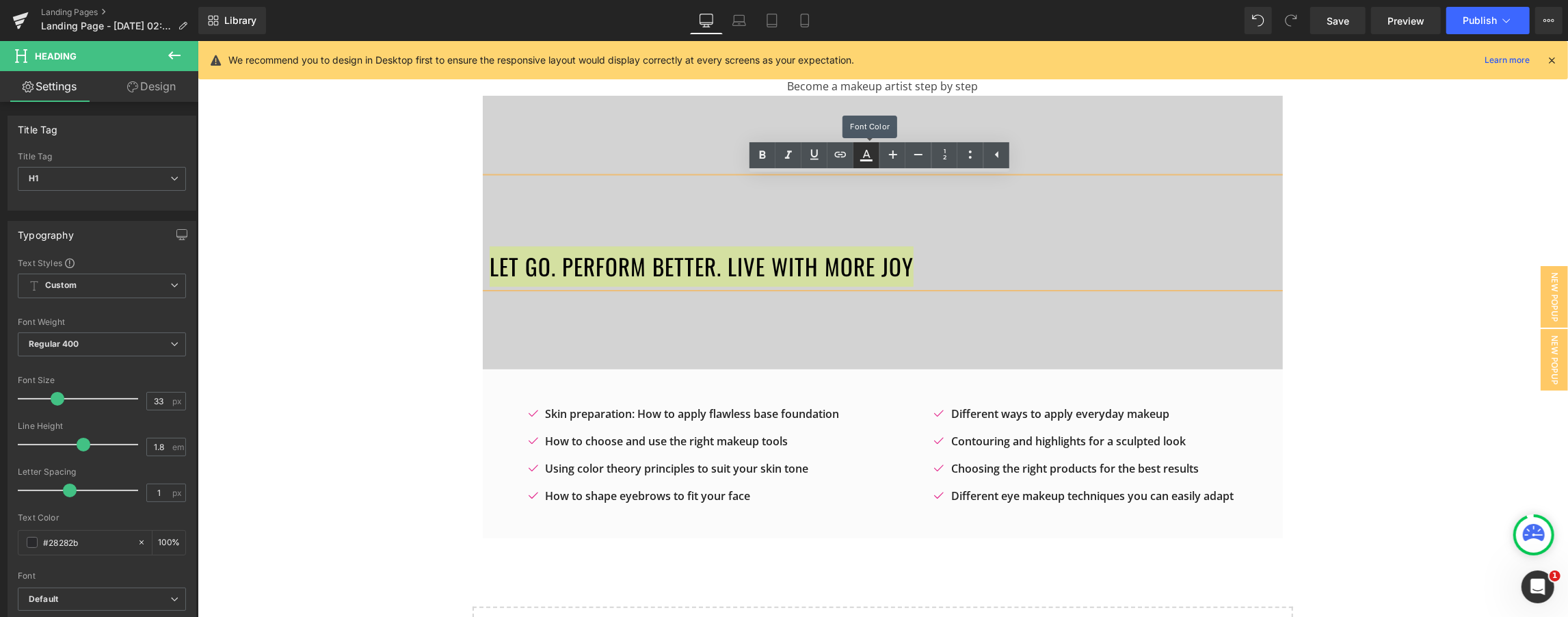
click at [783, 157] on link at bounding box center [866, 155] width 26 height 26
type input "#ececed"
type input "100"
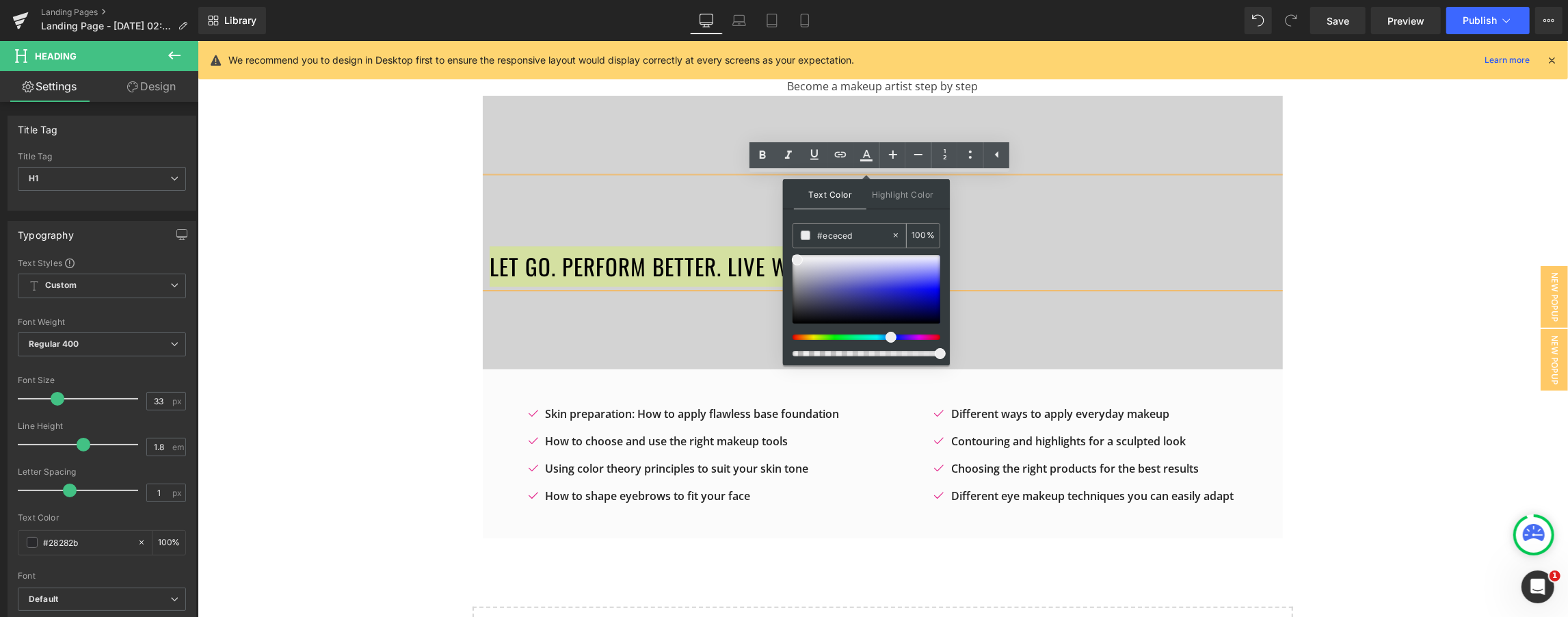
click at [783, 230] on input "#ececed" at bounding box center [855, 236] width 74 height 15
paste input "#28282"
type input "#28282"
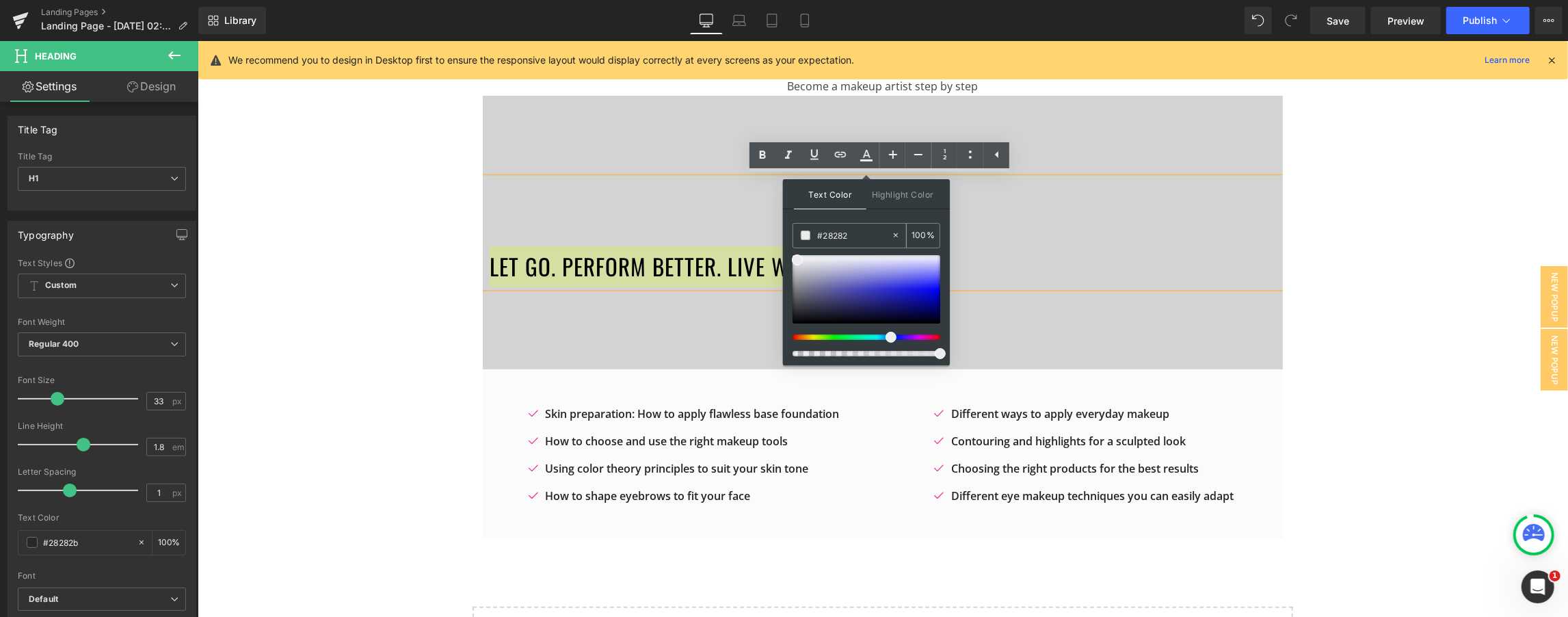
type input "0"
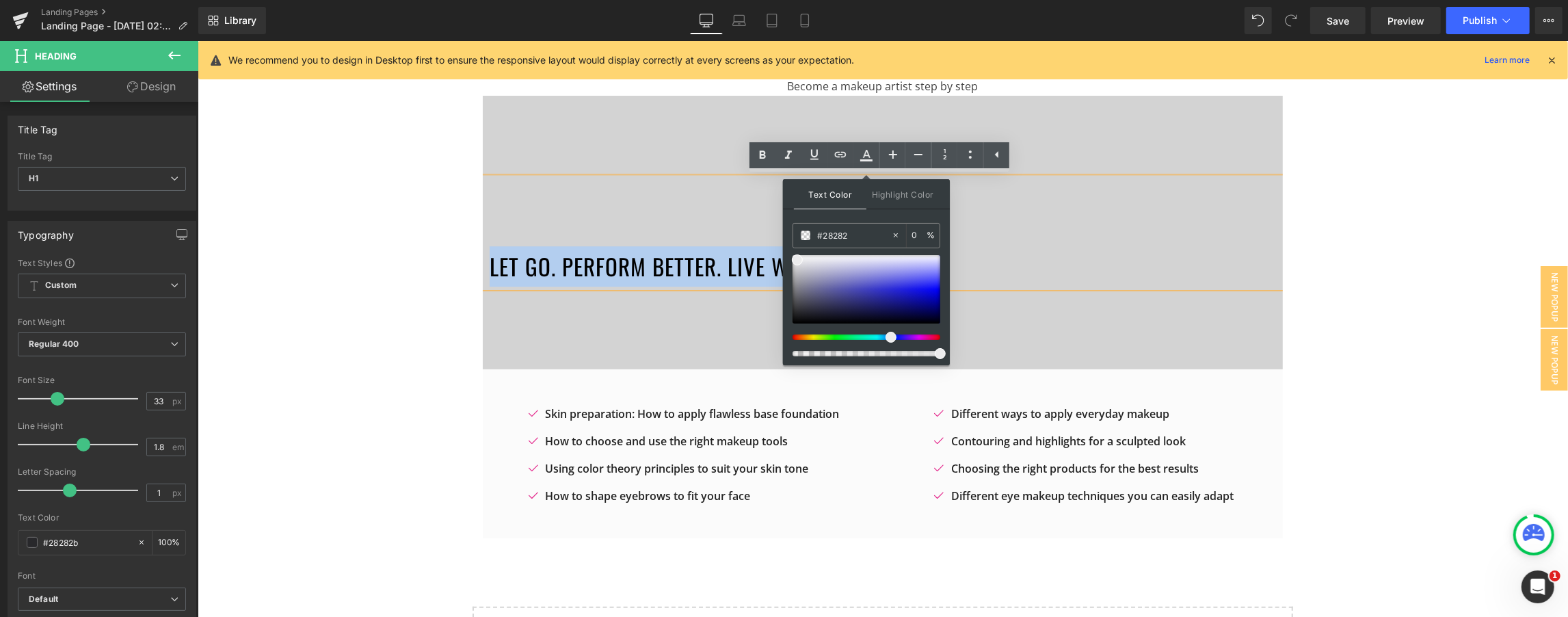
click at [783, 288] on div "What Will You Learn Heading Become a makeup artist step by step Text Block Let …" at bounding box center [882, 280] width 1371 height 518
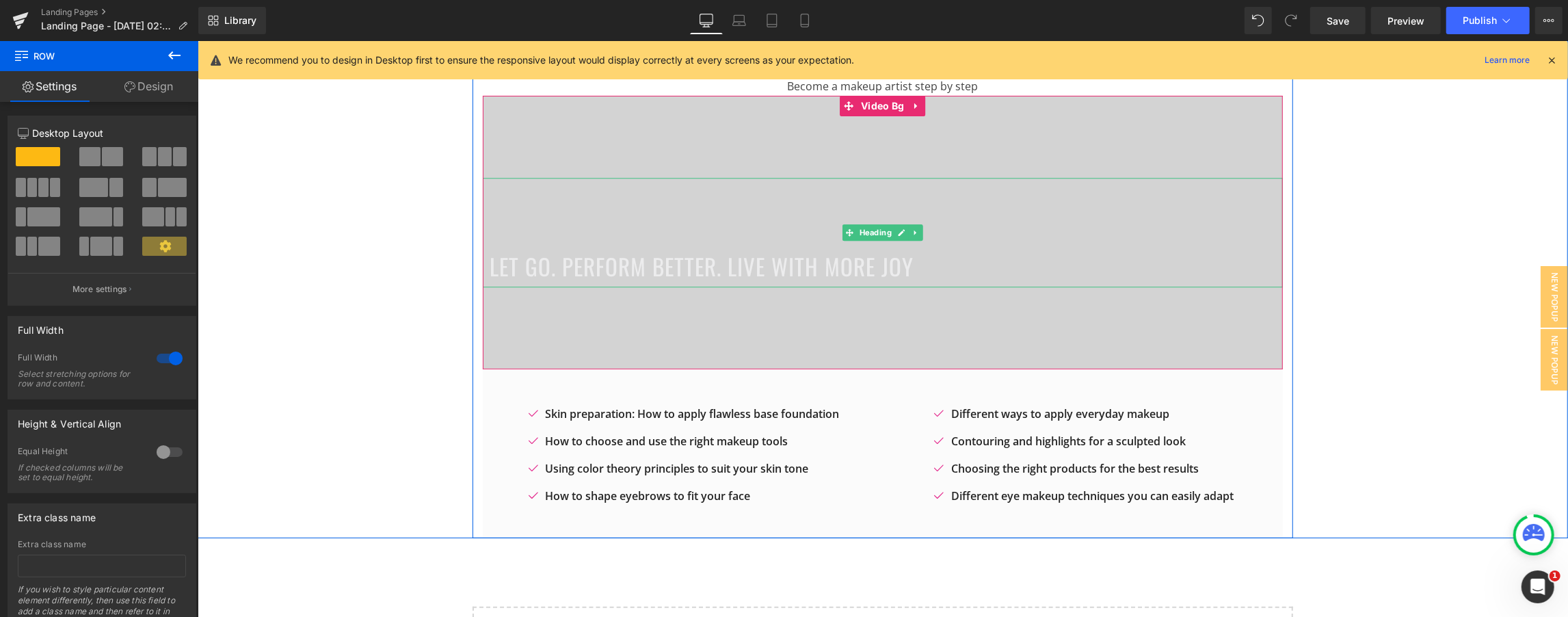
click at [767, 261] on span "Let Go. Perform Better. Live with More Joy" at bounding box center [701, 266] width 424 height 33
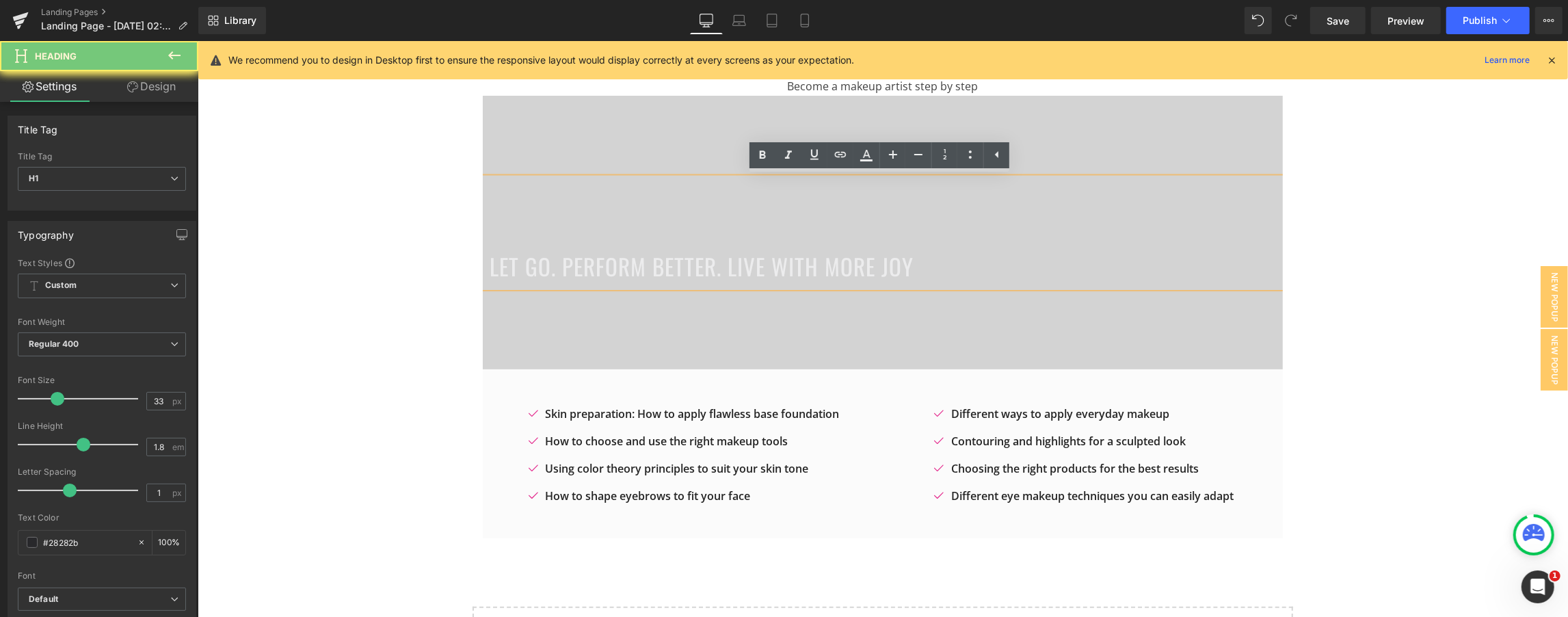
click at [767, 261] on span "Let Go. Perform Better. Live with More Joy" at bounding box center [701, 266] width 424 height 33
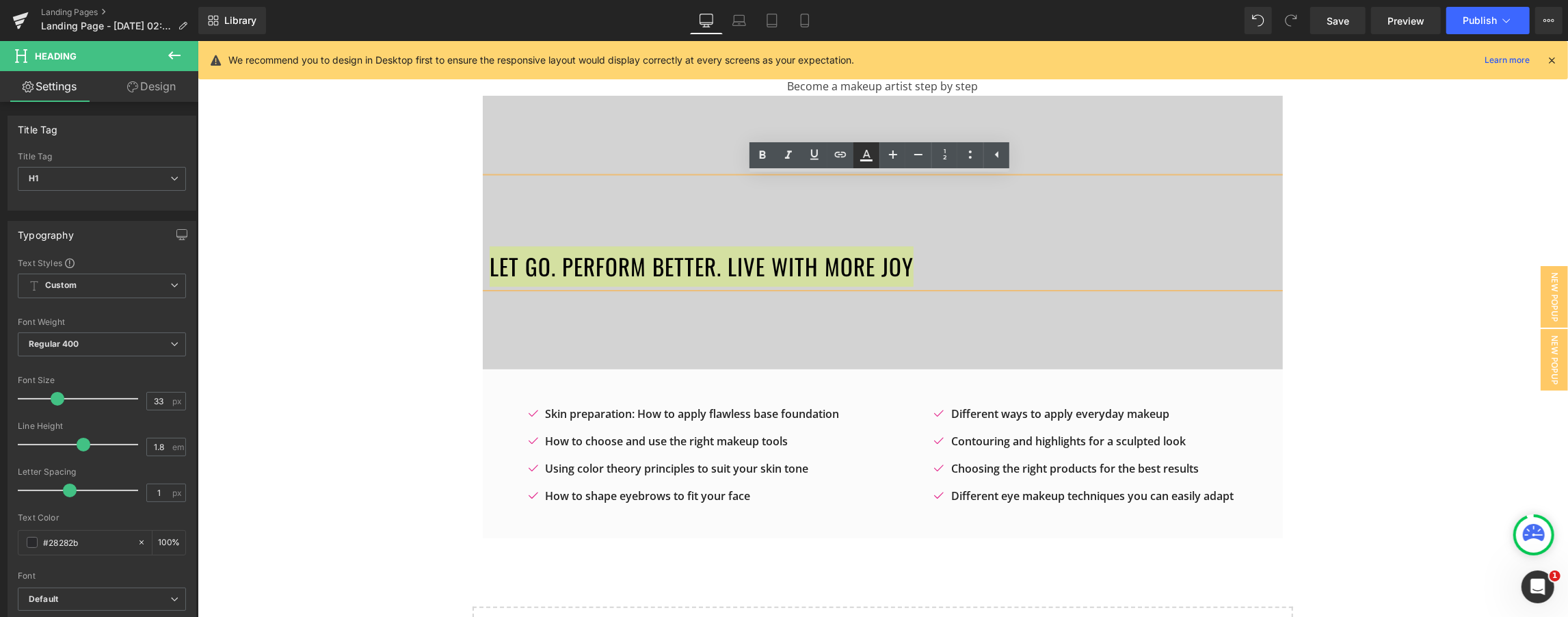
click at [783, 156] on icon at bounding box center [867, 154] width 8 height 9
type input "#ececed"
type input "100"
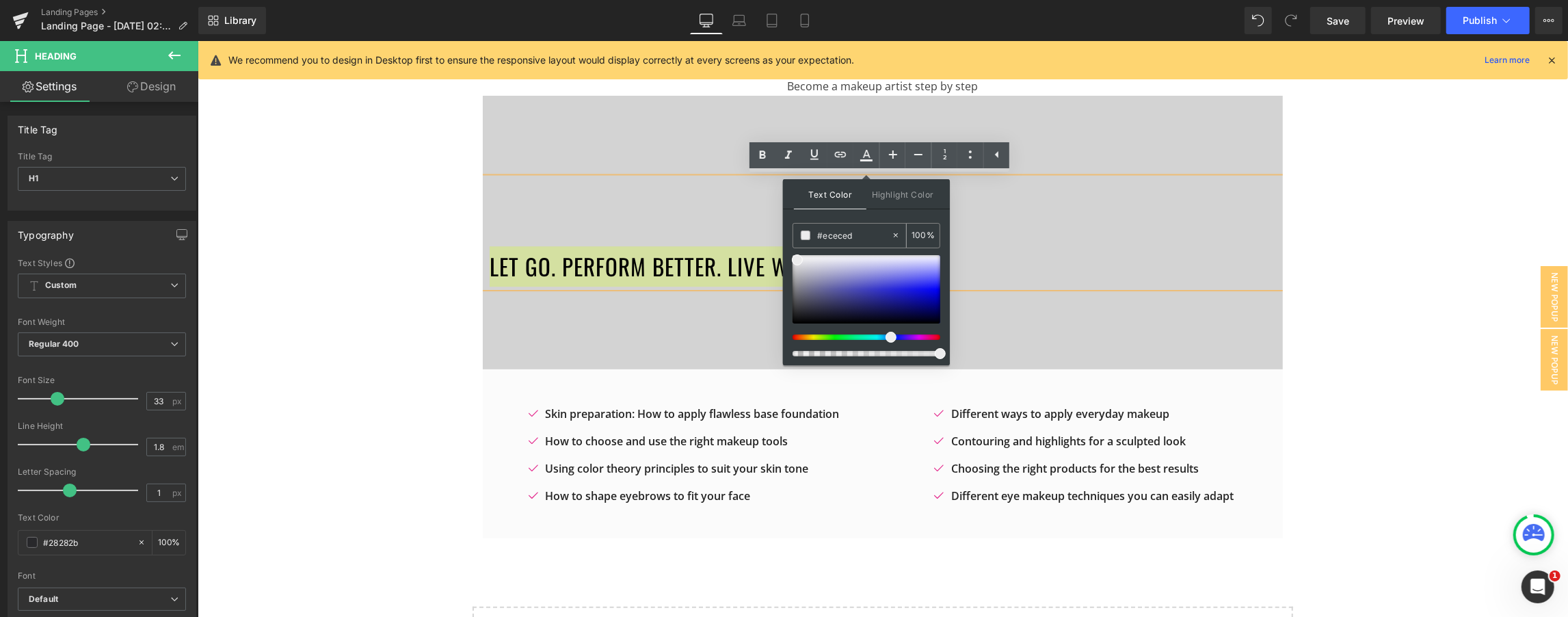
click at [783, 236] on input "#ececed" at bounding box center [855, 236] width 74 height 15
paste input "28282b"
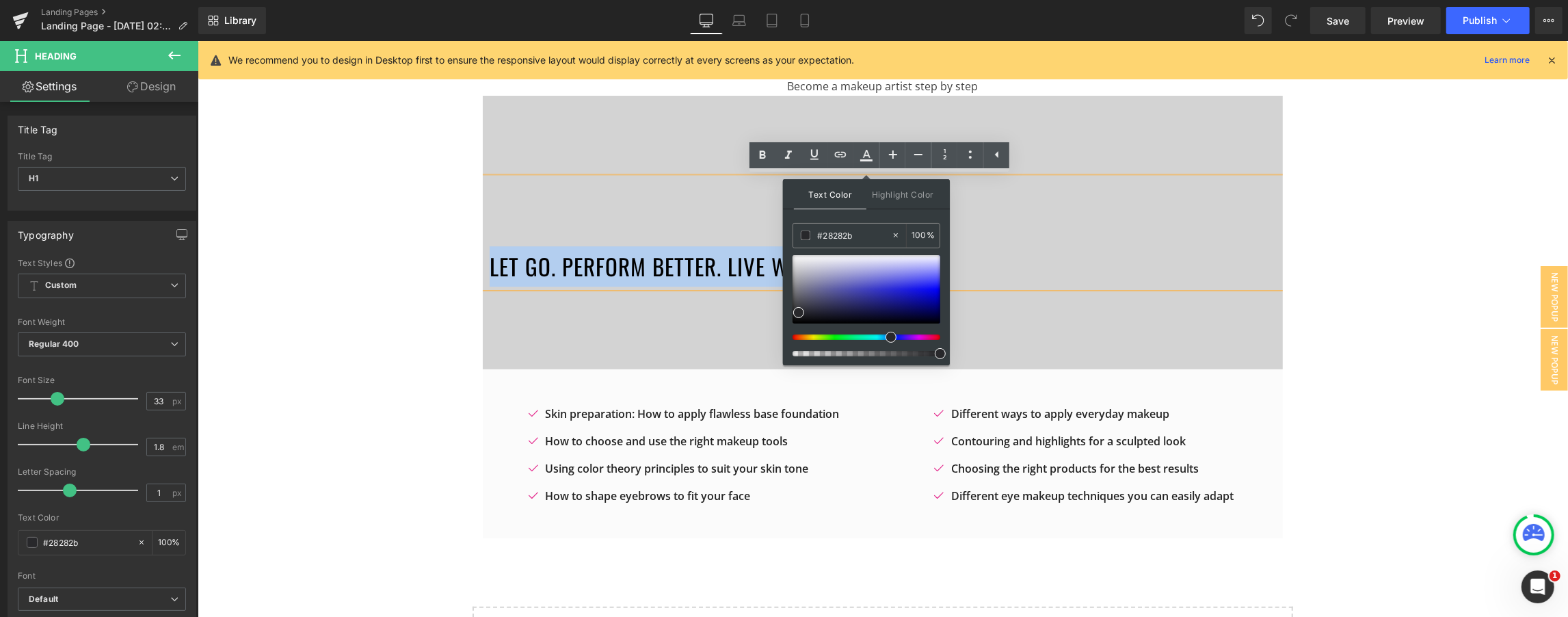
click at [783, 260] on div "What Will You Learn Heading Become a makeup artist step by step Text Block Let …" at bounding box center [882, 280] width 1371 height 518
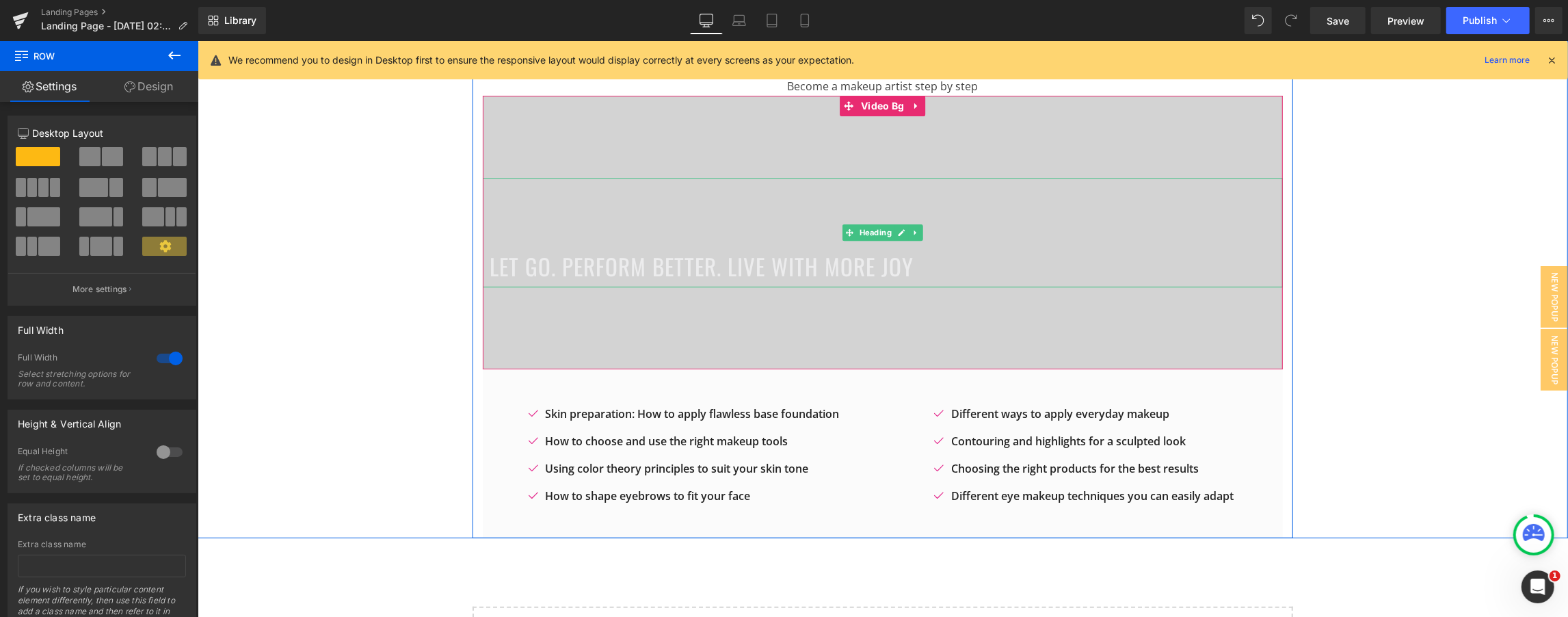
click at [740, 272] on span "Let Go. Perform Better. Live with More Joy" at bounding box center [701, 266] width 424 height 33
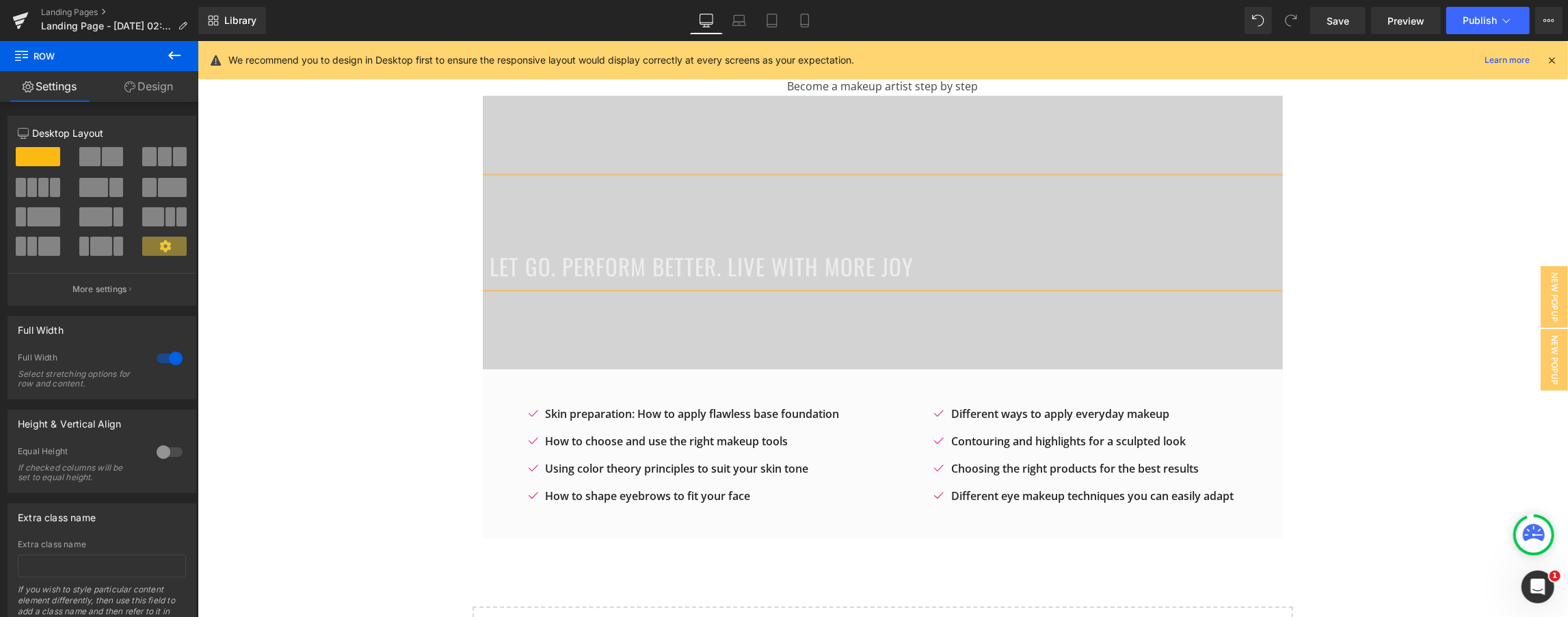
click at [740, 272] on span "Let Go. Perform Better. Live with More Joy" at bounding box center [701, 266] width 424 height 33
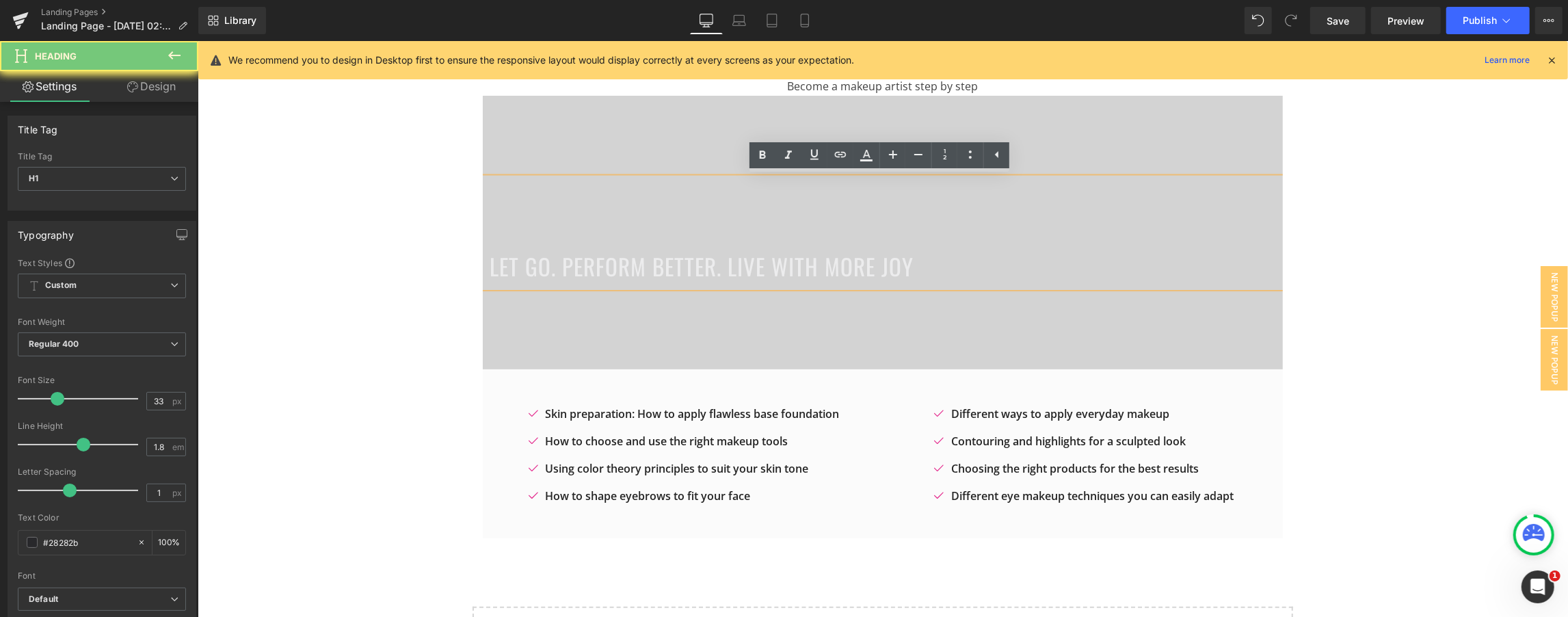
click at [740, 272] on span "Let Go. Perform Better. Live with More Joy" at bounding box center [701, 266] width 424 height 33
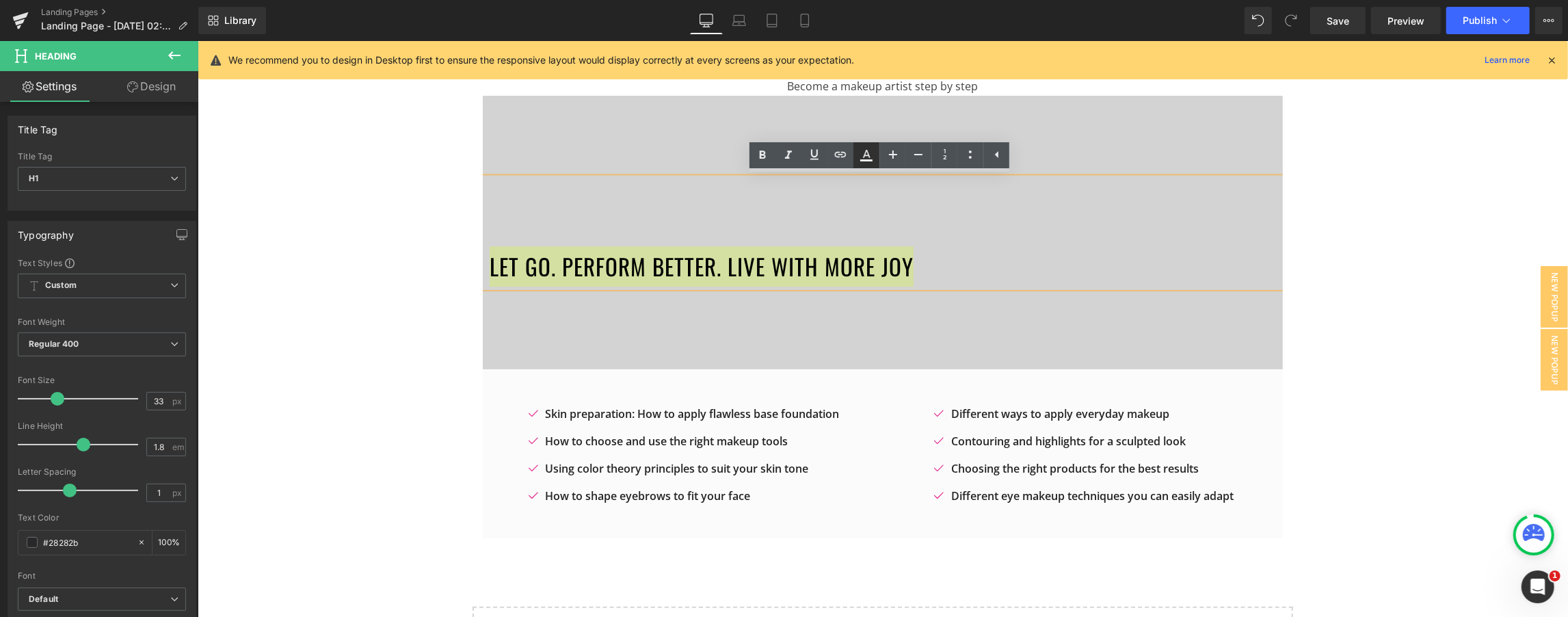
click at [783, 148] on icon at bounding box center [866, 155] width 16 height 16
type input "#ececed"
type input "100"
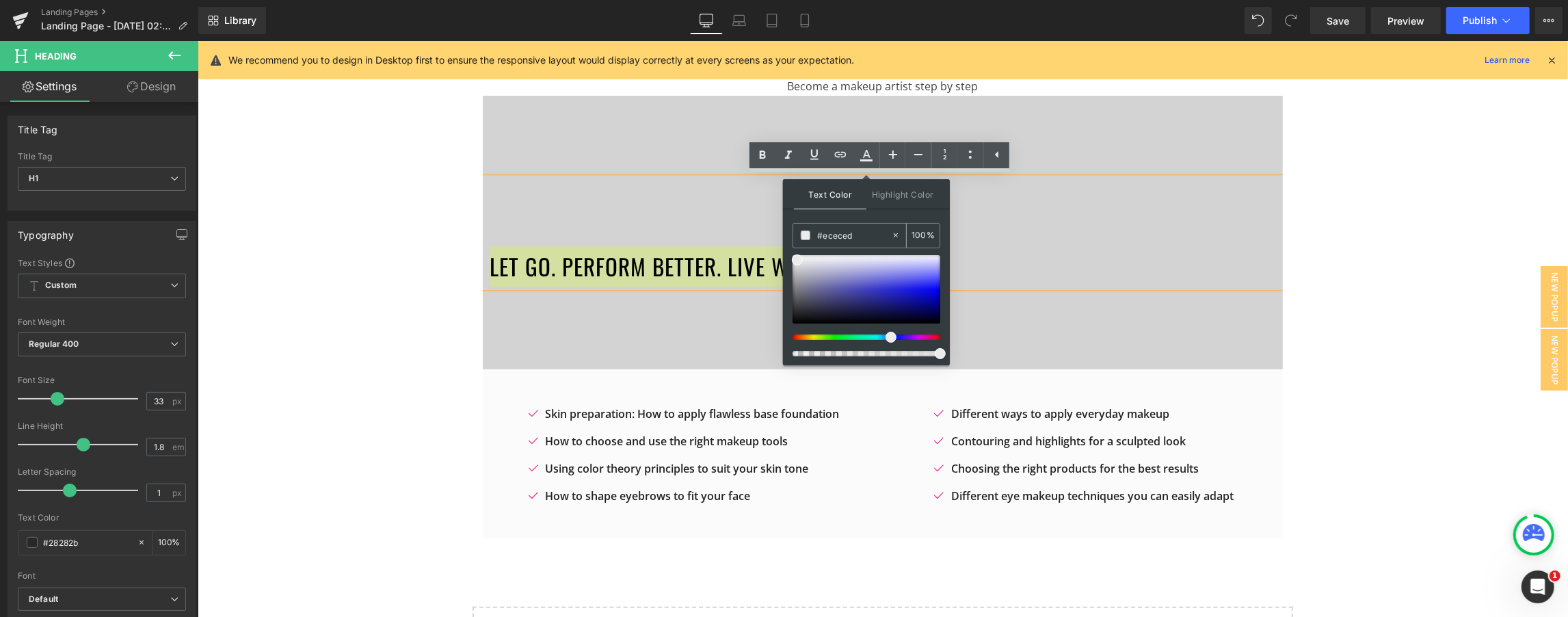
click at [783, 238] on input "#ececed" at bounding box center [855, 236] width 74 height 15
paste input "28282b"
type input "#28282b"
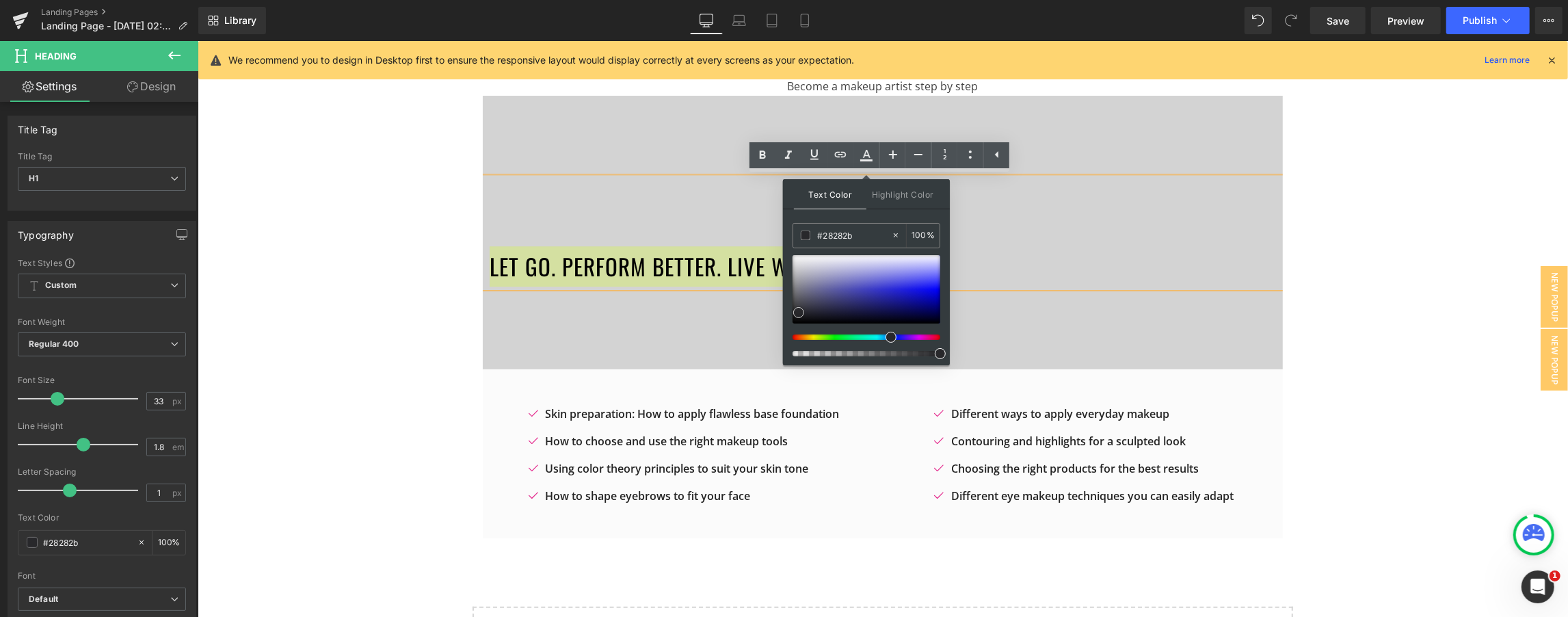
click at [783, 312] on span at bounding box center [799, 313] width 11 height 11
click at [783, 193] on span "Highlight Color" at bounding box center [902, 193] width 72 height 29
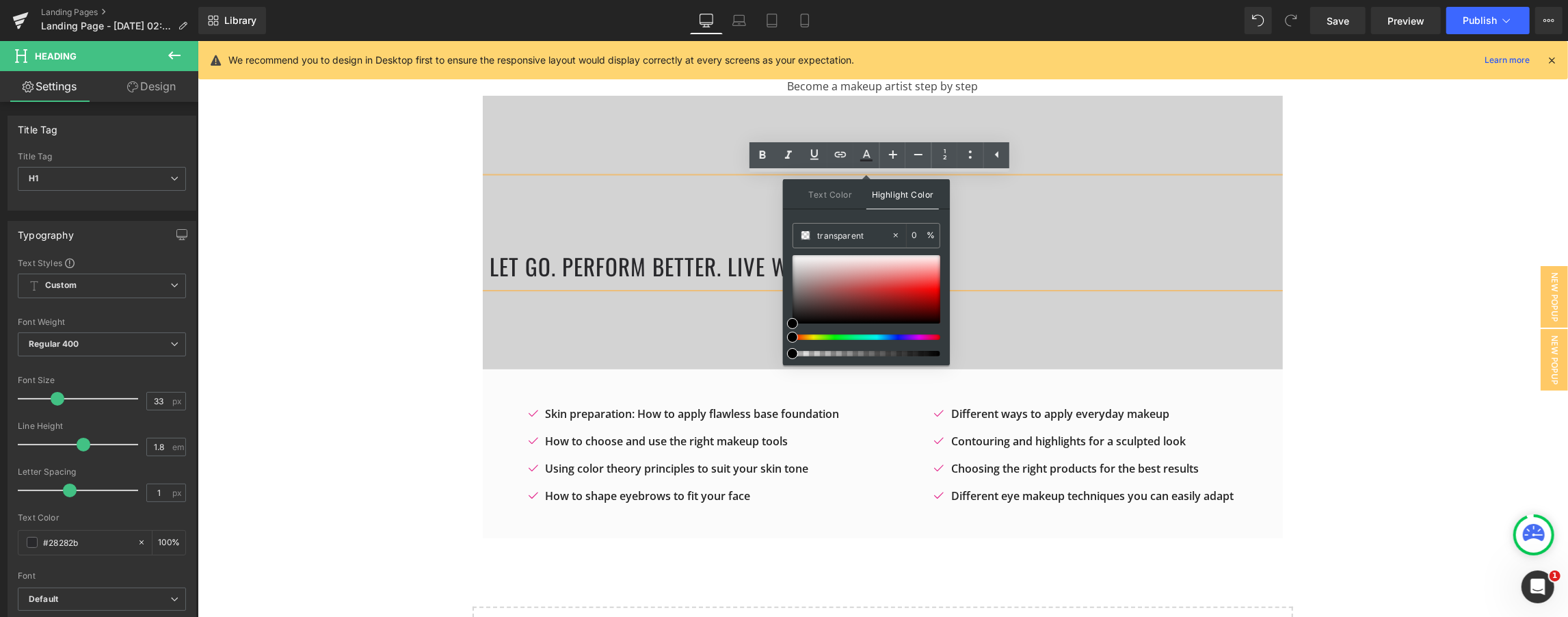
click at [783, 198] on span "Text Color" at bounding box center [830, 193] width 72 height 29
click at [783, 220] on div "What Will You Learn Heading Become a makeup artist step by step Text Block Let …" at bounding box center [882, 280] width 1371 height 518
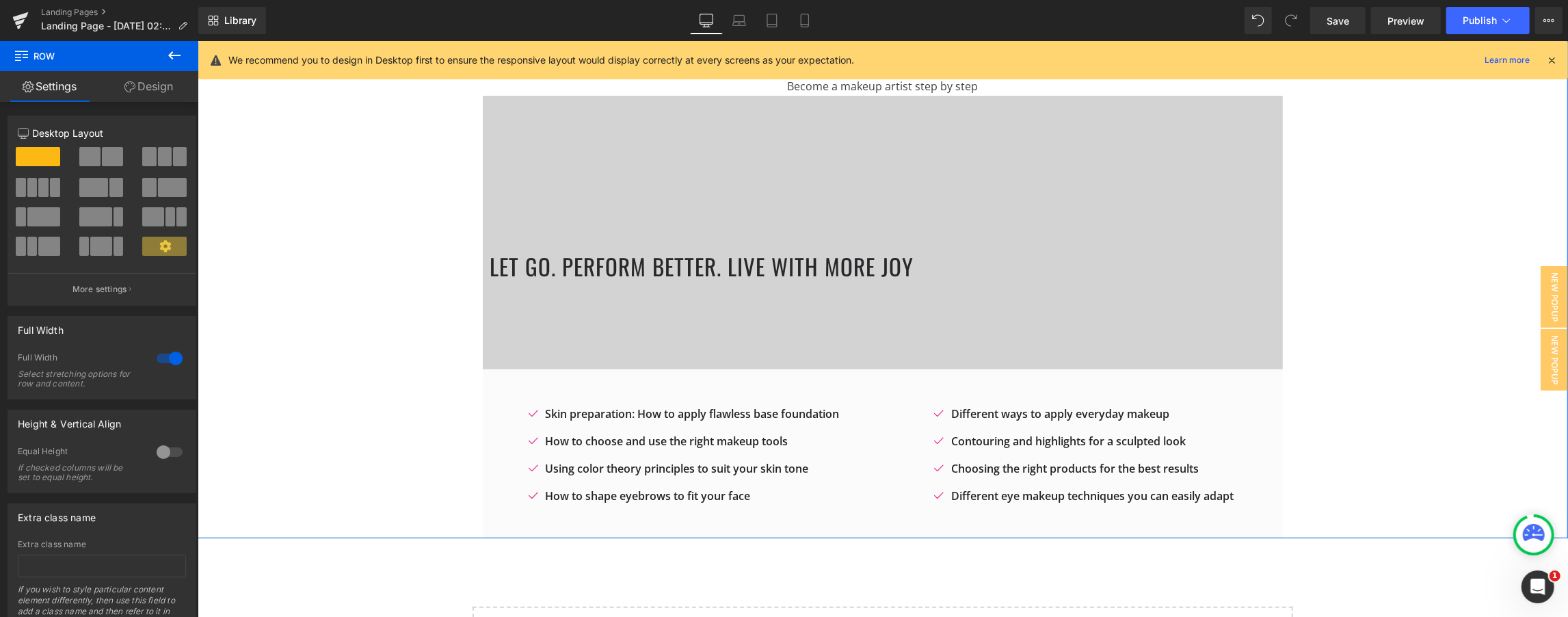
drag, startPoint x: 148, startPoint y: 79, endPoint x: 89, endPoint y: 83, distance: 59.1
click at [148, 79] on link "Design" at bounding box center [148, 87] width 99 height 30
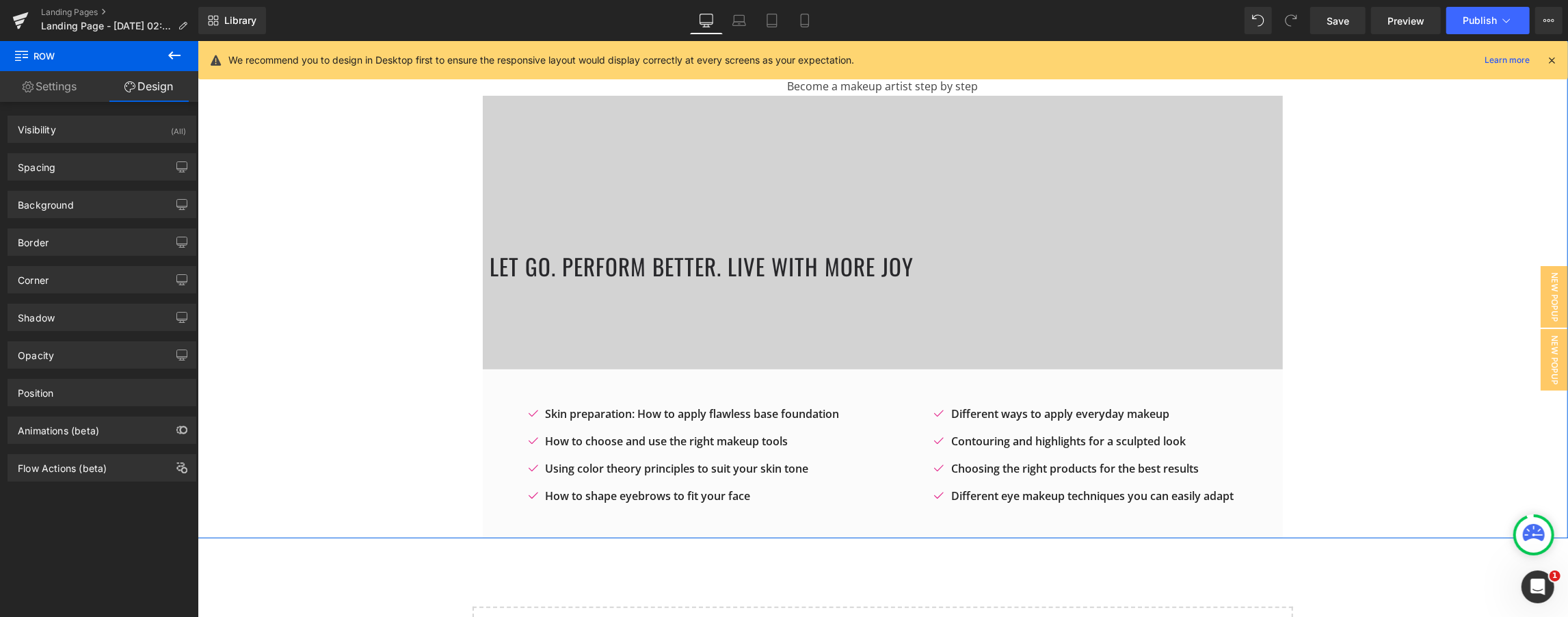
click at [89, 83] on link "Settings" at bounding box center [49, 87] width 99 height 30
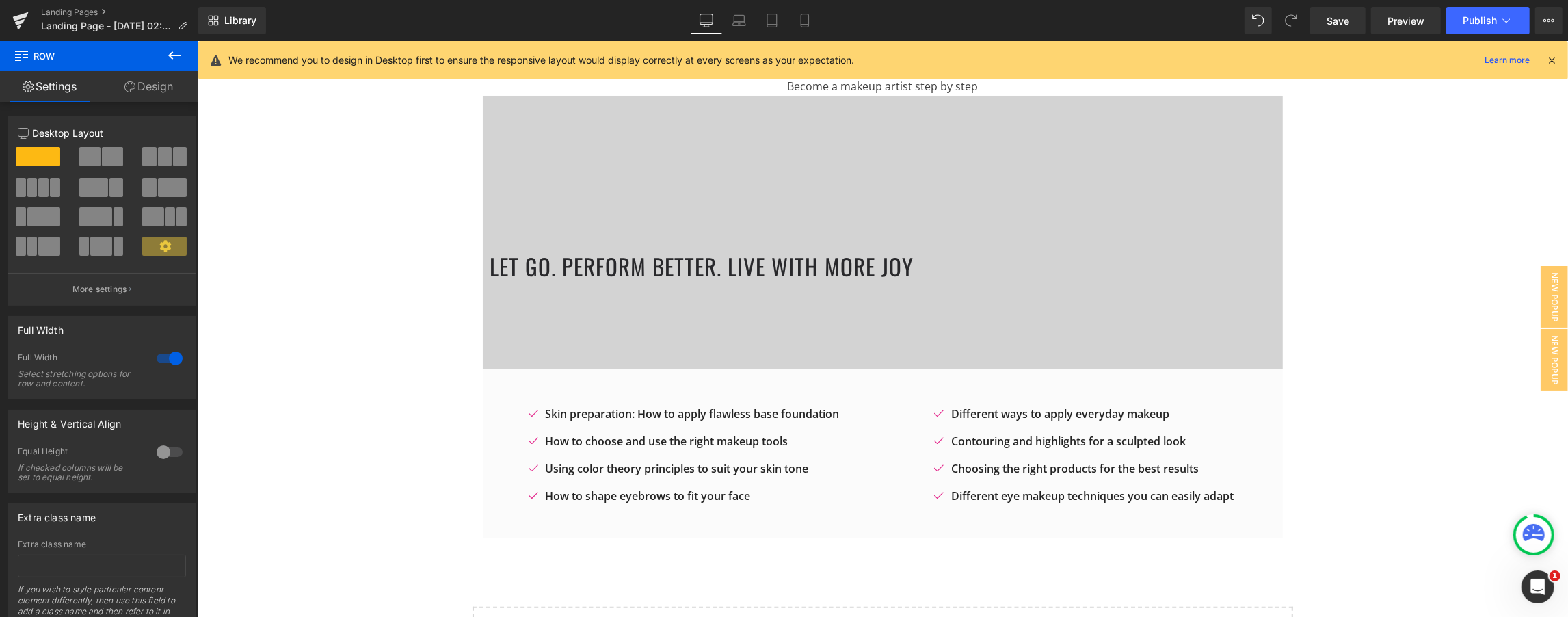
click at [175, 52] on icon at bounding box center [174, 55] width 16 height 16
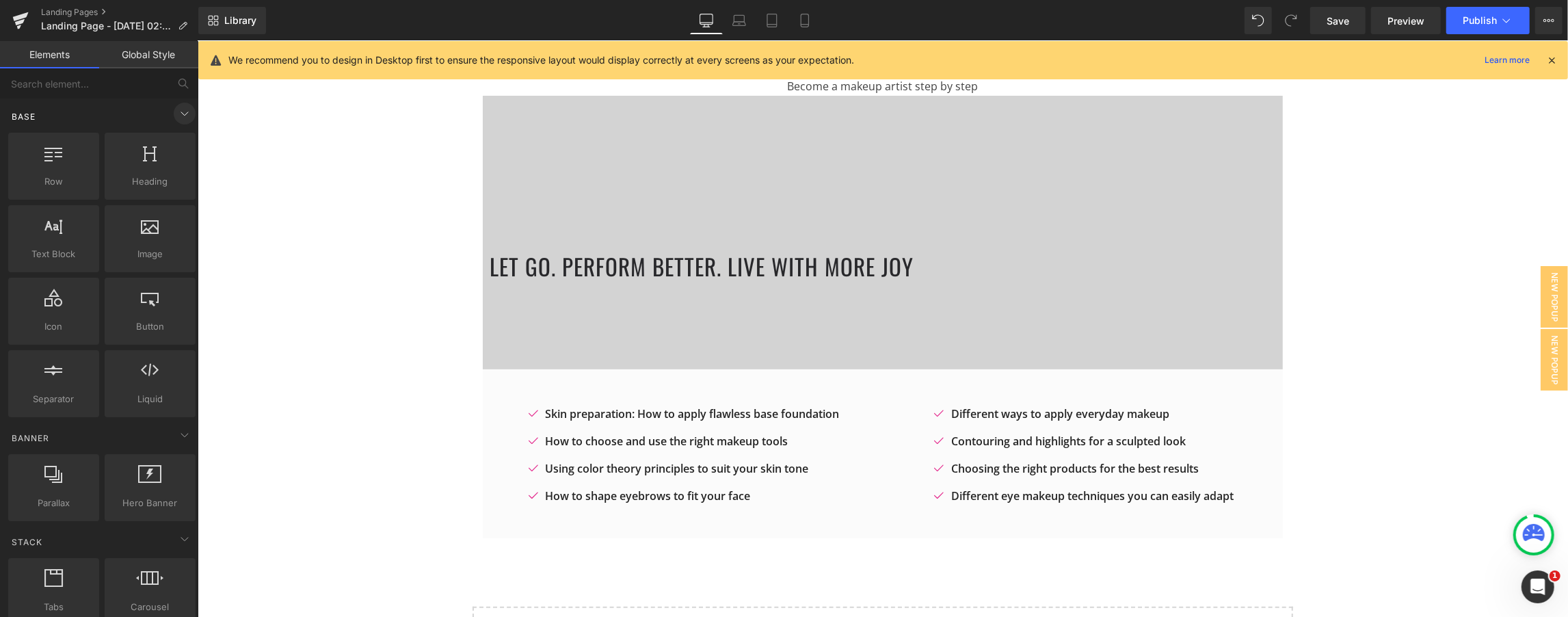
click at [177, 113] on icon at bounding box center [184, 113] width 16 height 16
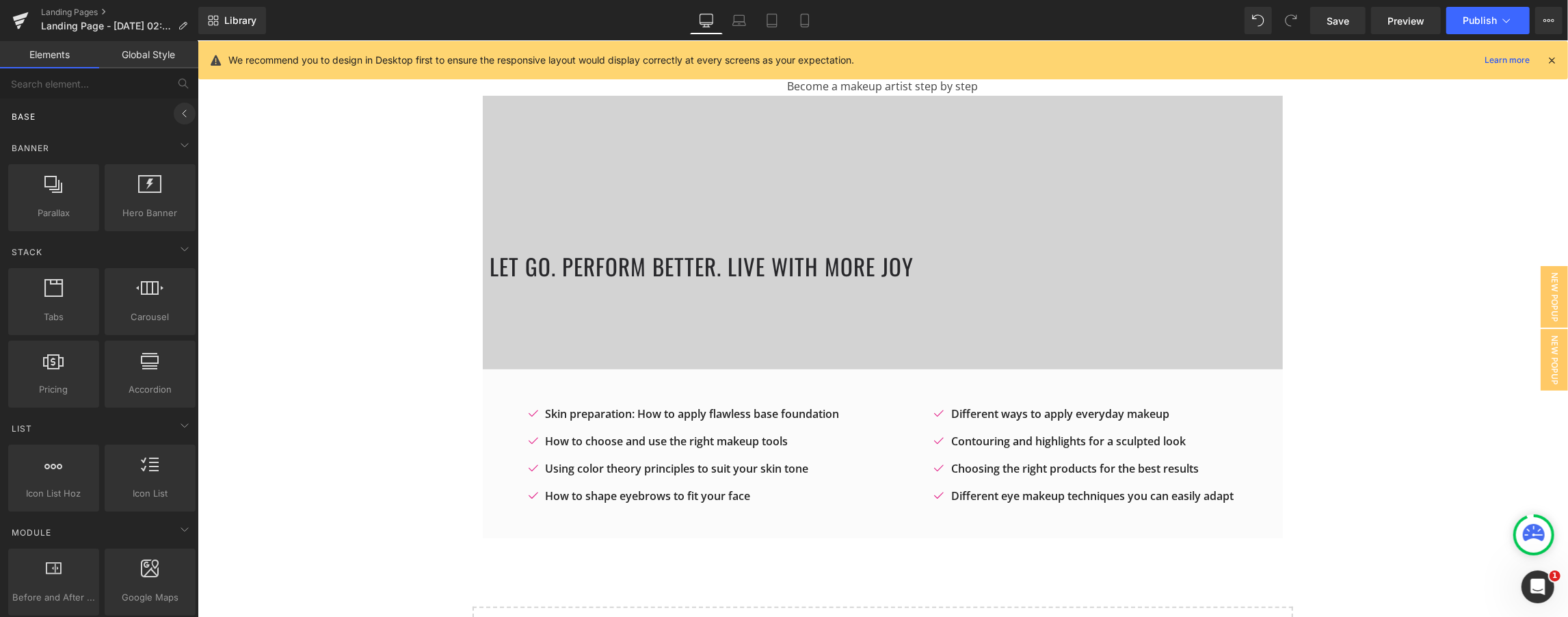
click at [177, 113] on icon at bounding box center [184, 113] width 16 height 16
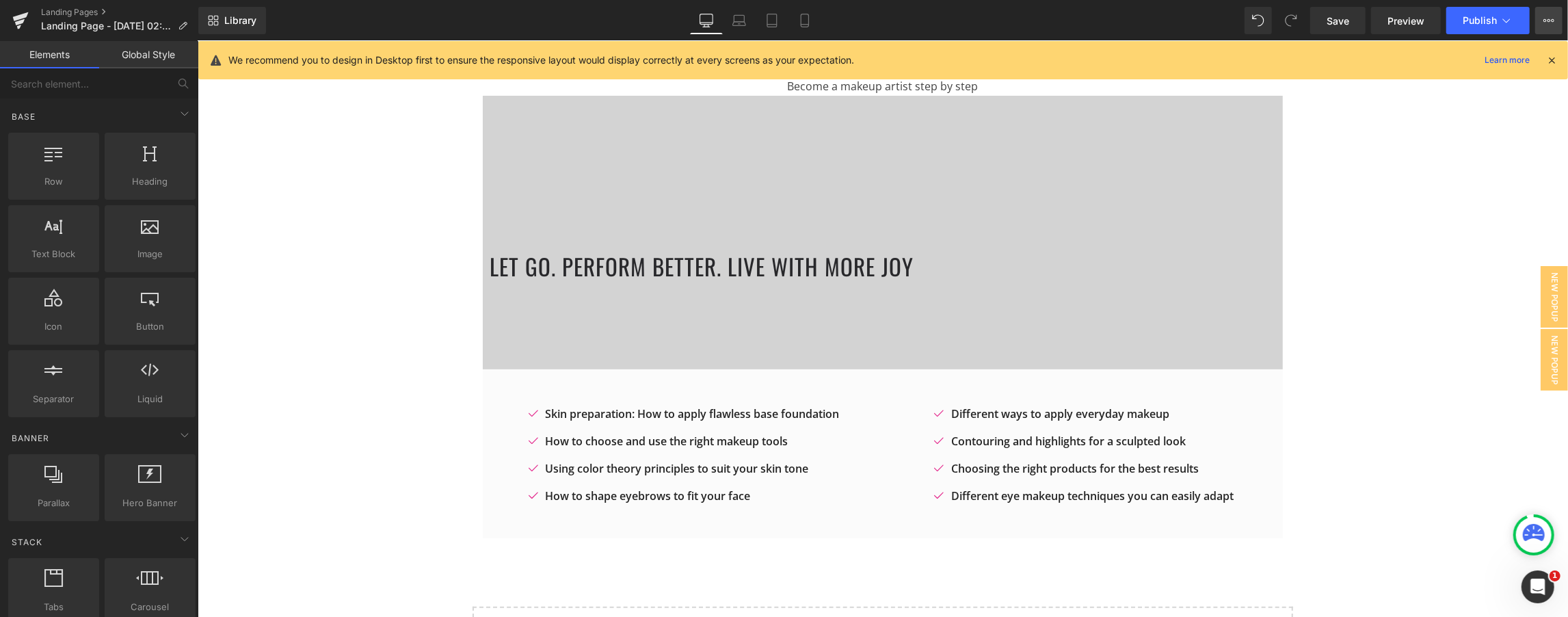
click at [783, 16] on icon at bounding box center [1550, 21] width 11 height 11
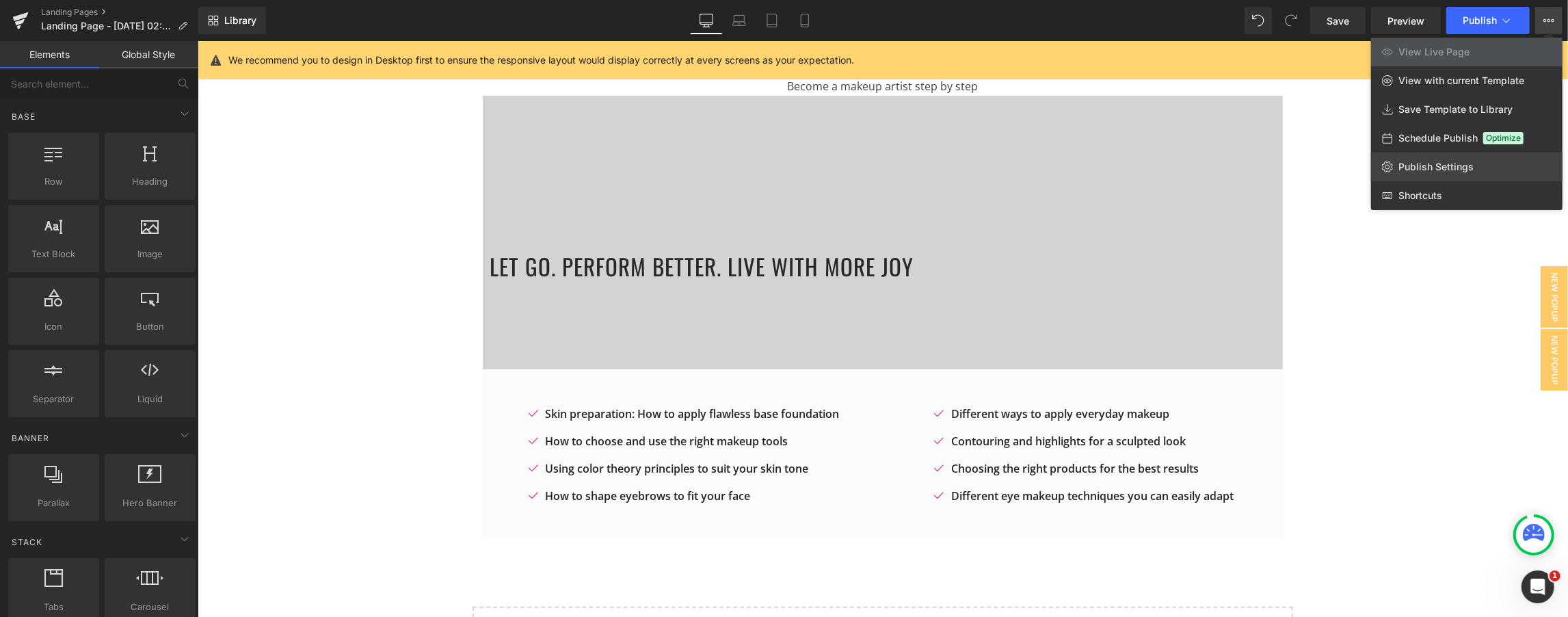
click at [783, 158] on link "Publish Settings" at bounding box center [1466, 166] width 191 height 29
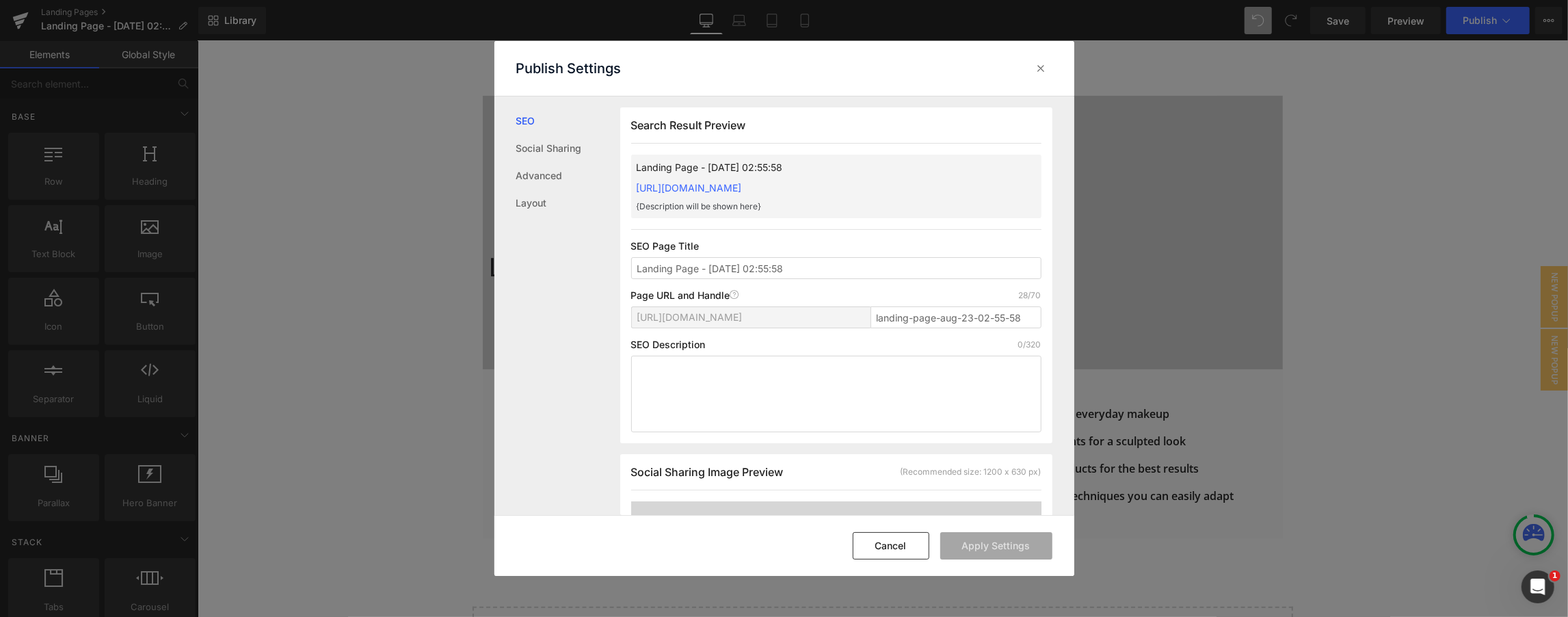
scroll to position [1, 0]
drag, startPoint x: 637, startPoint y: 268, endPoint x: 854, endPoint y: 271, distance: 217.0
click at [783, 271] on input "Landing Page - [DATE] 02:55:58" at bounding box center [837, 267] width 411 height 22
click at [783, 271] on input "New Home page 23/08" at bounding box center [837, 267] width 411 height 22
type input "New Home page 23/08"
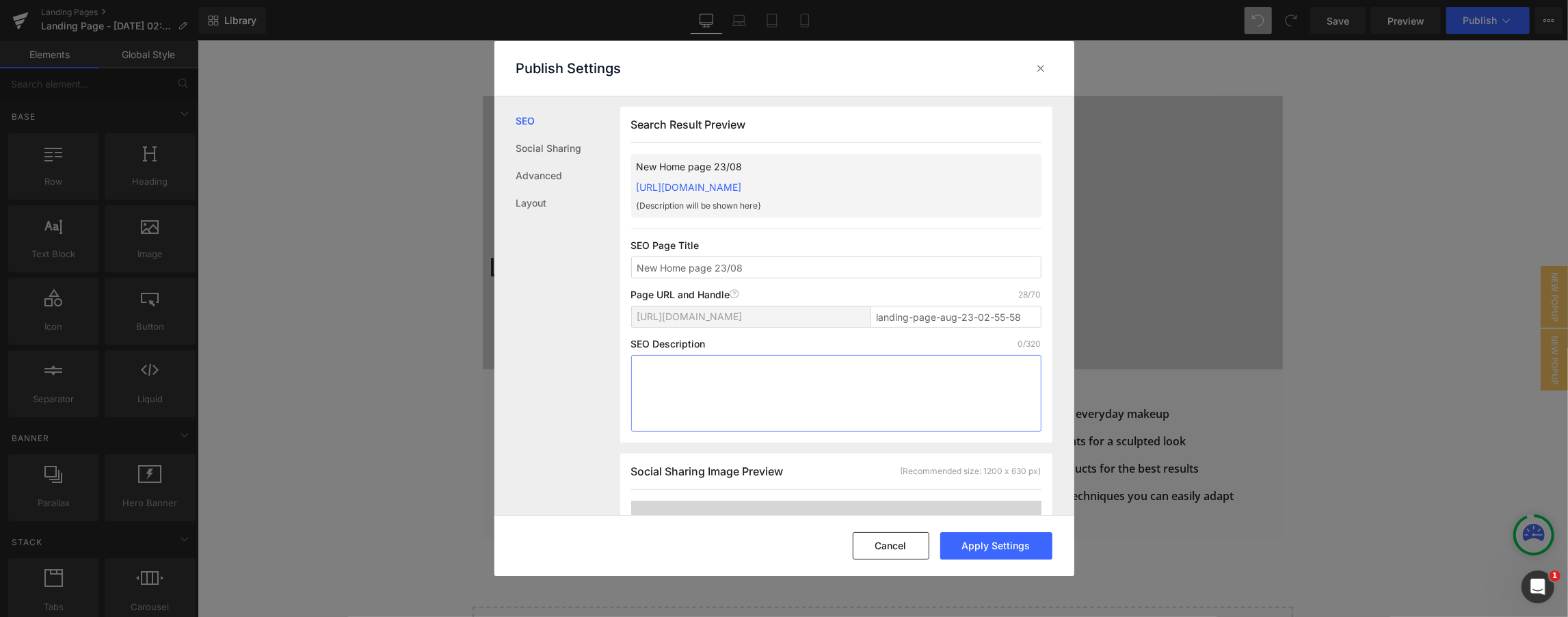
click at [783, 374] on textarea at bounding box center [837, 393] width 411 height 77
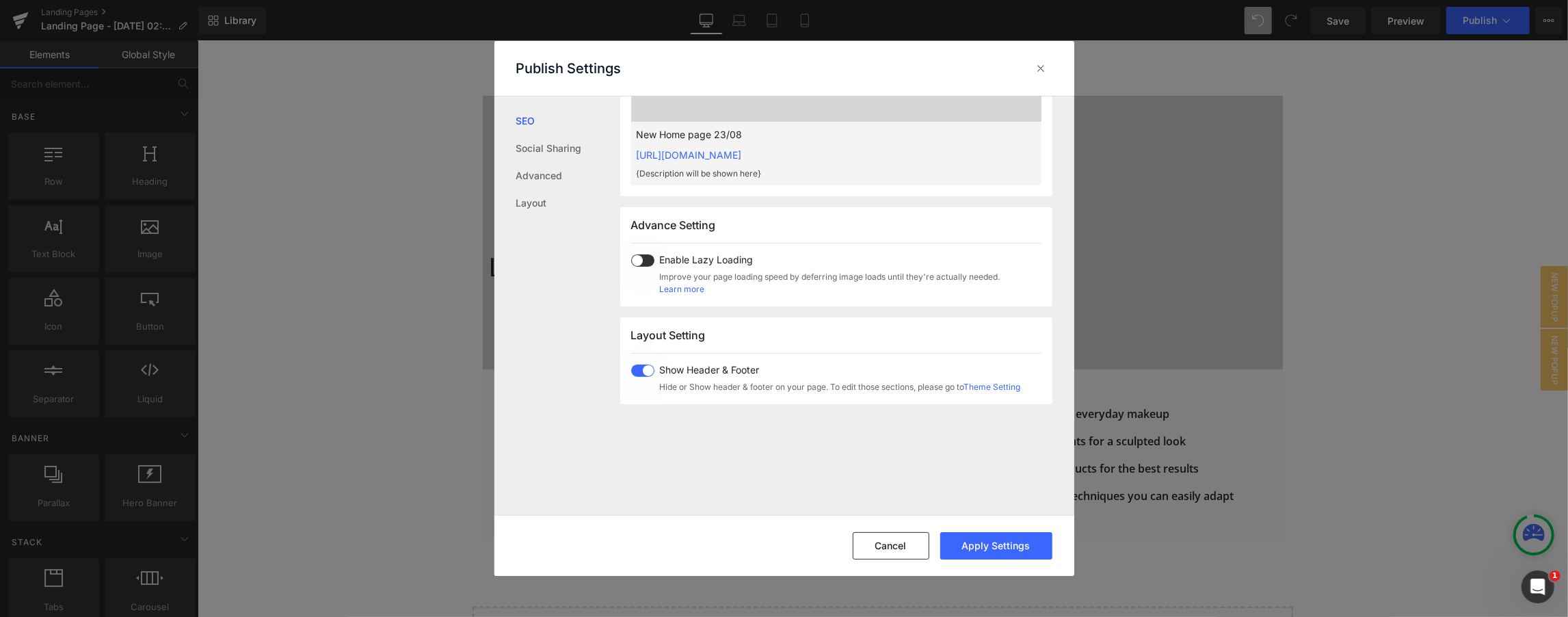
scroll to position [608, 0]
click at [571, 144] on link "Social Sharing" at bounding box center [568, 148] width 104 height 28
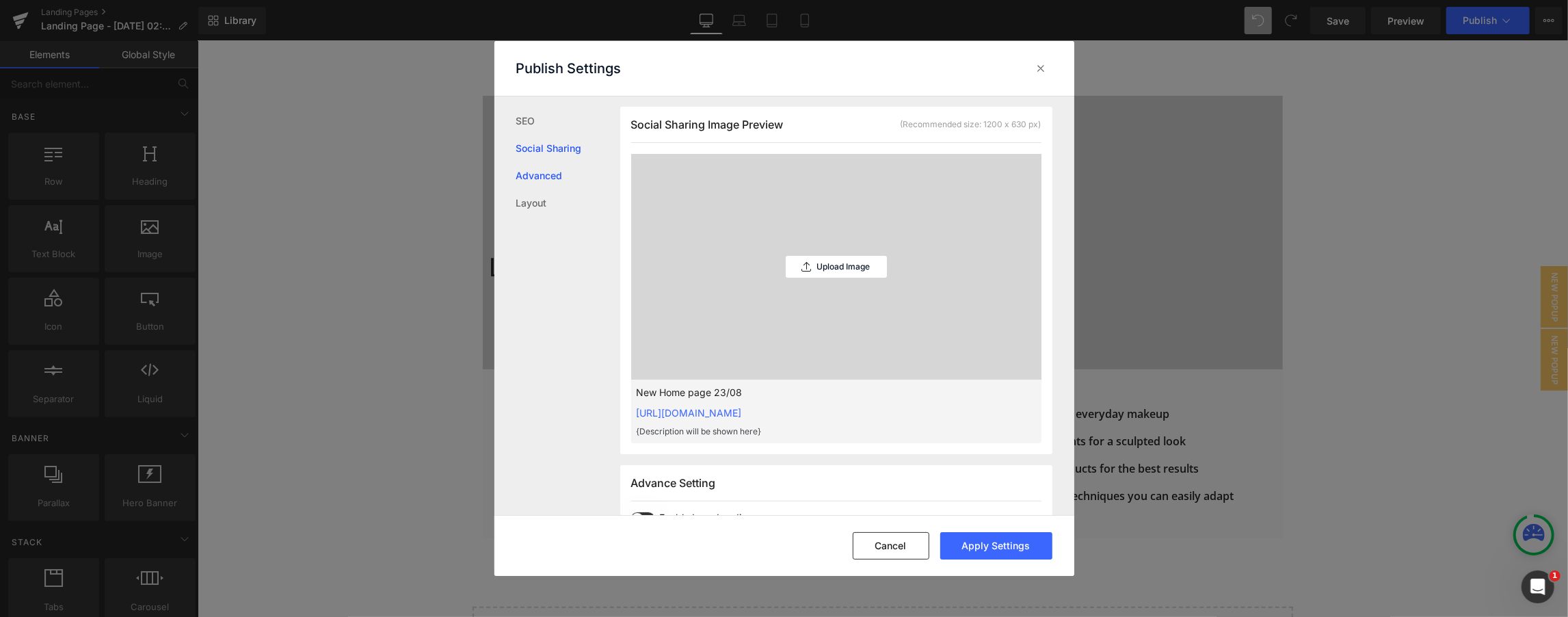
click at [553, 168] on link "Advanced" at bounding box center [568, 175] width 104 height 28
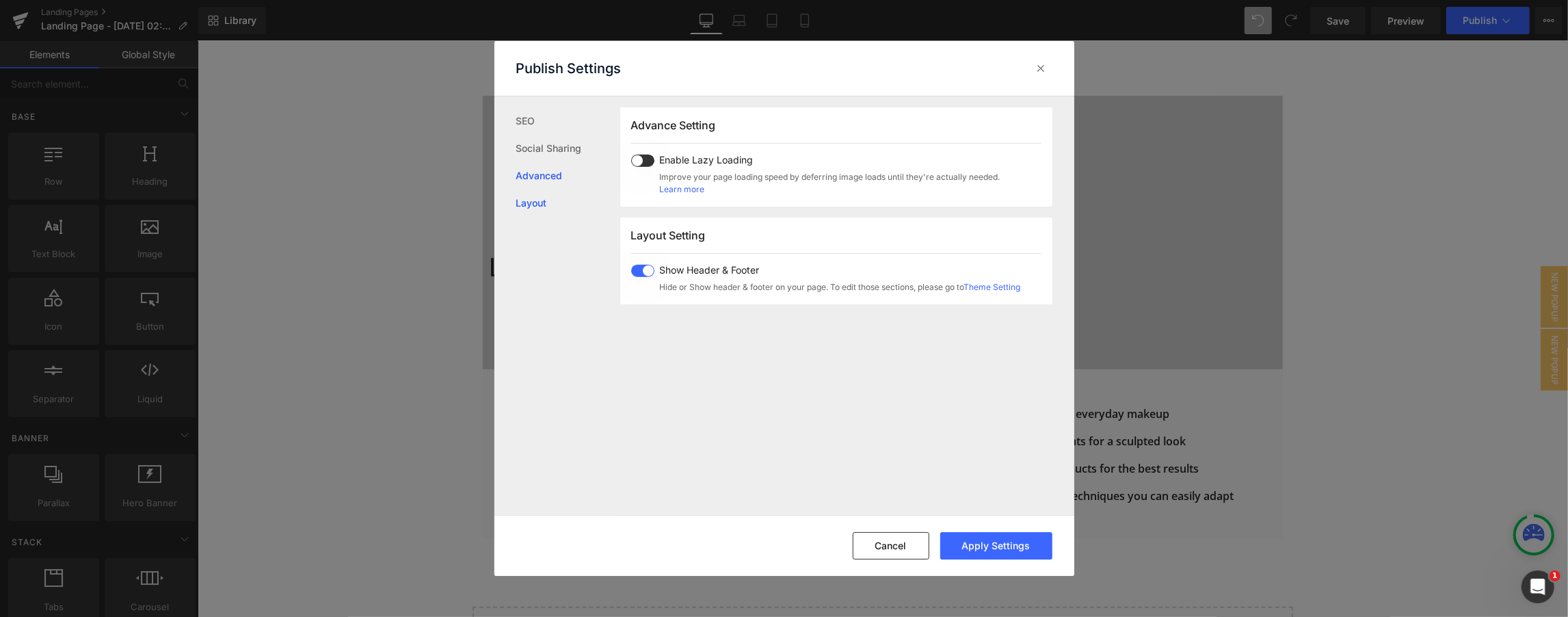
click at [544, 203] on link "Layout" at bounding box center [568, 202] width 104 height 28
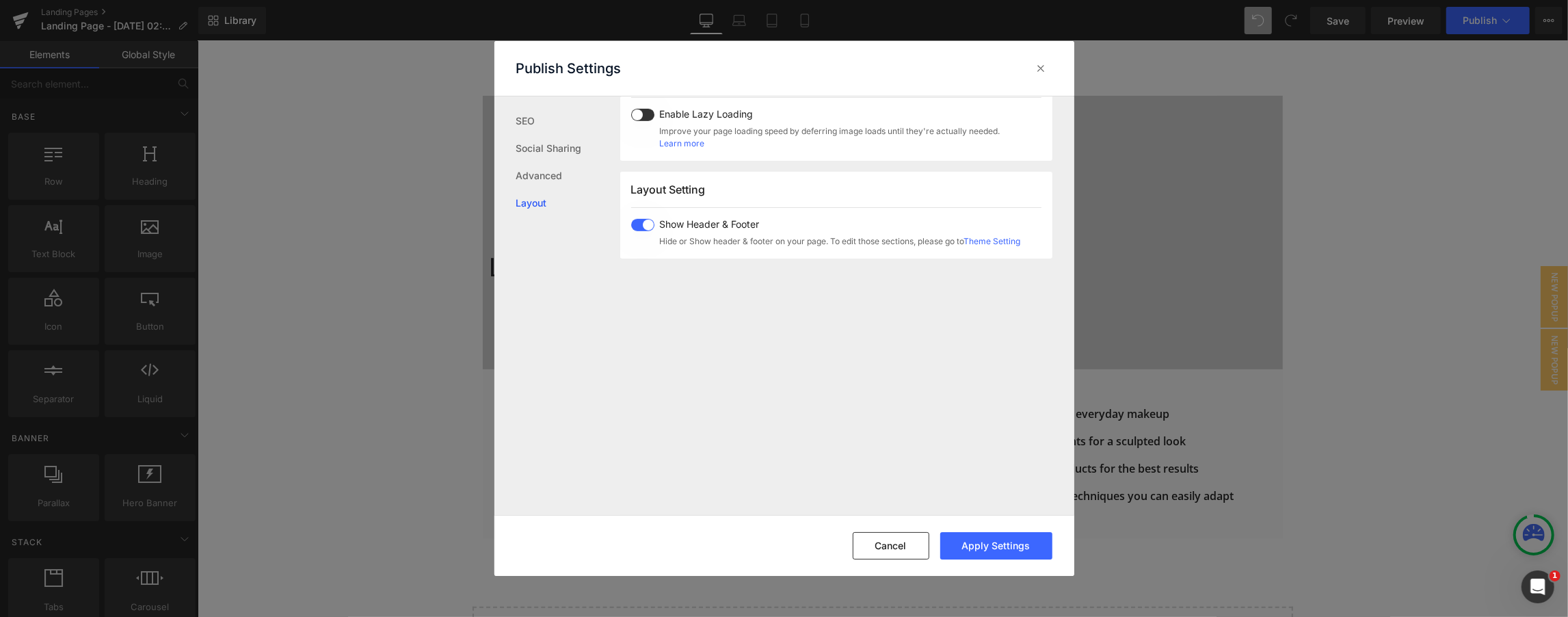
scroll to position [814, 0]
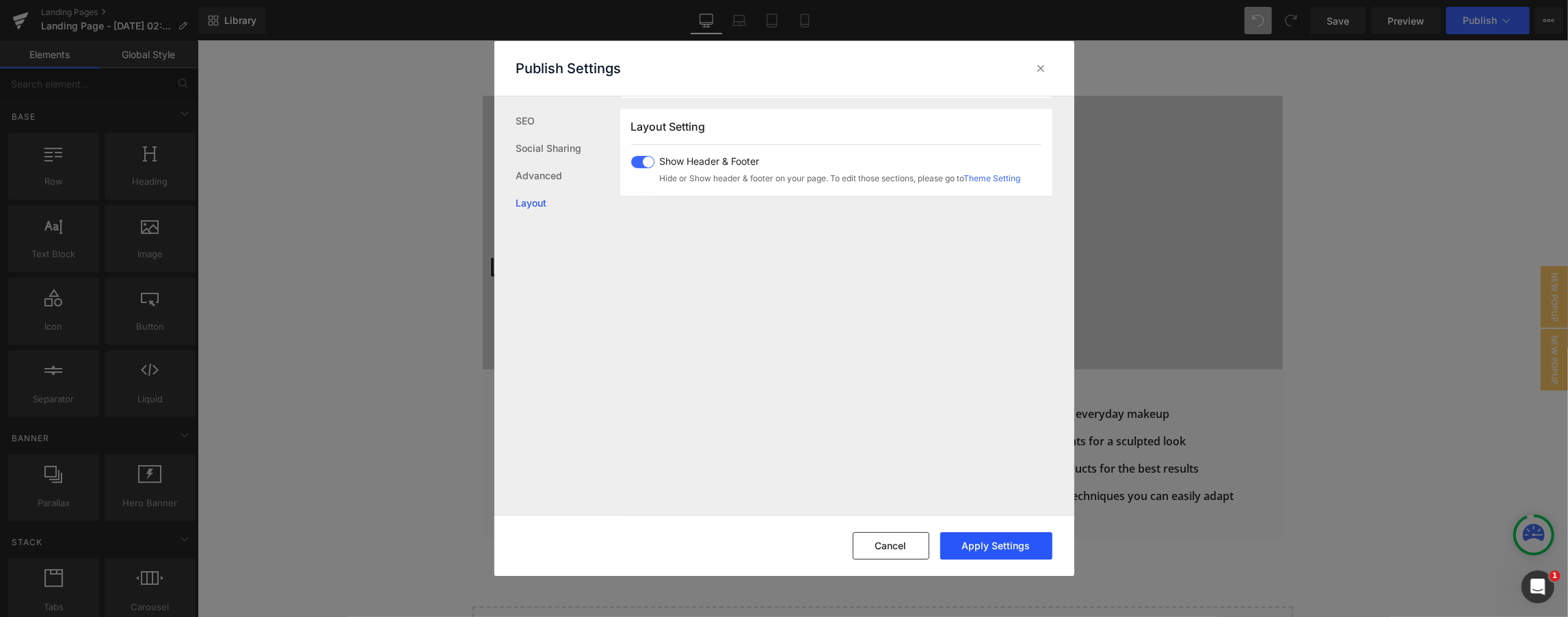
click at [783, 543] on button "Apply Settings" at bounding box center [997, 546] width 112 height 28
click at [783, 69] on icon at bounding box center [1041, 68] width 13 height 13
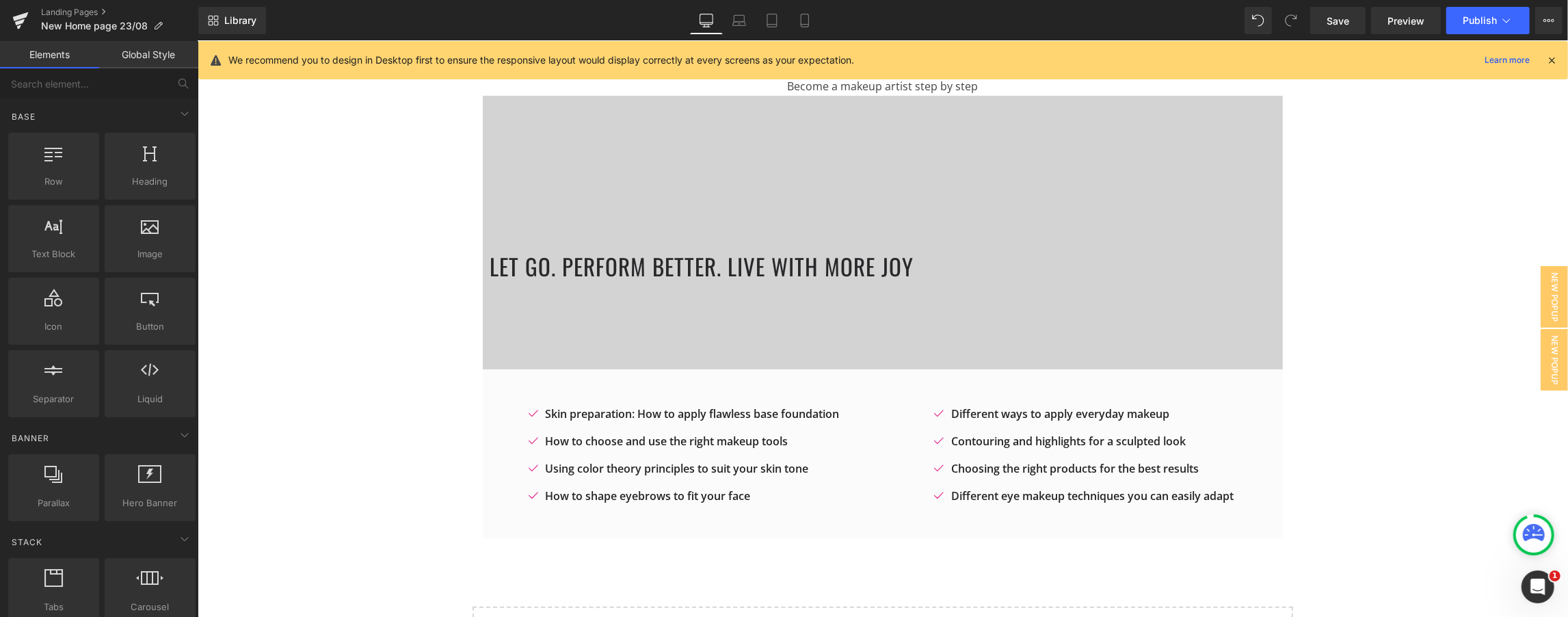
click at [783, 50] on div "We recommend you to design in Desktop first to ensure the responsive layout wou…" at bounding box center [883, 60] width 1370 height 38
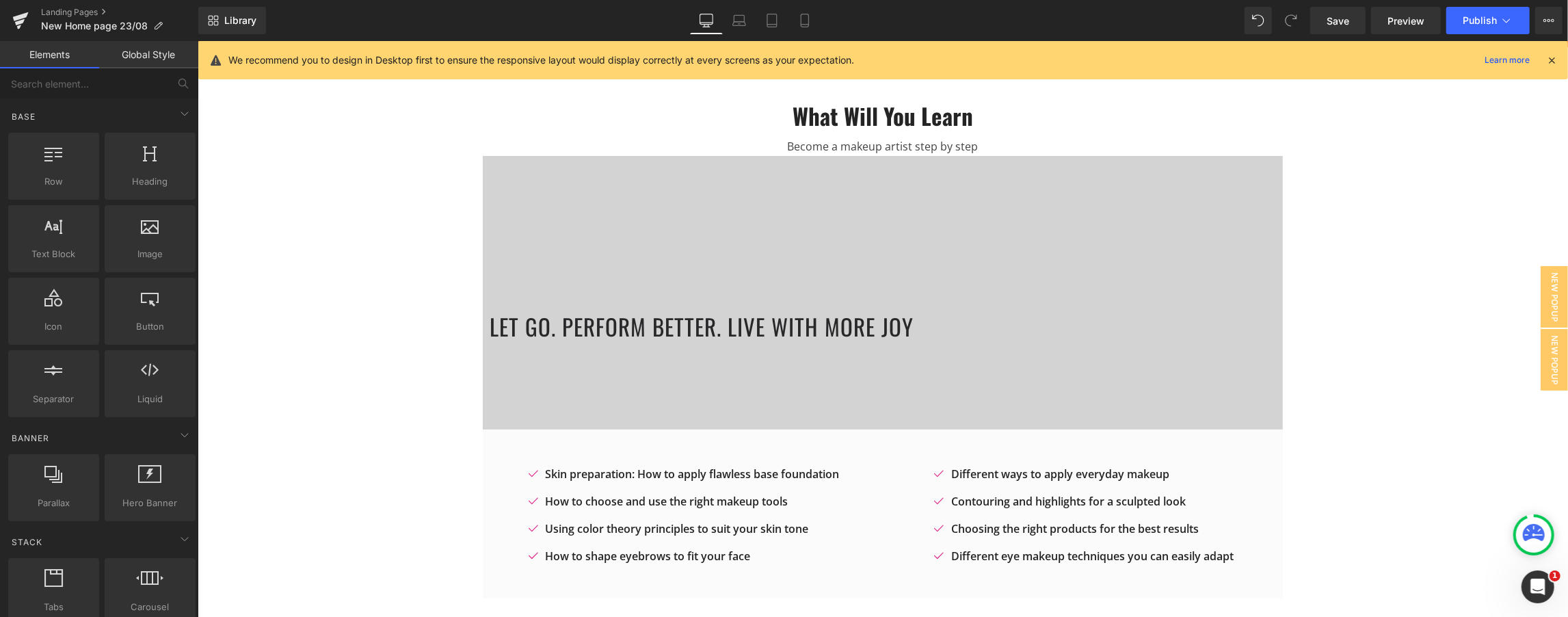
click at [783, 62] on icon at bounding box center [1552, 60] width 12 height 12
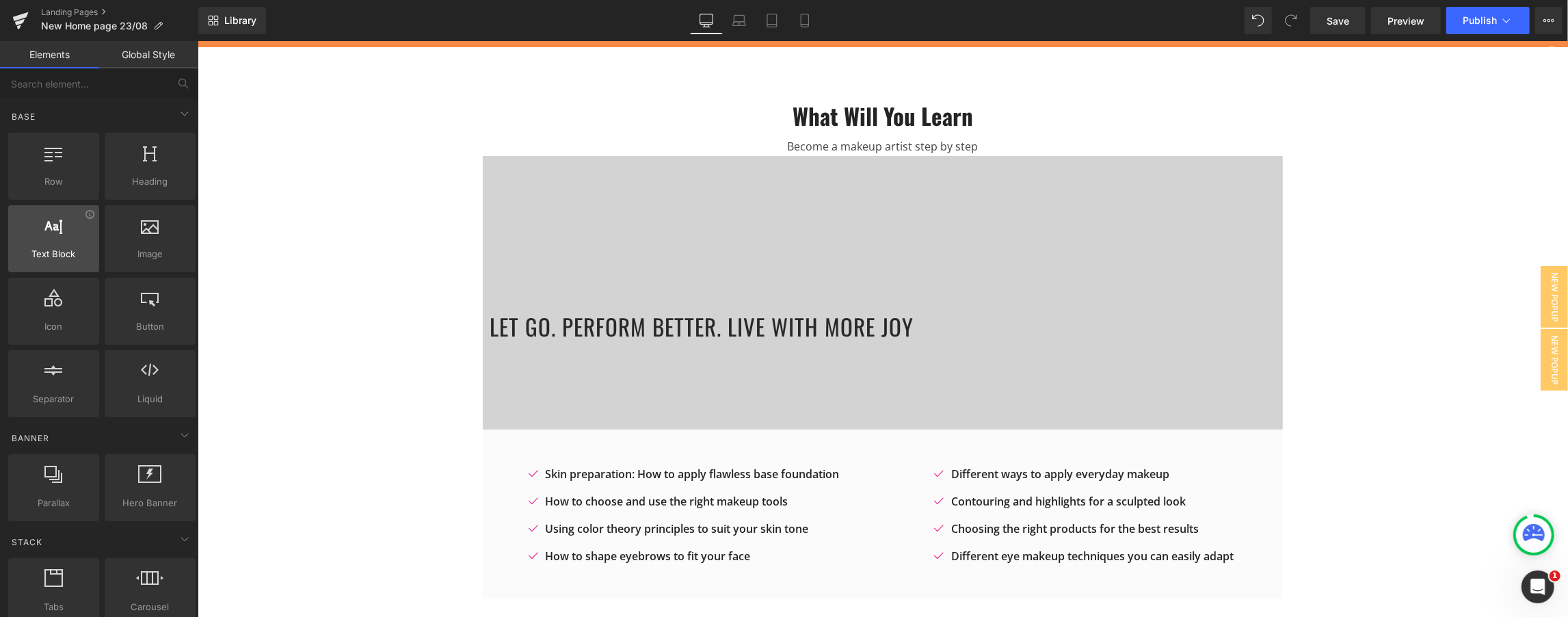
click at [89, 252] on span "Text Block" at bounding box center [53, 254] width 83 height 14
click at [40, 250] on span "Text Block" at bounding box center [53, 254] width 83 height 14
click at [138, 144] on div at bounding box center [149, 159] width 83 height 30
click at [179, 109] on icon at bounding box center [184, 113] width 16 height 16
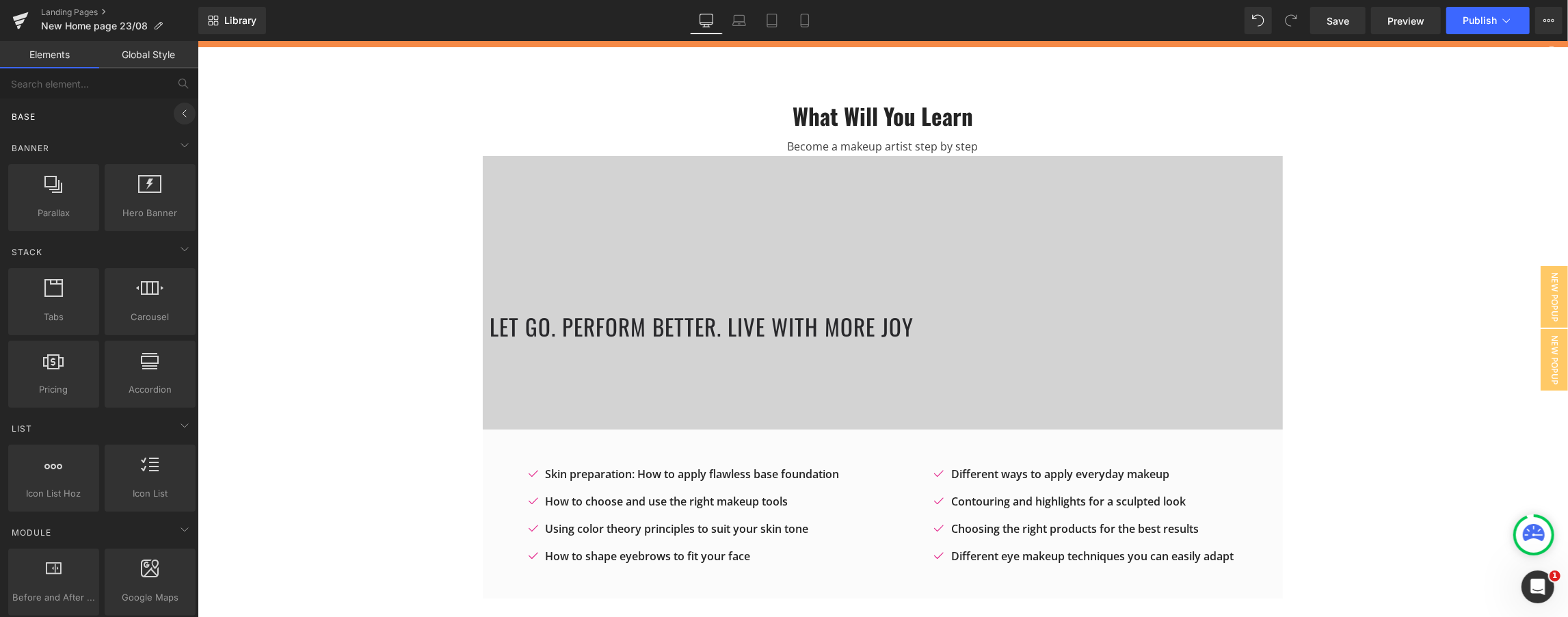
click at [179, 109] on icon at bounding box center [184, 113] width 16 height 16
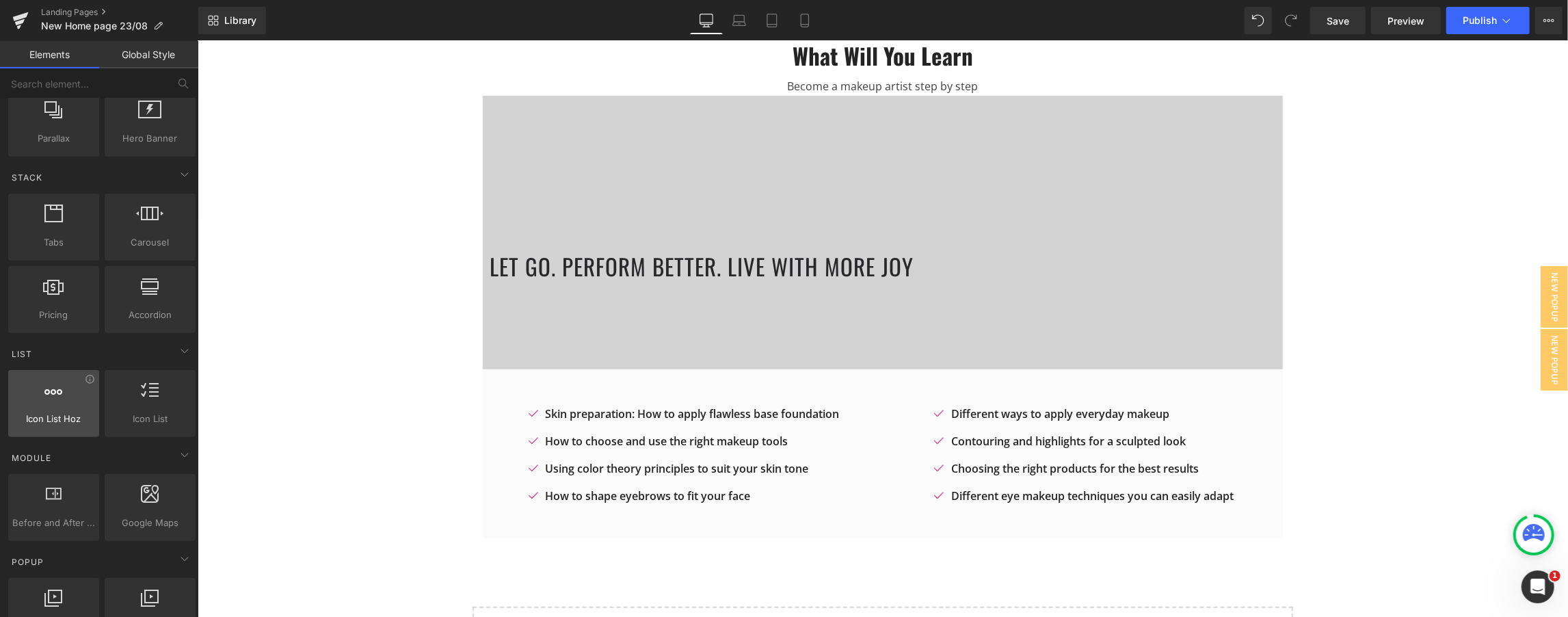
scroll to position [425, 0]
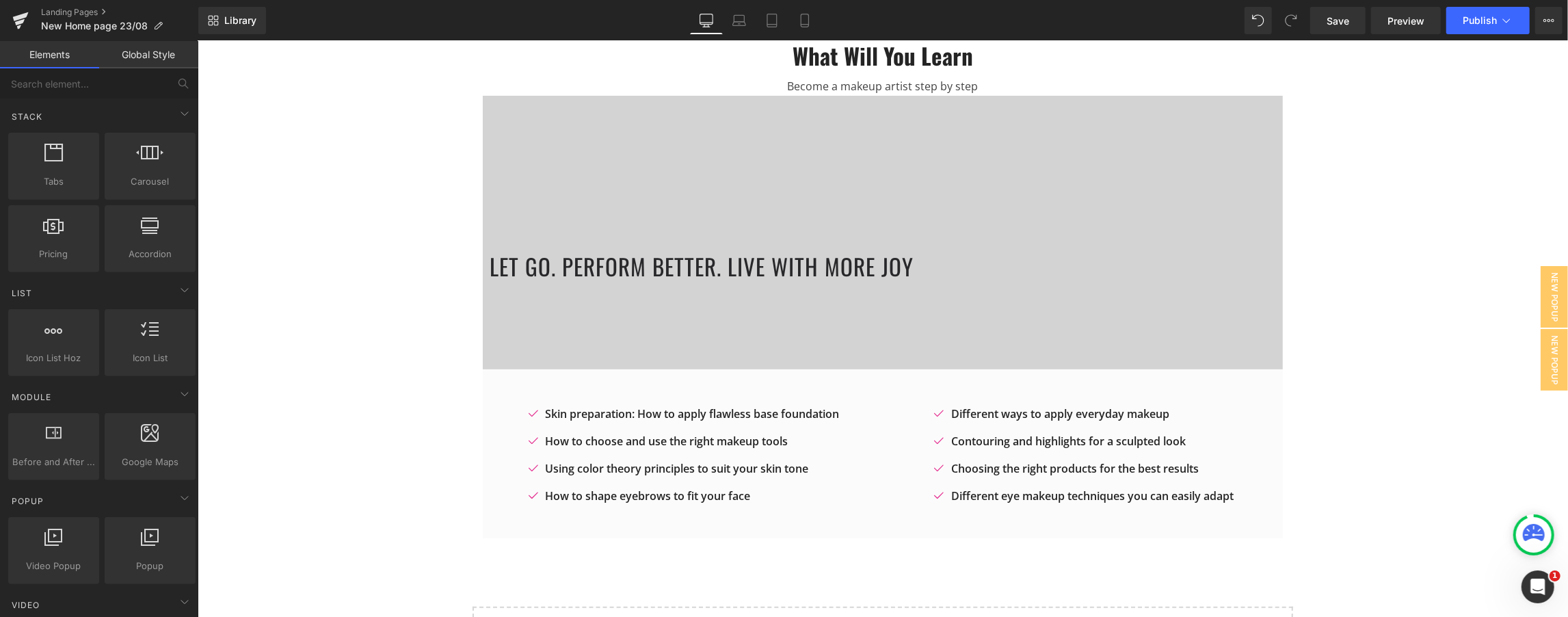
click at [169, 61] on link "Global Style" at bounding box center [148, 54] width 99 height 28
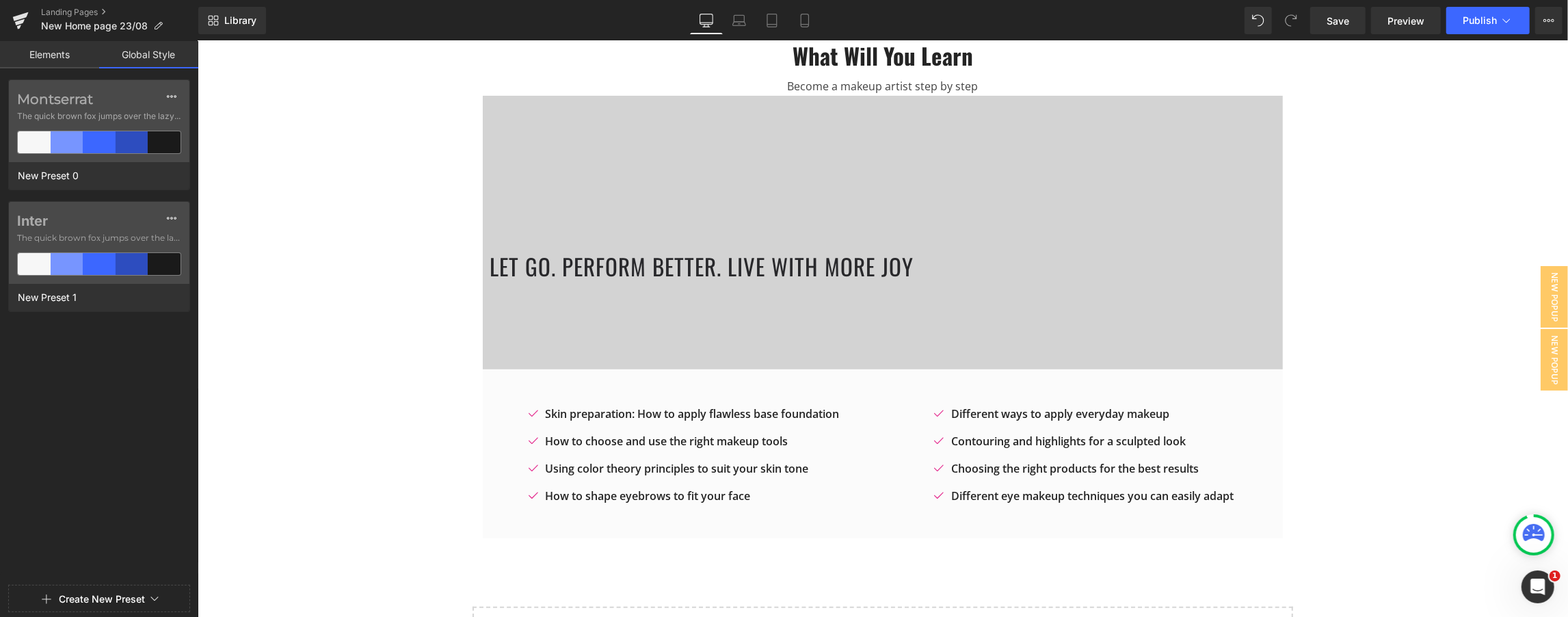
click at [38, 49] on link "Elements" at bounding box center [49, 54] width 99 height 28
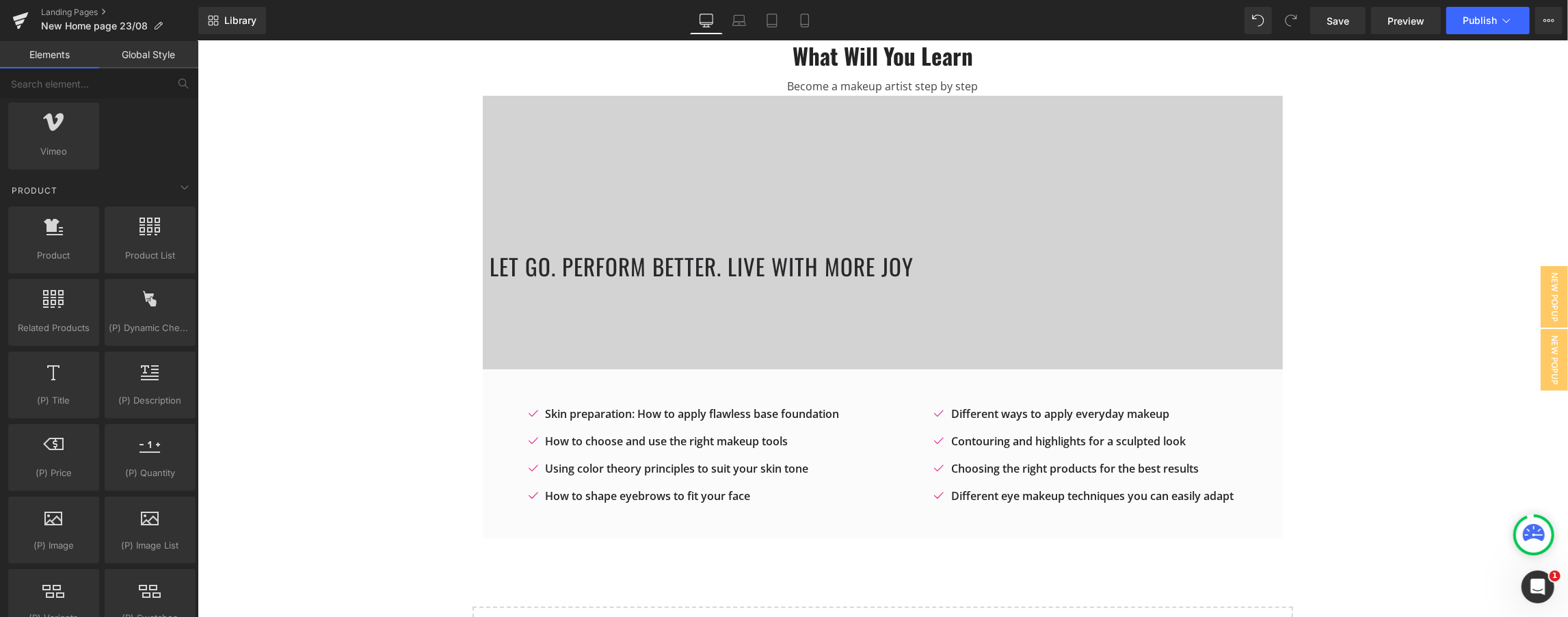
scroll to position [1094, 0]
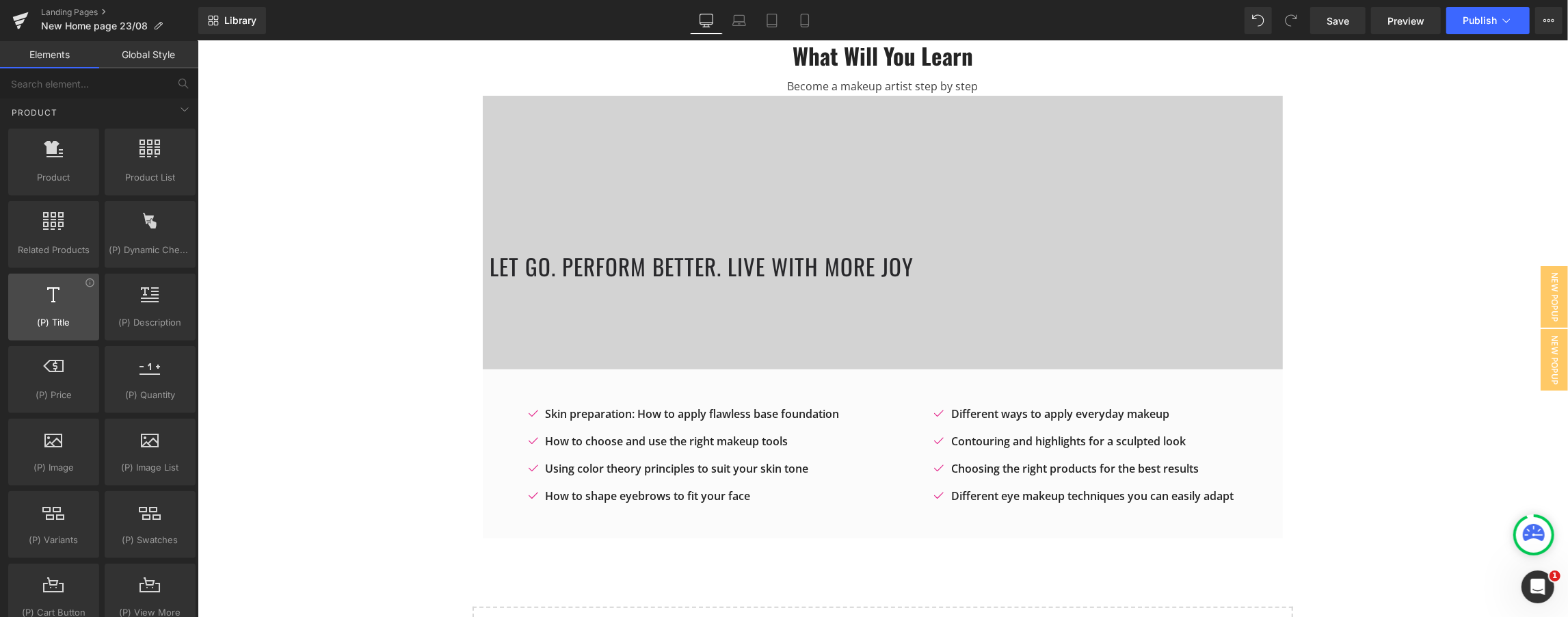
click at [80, 319] on span "(P) Title" at bounding box center [53, 322] width 83 height 14
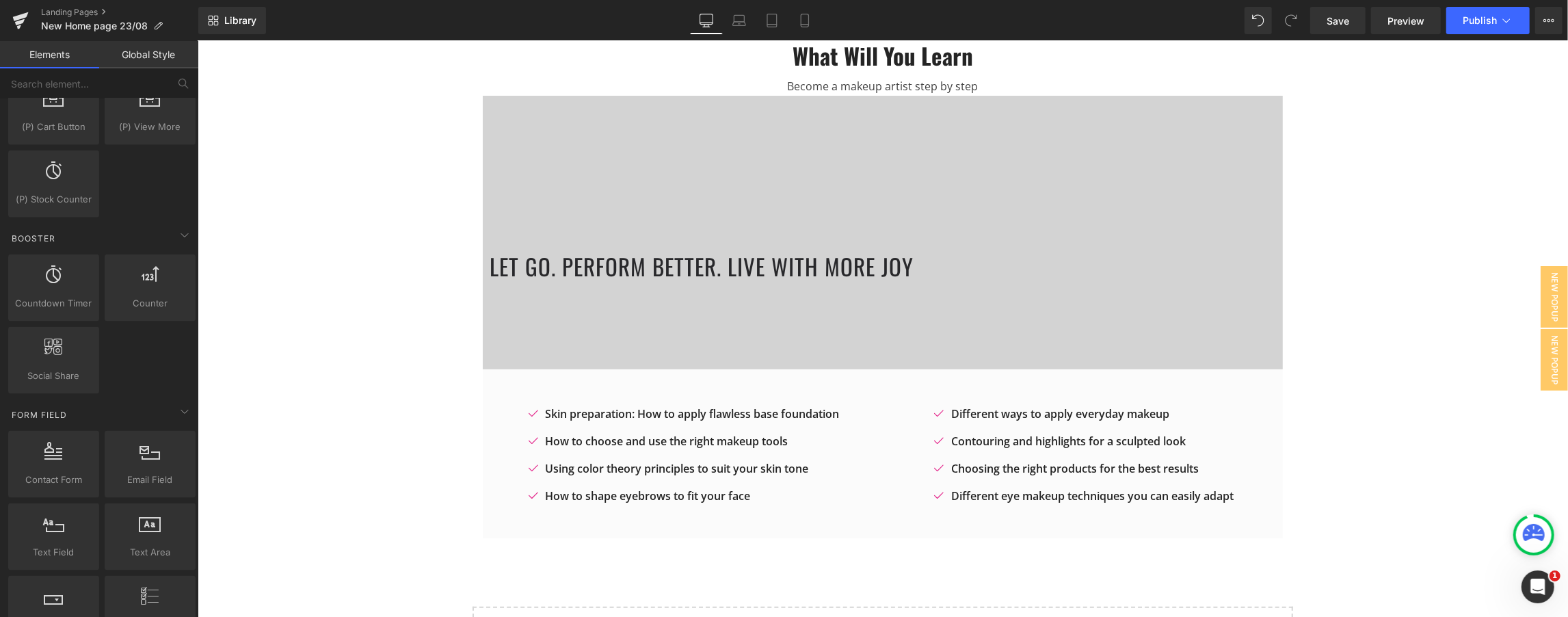
scroll to position [1702, 0]
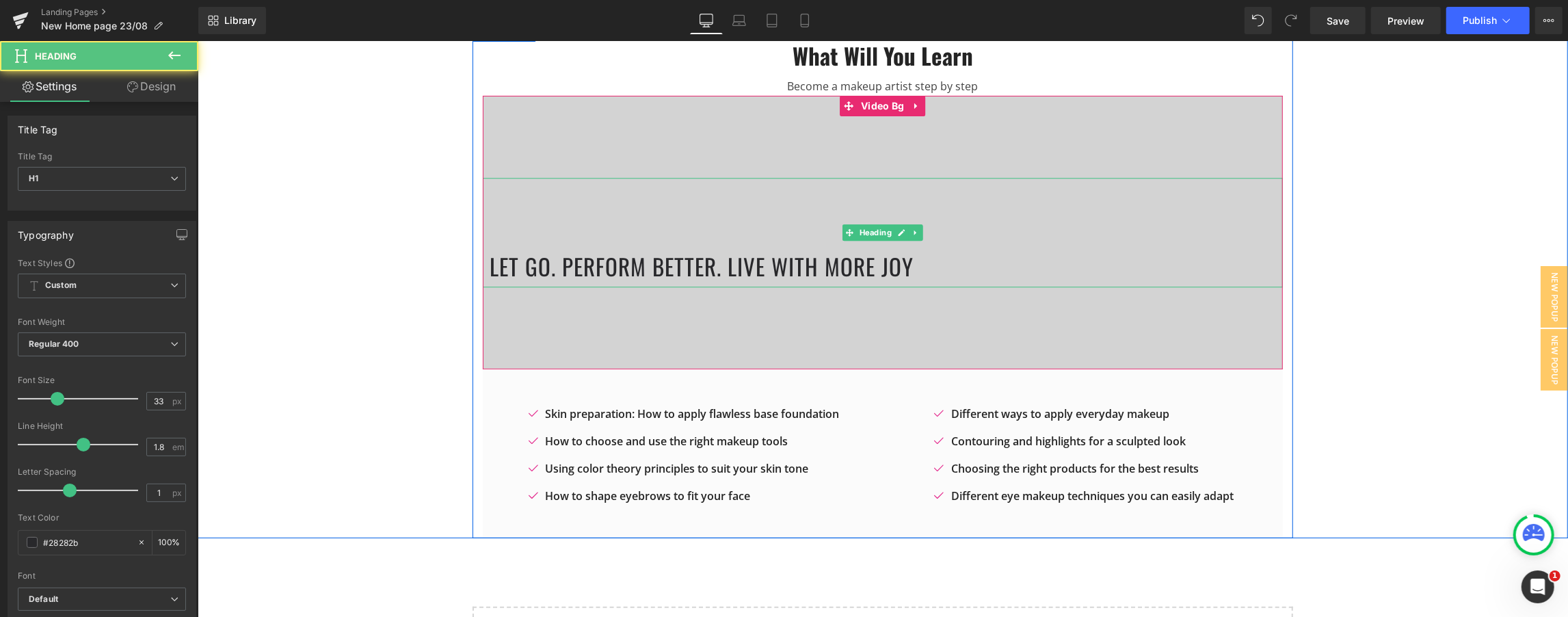
click at [783, 269] on h1 "Let Go. Perform Better. Live with More Joy" at bounding box center [885, 266] width 793 height 40
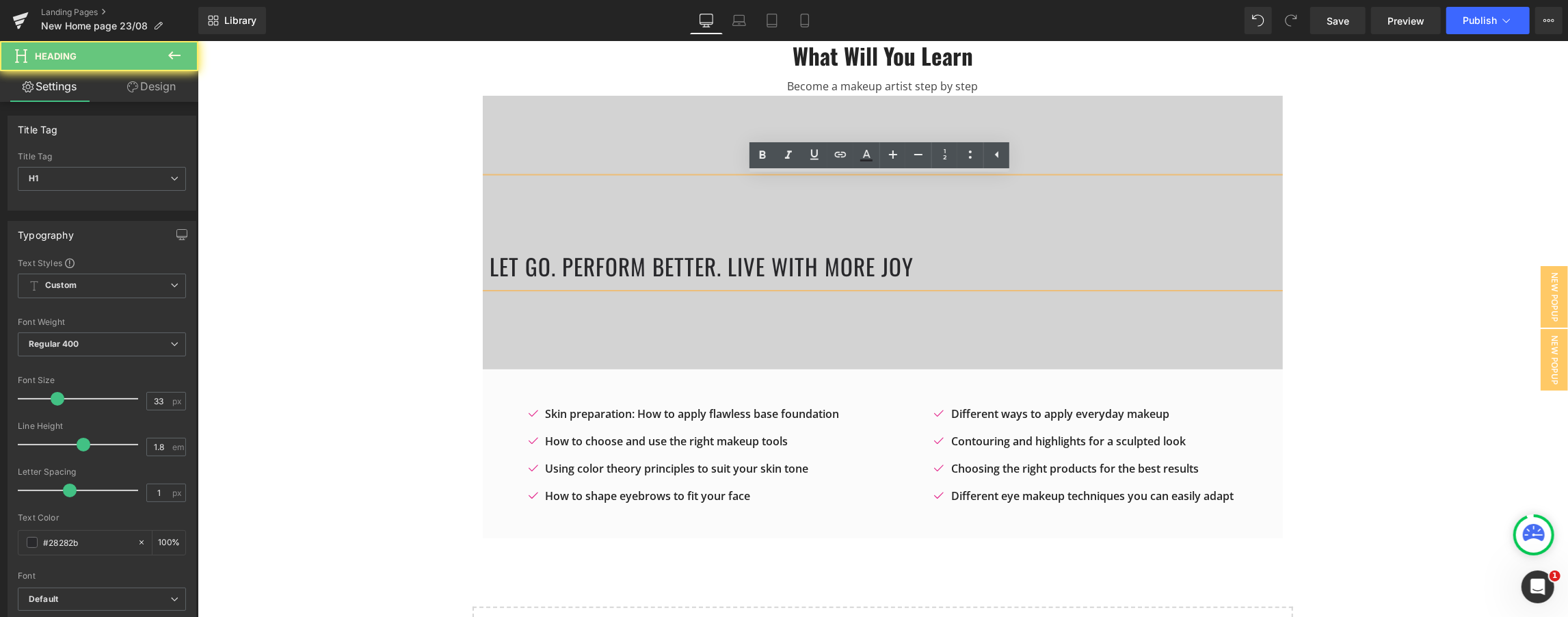
click at [719, 269] on h1 "Let Go. Perform Better. Live with More Joy" at bounding box center [885, 266] width 793 height 40
drag, startPoint x: 724, startPoint y: 268, endPoint x: 730, endPoint y: 286, distance: 19.0
click at [724, 269] on h1 "Let Go. Perform Better. Live with More Joy" at bounding box center [885, 266] width 793 height 40
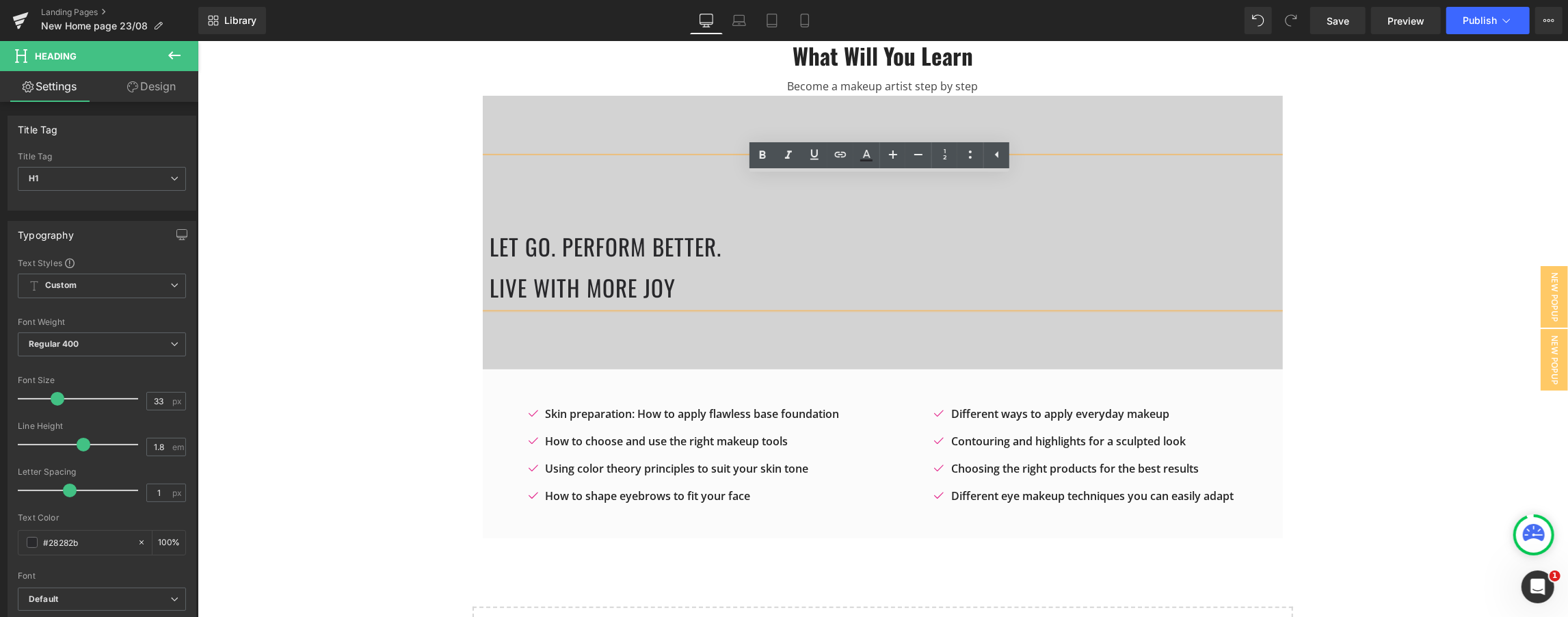
scroll to position [40, 0]
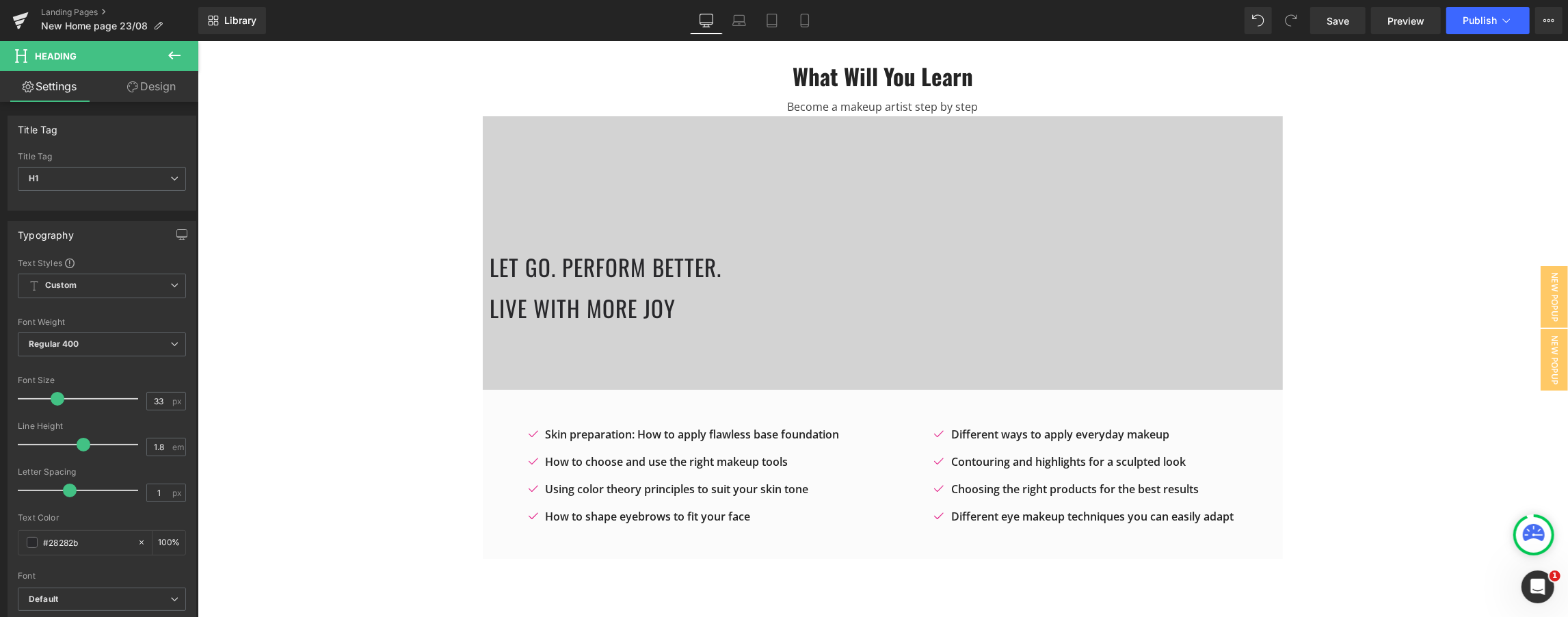
click at [167, 49] on icon at bounding box center [174, 55] width 16 height 16
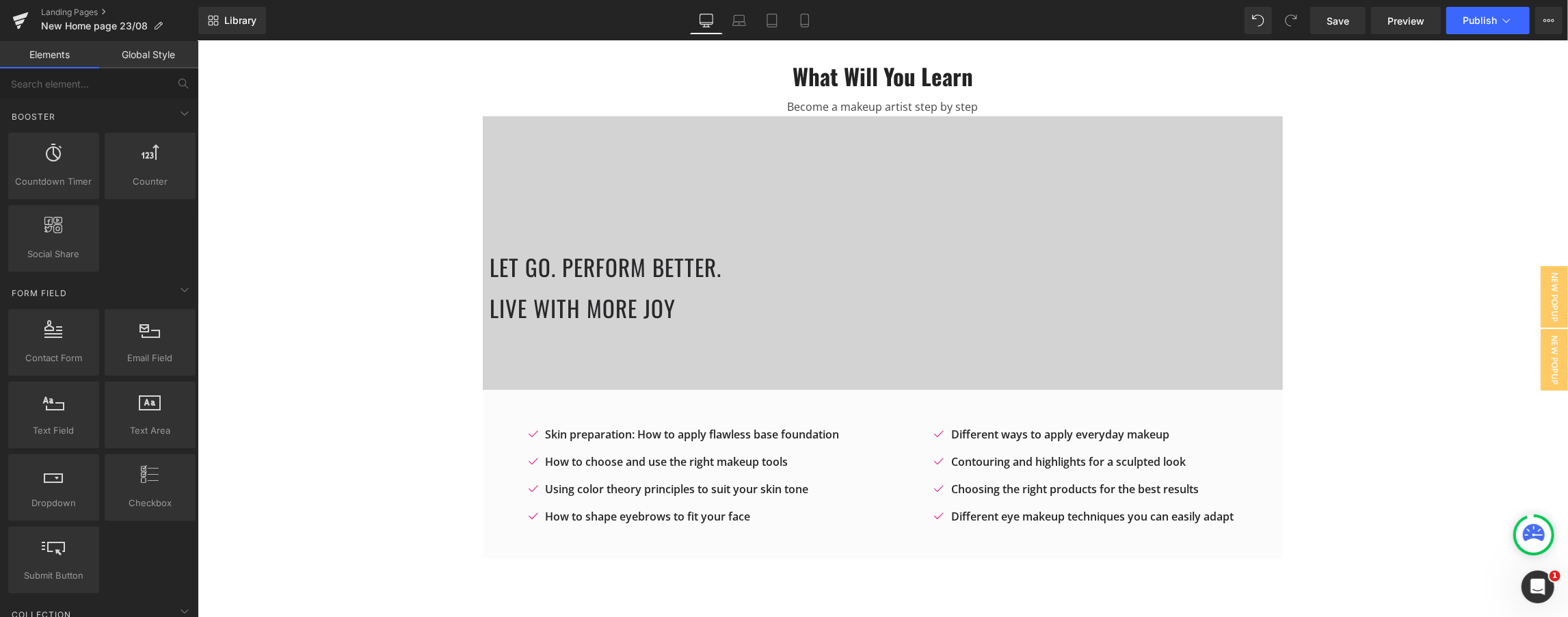
click at [160, 52] on link "Global Style" at bounding box center [148, 54] width 99 height 28
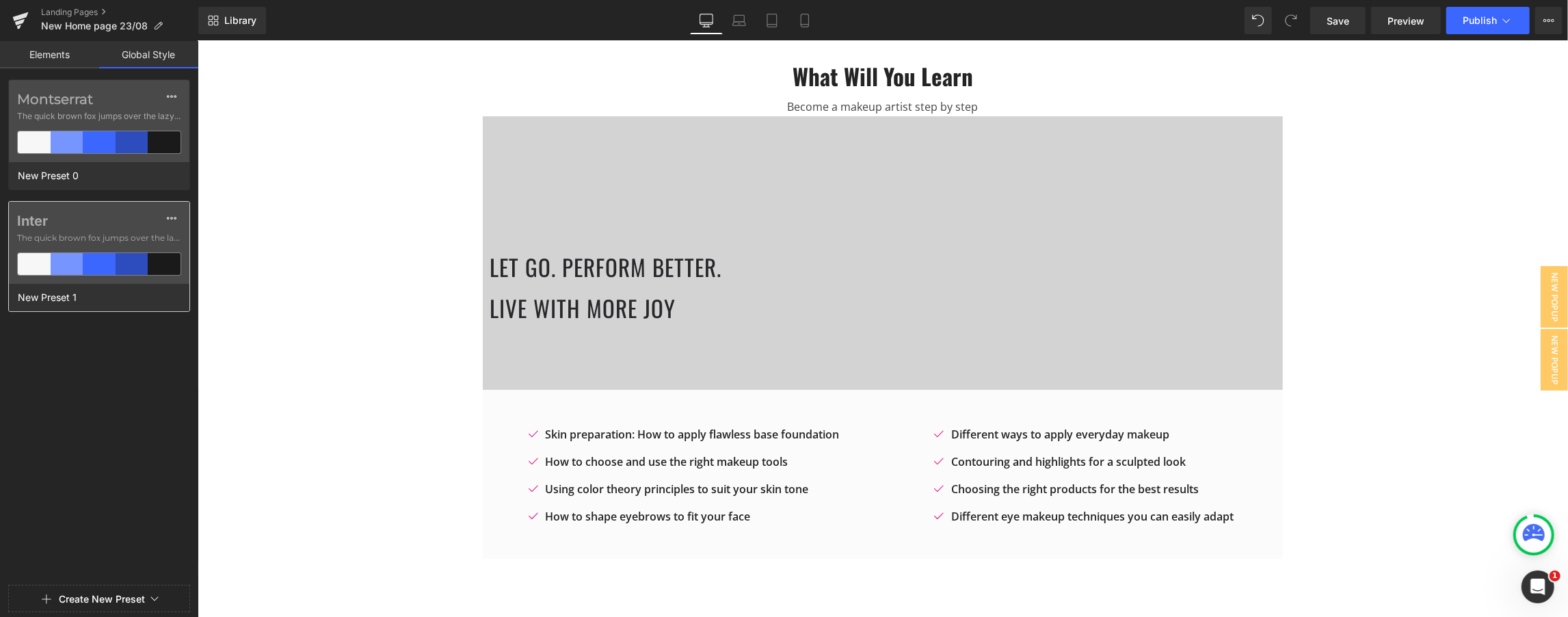
click at [105, 235] on span "The quick brown fox jumps over the lazy..." at bounding box center [99, 238] width 165 height 12
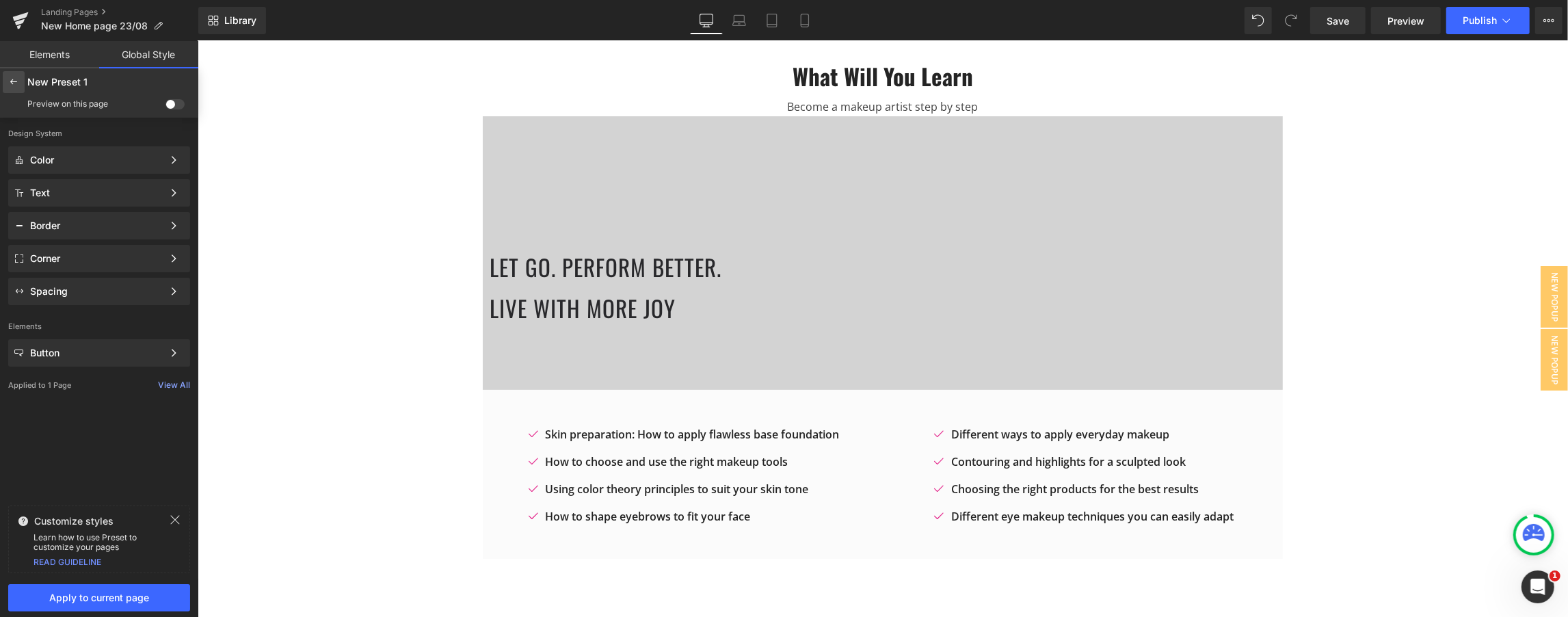
click at [13, 87] on icon at bounding box center [14, 83] width 11 height 11
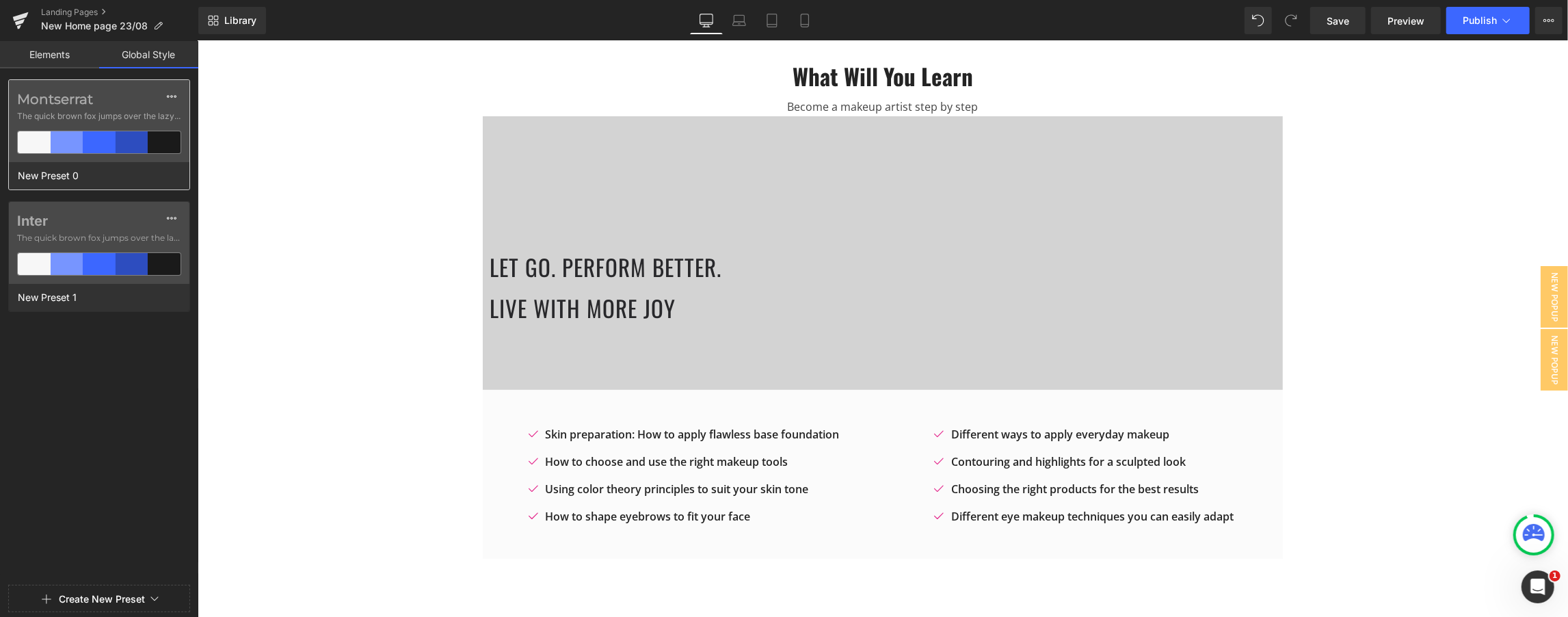
click at [85, 109] on div "Montserrat The quick brown fox jumps over the lazy..." at bounding box center [99, 121] width 181 height 82
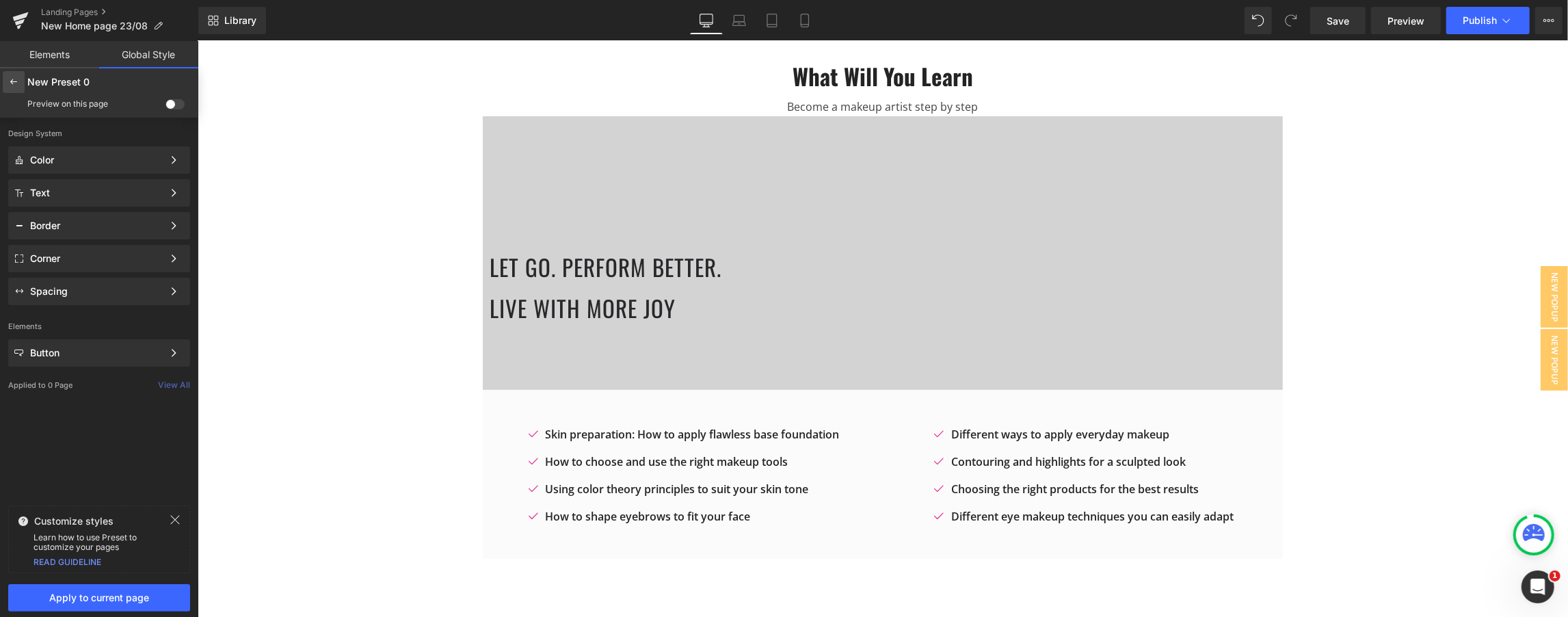
click at [9, 81] on icon at bounding box center [14, 83] width 11 height 11
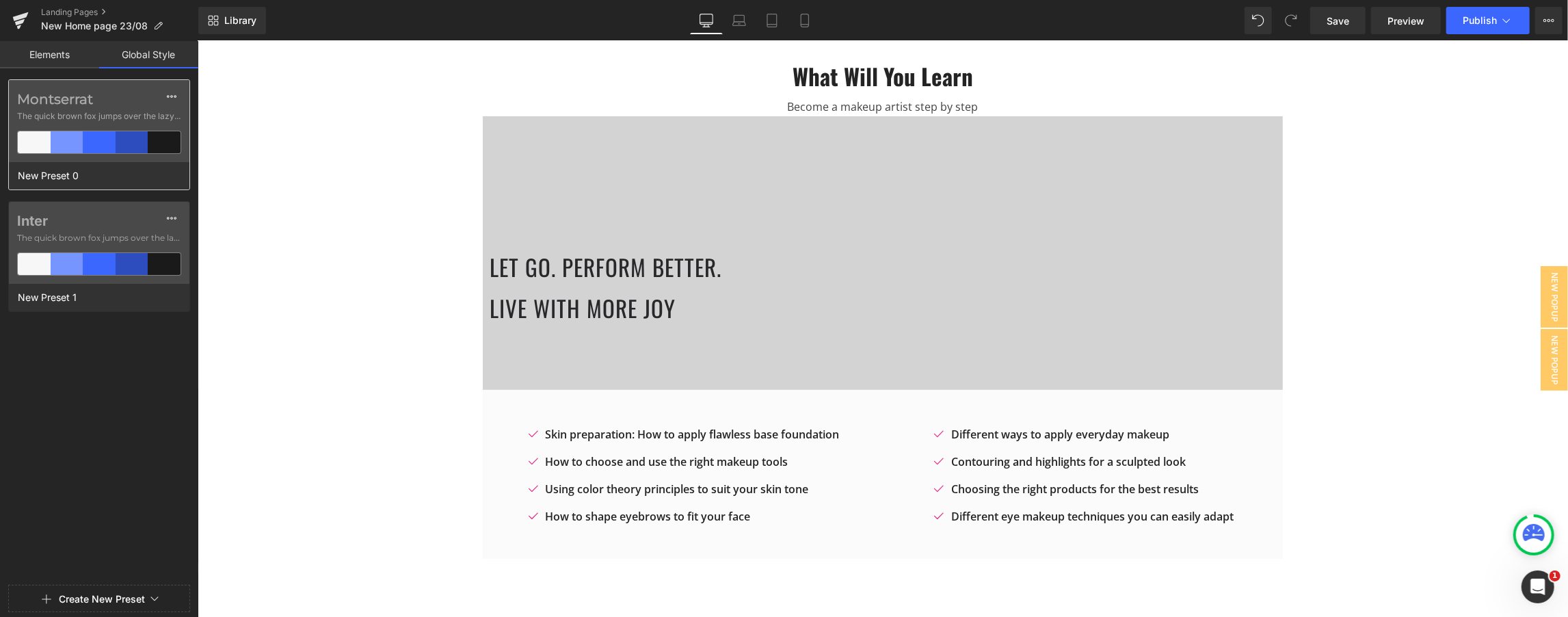
click at [137, 111] on span "The quick brown fox jumps over the lazy..." at bounding box center [99, 116] width 165 height 12
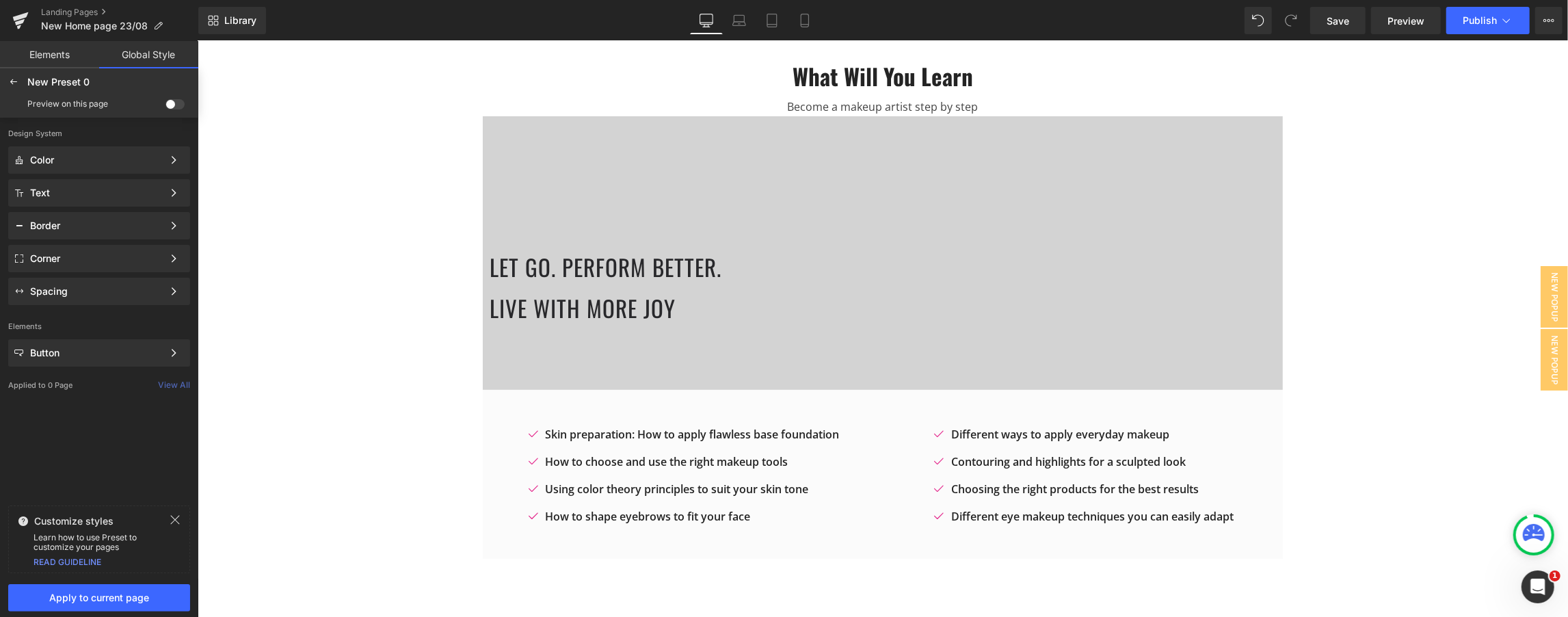
click at [169, 106] on span at bounding box center [175, 104] width 19 height 10
click at [165, 106] on input "checkbox" at bounding box center [165, 106] width 0 height 0
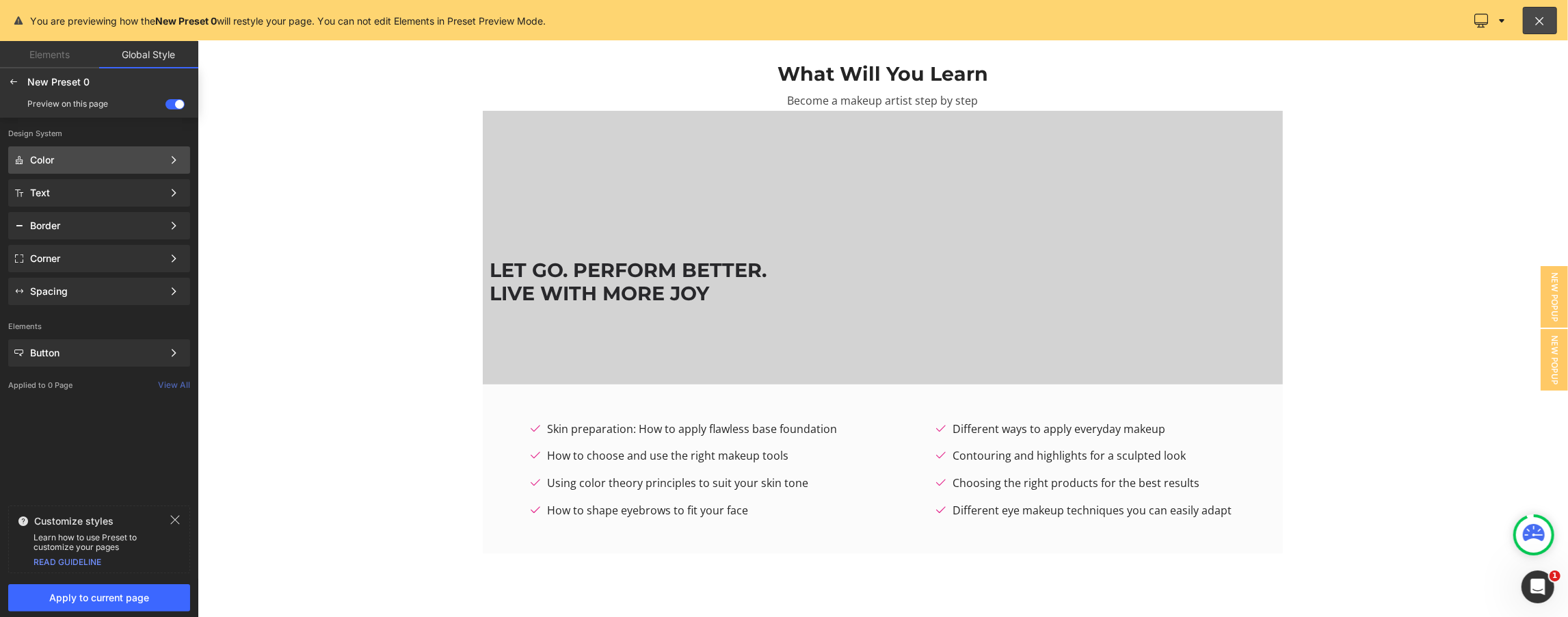
click at [89, 160] on div "Color" at bounding box center [97, 161] width 133 height 11
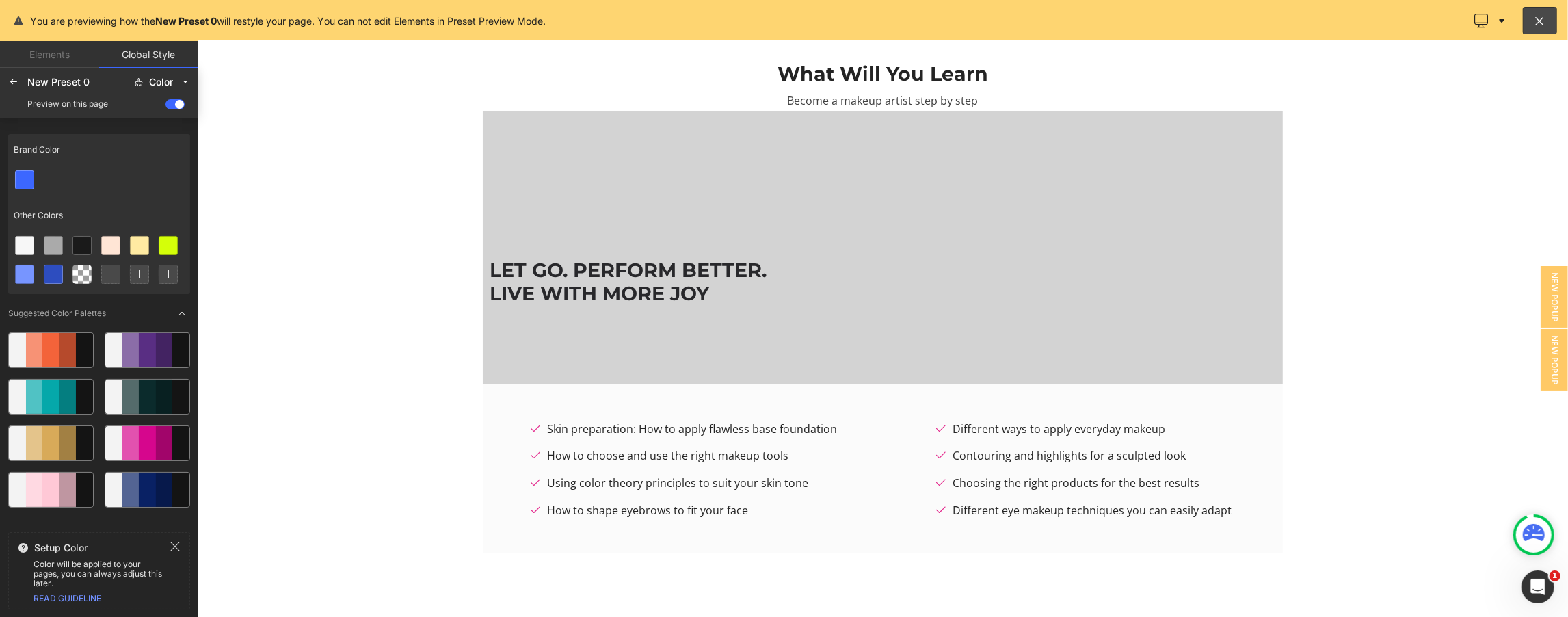
click at [145, 141] on div "Brand Color" at bounding box center [99, 149] width 182 height 31
click at [179, 138] on div "Brand Color" at bounding box center [99, 149] width 182 height 31
click at [179, 537] on div "Setup Color Color will be applied to your pages, you can always adjust this lat…" at bounding box center [99, 570] width 182 height 77
click at [177, 546] on icon at bounding box center [175, 547] width 11 height 11
click at [173, 79] on div "Color" at bounding box center [161, 82] width 24 height 10
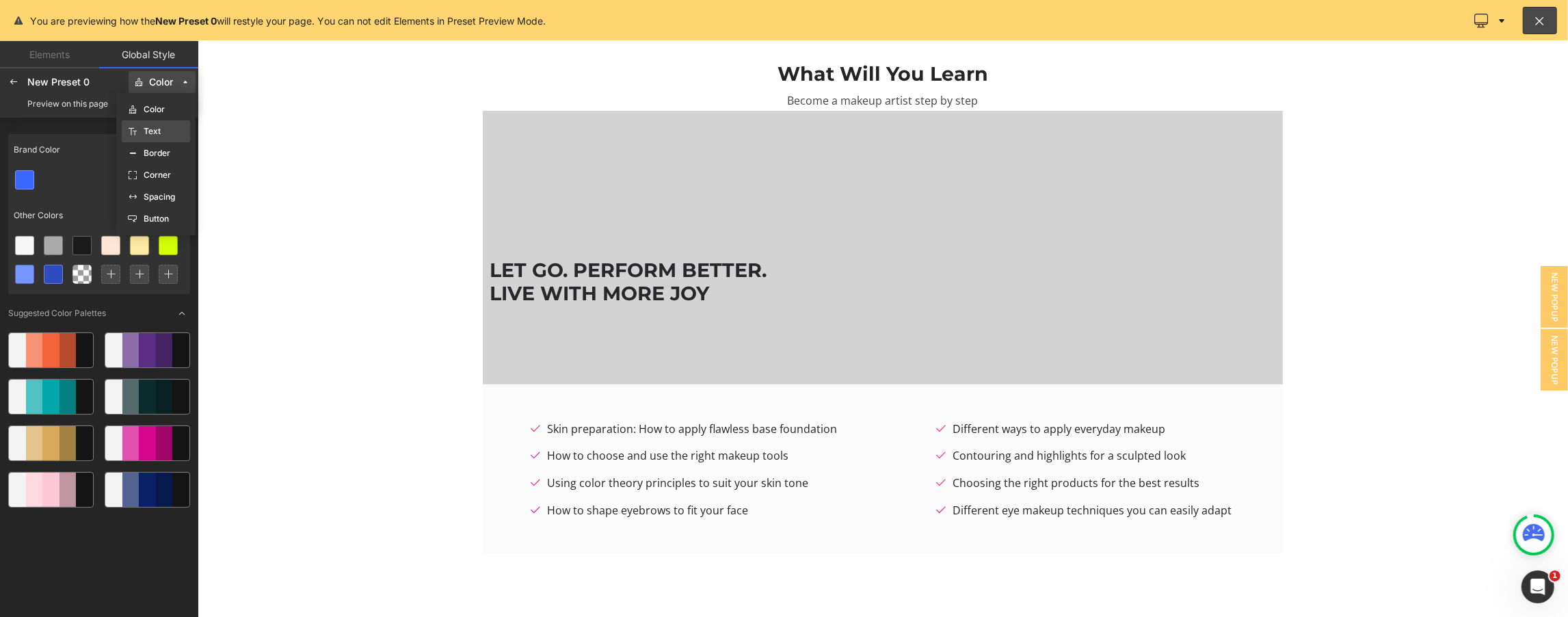
click at [165, 133] on div "Text" at bounding box center [156, 131] width 57 height 11
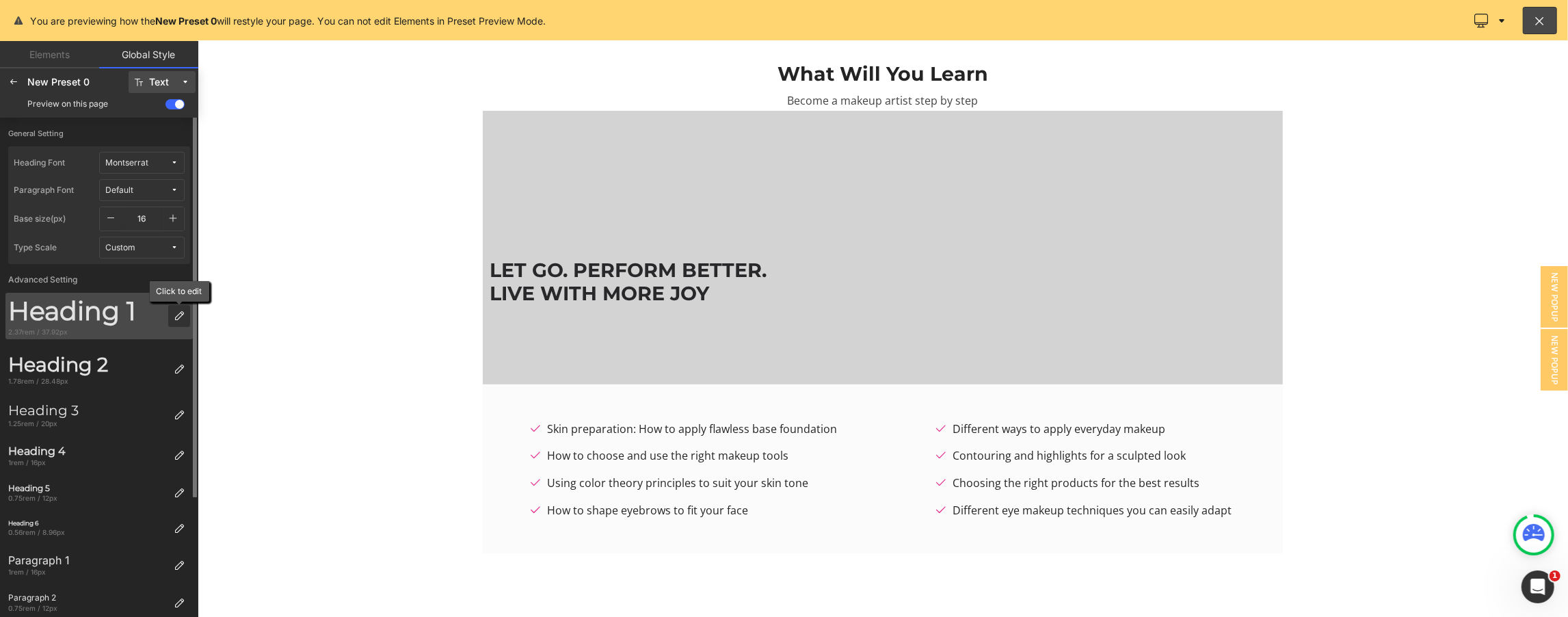
click at [174, 312] on icon at bounding box center [180, 317] width 11 height 11
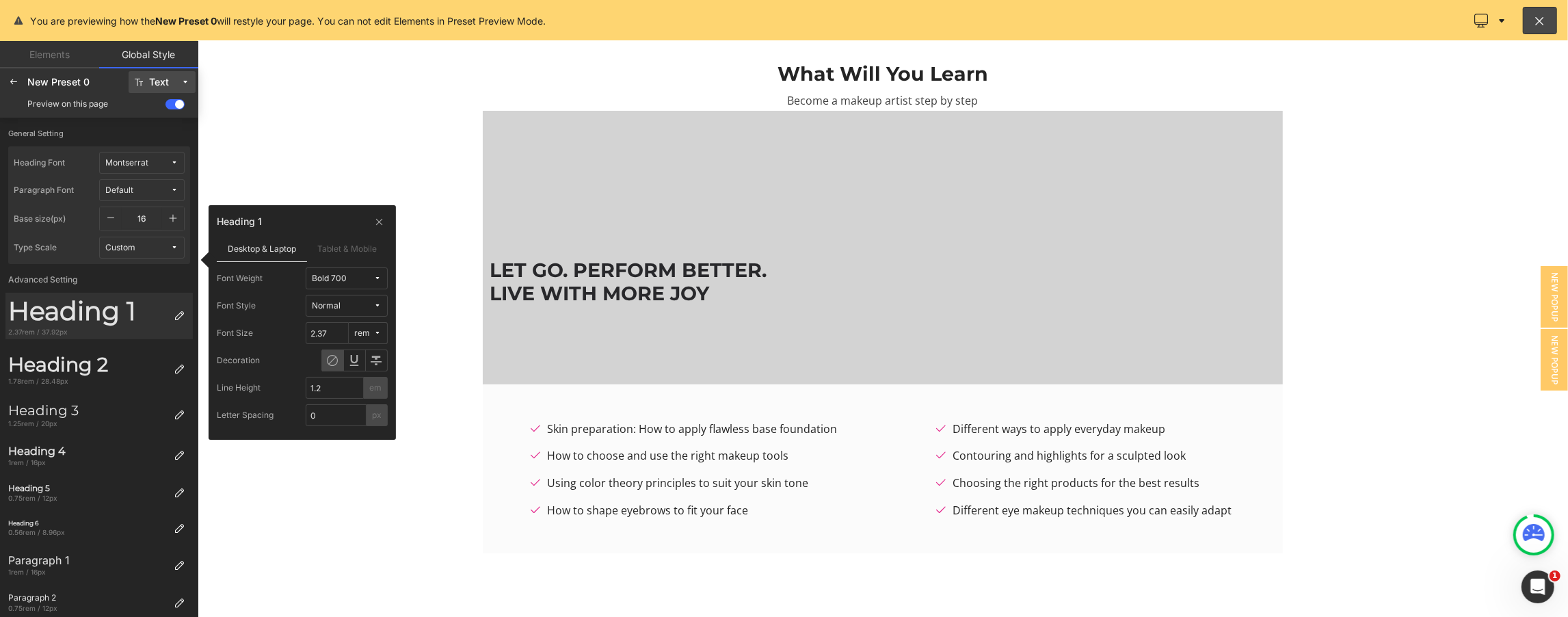
click at [347, 280] on span "Bold 700" at bounding box center [342, 279] width 62 height 10
click at [347, 312] on button "Normal" at bounding box center [347, 305] width 82 height 22
click at [366, 339] on button "rem" at bounding box center [368, 333] width 39 height 22
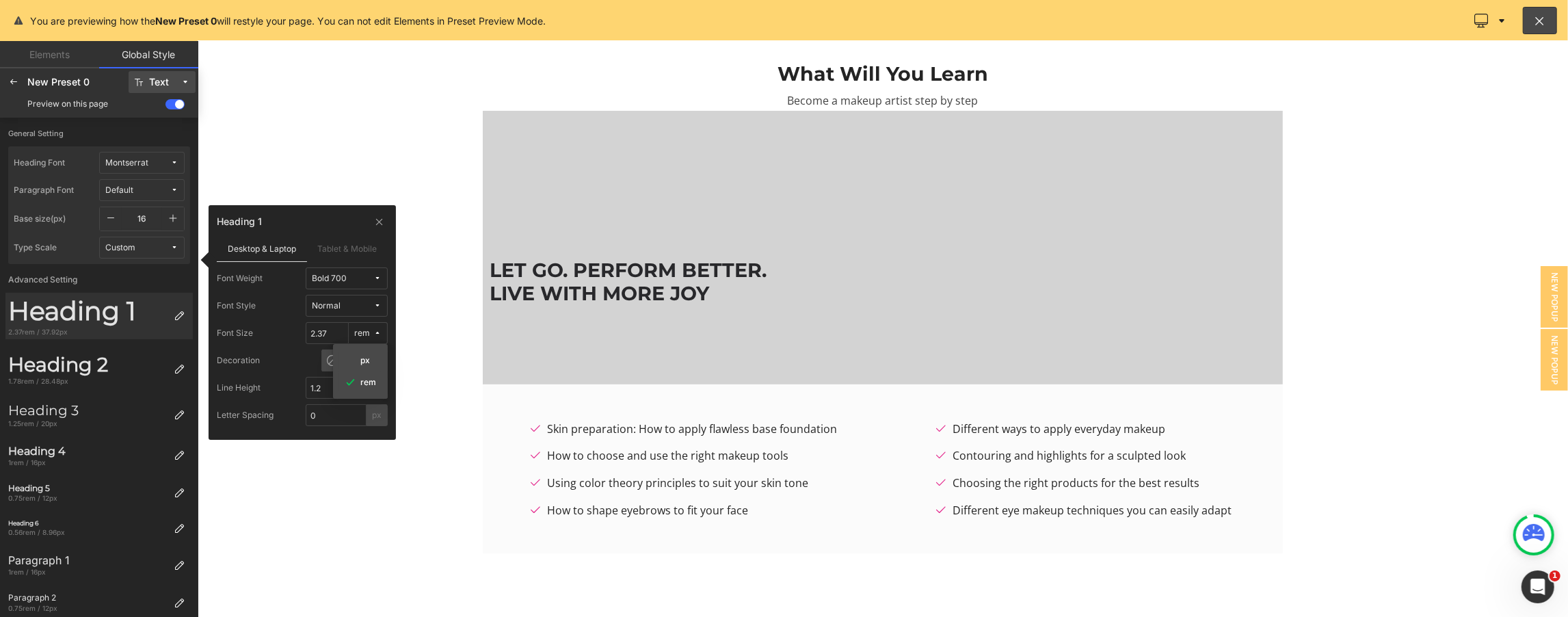
click at [366, 339] on button "rem" at bounding box center [368, 333] width 39 height 22
click at [344, 250] on label "Tablet & Mobile" at bounding box center [348, 247] width 82 height 26
click at [257, 257] on label "Desktop & Laptop" at bounding box center [261, 247] width 90 height 26
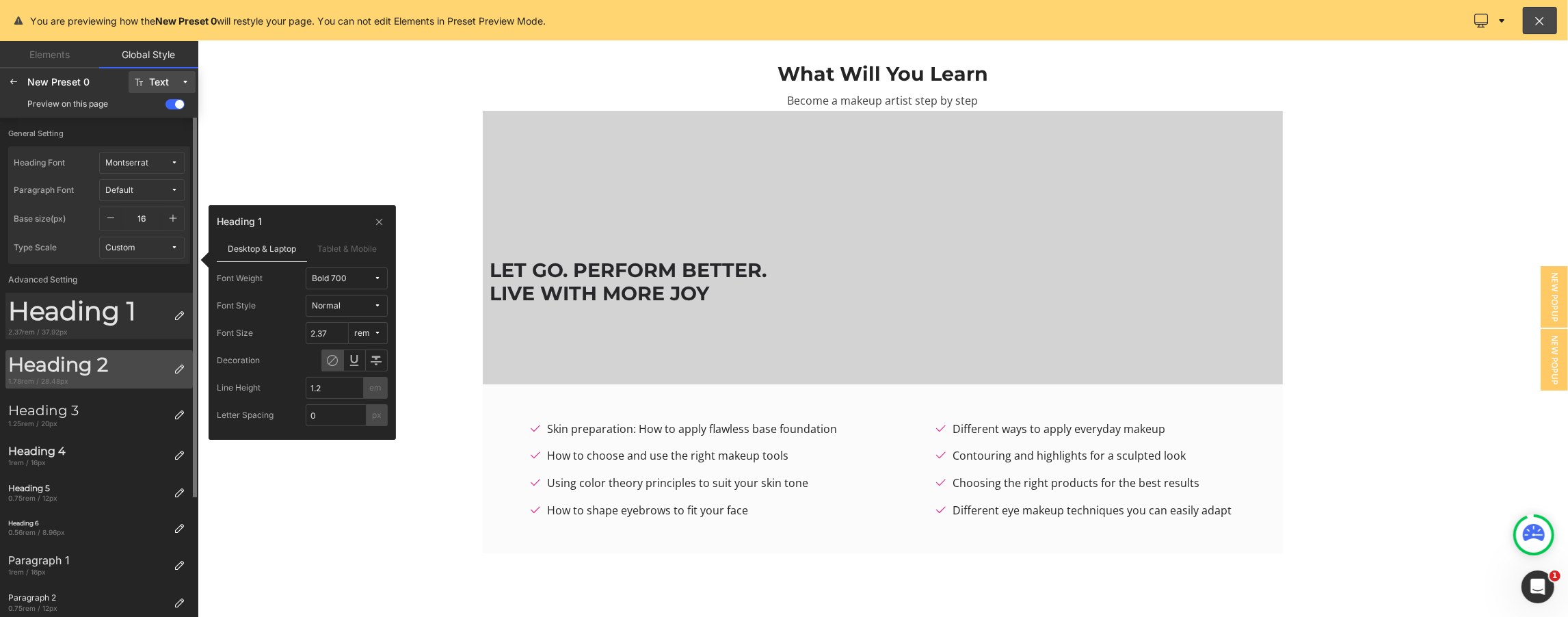
click at [115, 350] on div "Heading 2 1.78rem / 28.48px" at bounding box center [87, 369] width 163 height 38
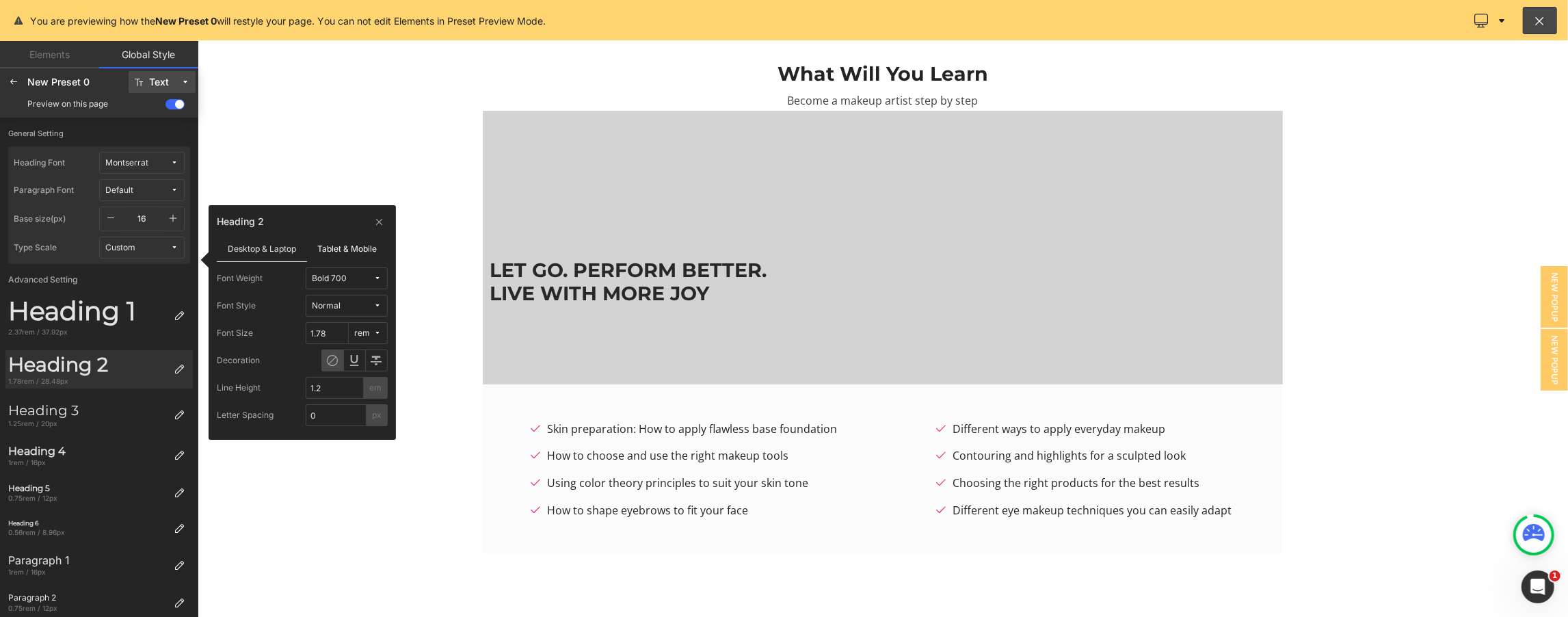
click at [334, 251] on label "Tablet & Mobile" at bounding box center [348, 247] width 82 height 26
click at [265, 252] on label "Desktop & Laptop" at bounding box center [261, 247] width 90 height 26
click at [333, 308] on div "Normal" at bounding box center [326, 306] width 29 height 10
click at [359, 352] on label "Italic" at bounding box center [359, 355] width 18 height 10
click at [347, 308] on span "Italic" at bounding box center [342, 306] width 62 height 10
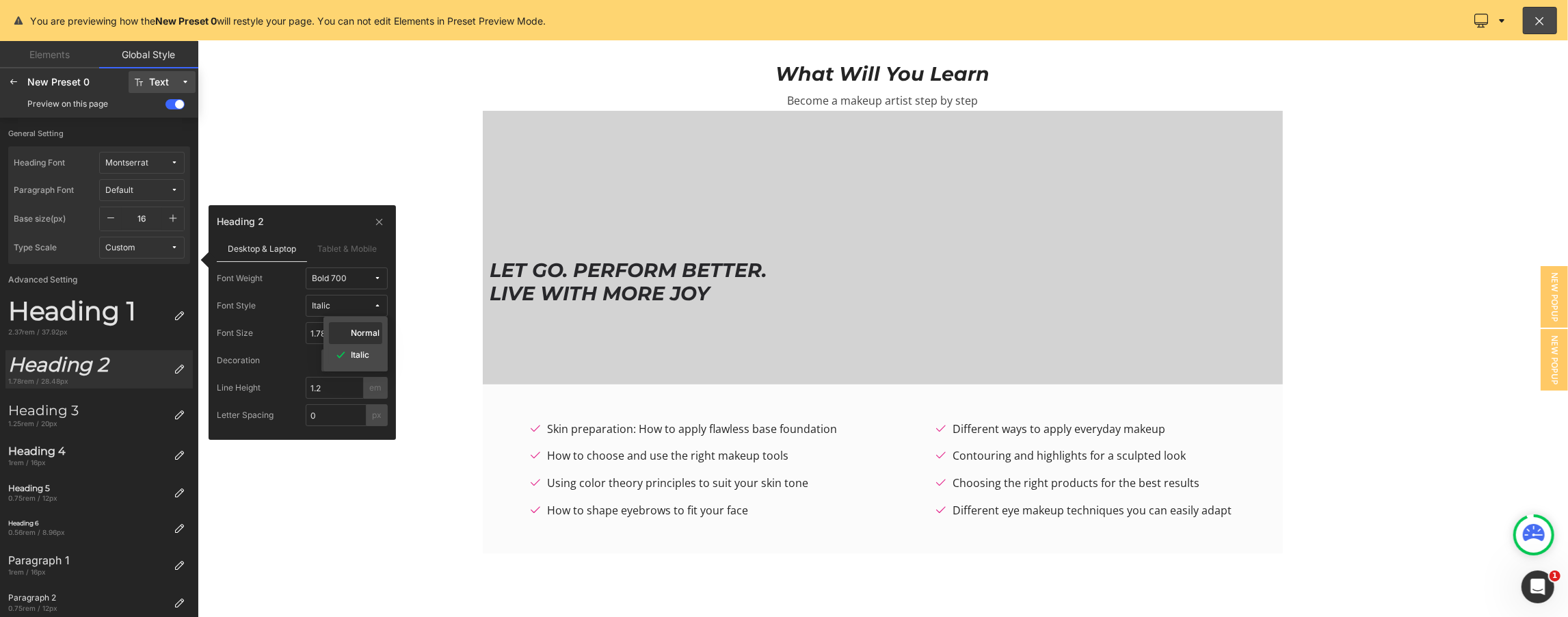
click at [350, 344] on div "Normal" at bounding box center [356, 355] width 53 height 22
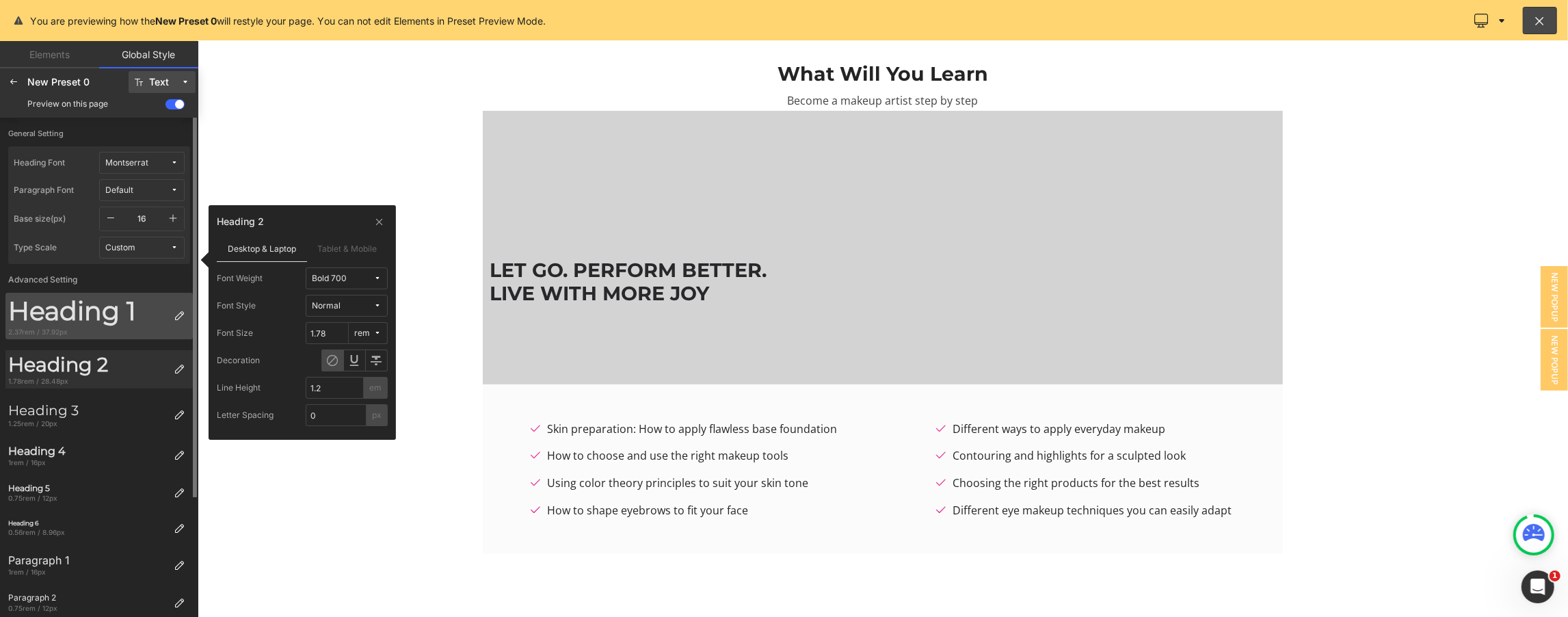
click at [83, 313] on div "Heading 1" at bounding box center [88, 311] width 160 height 31
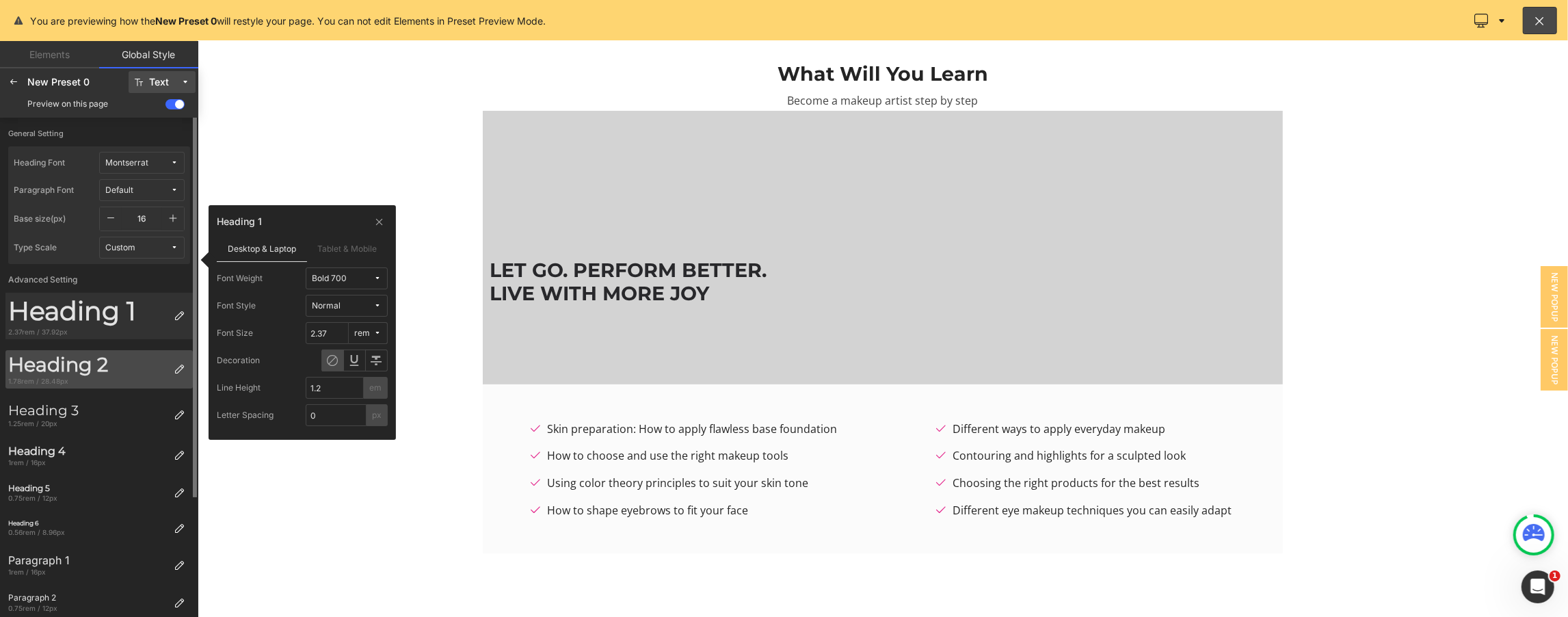
click at [93, 361] on div "Heading 2" at bounding box center [88, 364] width 160 height 23
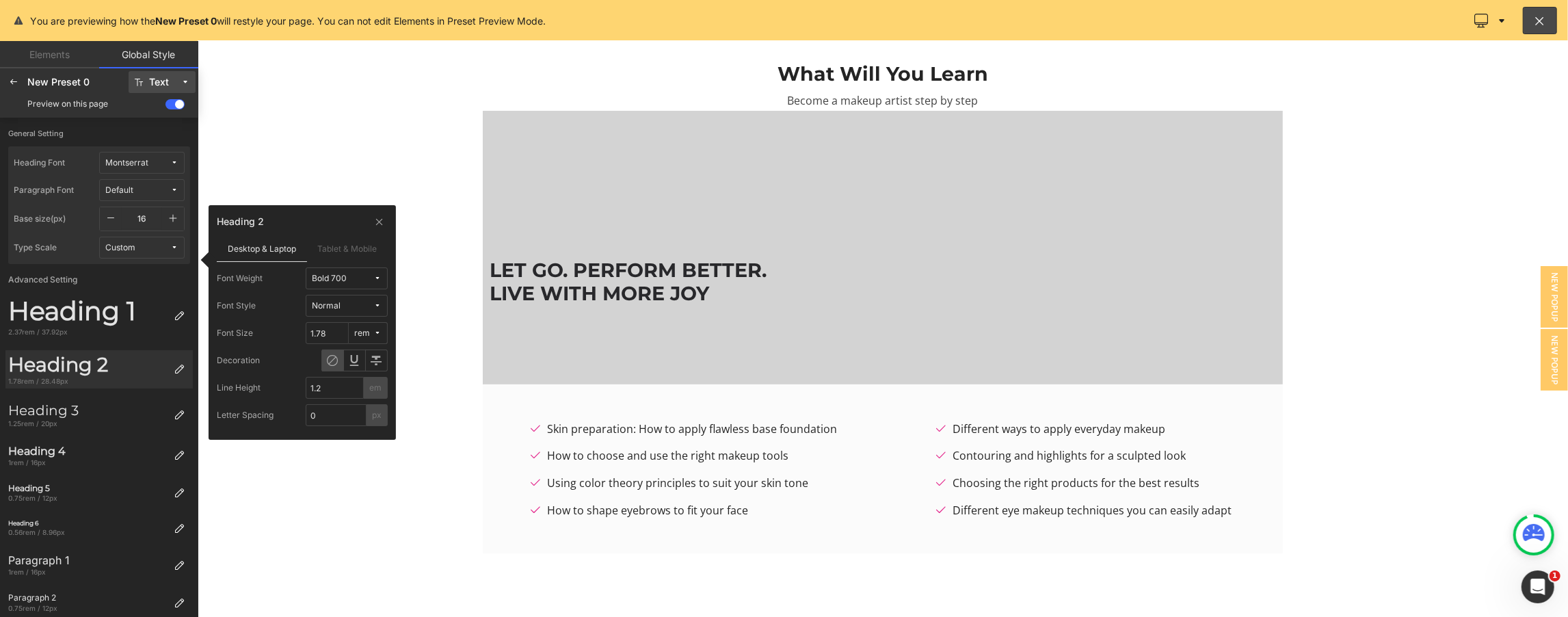
click at [377, 279] on icon at bounding box center [377, 278] width 9 height 9
click at [368, 280] on span "Bold 700" at bounding box center [342, 279] width 62 height 10
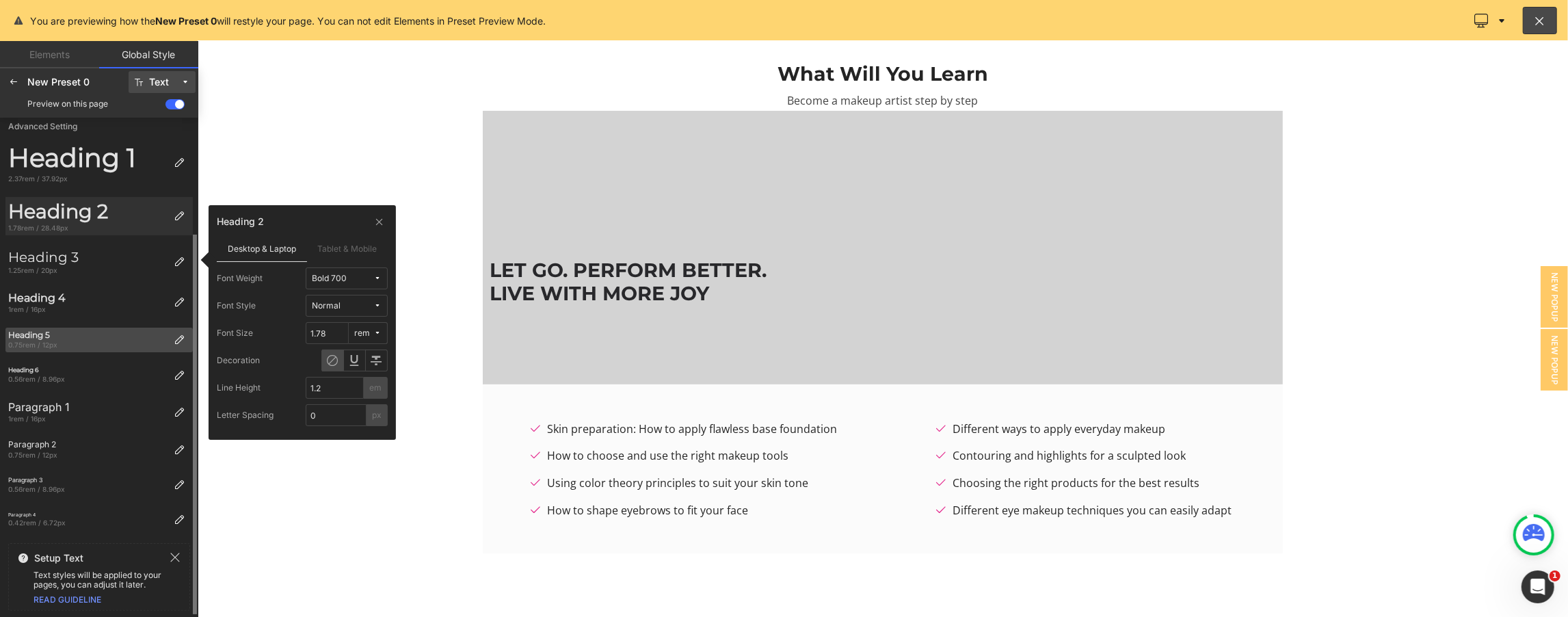
scroll to position [0, 0]
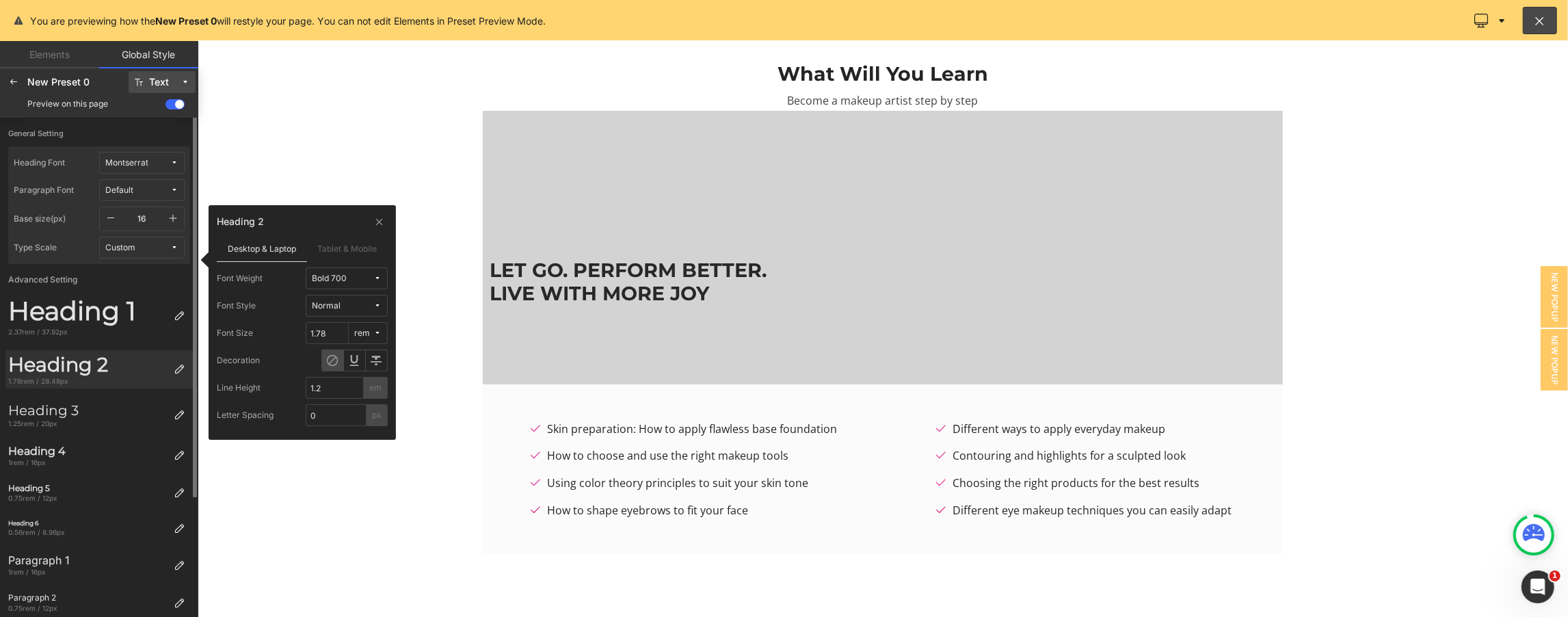
click at [338, 174] on div at bounding box center [882, 328] width 1371 height 576
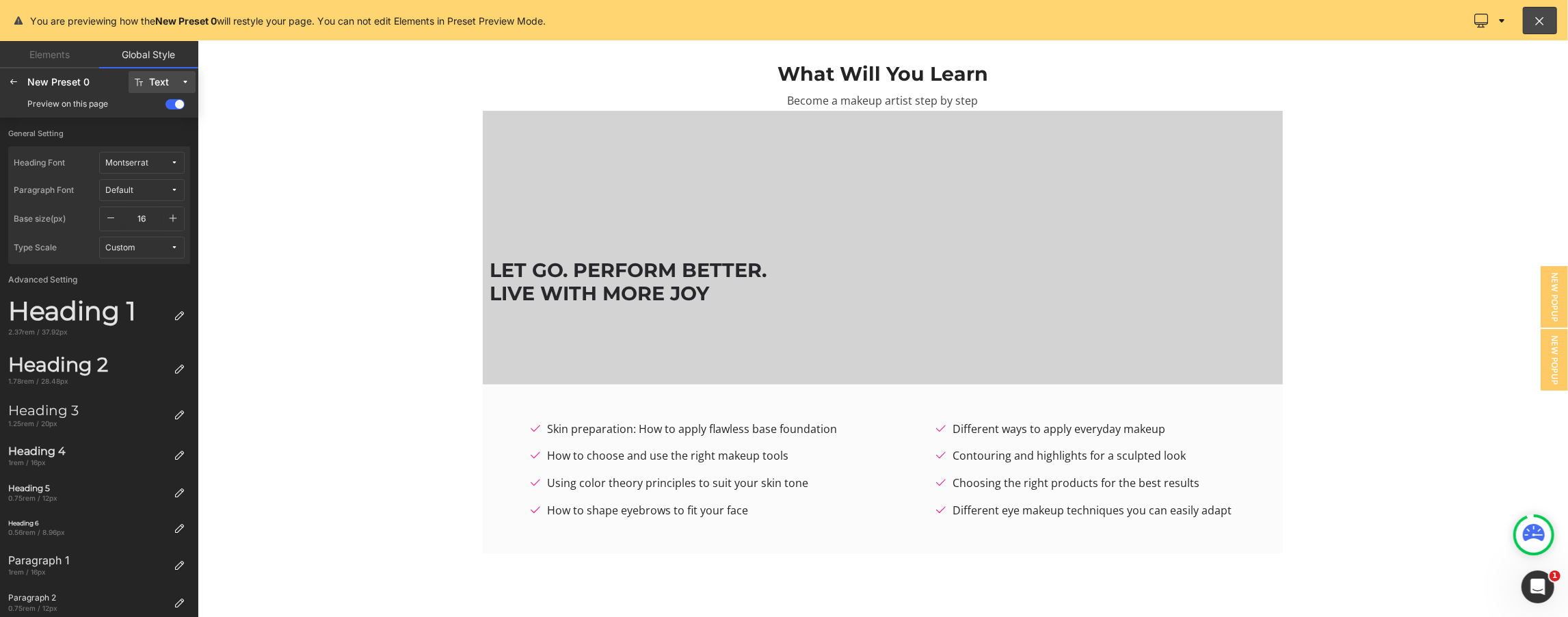
click at [597, 273] on div at bounding box center [882, 328] width 1371 height 576
click at [783, 18] on icon at bounding box center [1540, 20] width 13 height 13
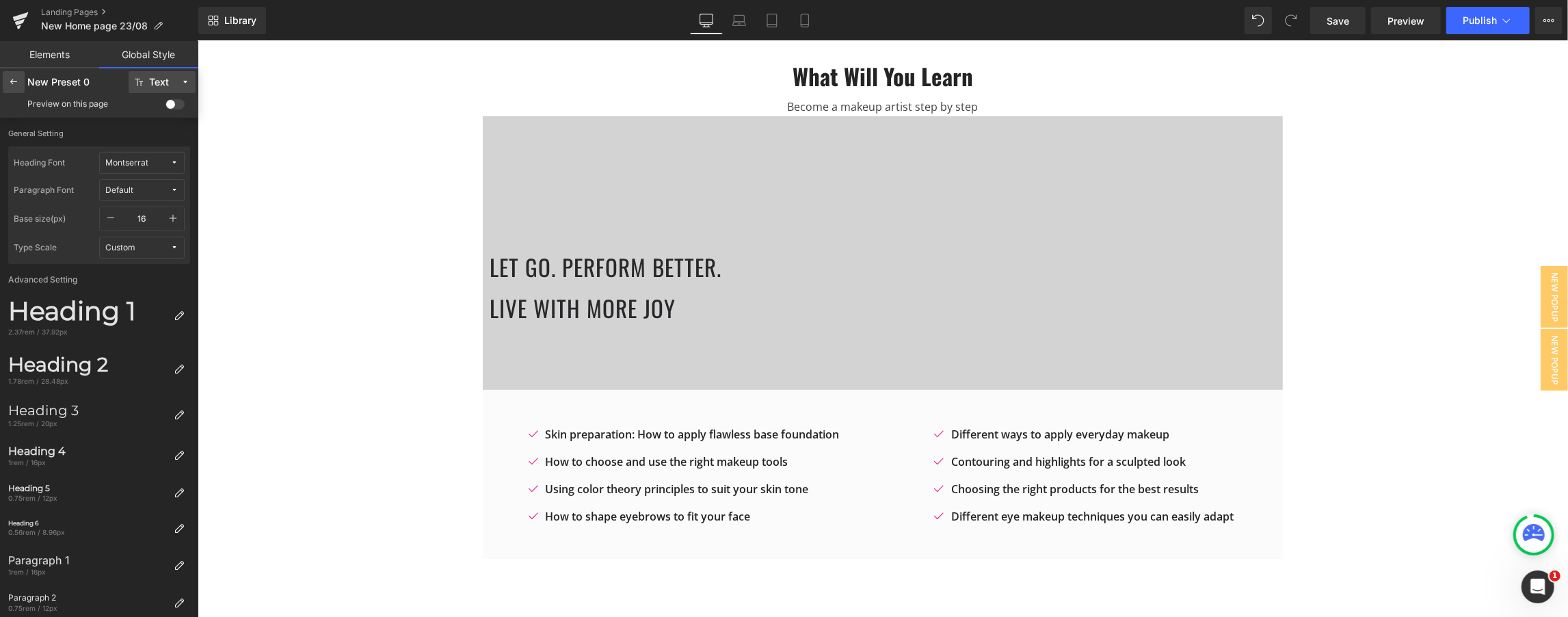
click at [21, 80] on div at bounding box center [13, 82] width 22 height 22
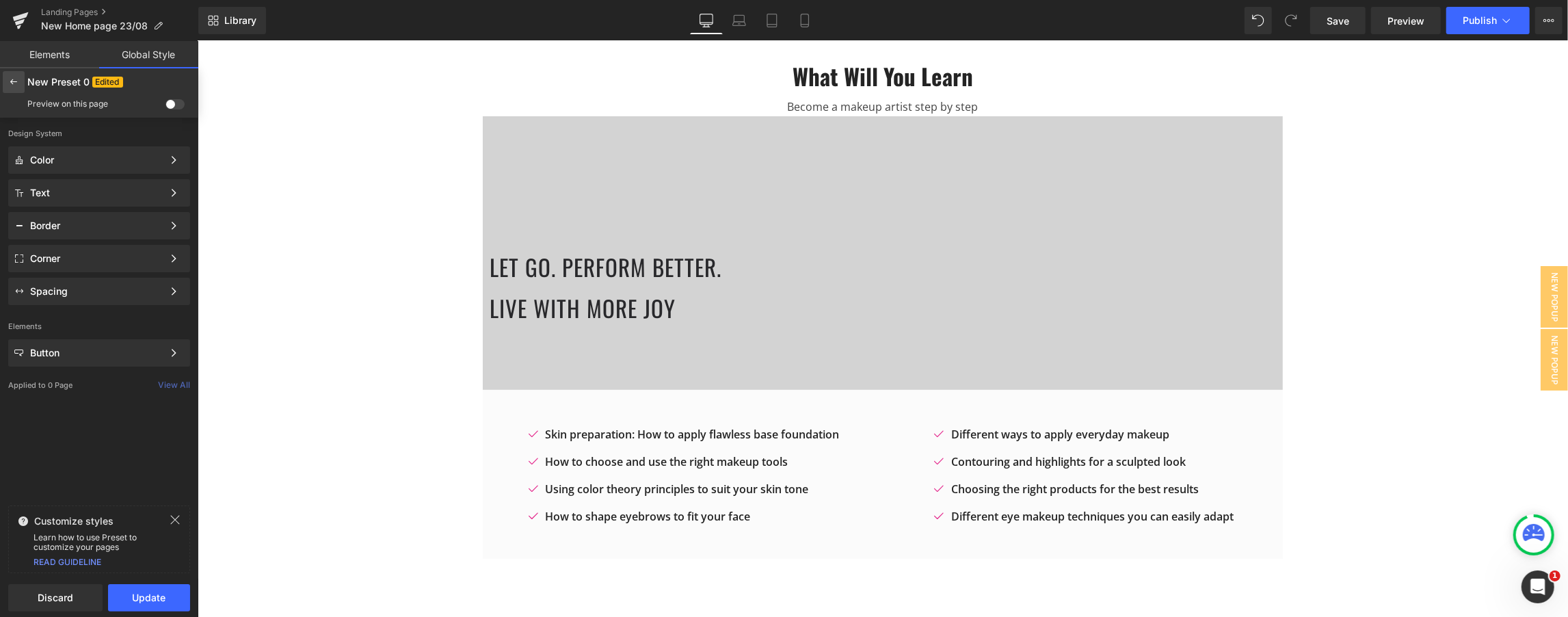
click at [16, 83] on icon at bounding box center [14, 83] width 11 height 11
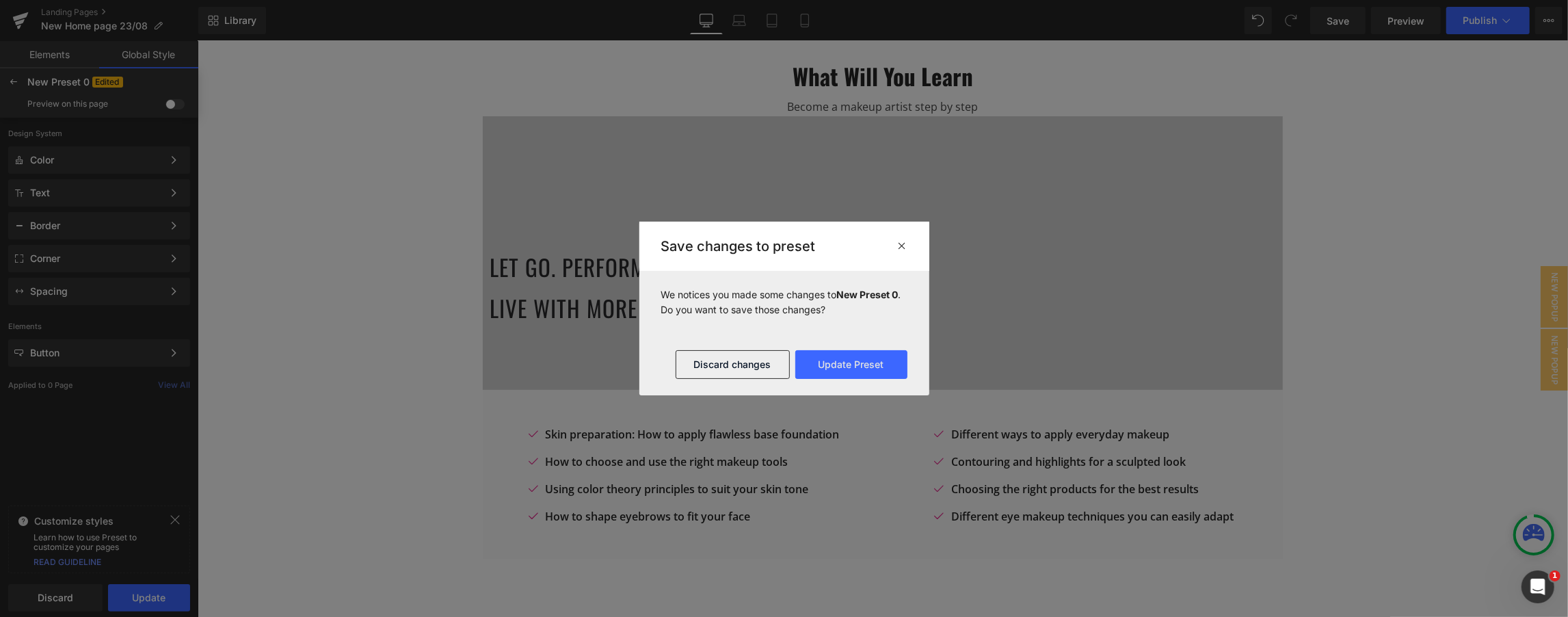
click at [783, 246] on div "Save changes to preset" at bounding box center [784, 246] width 290 height 49
click at [783, 246] on icon at bounding box center [902, 245] width 10 height 11
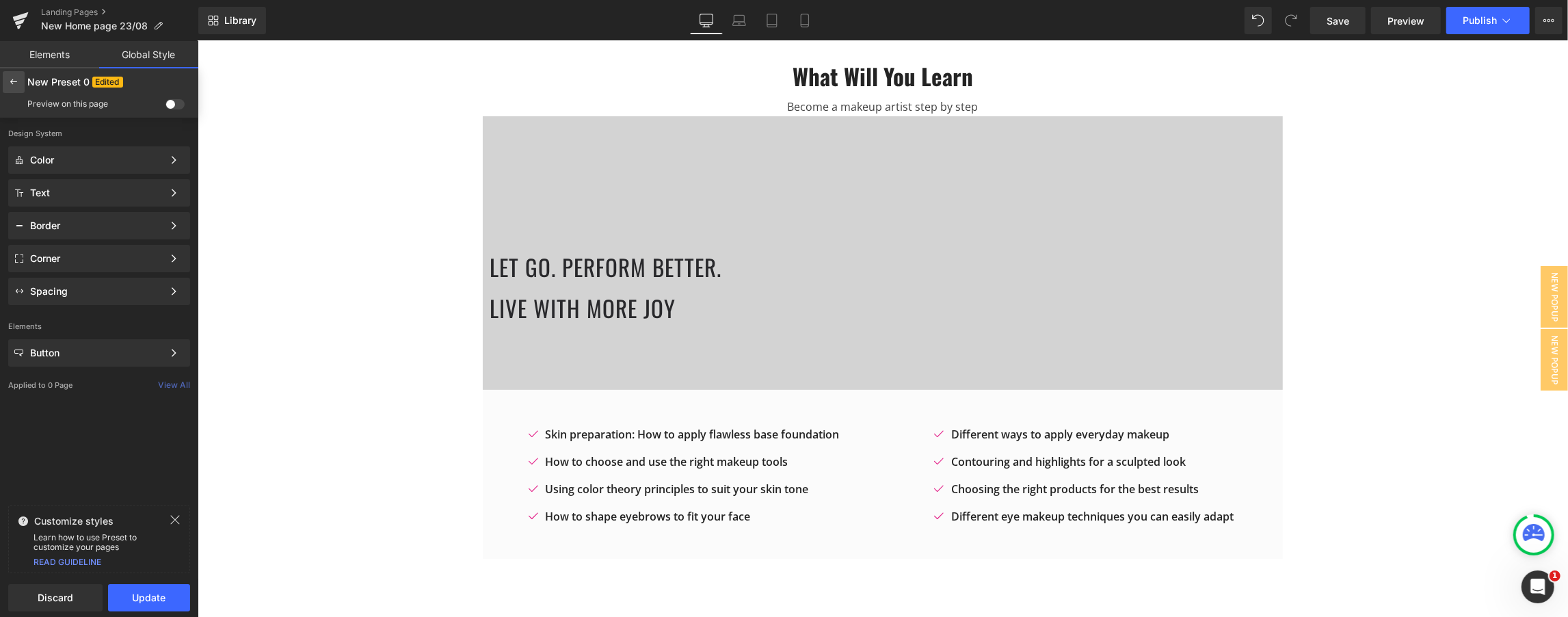
click at [11, 77] on icon at bounding box center [14, 83] width 11 height 11
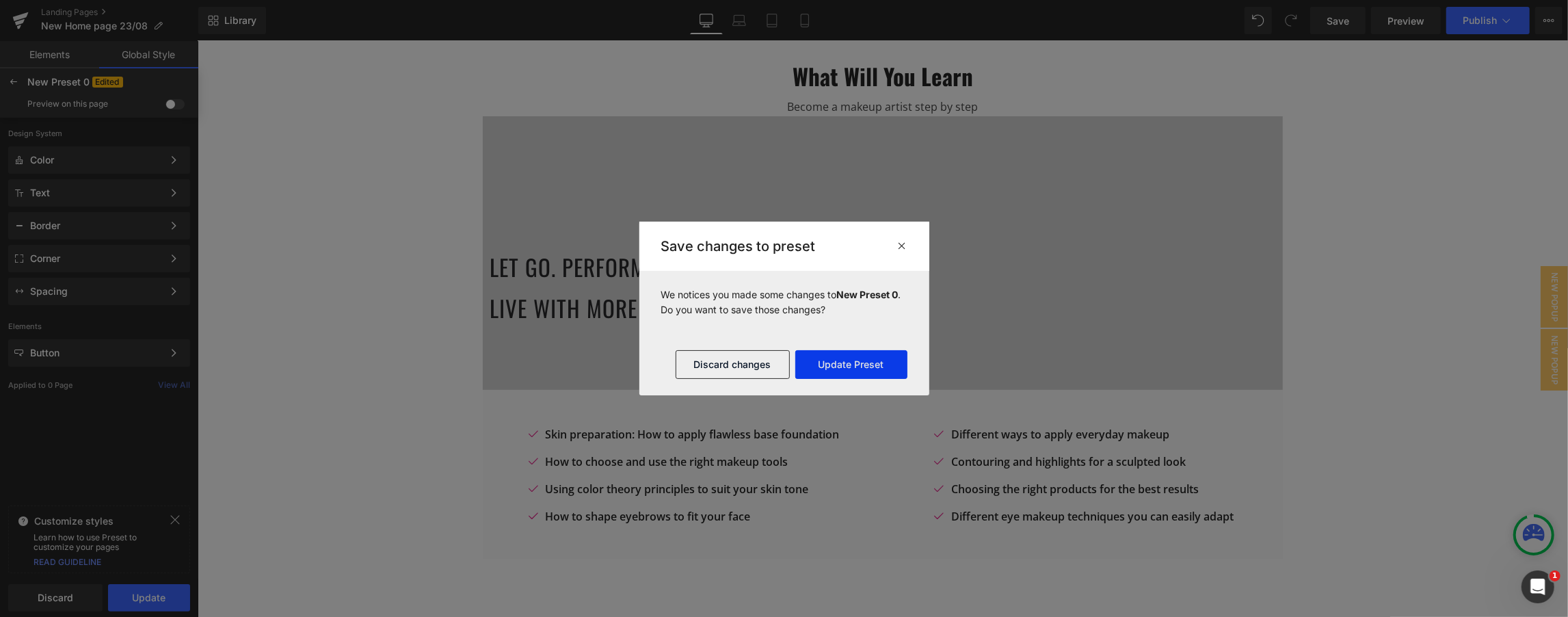
click at [783, 367] on button "Update Preset" at bounding box center [852, 364] width 112 height 29
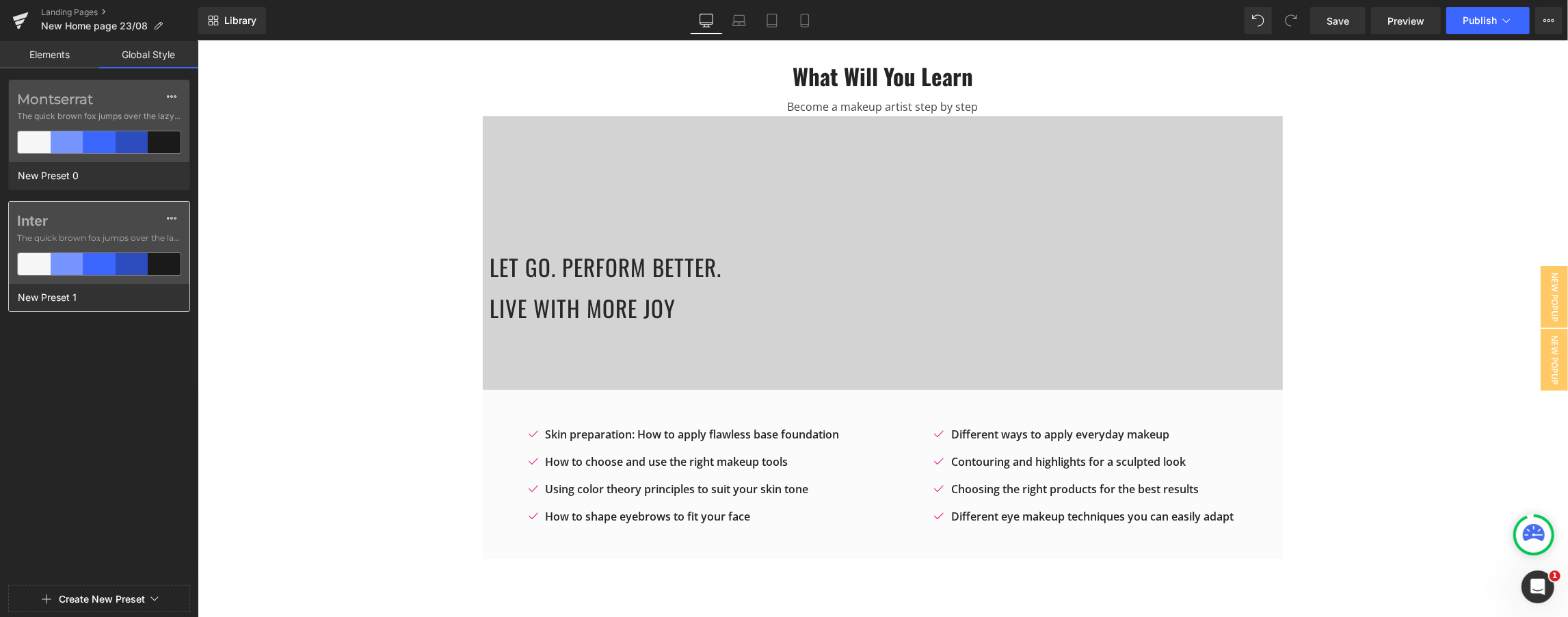
click at [116, 233] on span "The quick brown fox jumps over the lazy..." at bounding box center [99, 238] width 165 height 12
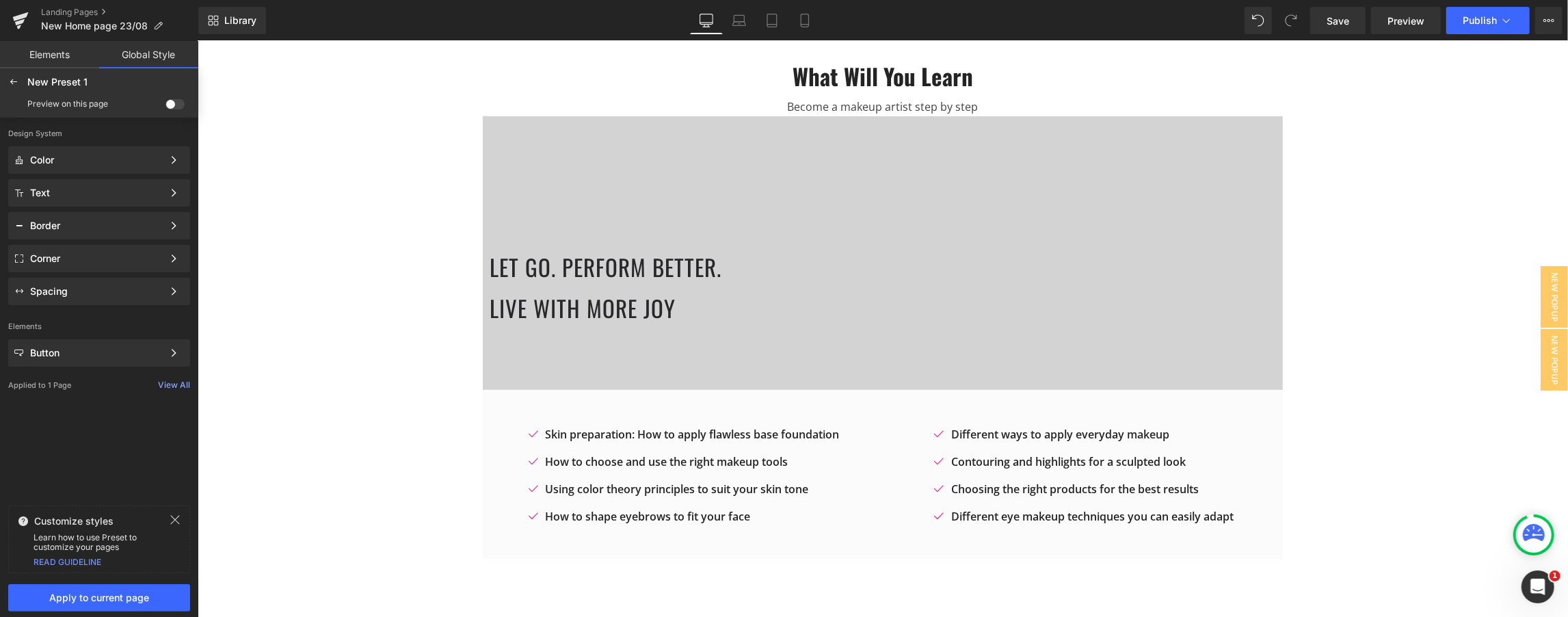
click at [175, 104] on span at bounding box center [175, 104] width 19 height 10
click at [165, 106] on input "checkbox" at bounding box center [165, 106] width 0 height 0
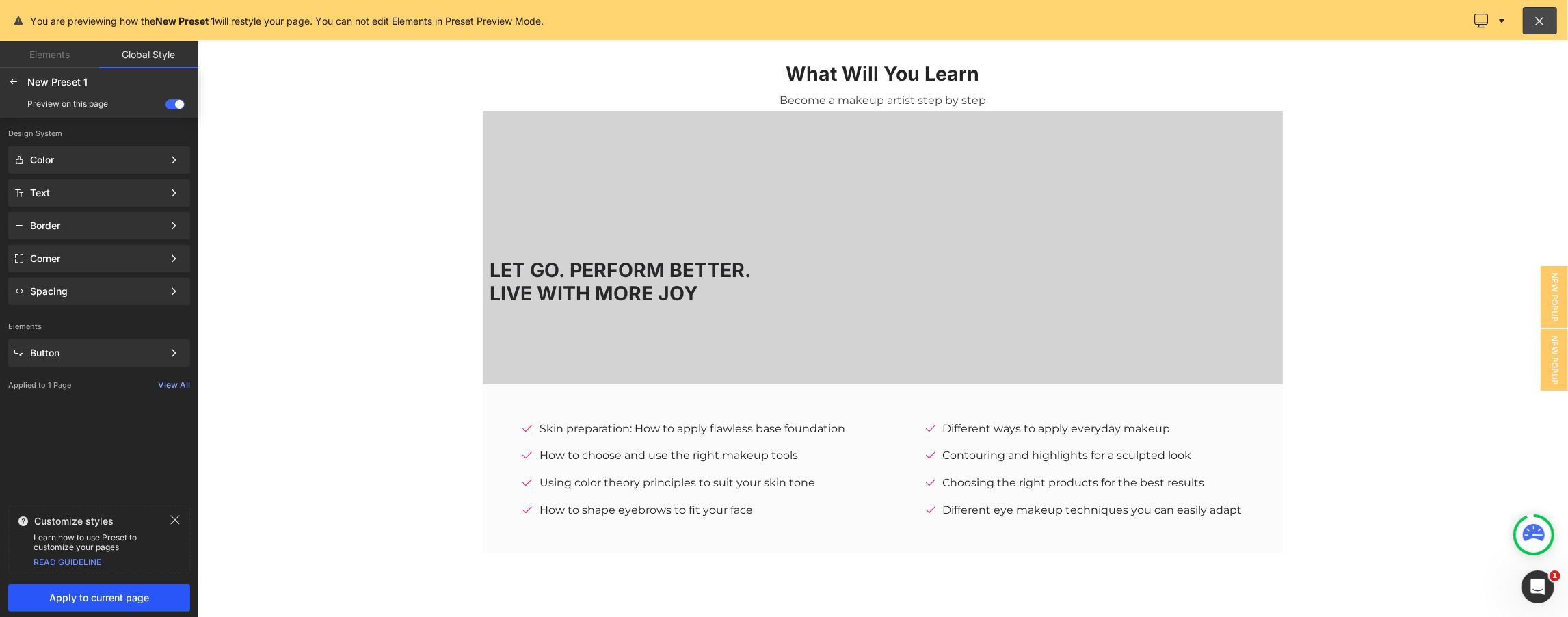
click at [111, 594] on span "Apply to current page" at bounding box center [99, 598] width 165 height 11
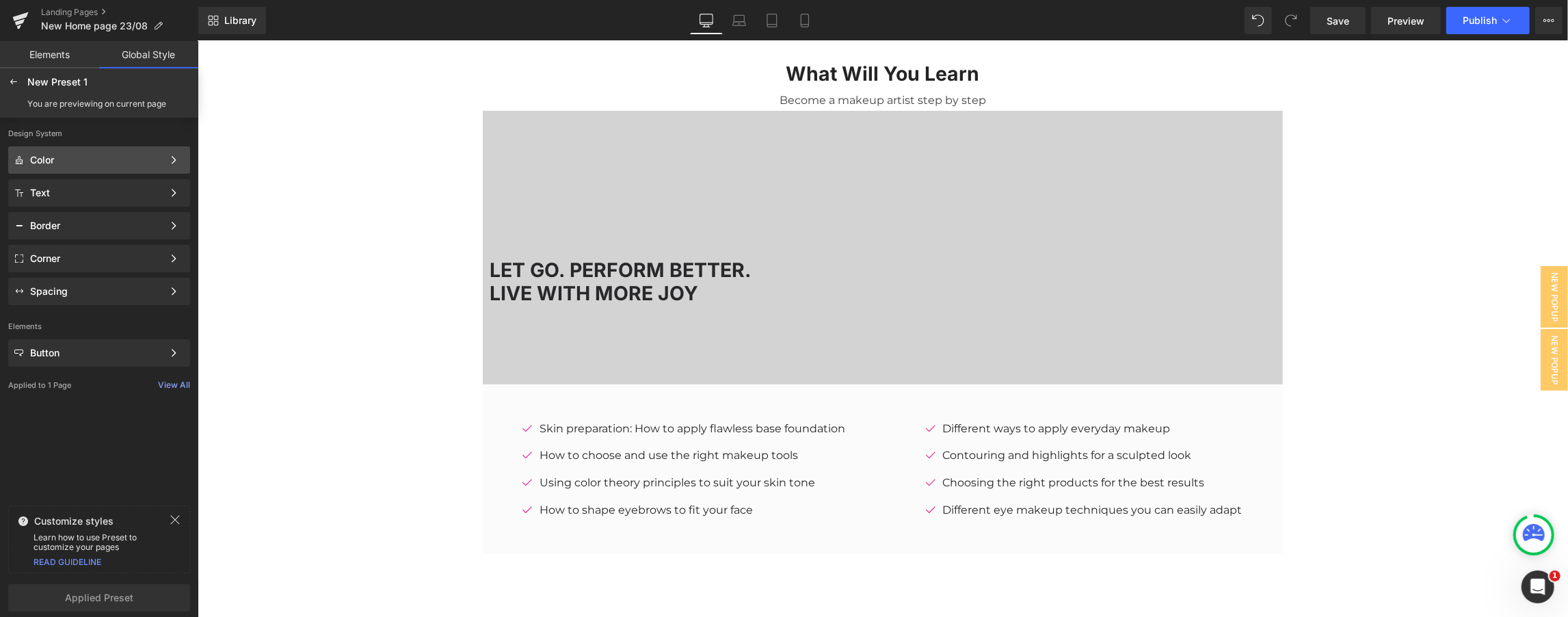
click at [79, 155] on div "Color" at bounding box center [97, 161] width 133 height 11
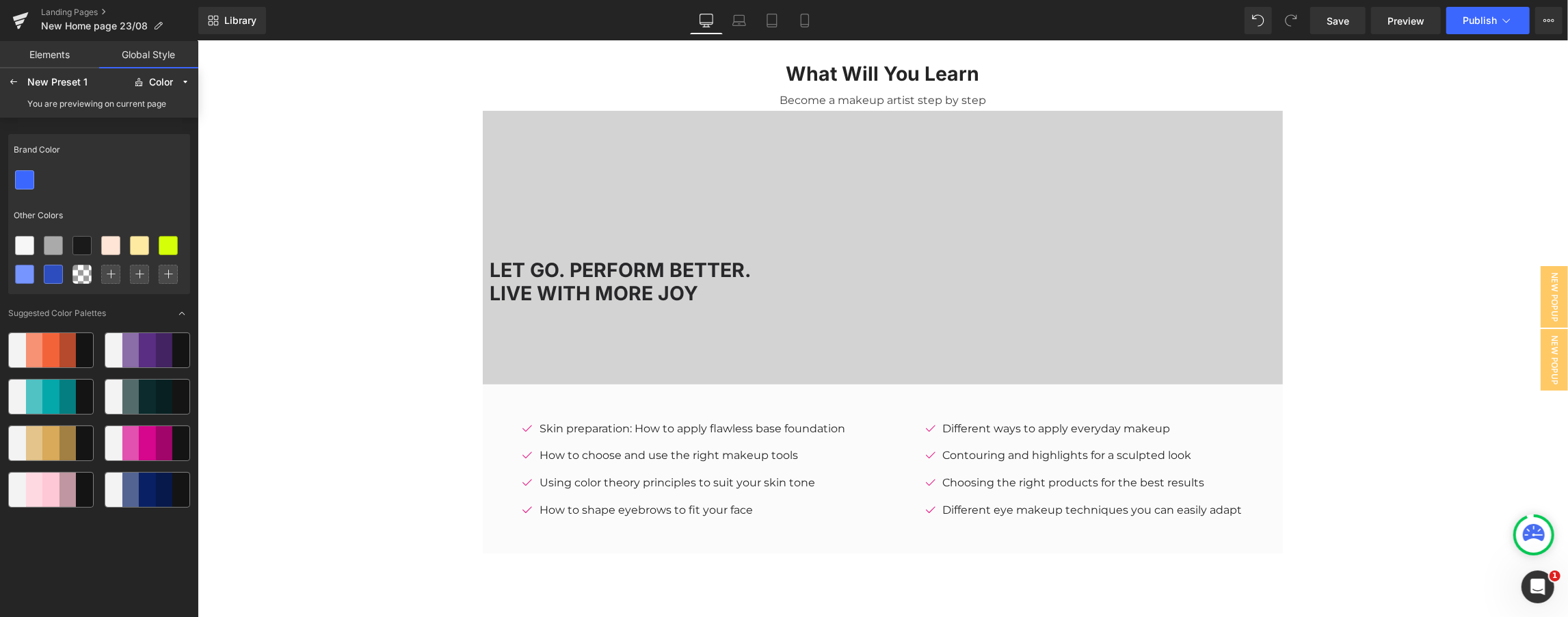
click at [165, 316] on div "Suggested Color Palettes" at bounding box center [99, 313] width 182 height 16
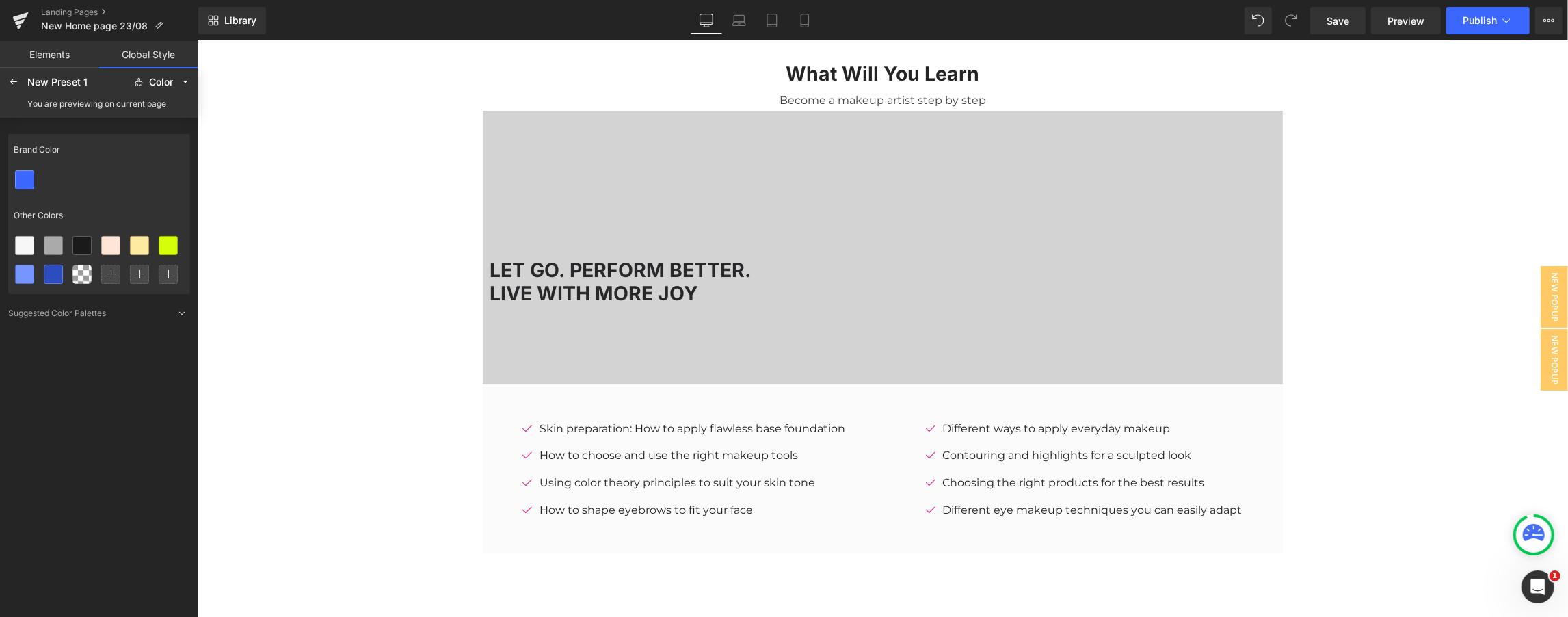
click at [165, 316] on div "Suggested Color Palettes" at bounding box center [99, 313] width 182 height 16
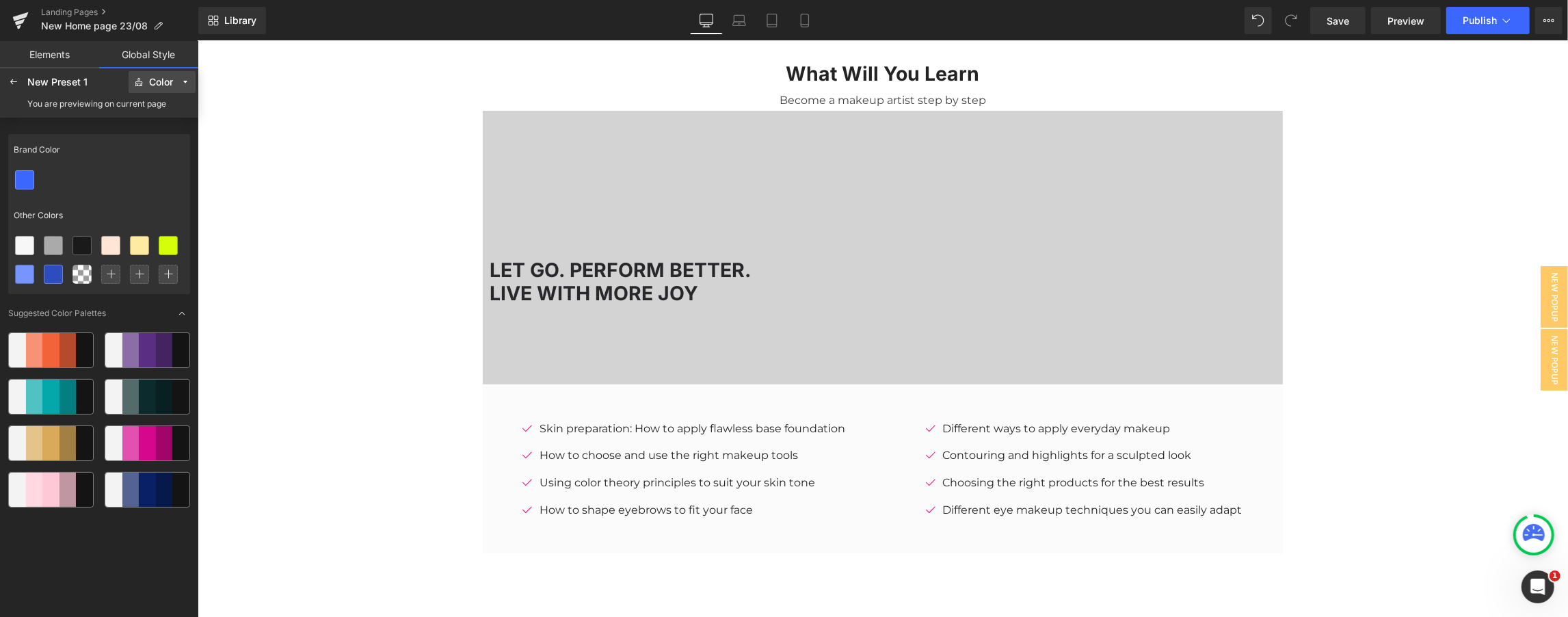
click at [160, 86] on div "Color" at bounding box center [161, 82] width 24 height 10
click at [158, 143] on div "Text" at bounding box center [156, 153] width 68 height 22
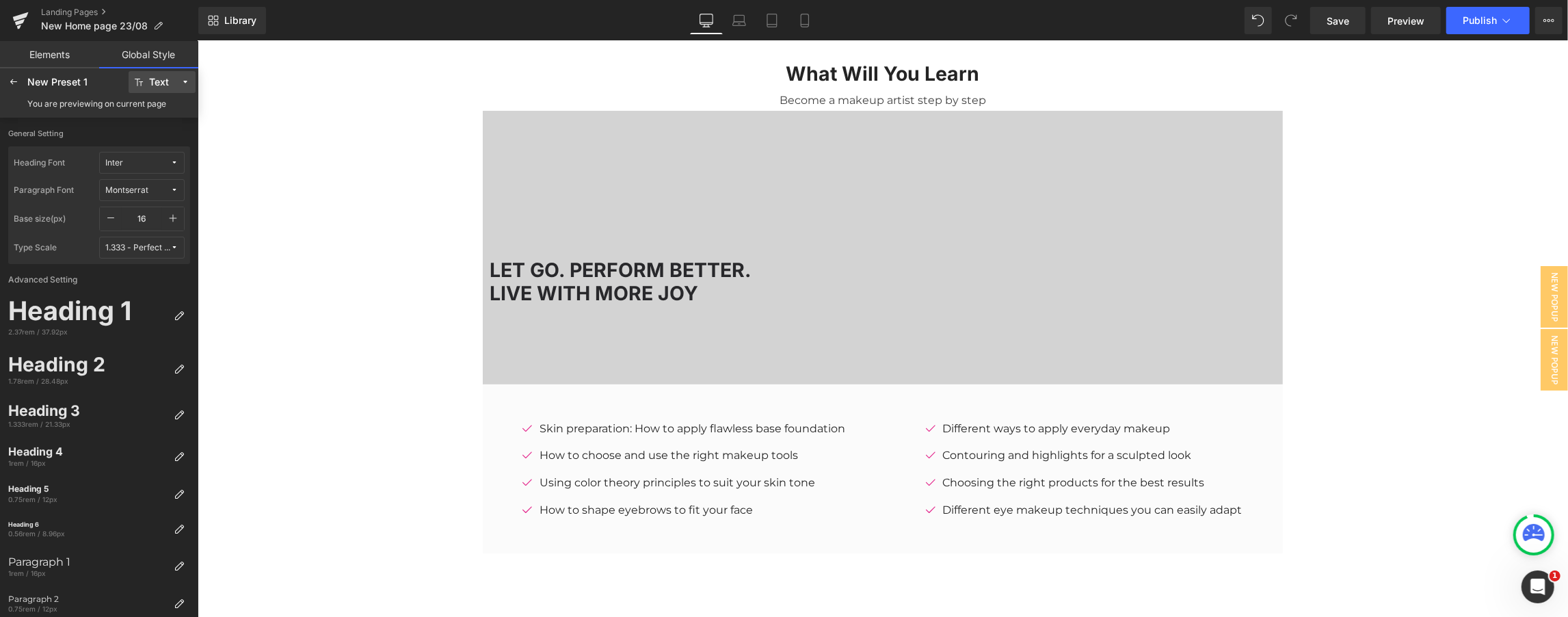
click at [78, 77] on div "New Preset 1" at bounding box center [77, 83] width 99 height 11
click at [67, 80] on div "New Preset 1" at bounding box center [77, 83] width 99 height 11
click at [9, 83] on icon at bounding box center [14, 83] width 11 height 11
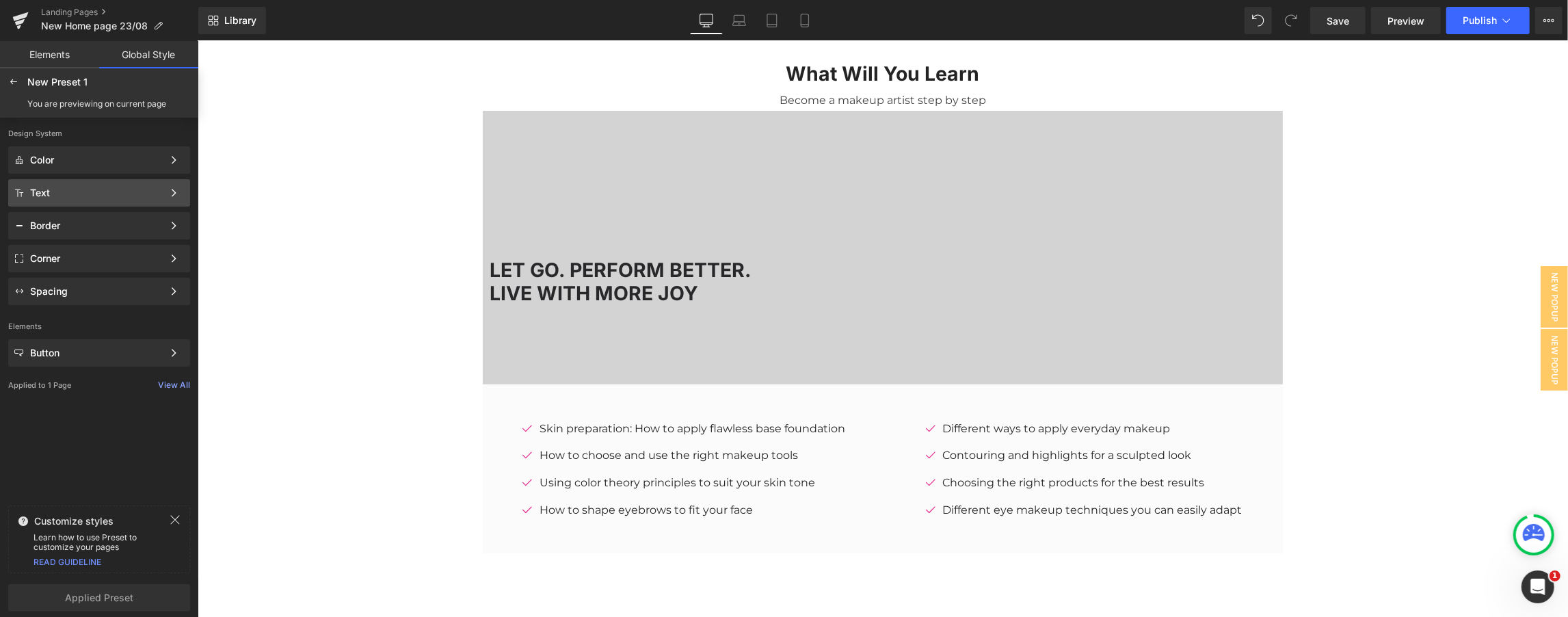
click at [94, 212] on div "Text Color Style Define a color palette and apply it to your pages 1 of 3 Next" at bounding box center [99, 225] width 182 height 28
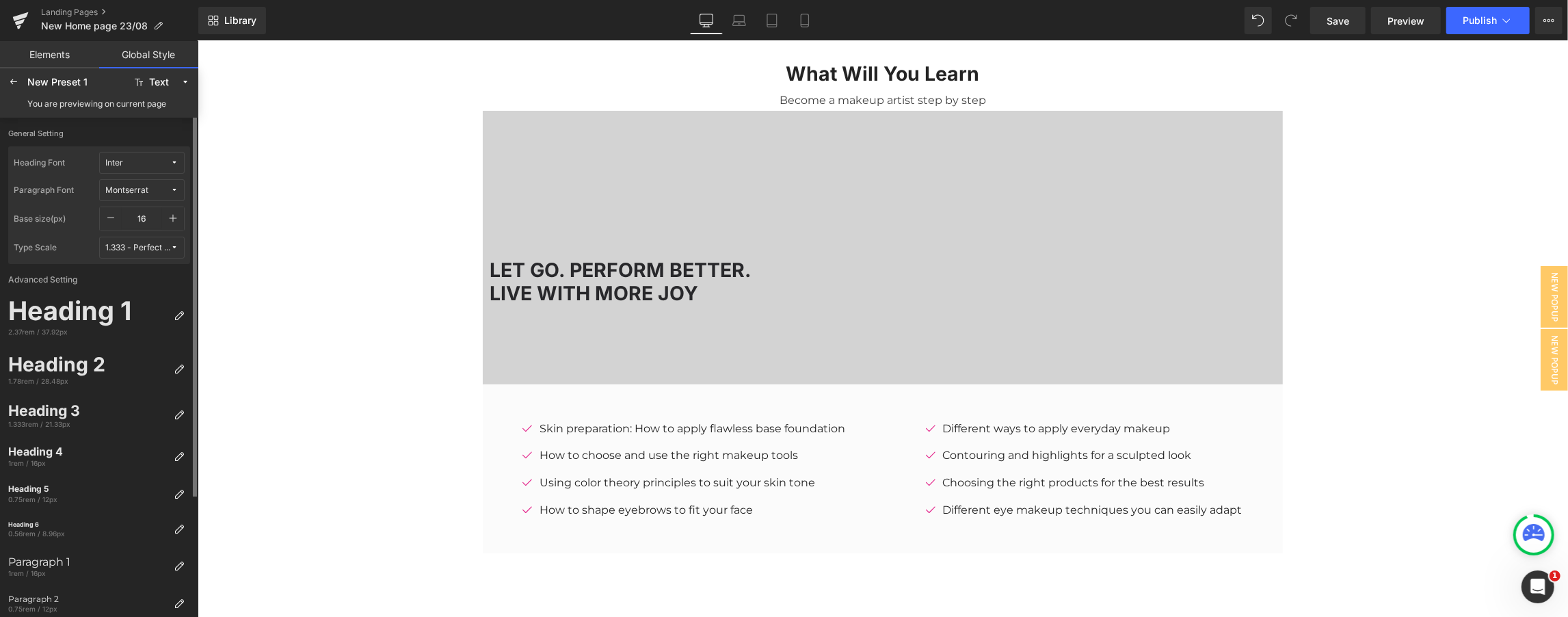
click at [146, 164] on span "Inter" at bounding box center [138, 163] width 65 height 10
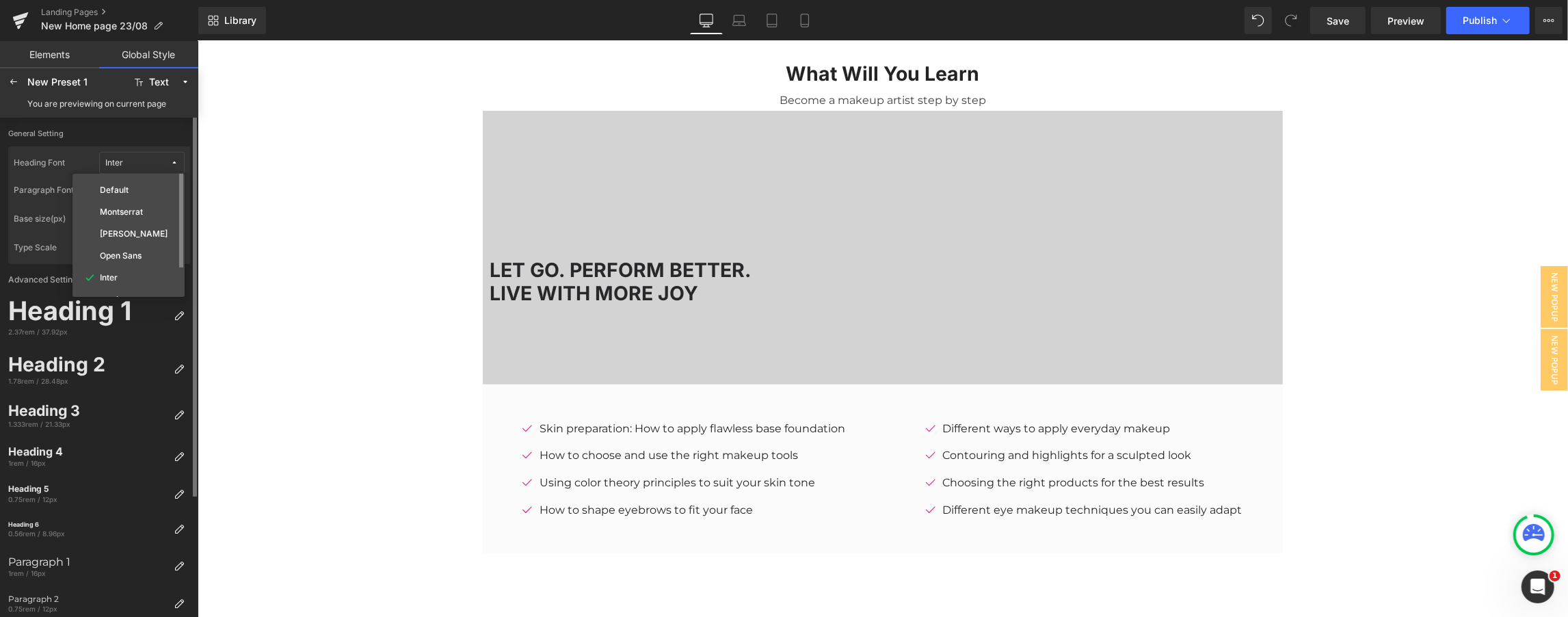
click at [153, 161] on span "Inter" at bounding box center [138, 163] width 65 height 10
